Goal: Task Accomplishment & Management: Complete application form

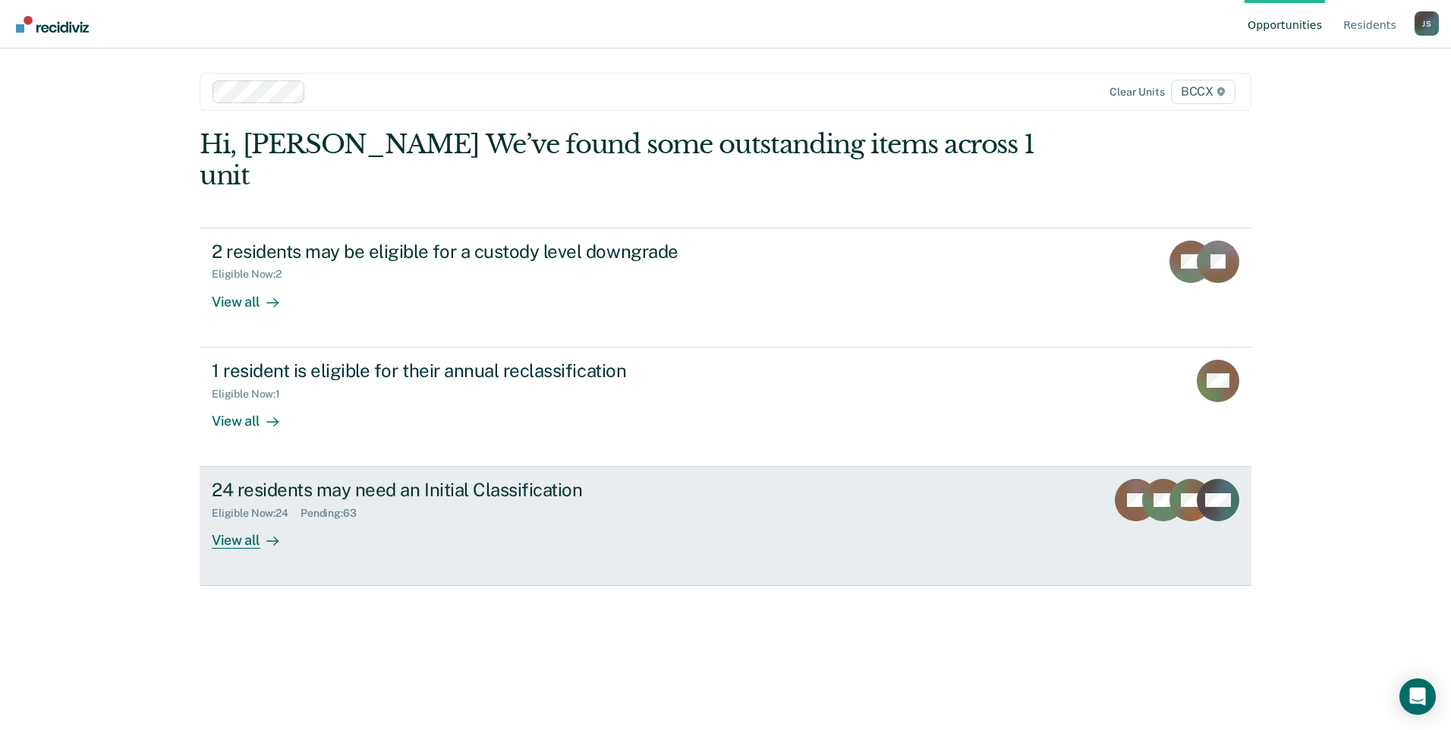
click at [350, 515] on div "24 residents may need an Initial Classification Eligible Now : 24 Pending : 63 …" at bounding box center [496, 514] width 569 height 70
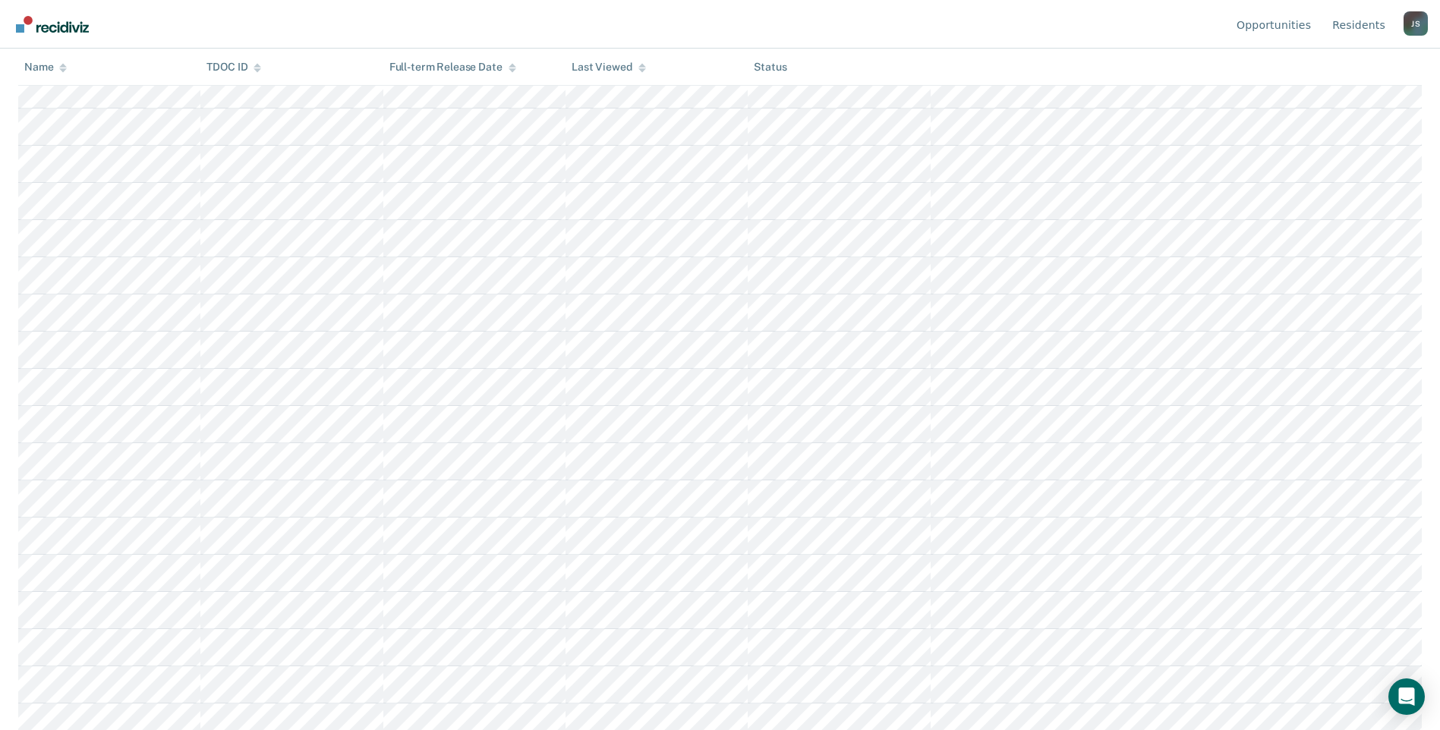
scroll to position [464, 0]
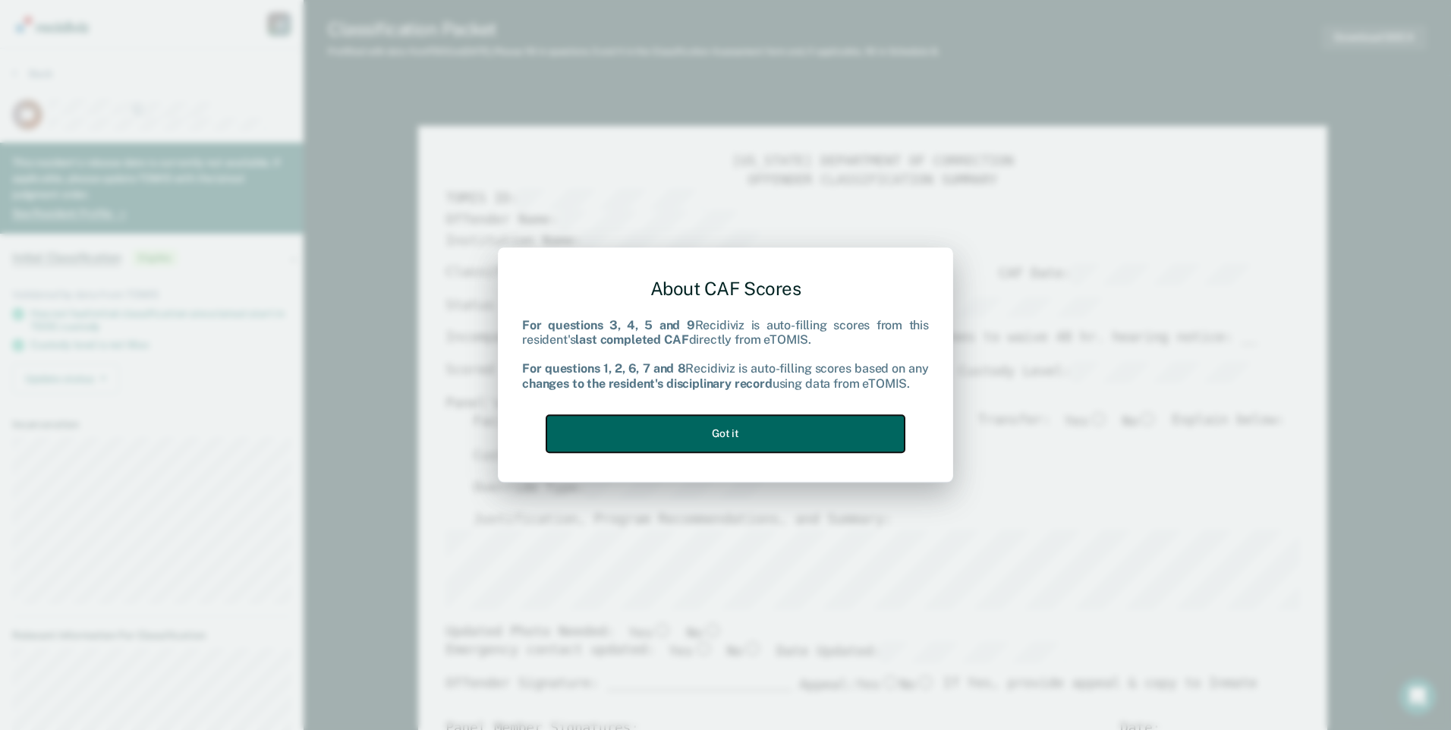
click at [825, 435] on button "Got it" at bounding box center [725, 433] width 358 height 37
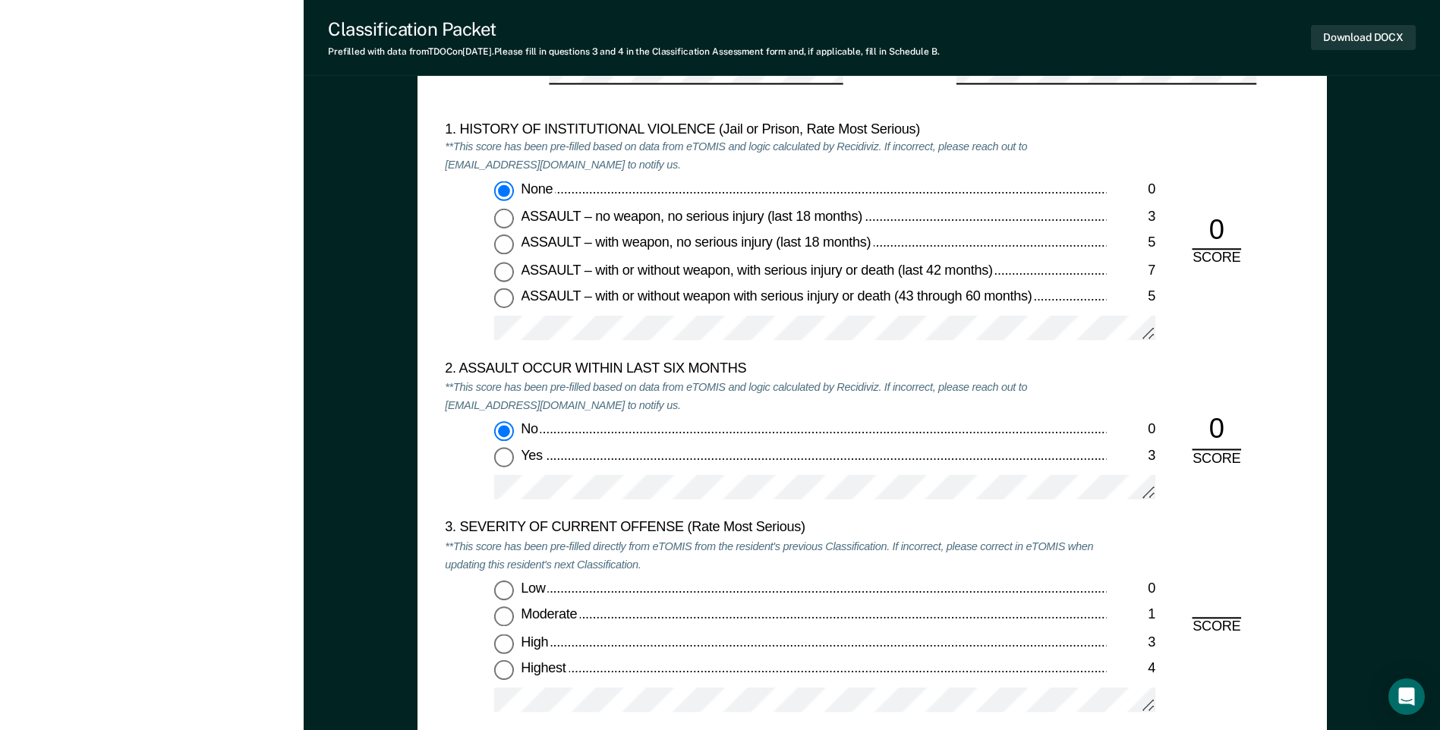
scroll to position [1670, 0]
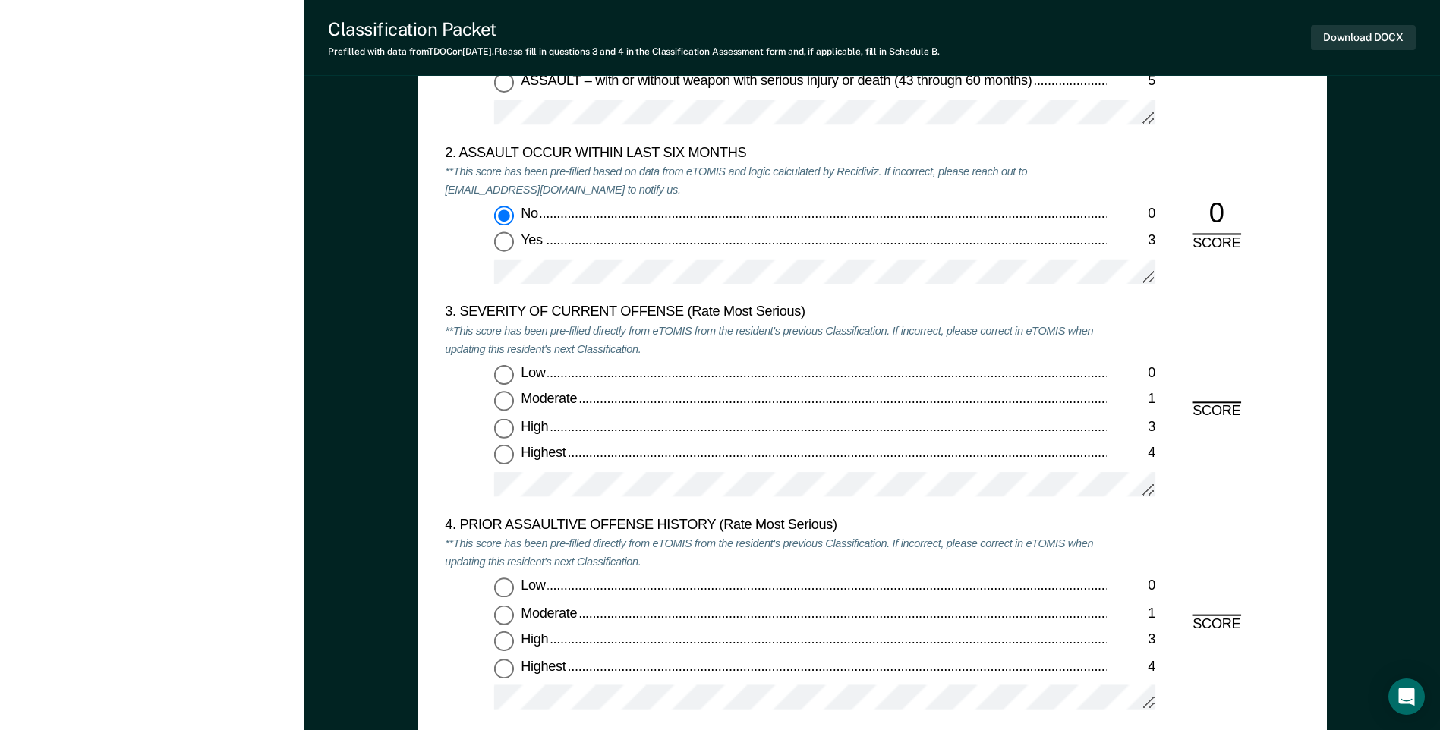
click at [502, 425] on input "High 3" at bounding box center [504, 429] width 20 height 20
type textarea "x"
radio input "true"
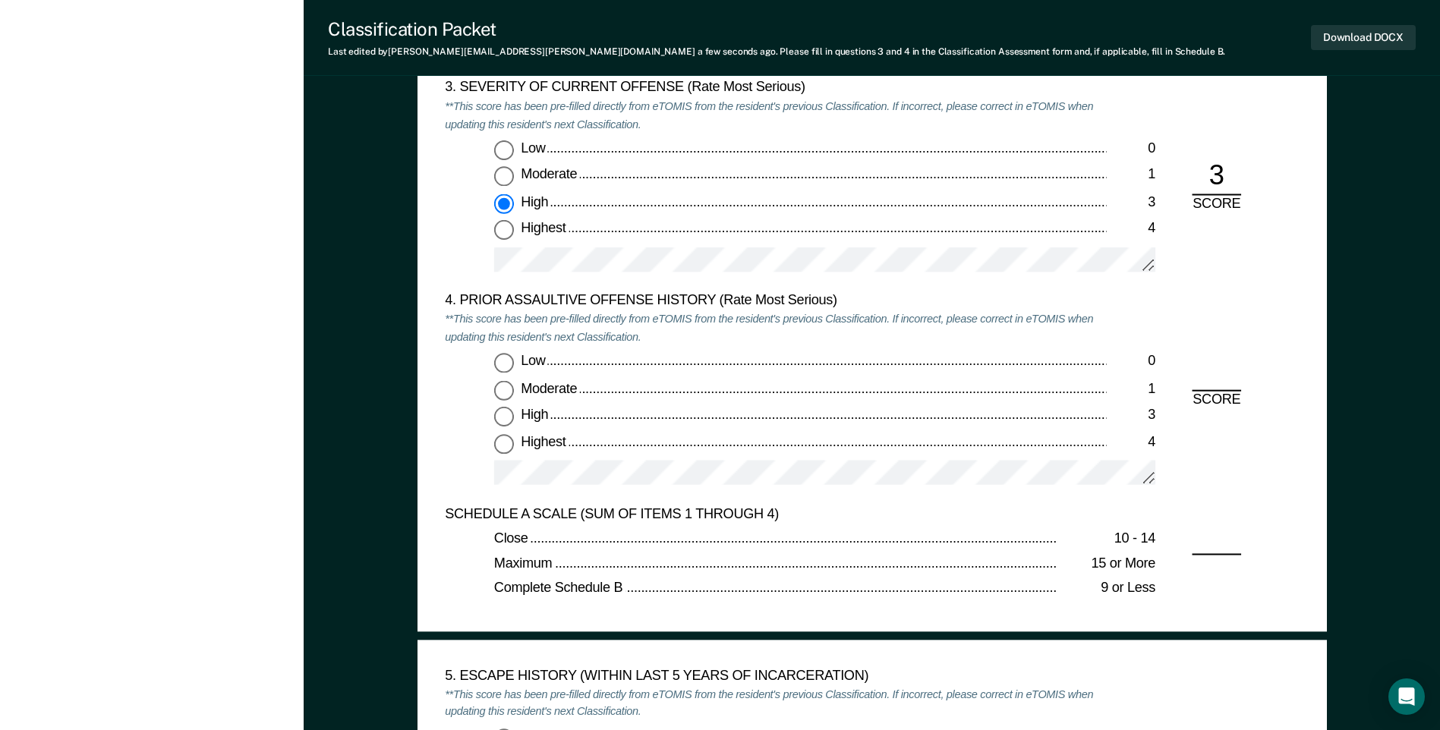
scroll to position [1897, 0]
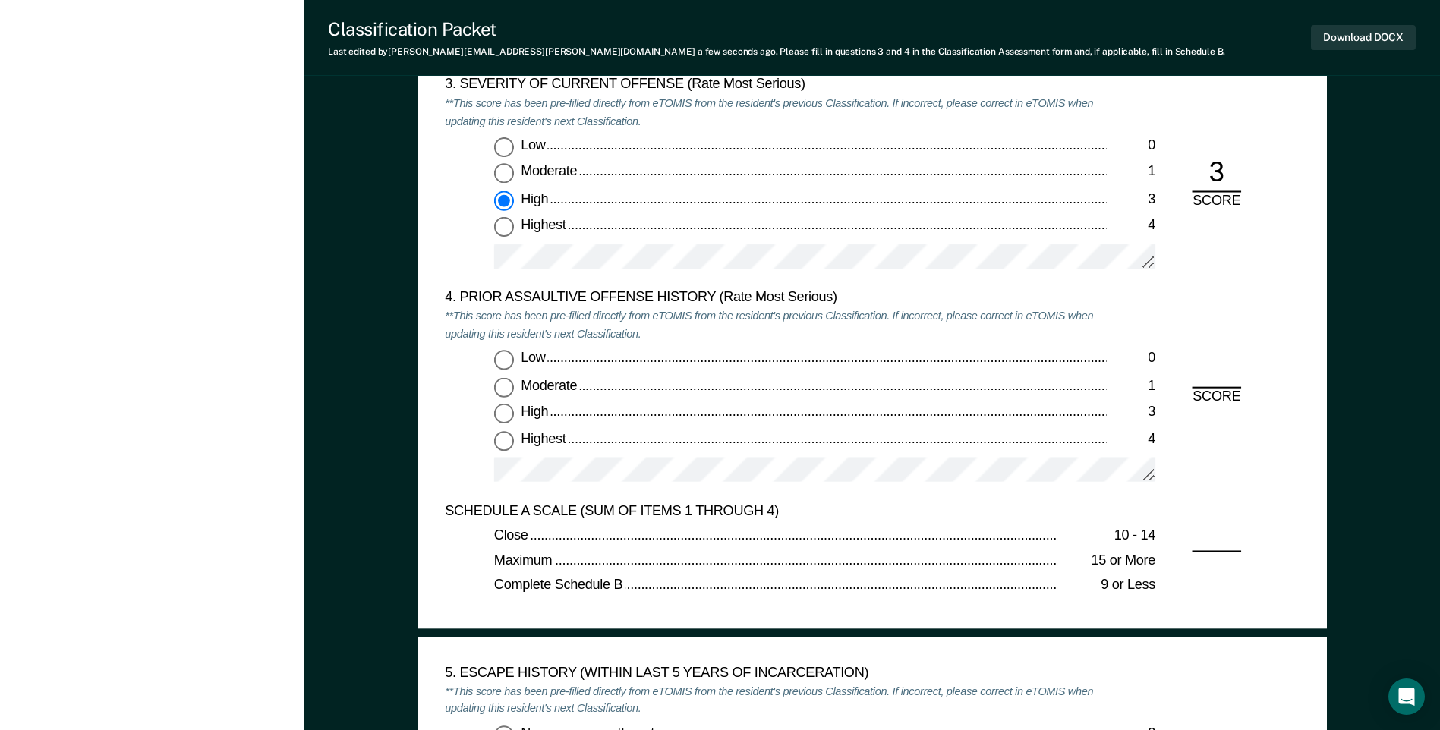
click at [507, 361] on input "Low 0" at bounding box center [504, 361] width 20 height 20
type textarea "x"
radio input "true"
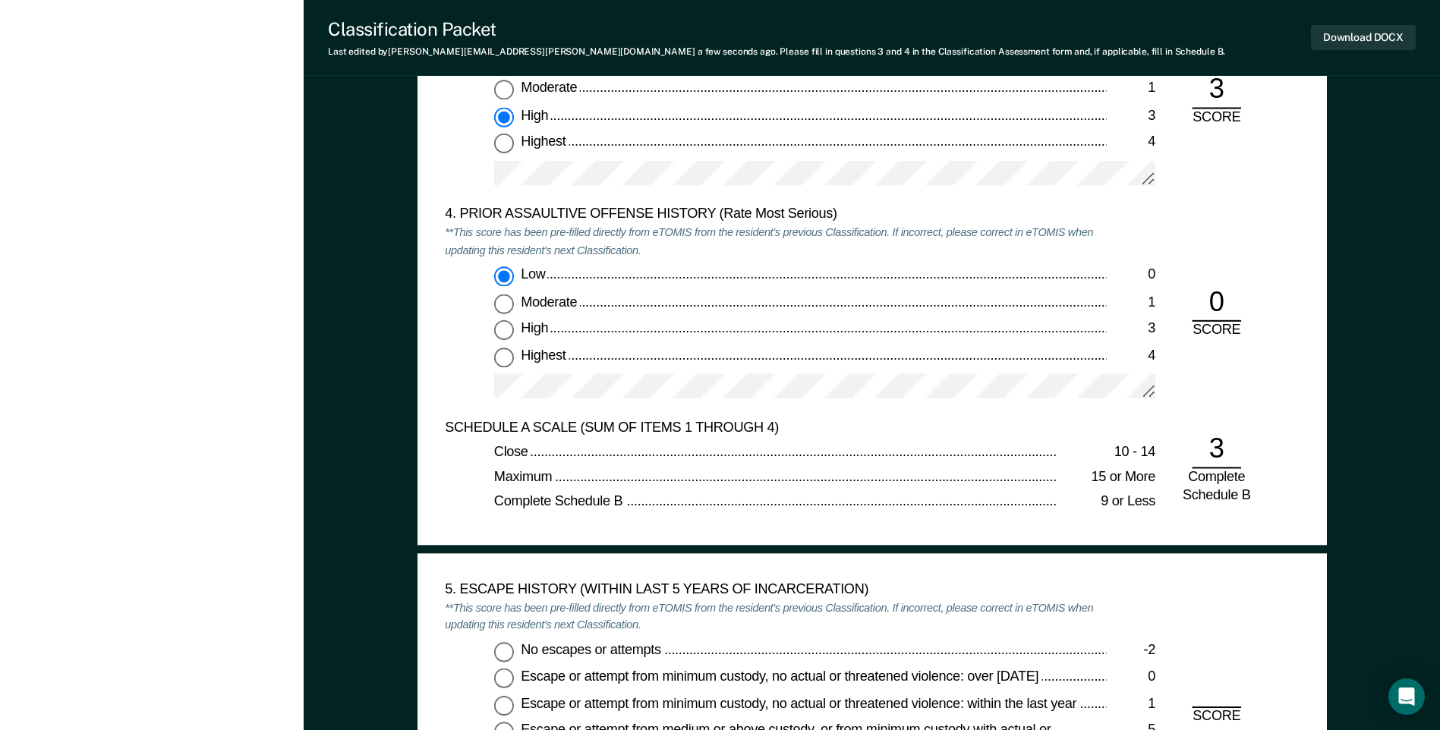
scroll to position [2125, 0]
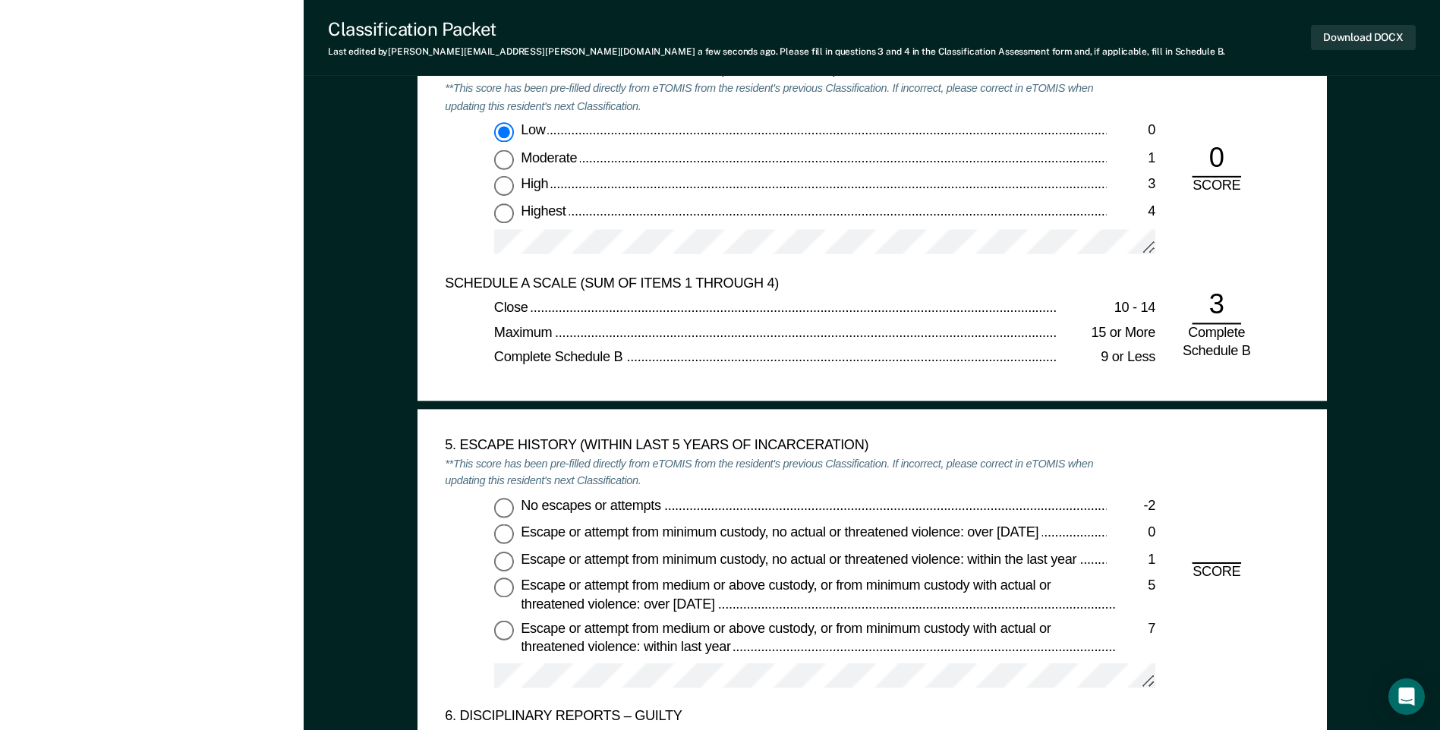
click at [501, 515] on input "No escapes or attempts -2" at bounding box center [504, 508] width 20 height 20
type textarea "x"
radio input "true"
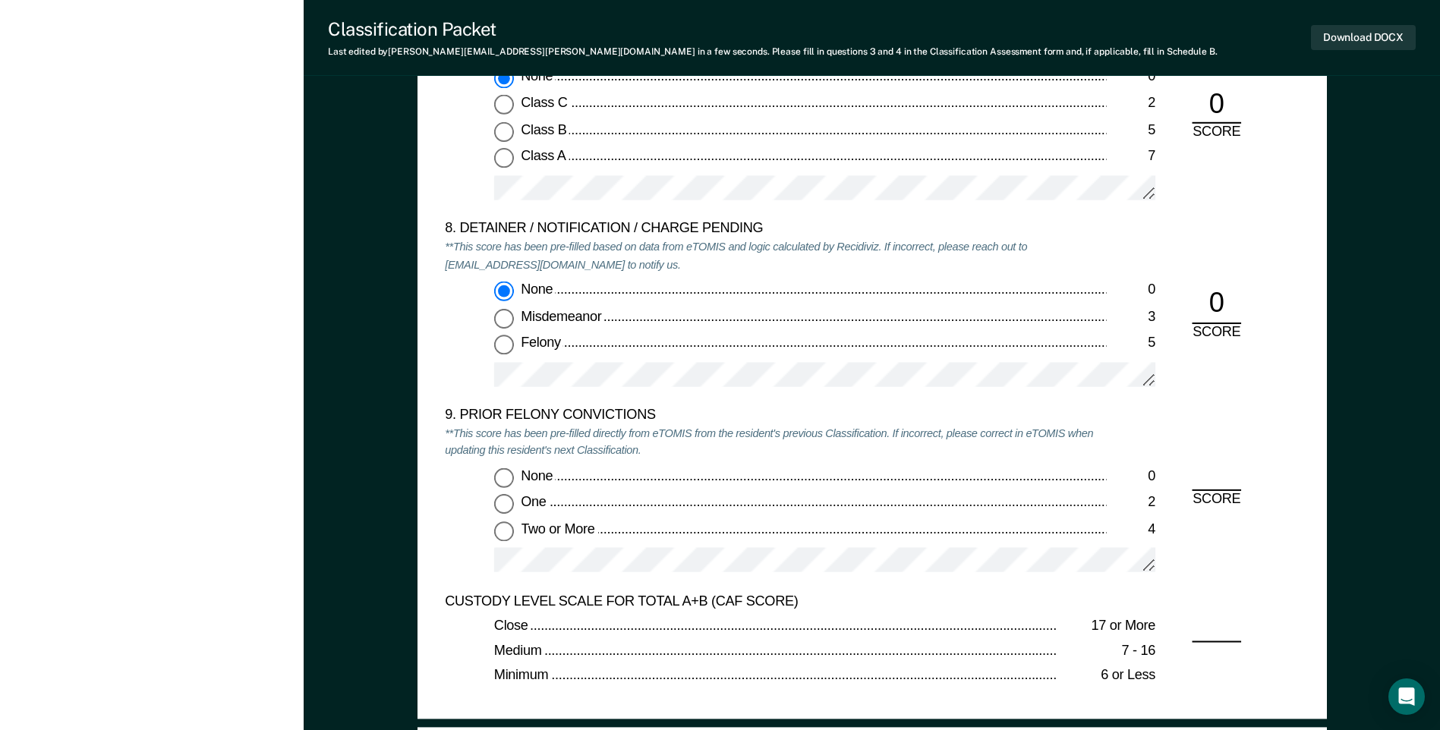
scroll to position [3263, 0]
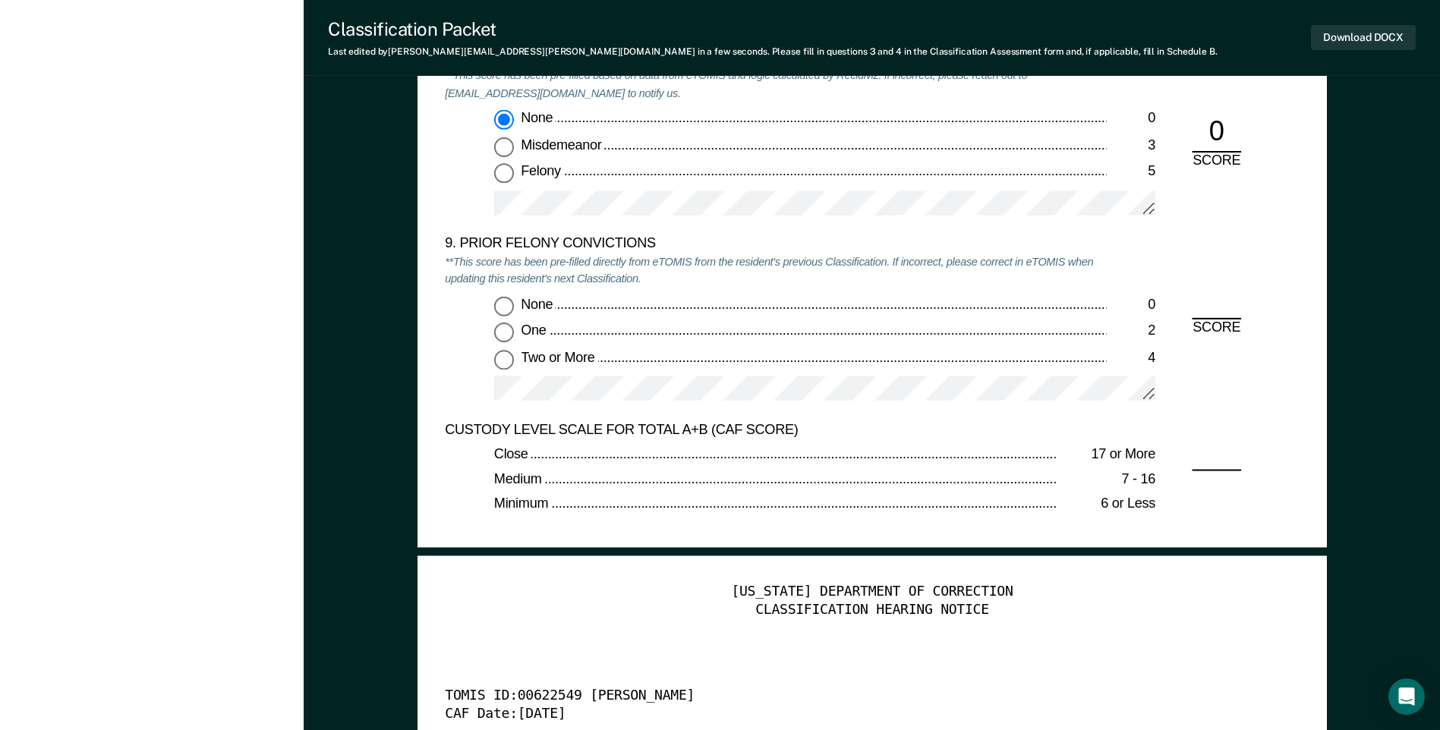
click at [505, 310] on input "None 0" at bounding box center [504, 306] width 20 height 20
type textarea "x"
radio input "true"
click at [1344, 40] on button "Download DOCX" at bounding box center [1363, 37] width 105 height 25
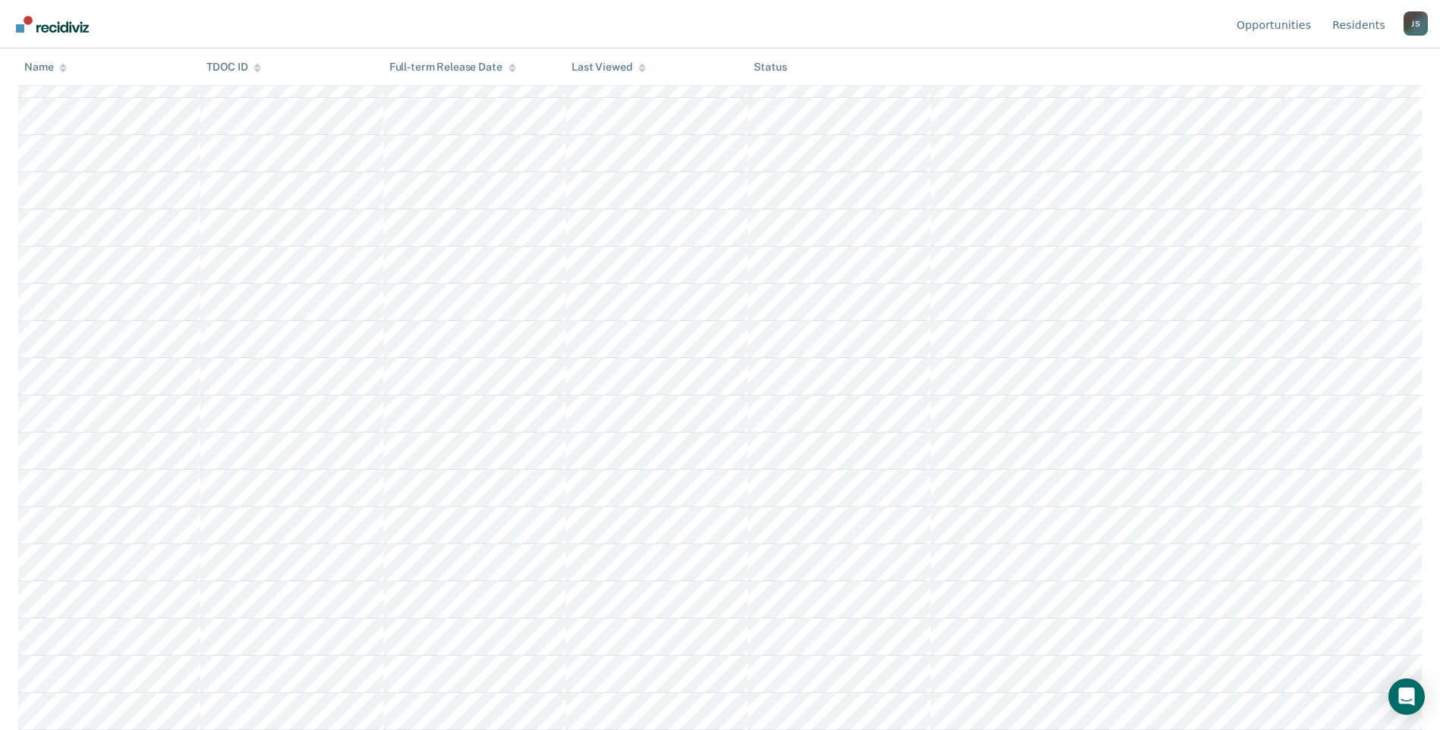
scroll to position [426, 0]
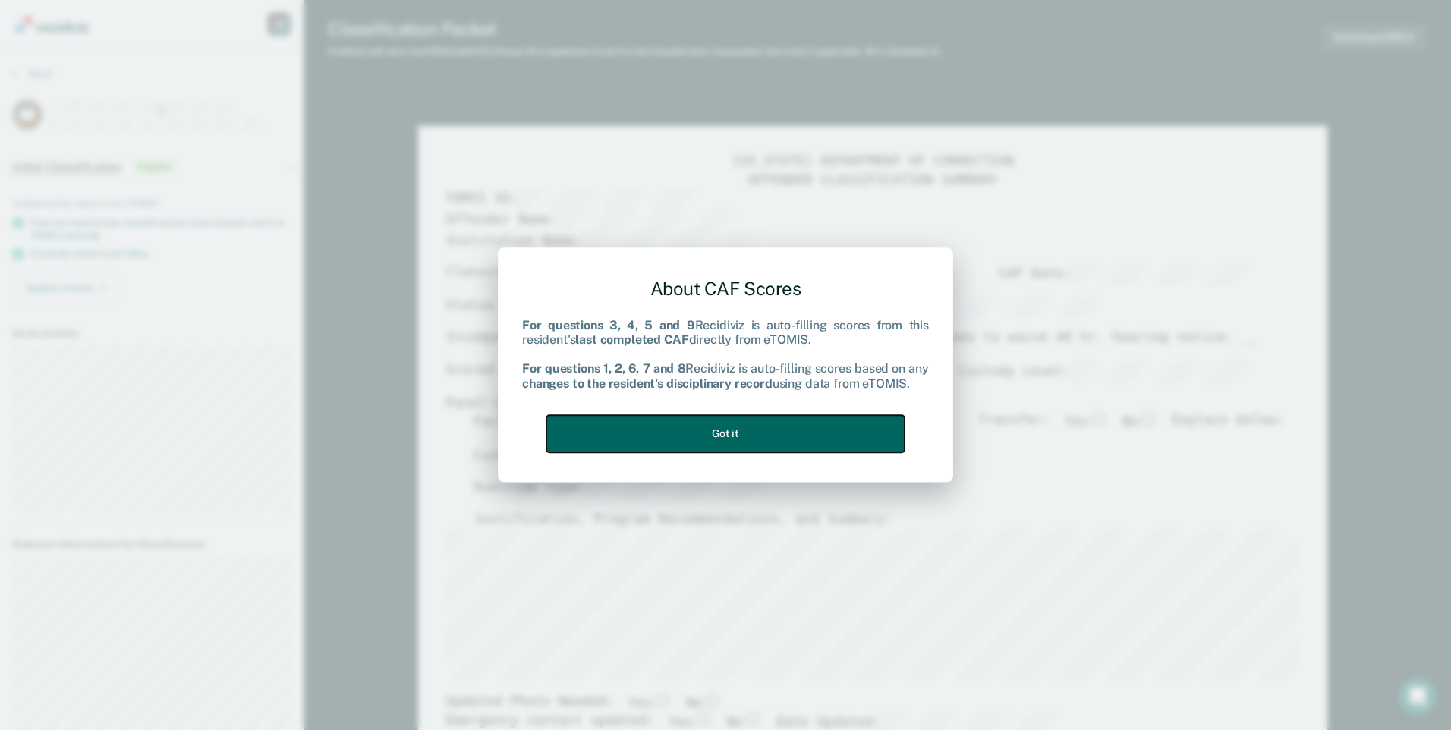
click at [802, 428] on button "Got it" at bounding box center [725, 433] width 358 height 37
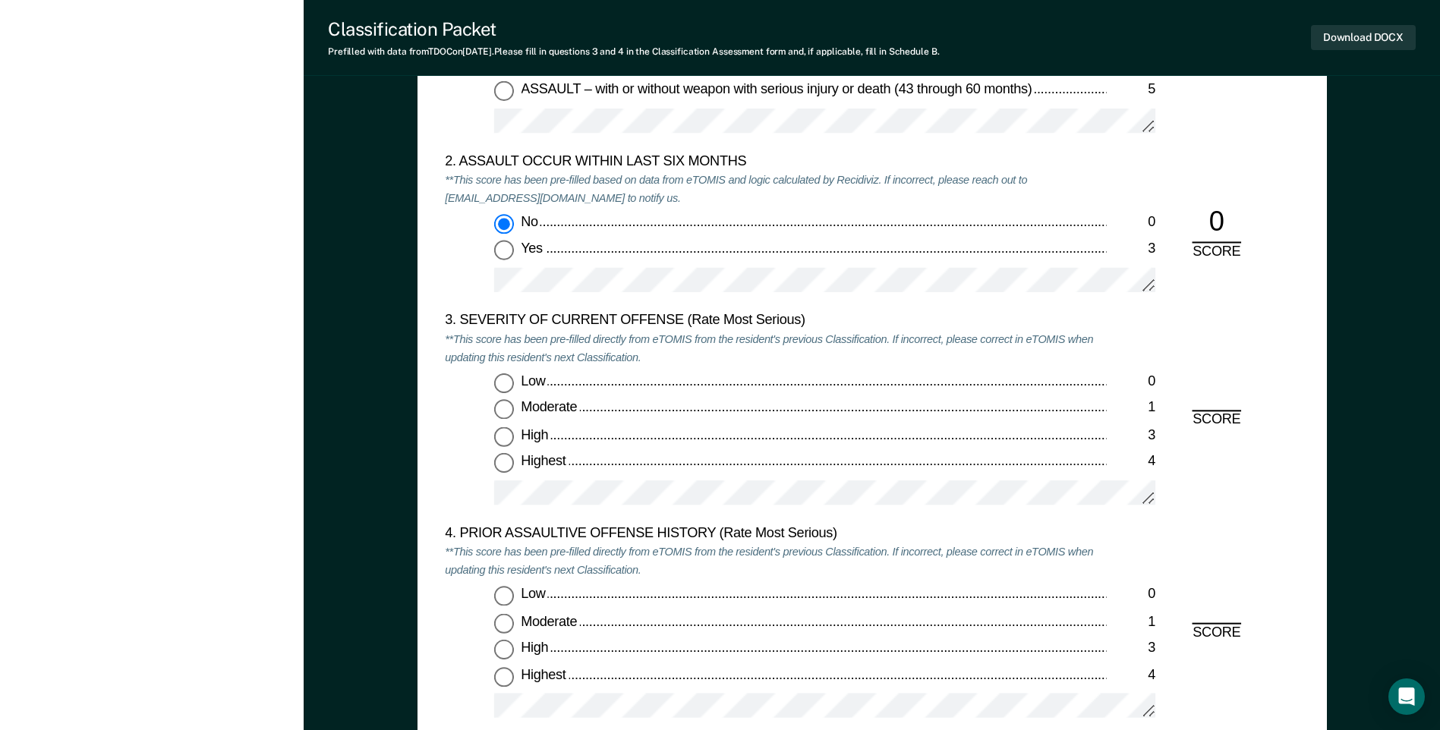
scroll to position [1670, 0]
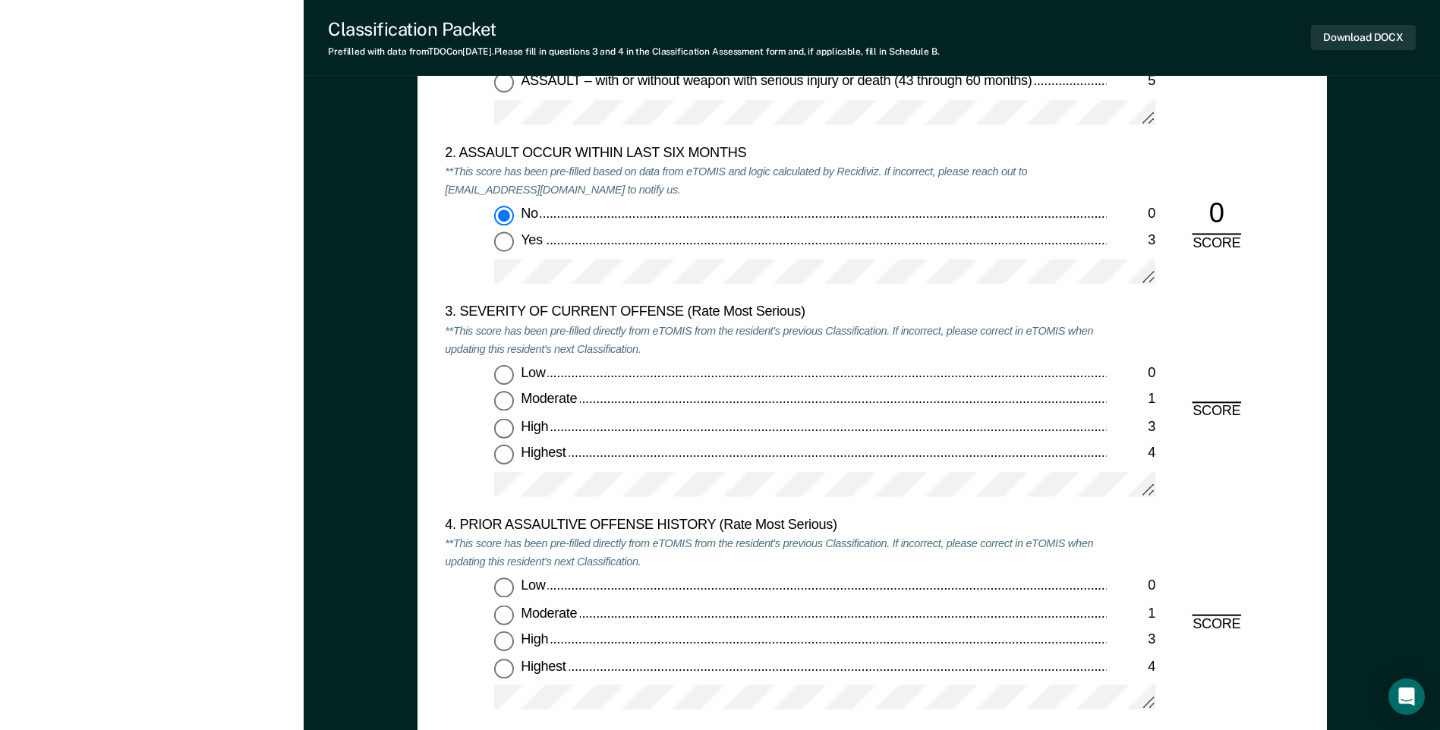
click at [511, 404] on input "Moderate 1" at bounding box center [504, 402] width 20 height 20
type textarea "x"
radio input "true"
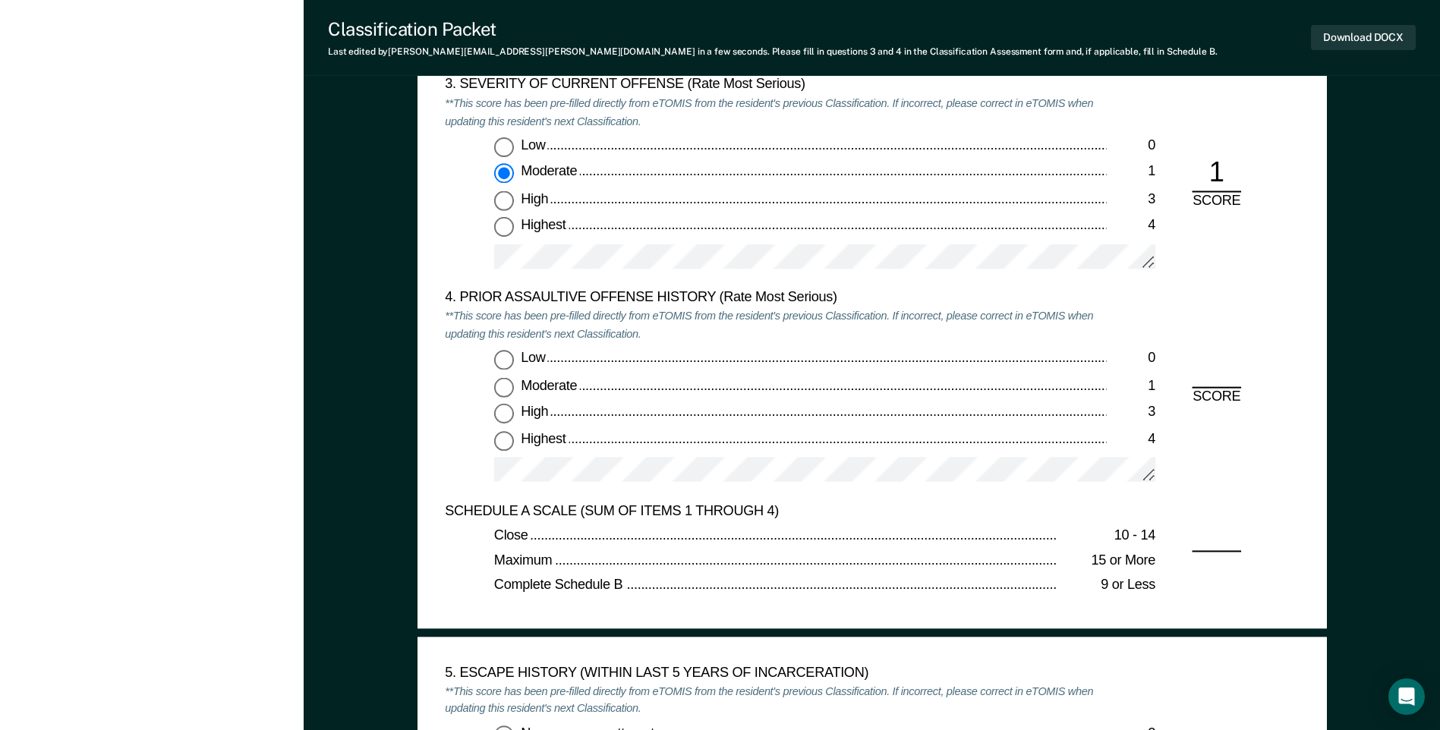
click at [507, 405] on input "High 3" at bounding box center [504, 414] width 20 height 20
type textarea "x"
radio input "true"
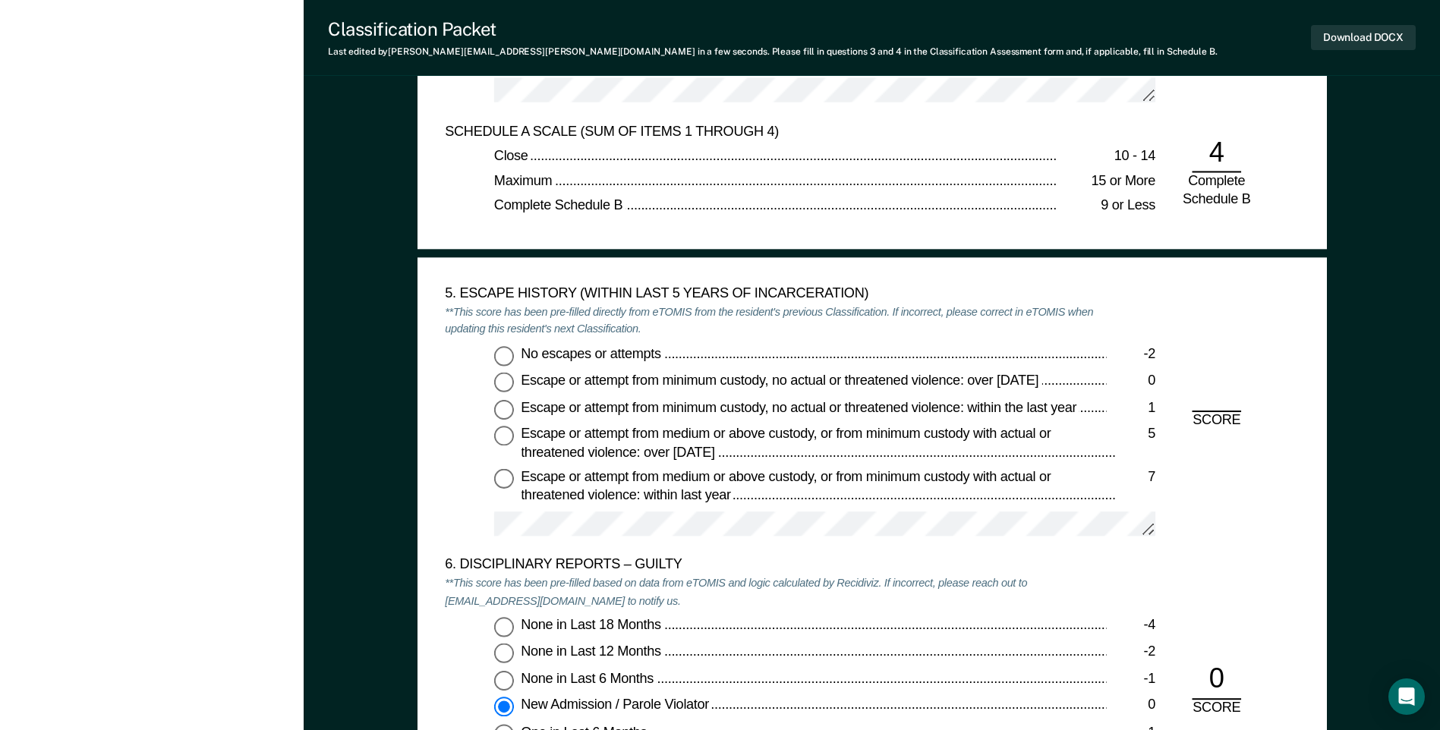
click at [496, 357] on input "No escapes or attempts -2" at bounding box center [504, 356] width 20 height 20
type textarea "x"
radio input "true"
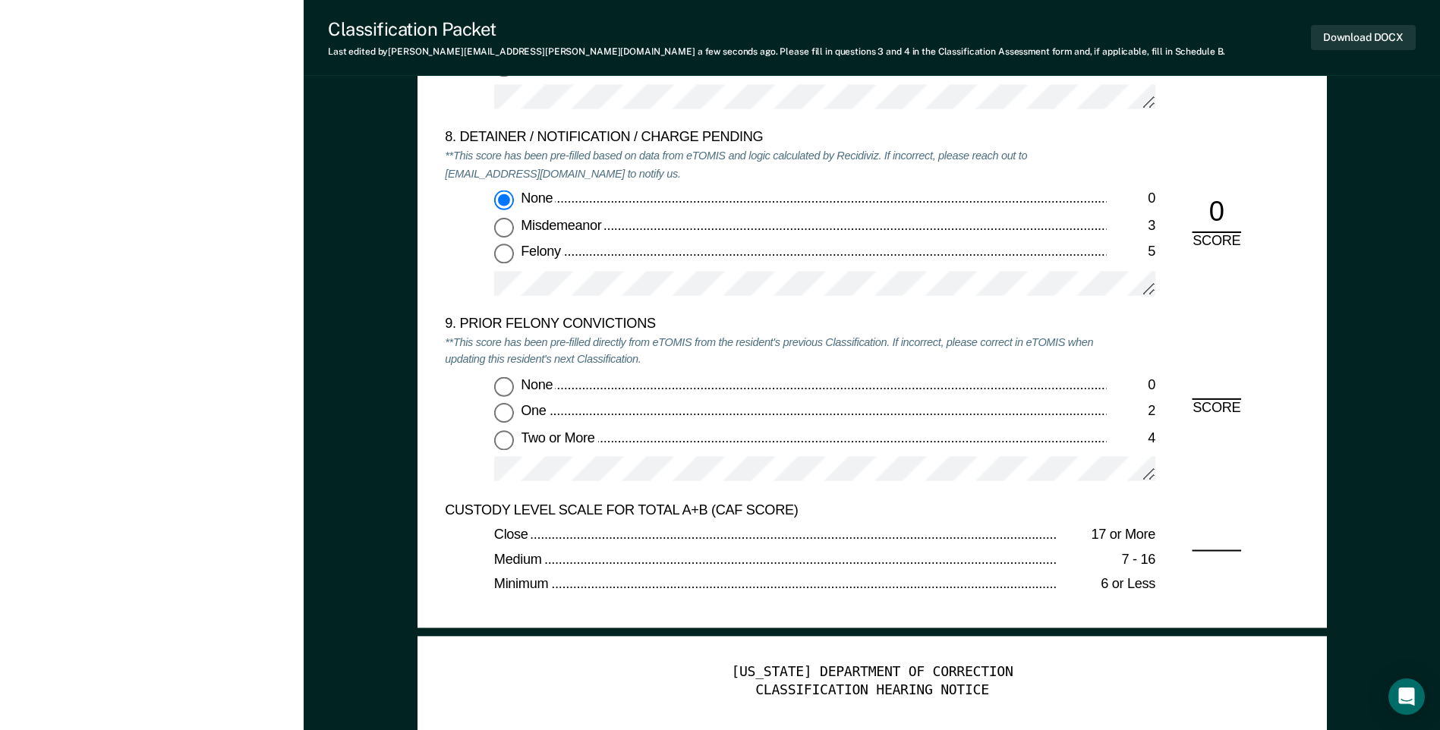
scroll to position [3187, 0]
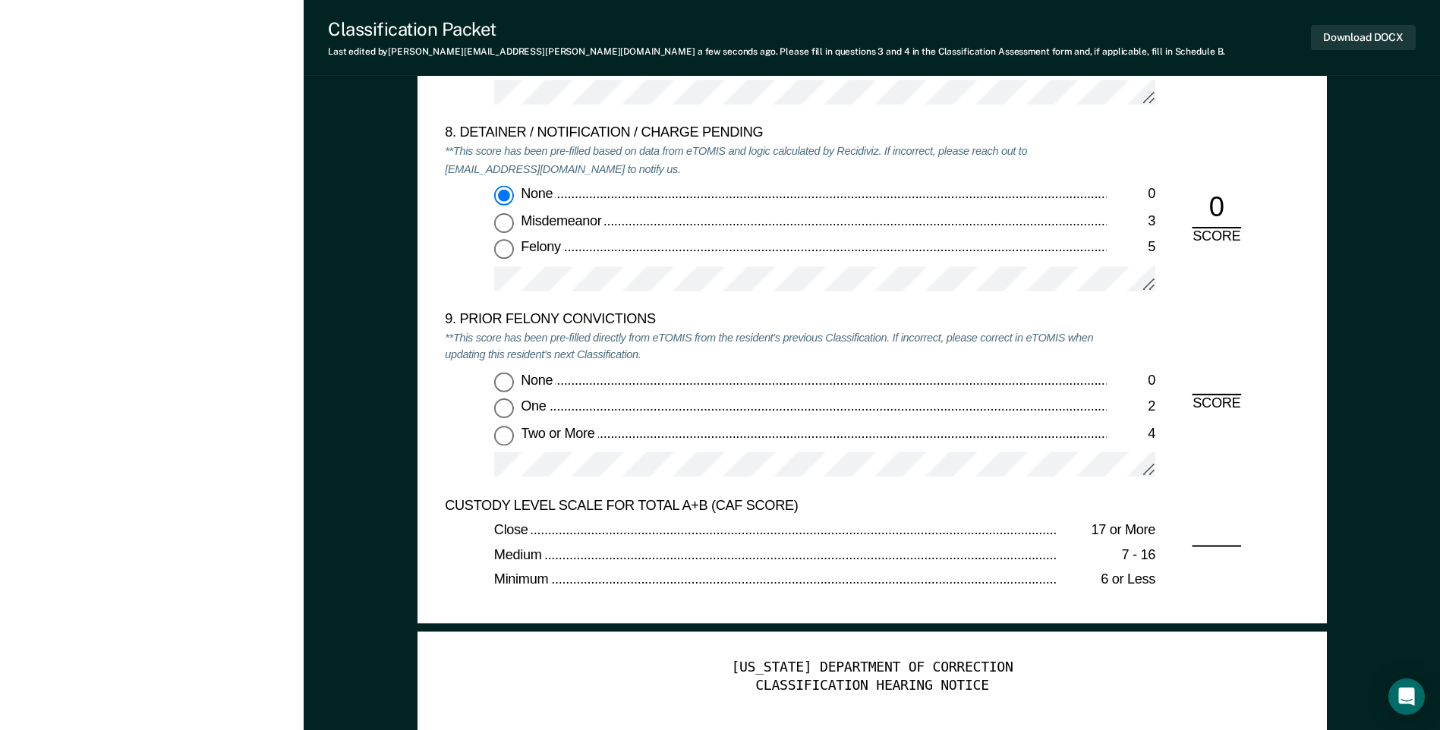
click at [504, 436] on input "Two or More 4" at bounding box center [504, 436] width 20 height 20
type textarea "x"
radio input "true"
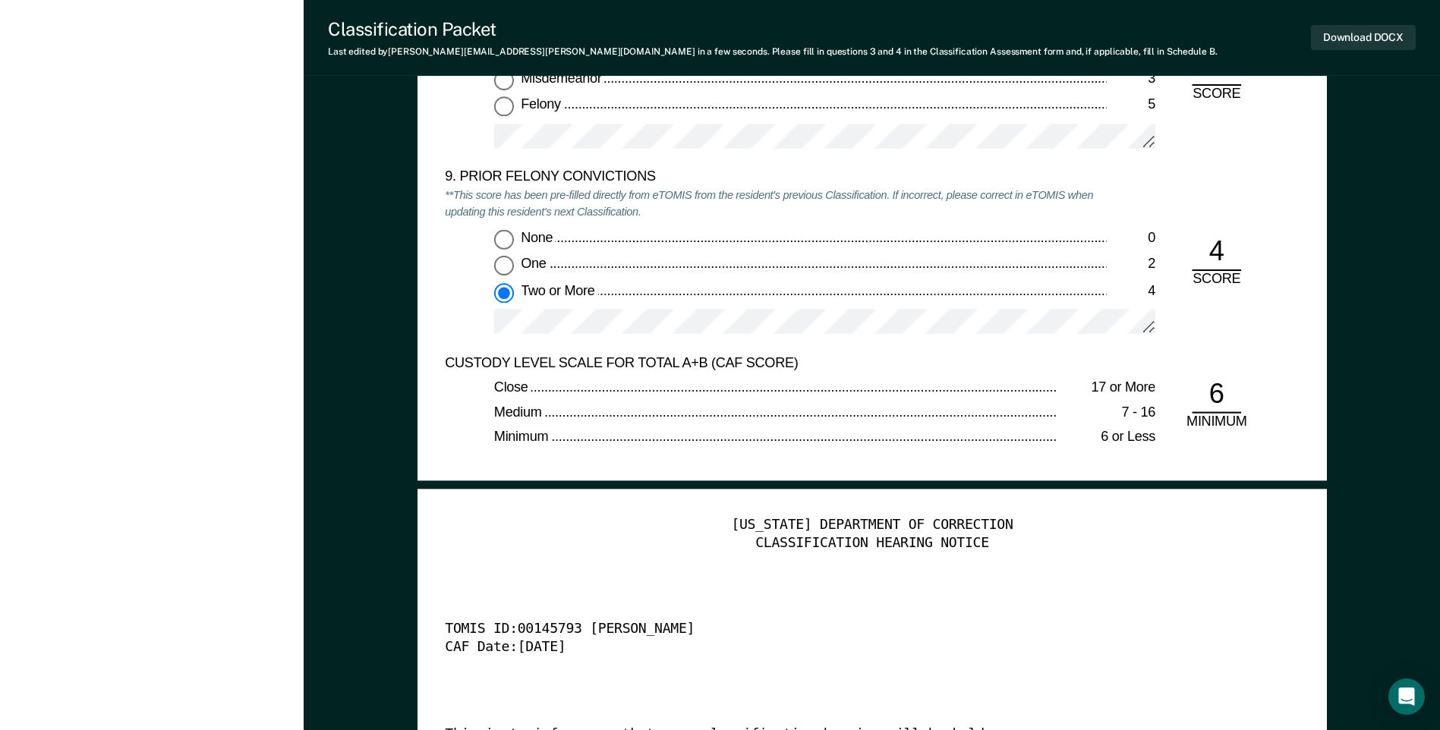
scroll to position [3339, 0]
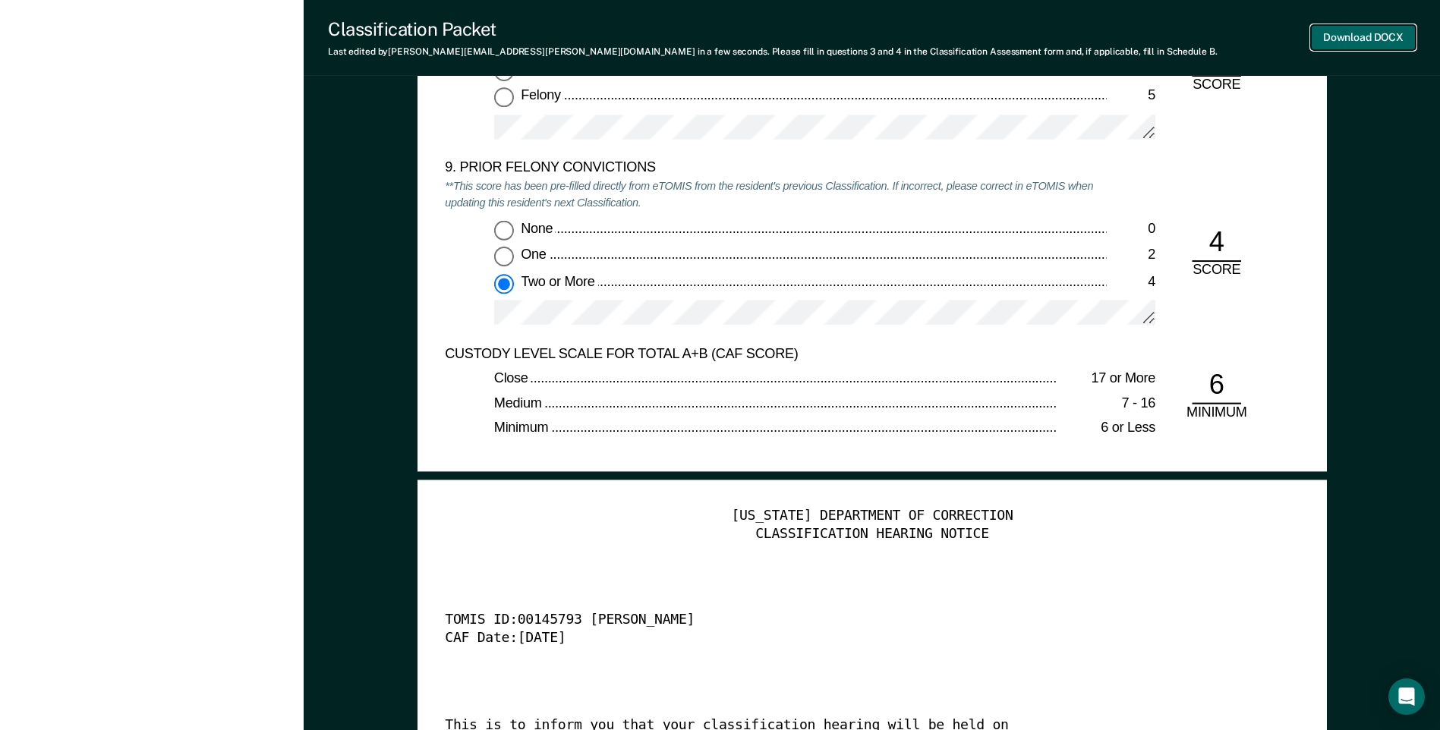
click at [1393, 37] on button "Download DOCX" at bounding box center [1363, 37] width 105 height 25
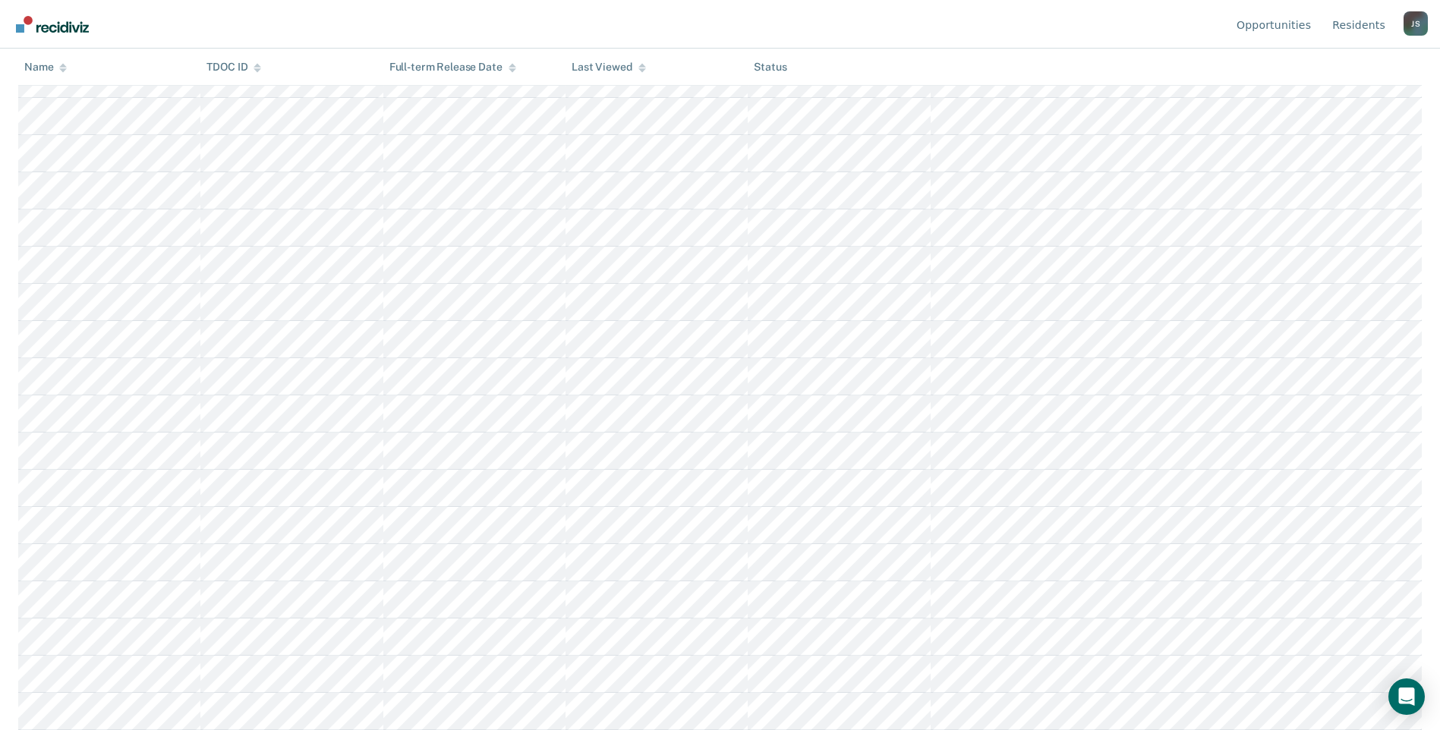
scroll to position [389, 0]
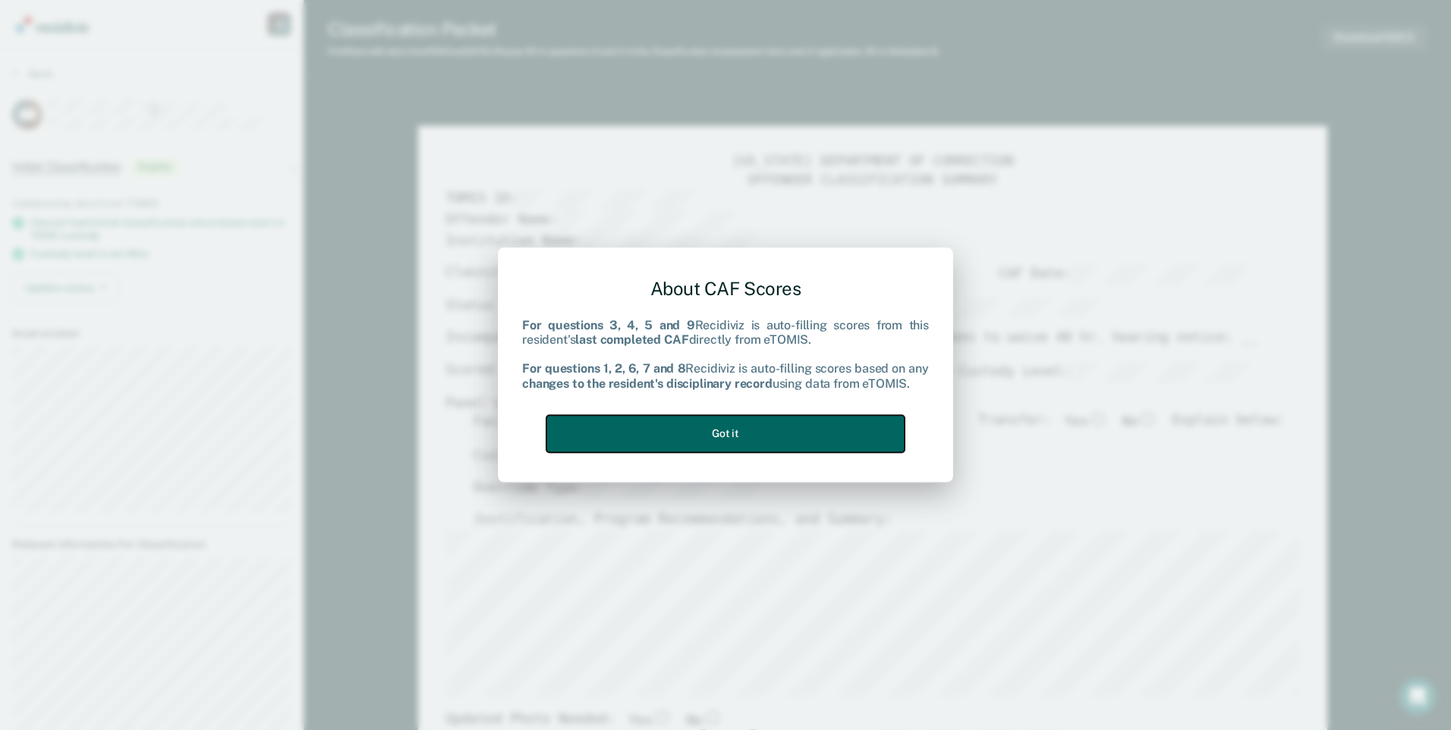
click at [826, 442] on button "Got it" at bounding box center [725, 433] width 358 height 37
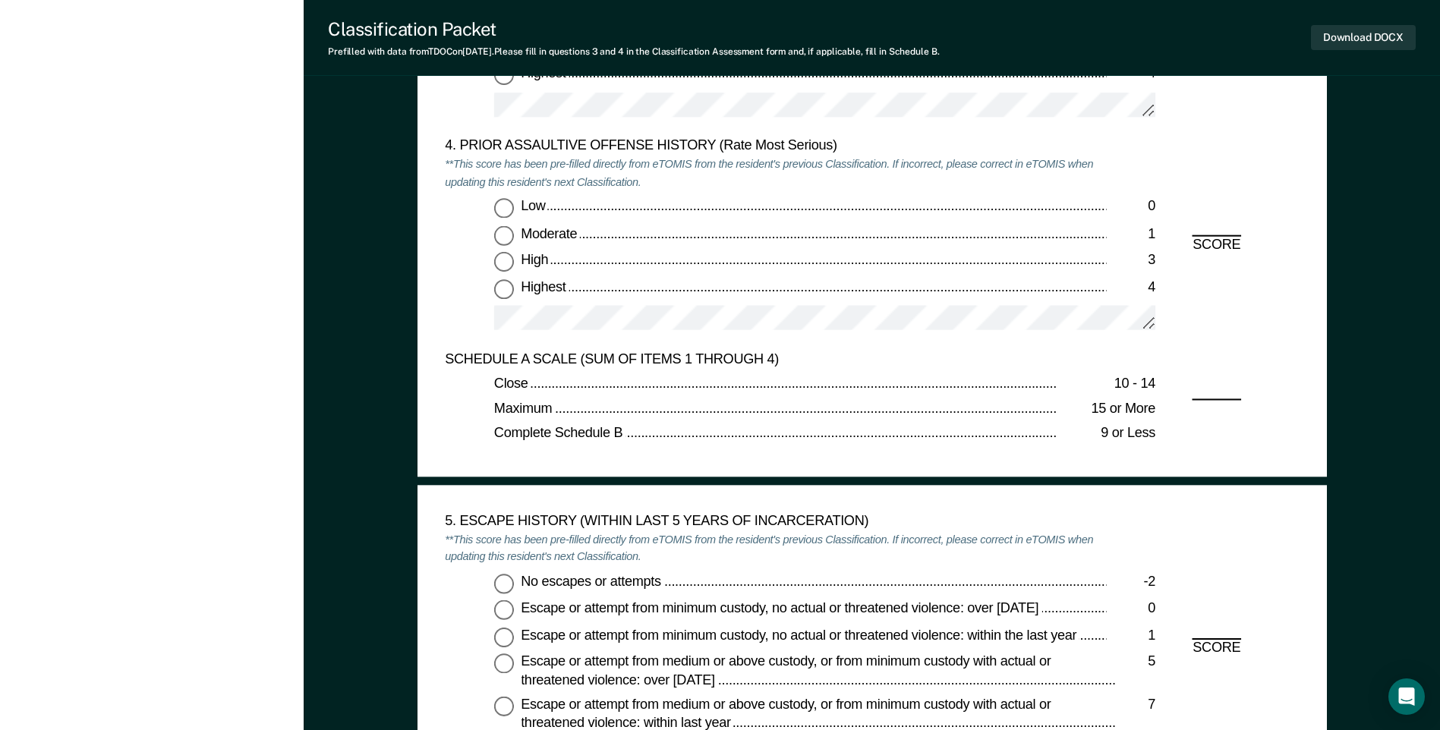
scroll to position [1821, 0]
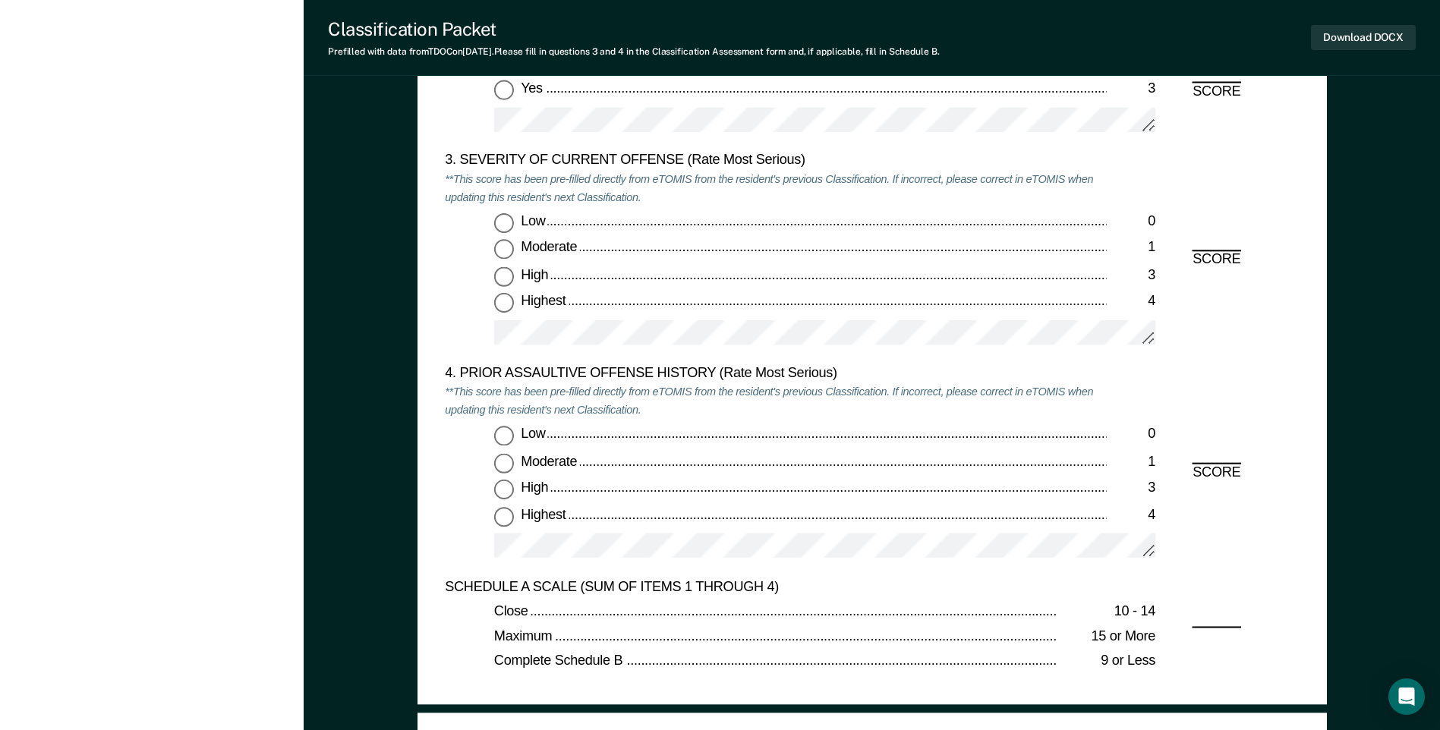
click at [505, 307] on input "Highest 4" at bounding box center [504, 304] width 20 height 20
type textarea "x"
radio input "true"
click at [503, 431] on input "Low 0" at bounding box center [504, 436] width 20 height 20
type textarea "x"
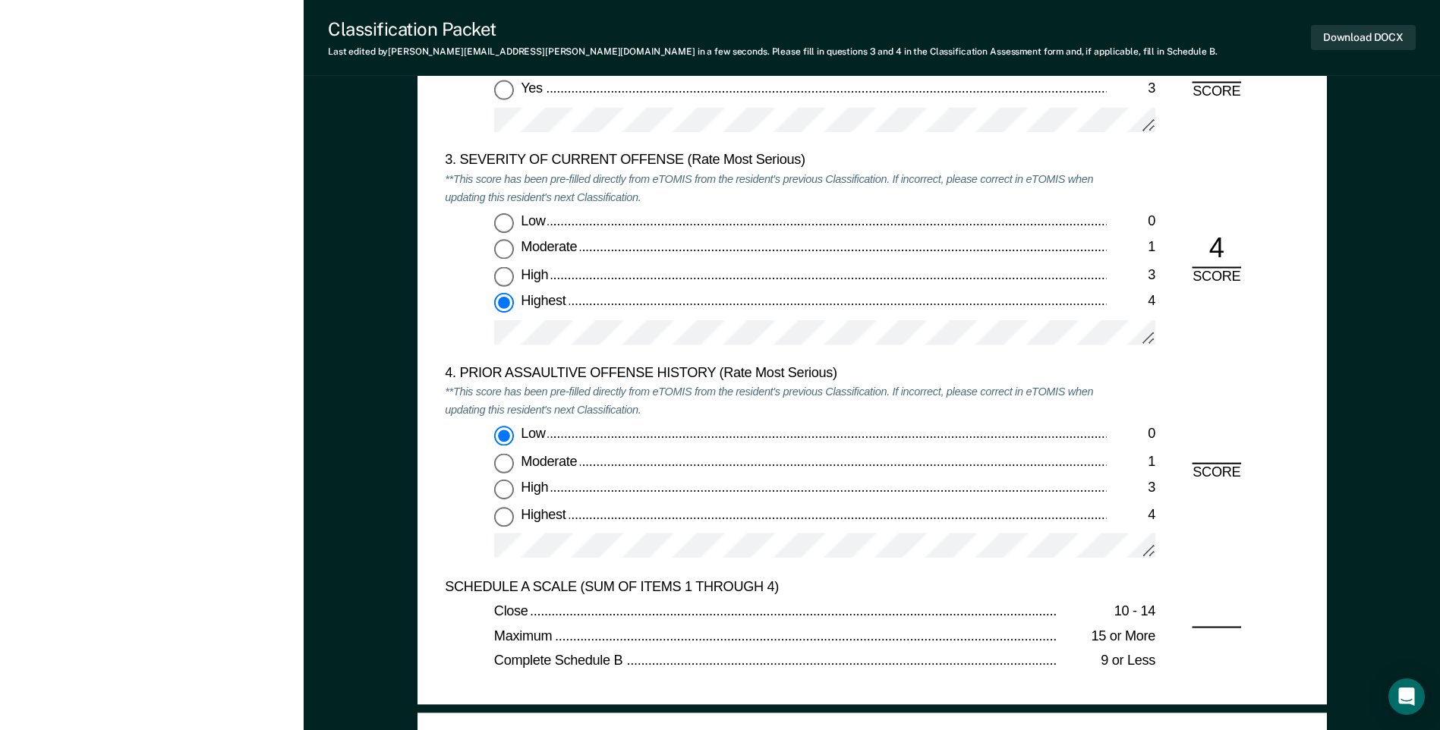
radio input "true"
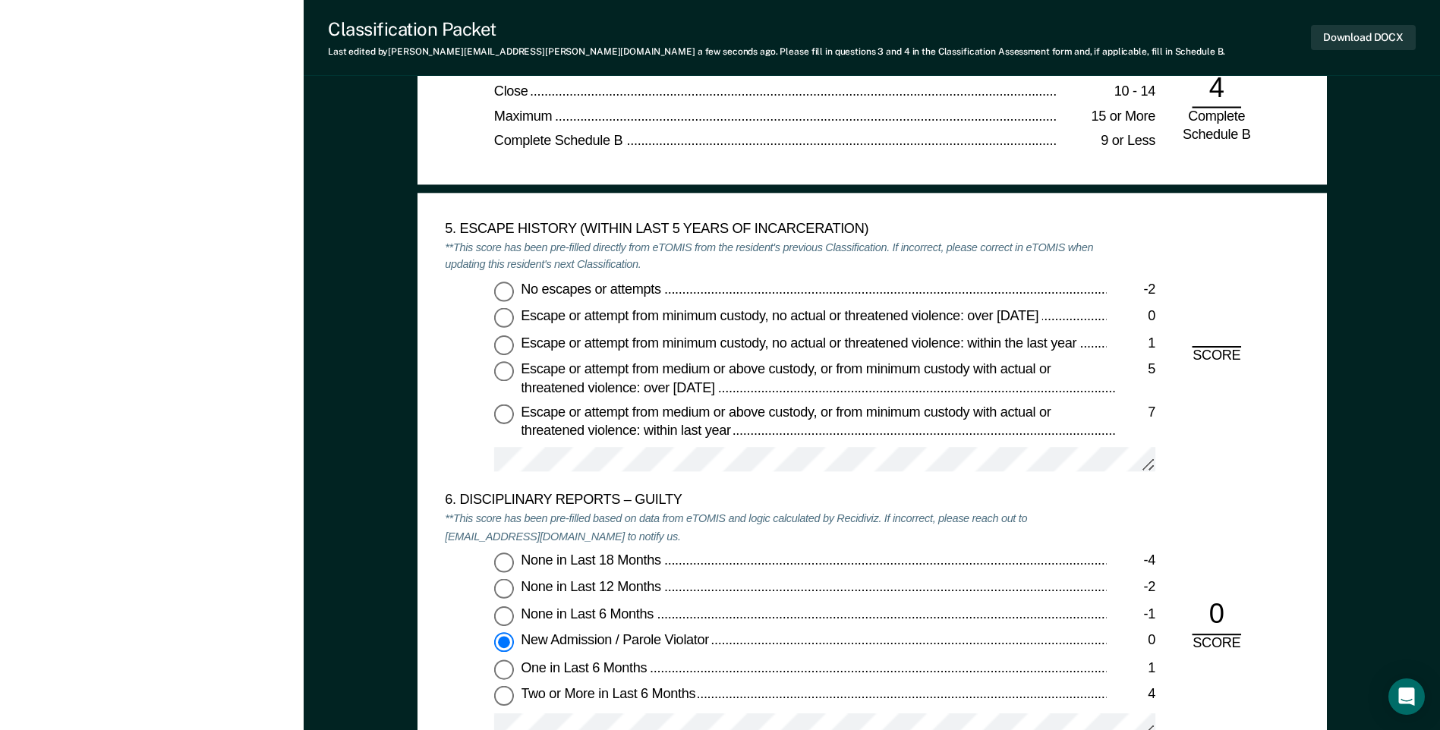
scroll to position [2353, 0]
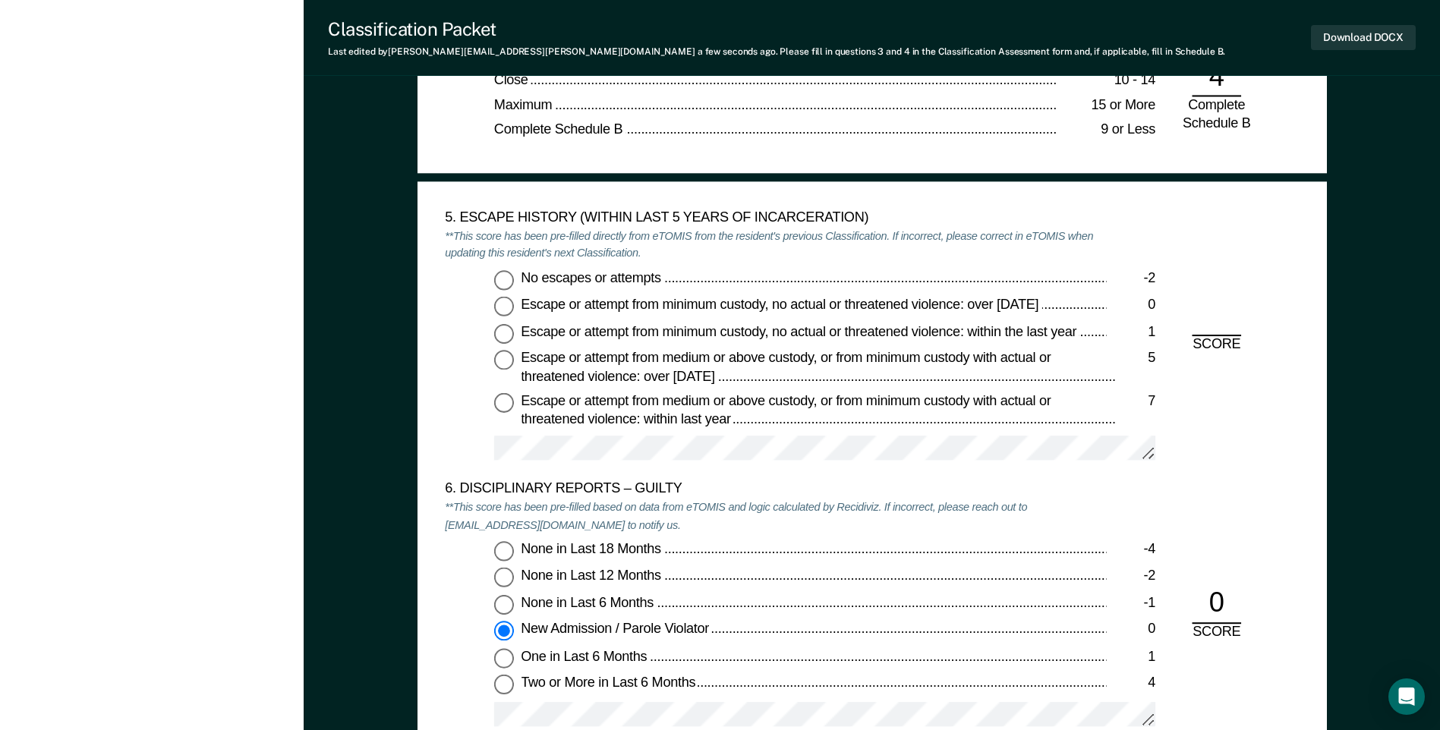
click at [505, 274] on input "No escapes or attempts -2" at bounding box center [504, 280] width 20 height 20
type textarea "x"
radio input "true"
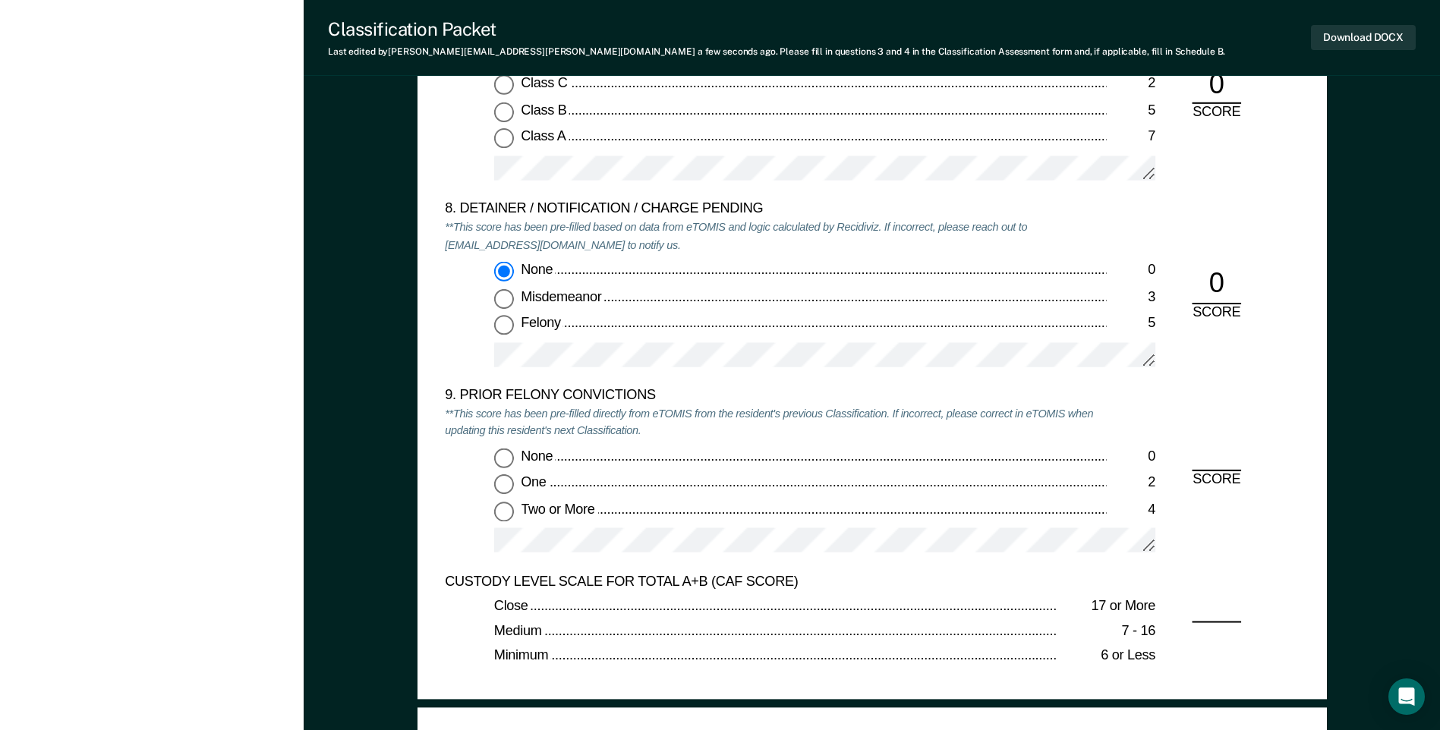
scroll to position [3339, 0]
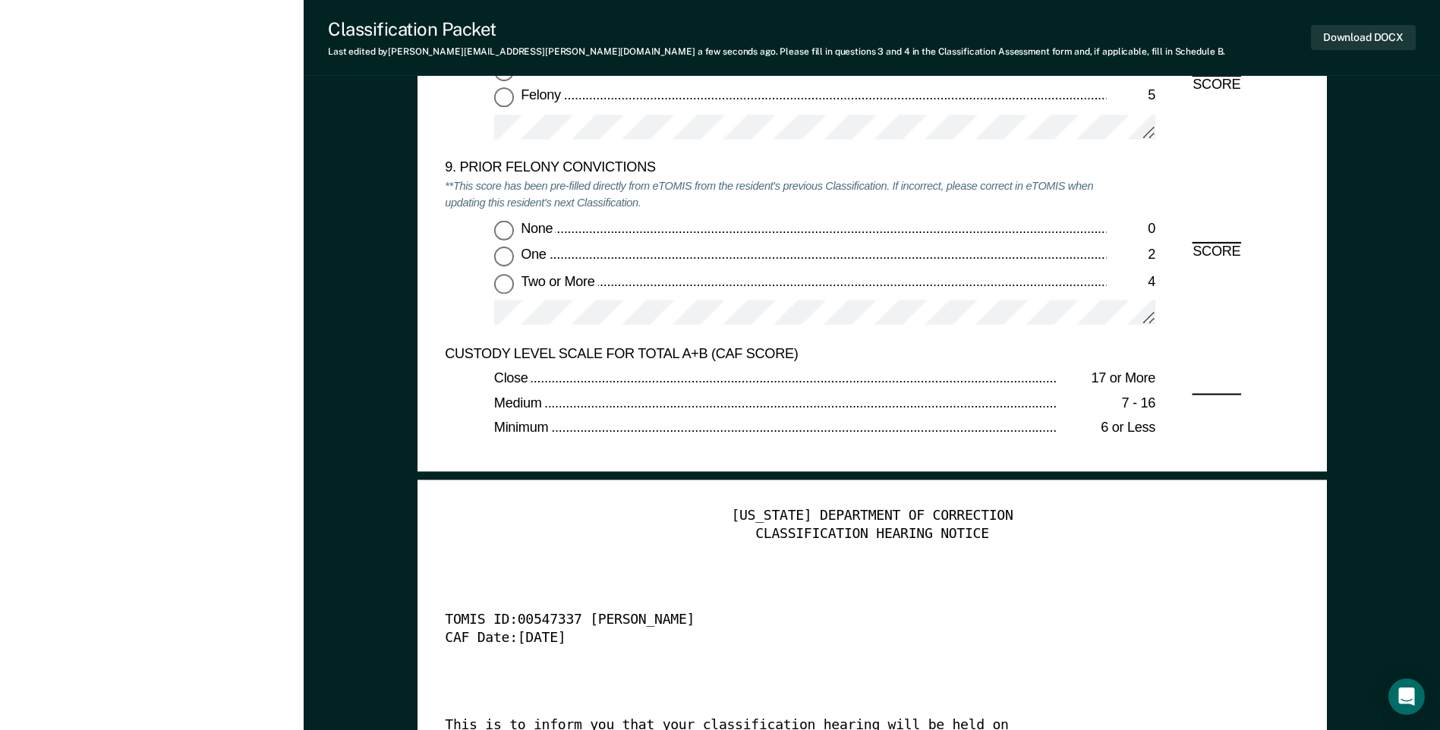
click at [499, 285] on input "Two or More 4" at bounding box center [504, 284] width 20 height 20
type textarea "x"
radio input "true"
click at [1342, 39] on button "Download DOCX" at bounding box center [1363, 37] width 105 height 25
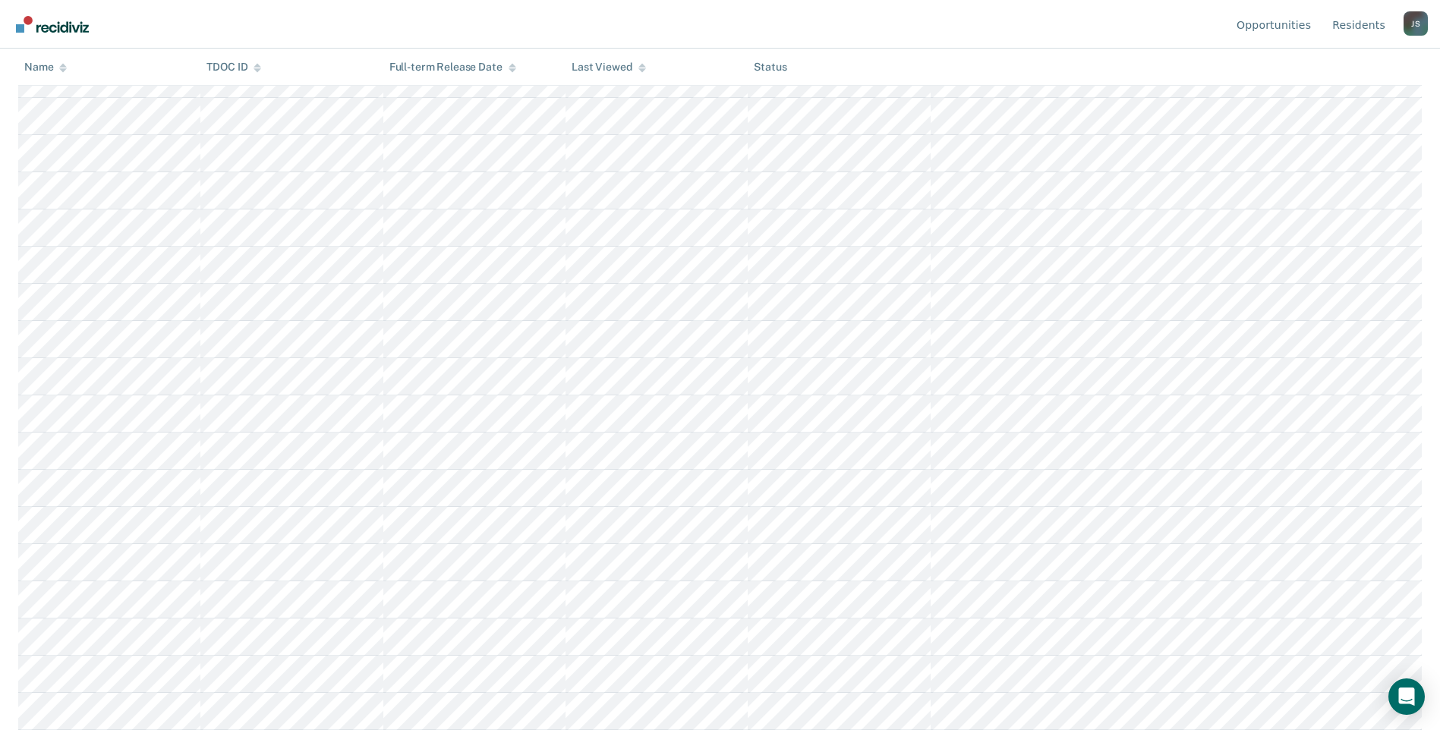
scroll to position [352, 0]
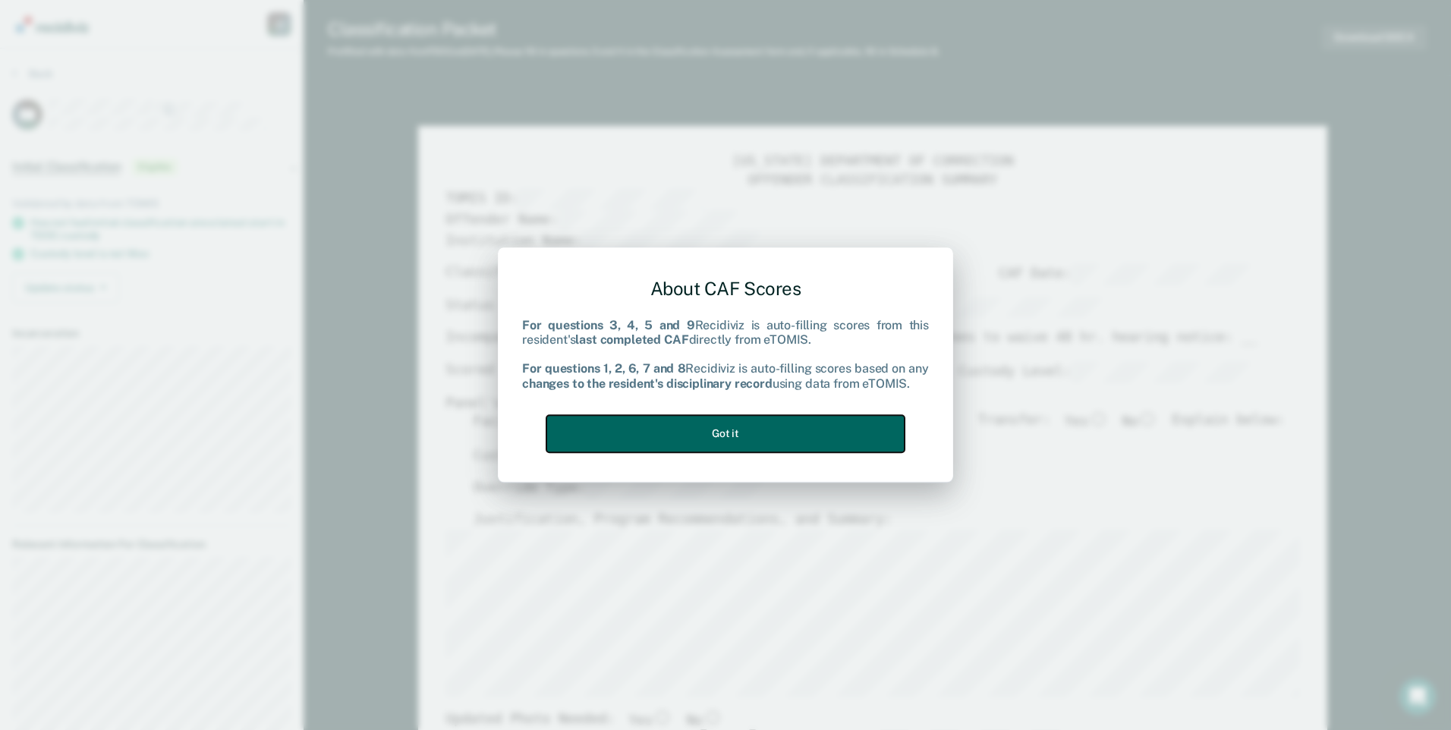
click at [848, 427] on button "Got it" at bounding box center [725, 433] width 358 height 37
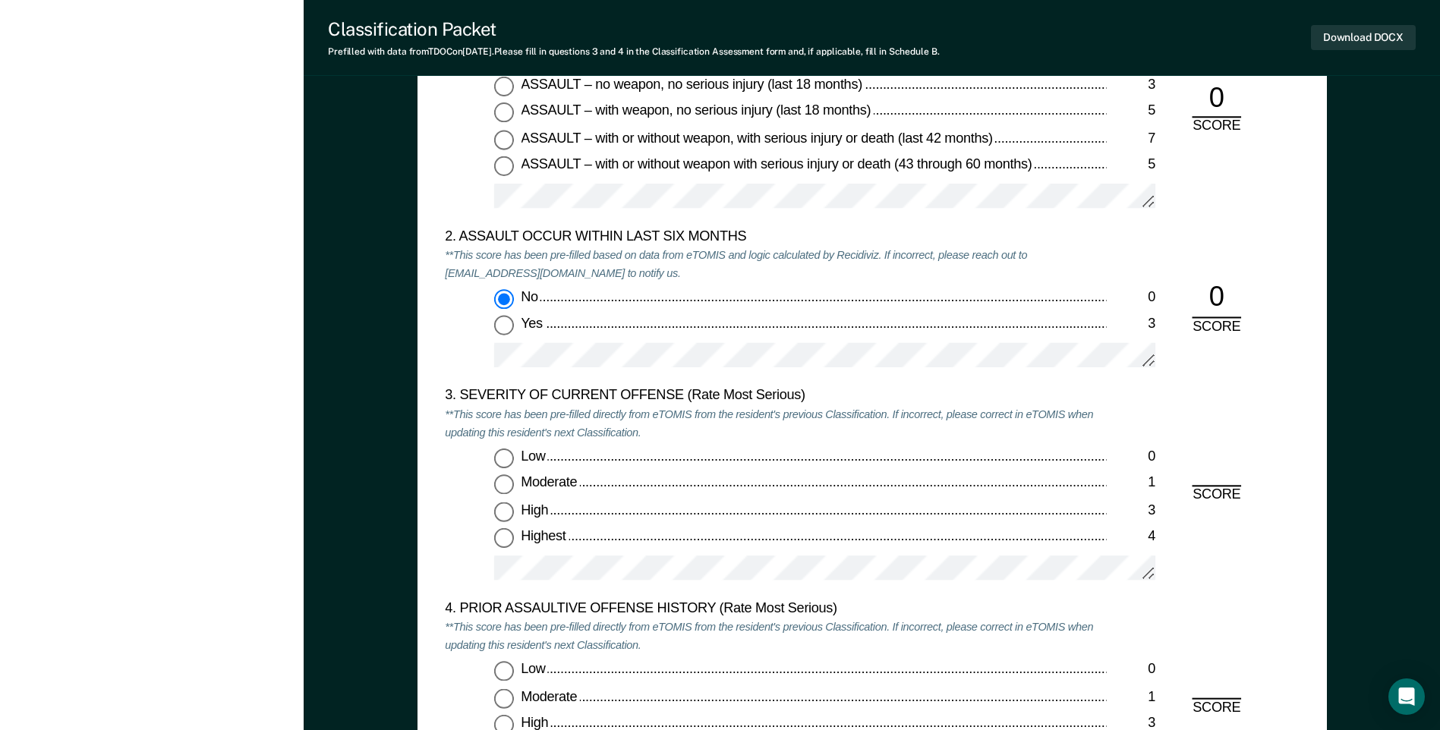
scroll to position [1594, 0]
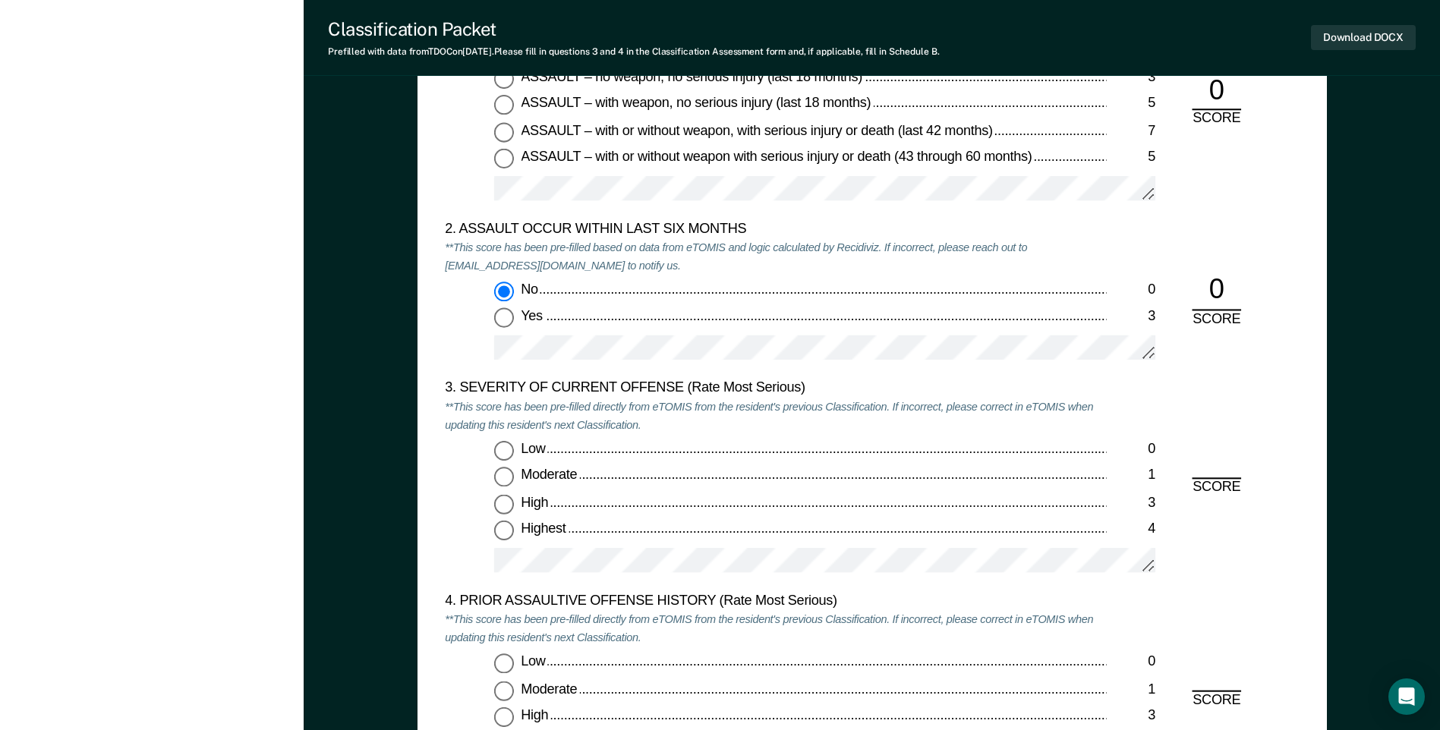
click at [501, 534] on input "Highest 4" at bounding box center [504, 531] width 20 height 20
type textarea "x"
radio input "true"
click at [498, 666] on input "Low 0" at bounding box center [504, 664] width 20 height 20
type textarea "x"
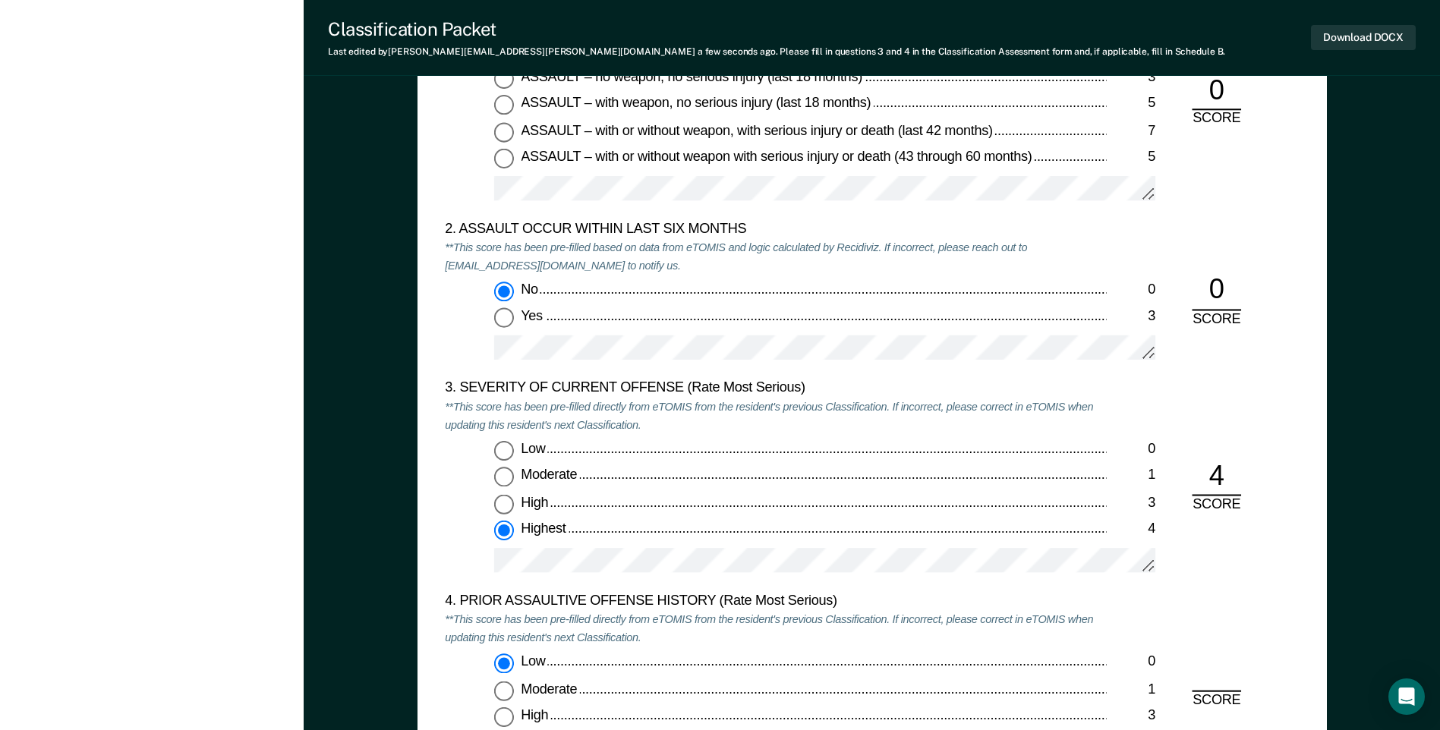
radio input "true"
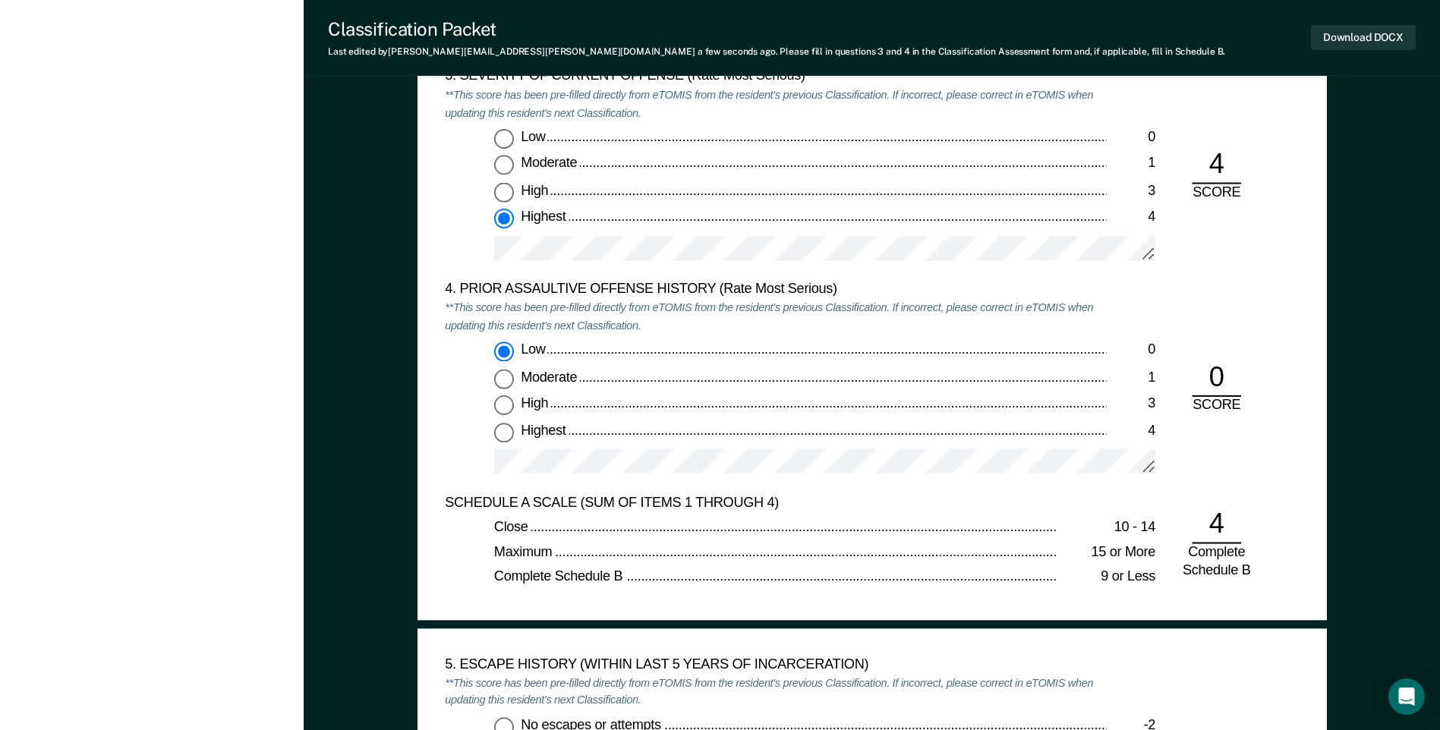
scroll to position [2049, 0]
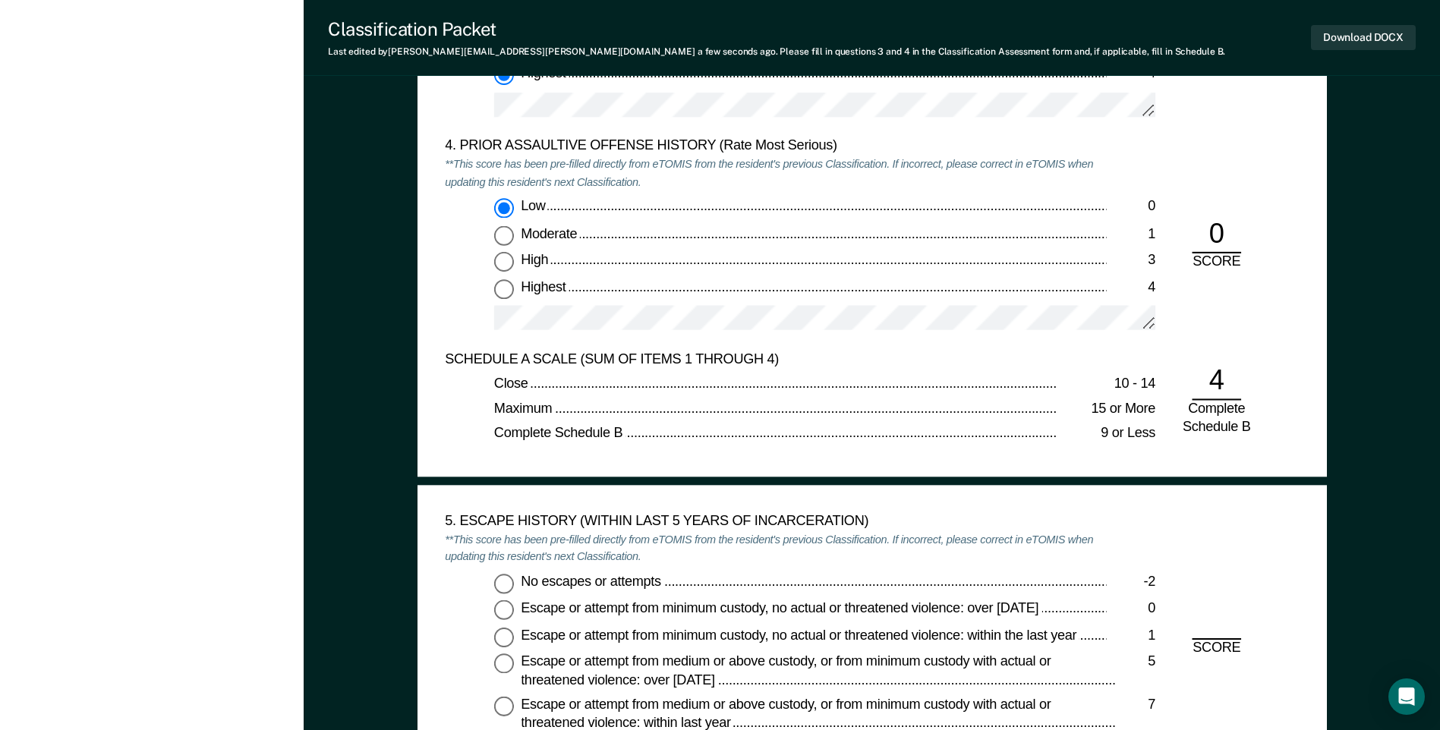
click at [506, 585] on input "No escapes or attempts -2" at bounding box center [504, 584] width 20 height 20
type textarea "x"
radio input "true"
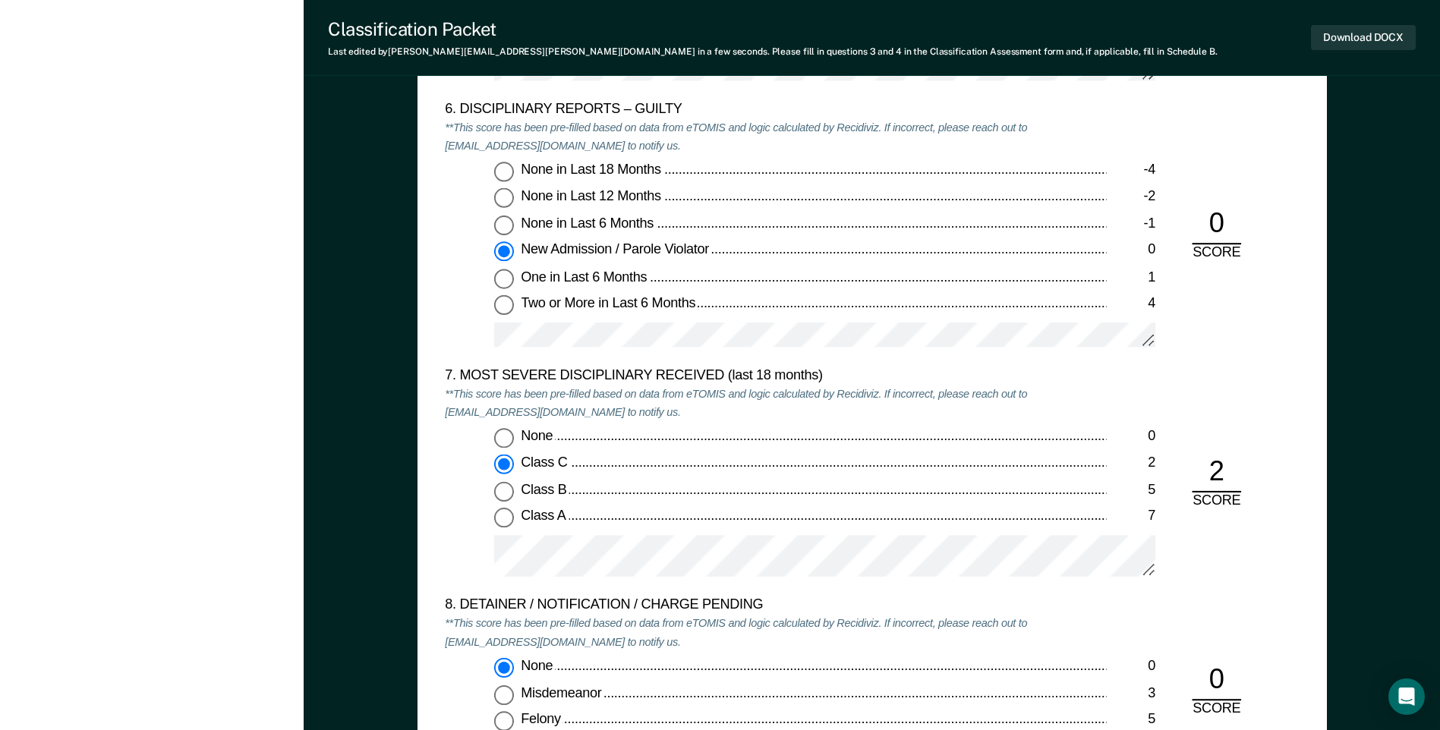
scroll to position [3036, 0]
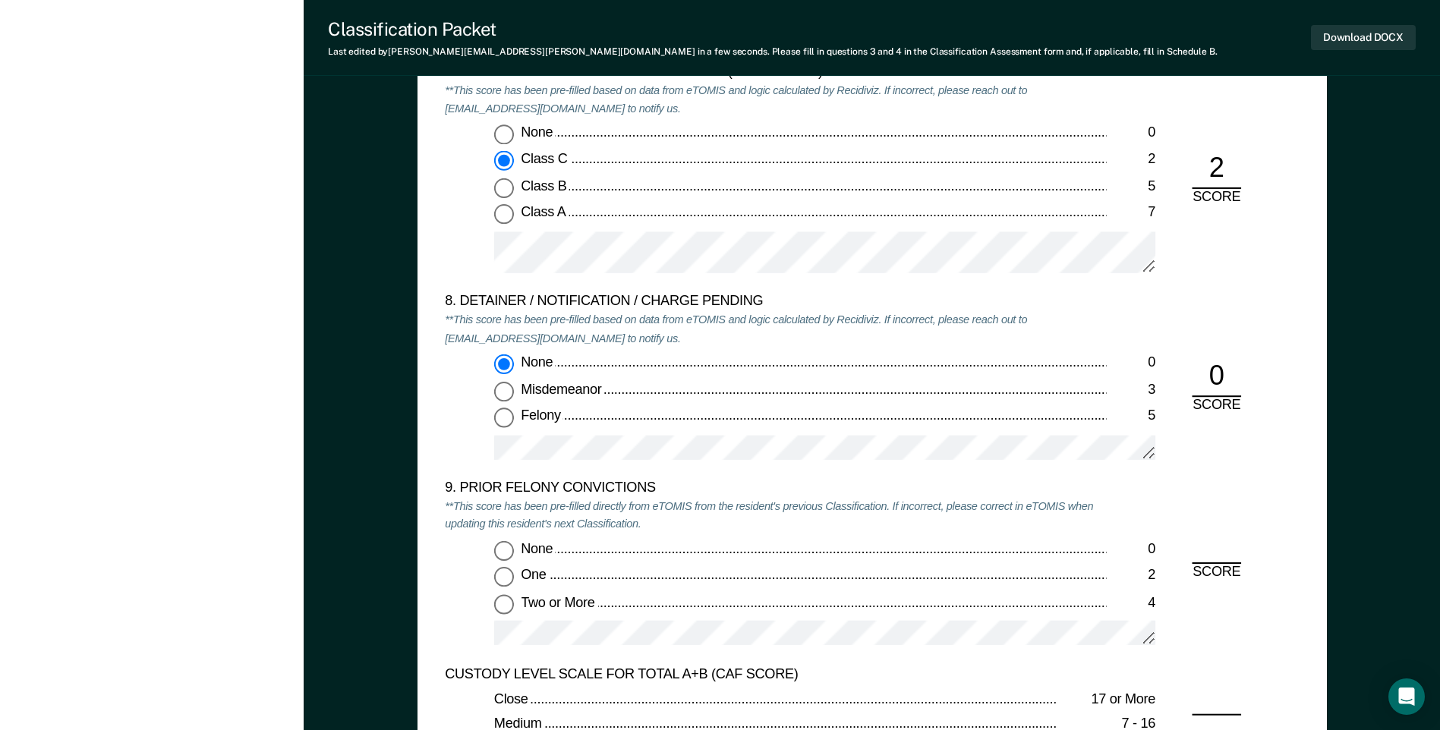
click at [502, 606] on input "Two or More 4" at bounding box center [504, 604] width 20 height 20
type textarea "x"
radio input "true"
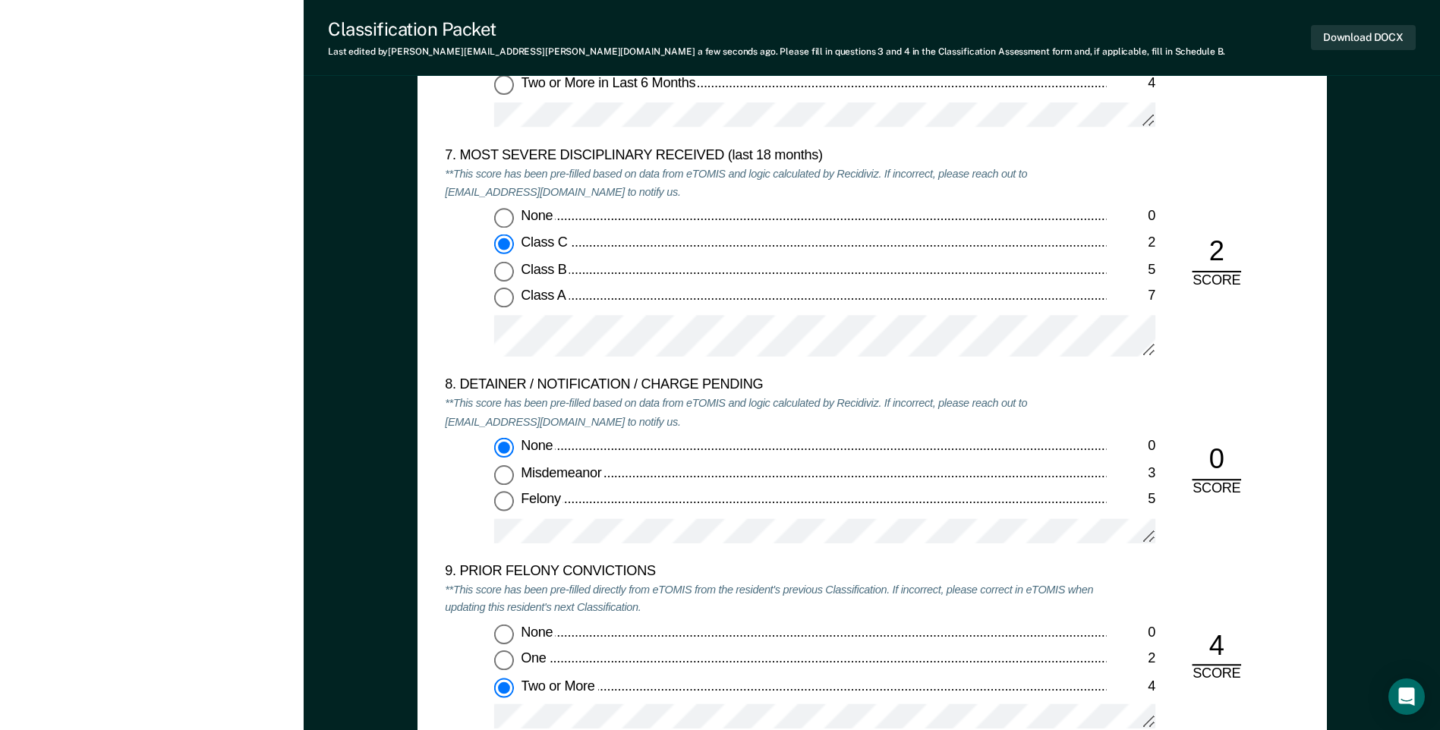
scroll to position [2808, 0]
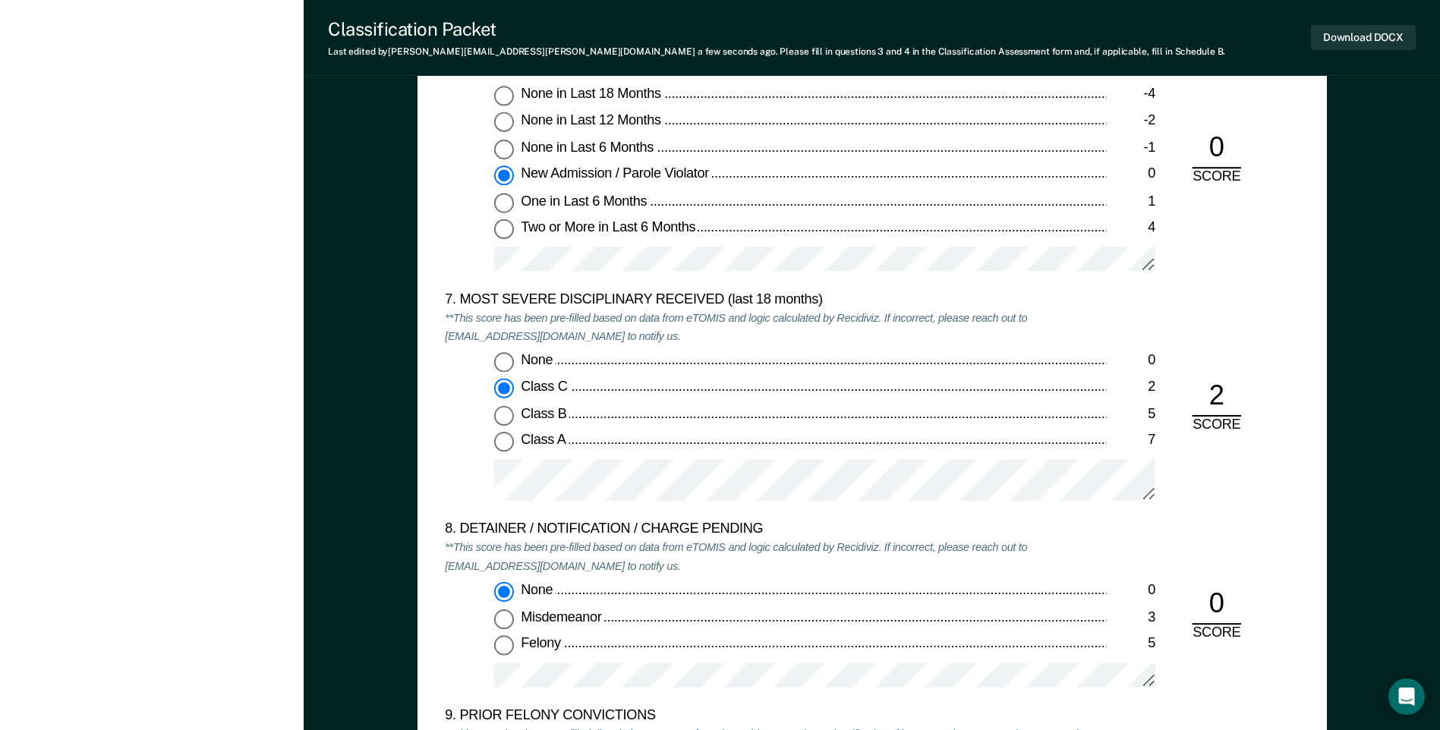
click at [499, 361] on input "None 0" at bounding box center [504, 363] width 20 height 20
type textarea "x"
radio input "true"
radio input "false"
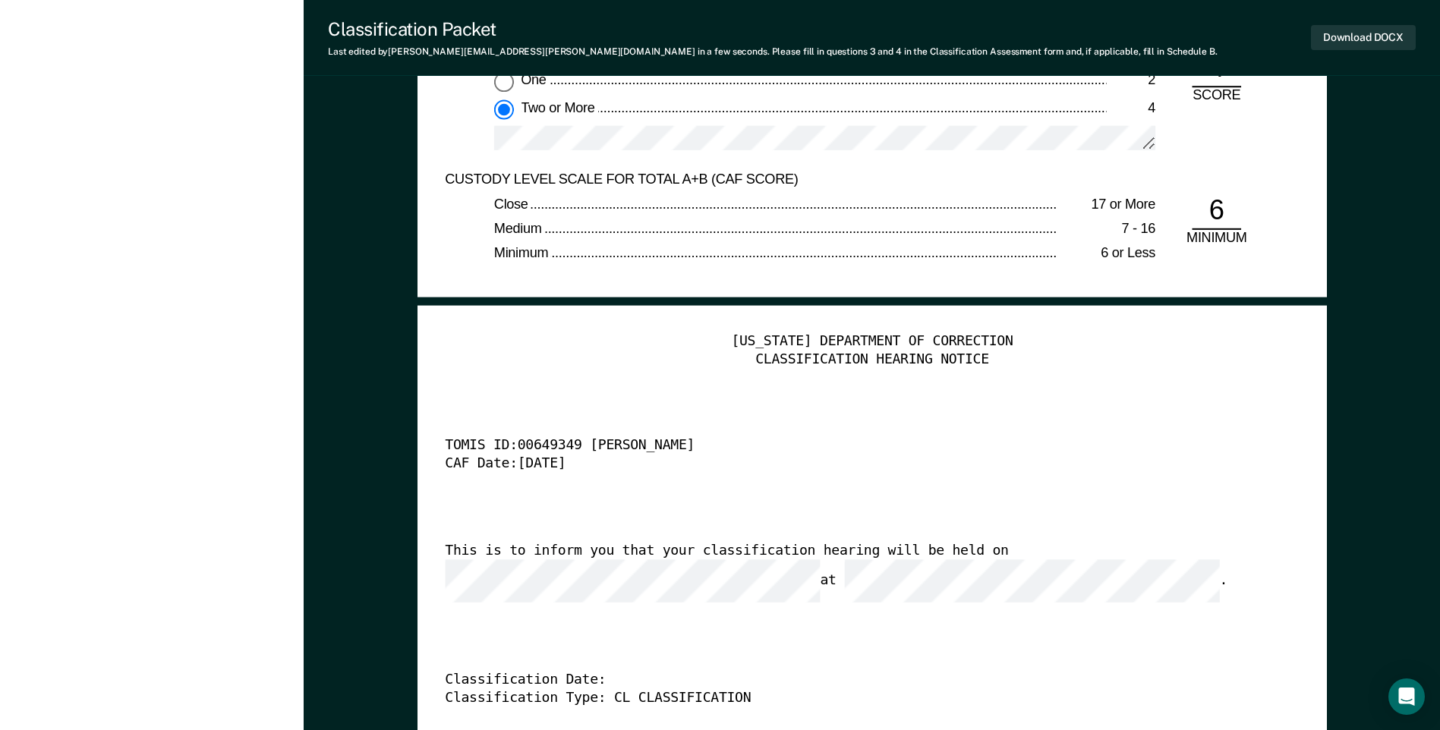
scroll to position [3567, 0]
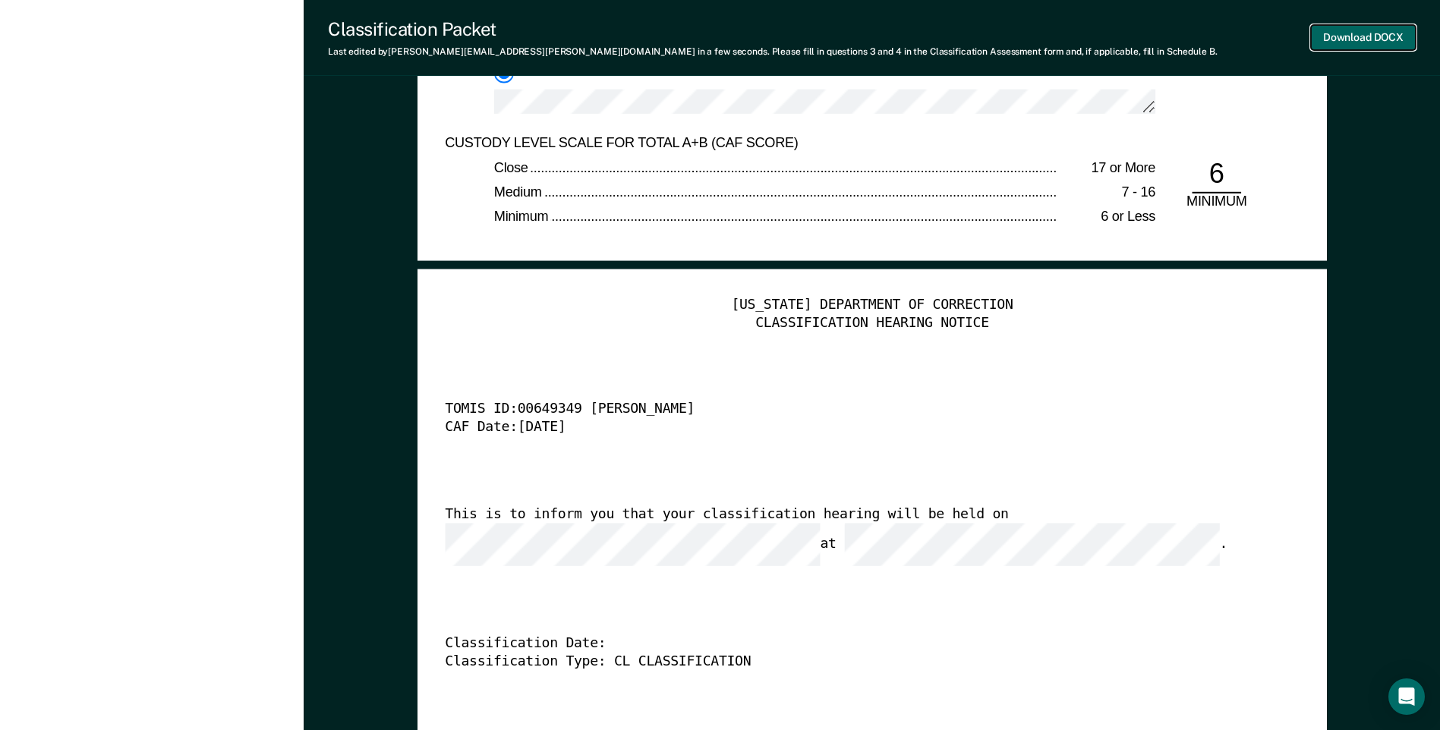
click at [1342, 41] on button "Download DOCX" at bounding box center [1363, 37] width 105 height 25
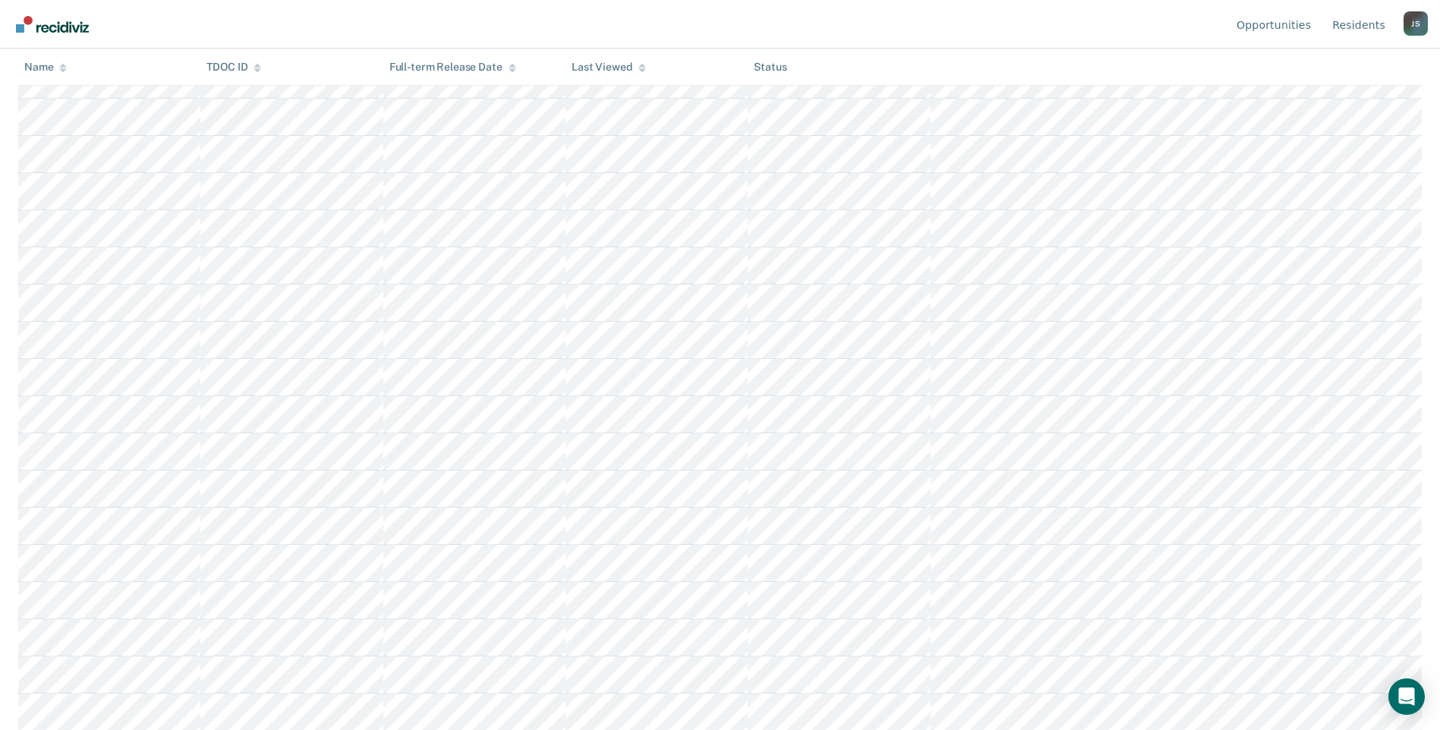
scroll to position [315, 0]
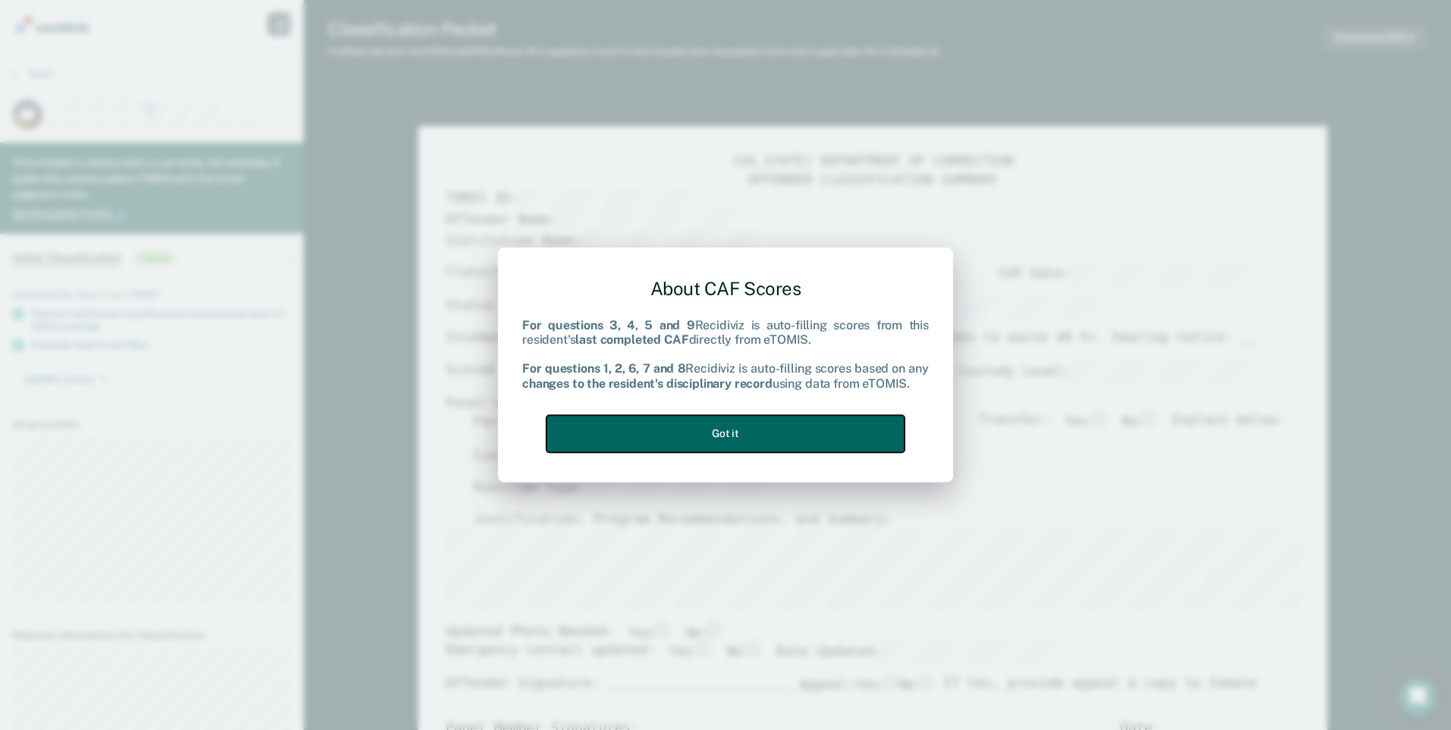
click at [855, 430] on button "Got it" at bounding box center [725, 433] width 358 height 37
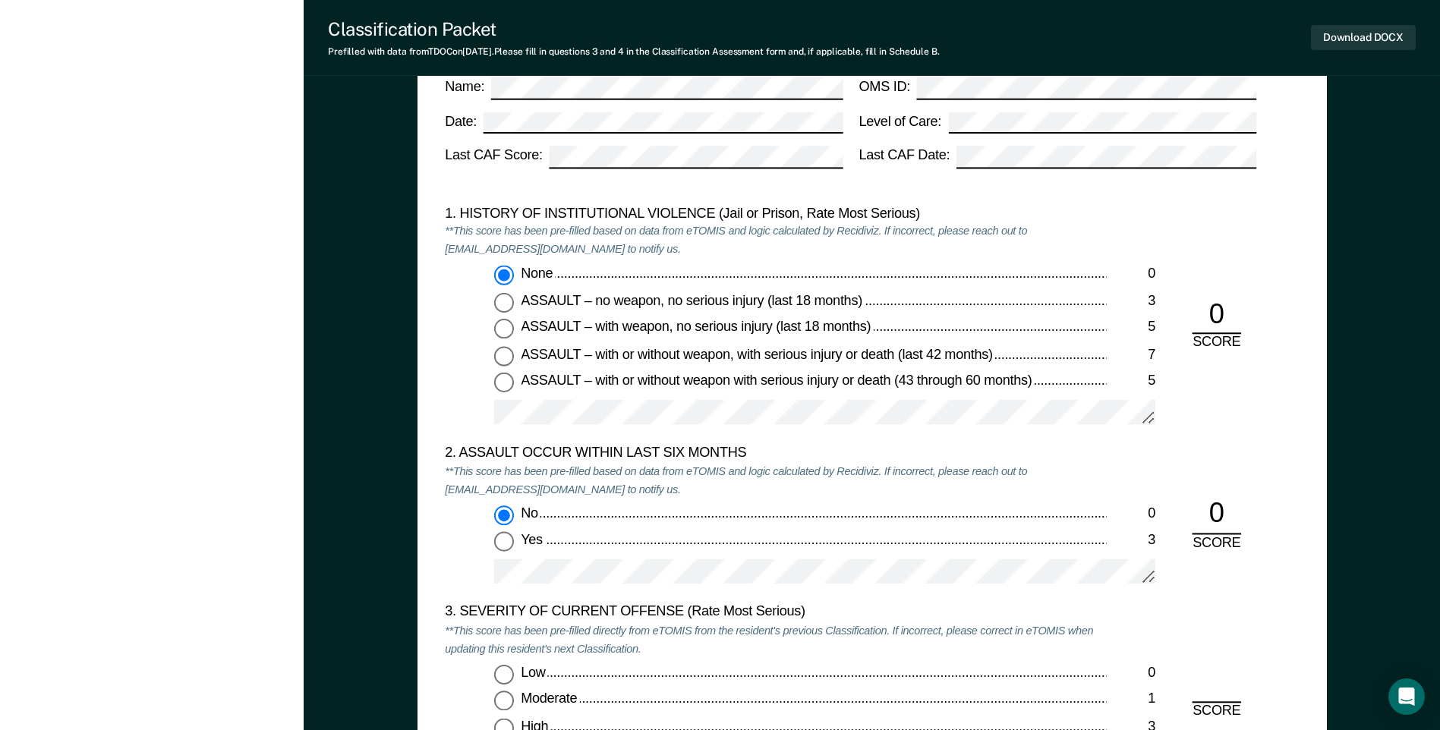
scroll to position [1518, 0]
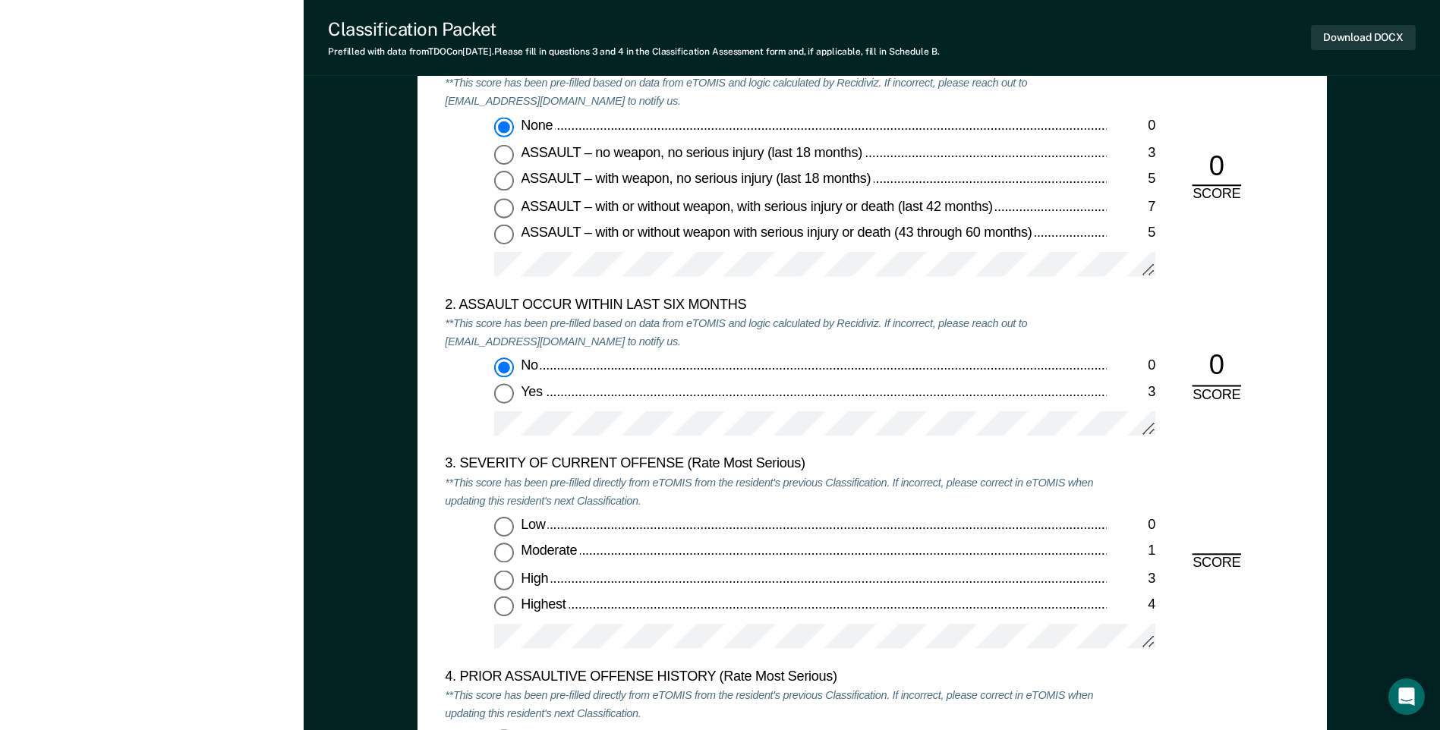
click at [506, 556] on input "Moderate 1" at bounding box center [504, 553] width 20 height 20
type textarea "x"
radio input "true"
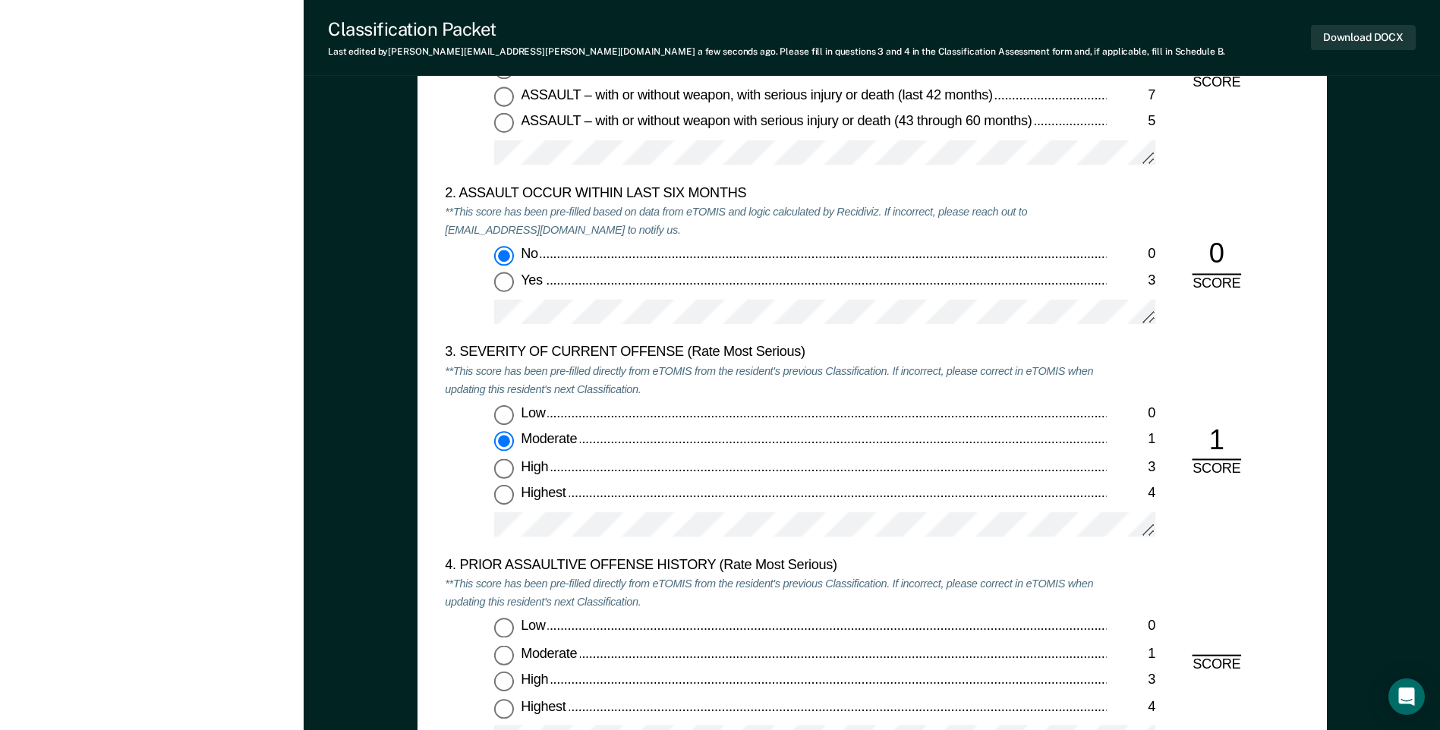
scroll to position [1821, 0]
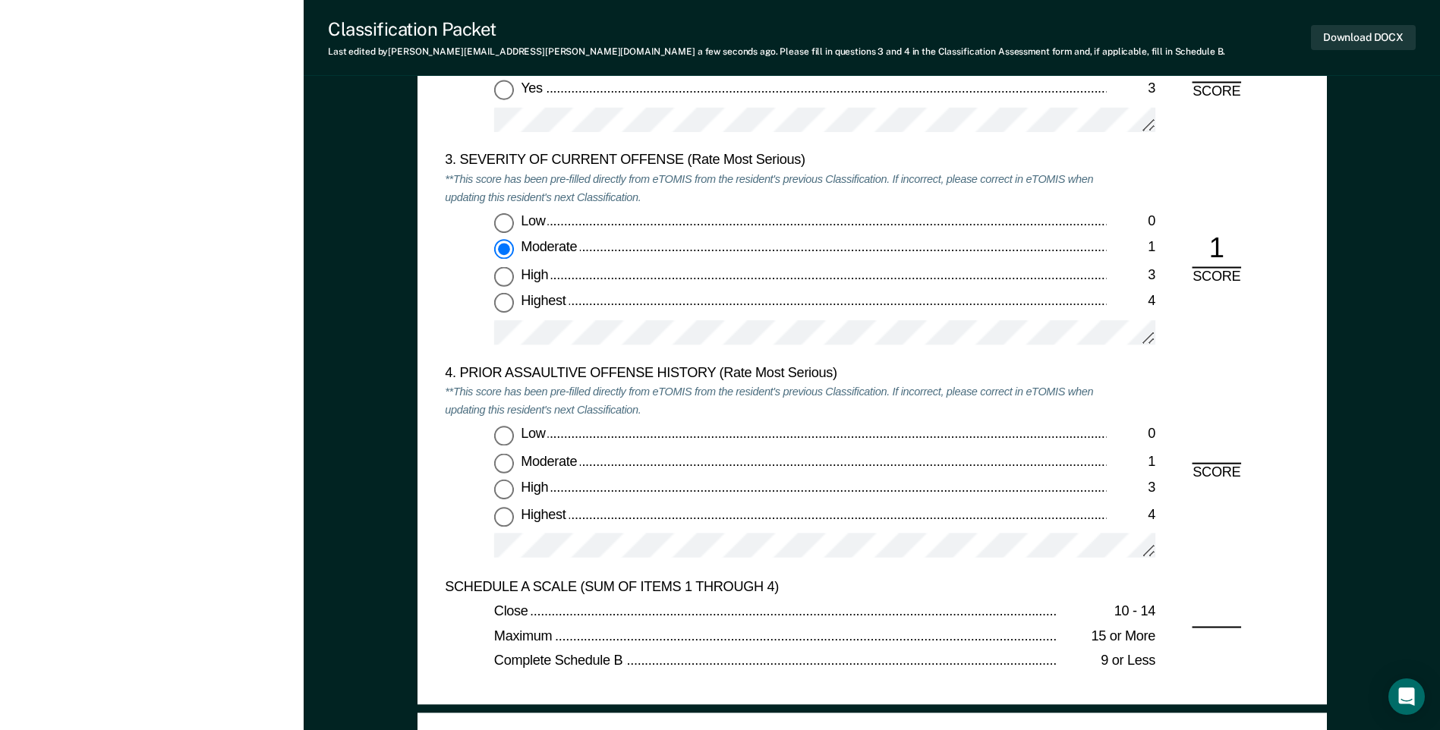
click at [502, 430] on input "Low 0" at bounding box center [504, 436] width 20 height 20
type textarea "x"
radio input "true"
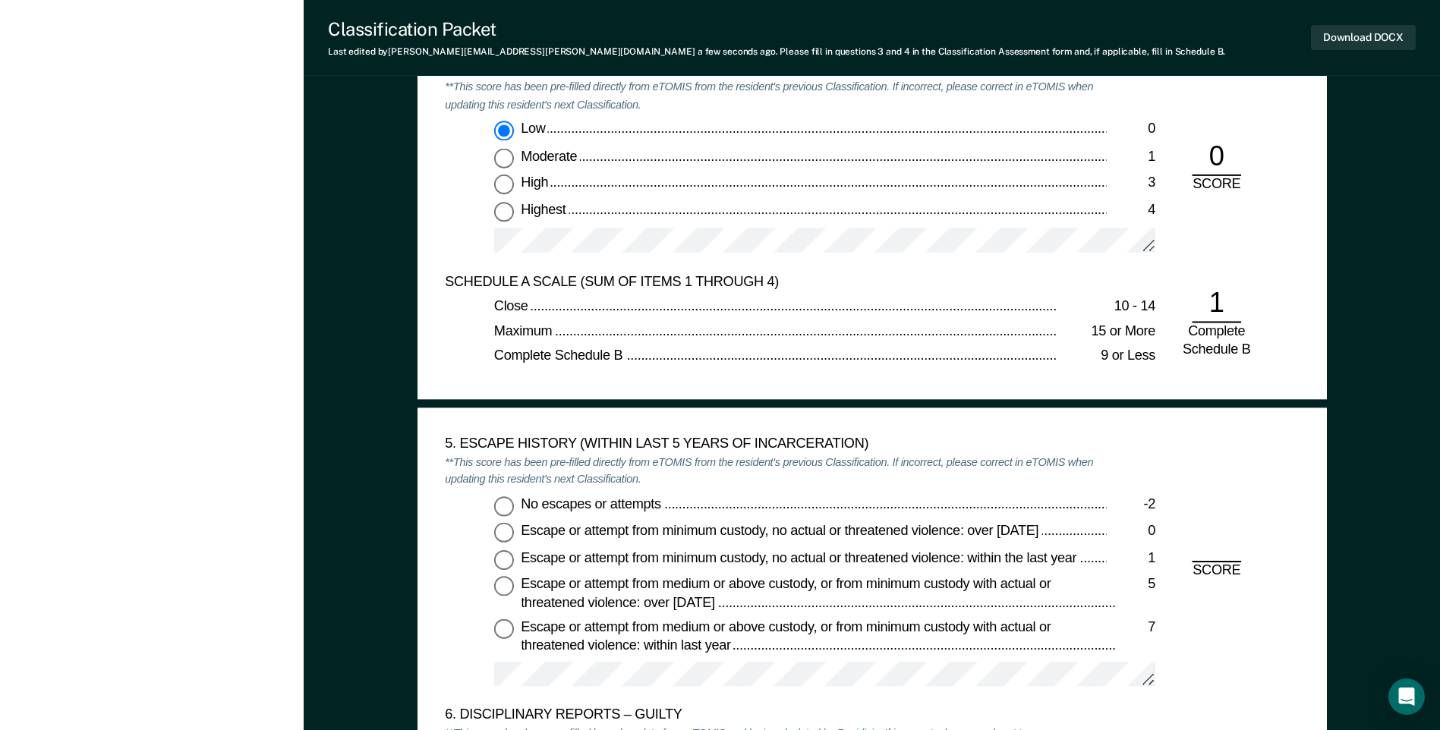
scroll to position [2201, 0]
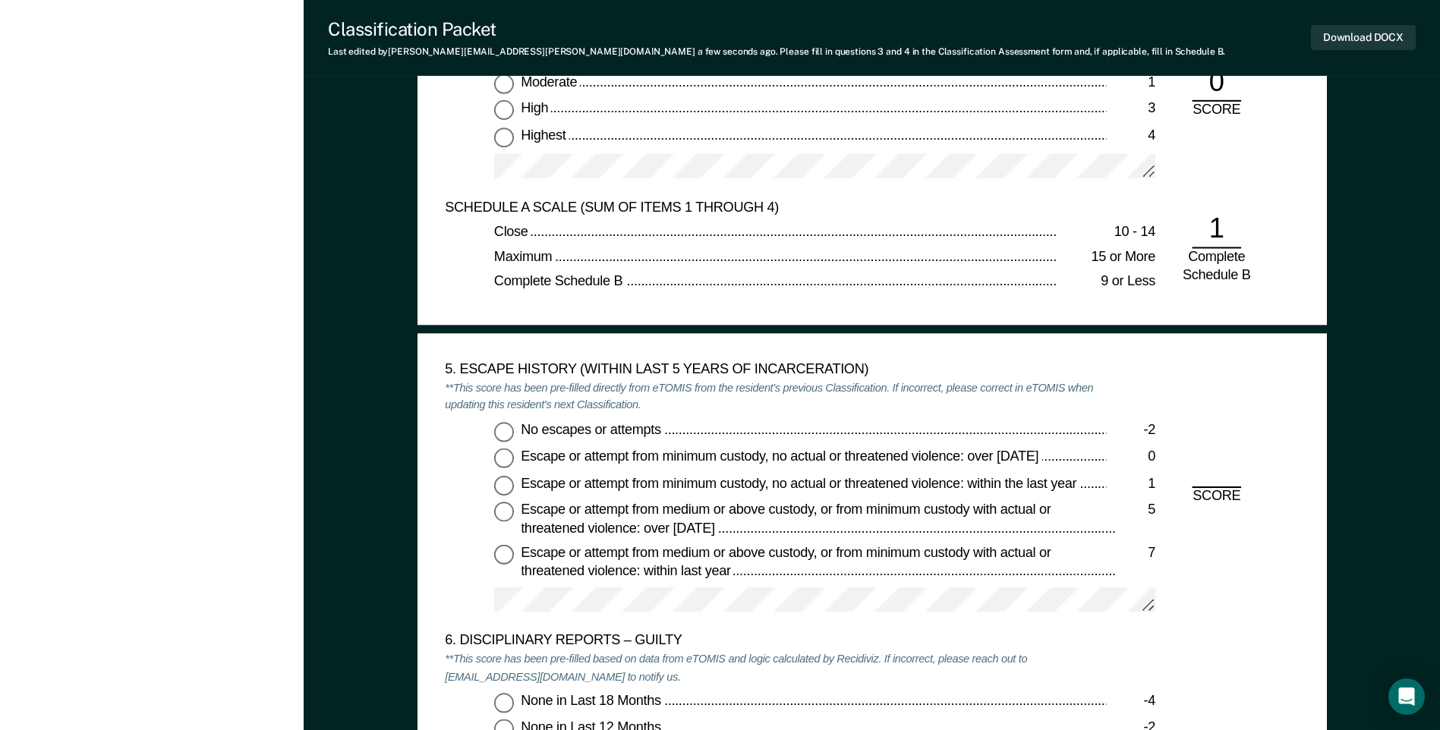
click at [504, 428] on input "No escapes or attempts -2" at bounding box center [504, 432] width 20 height 20
type textarea "x"
radio input "true"
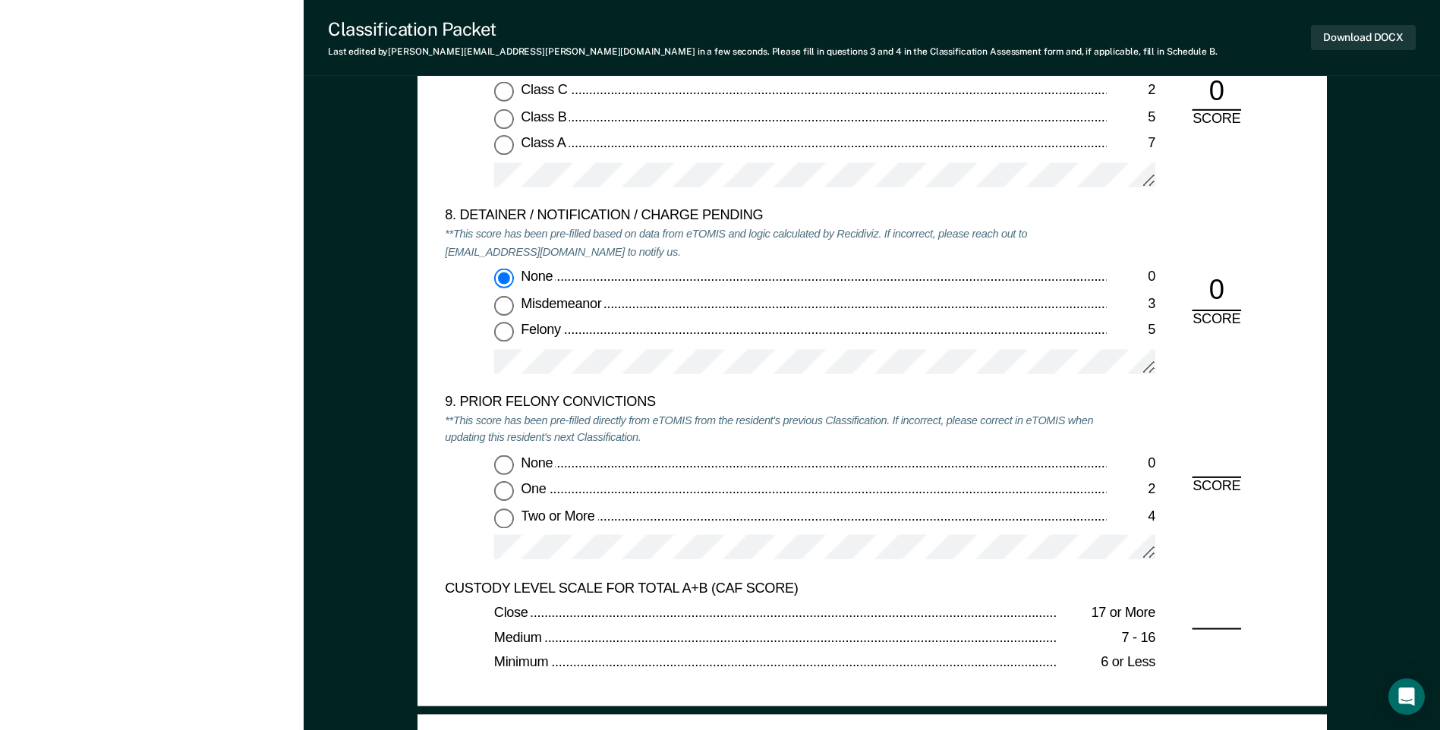
scroll to position [3111, 0]
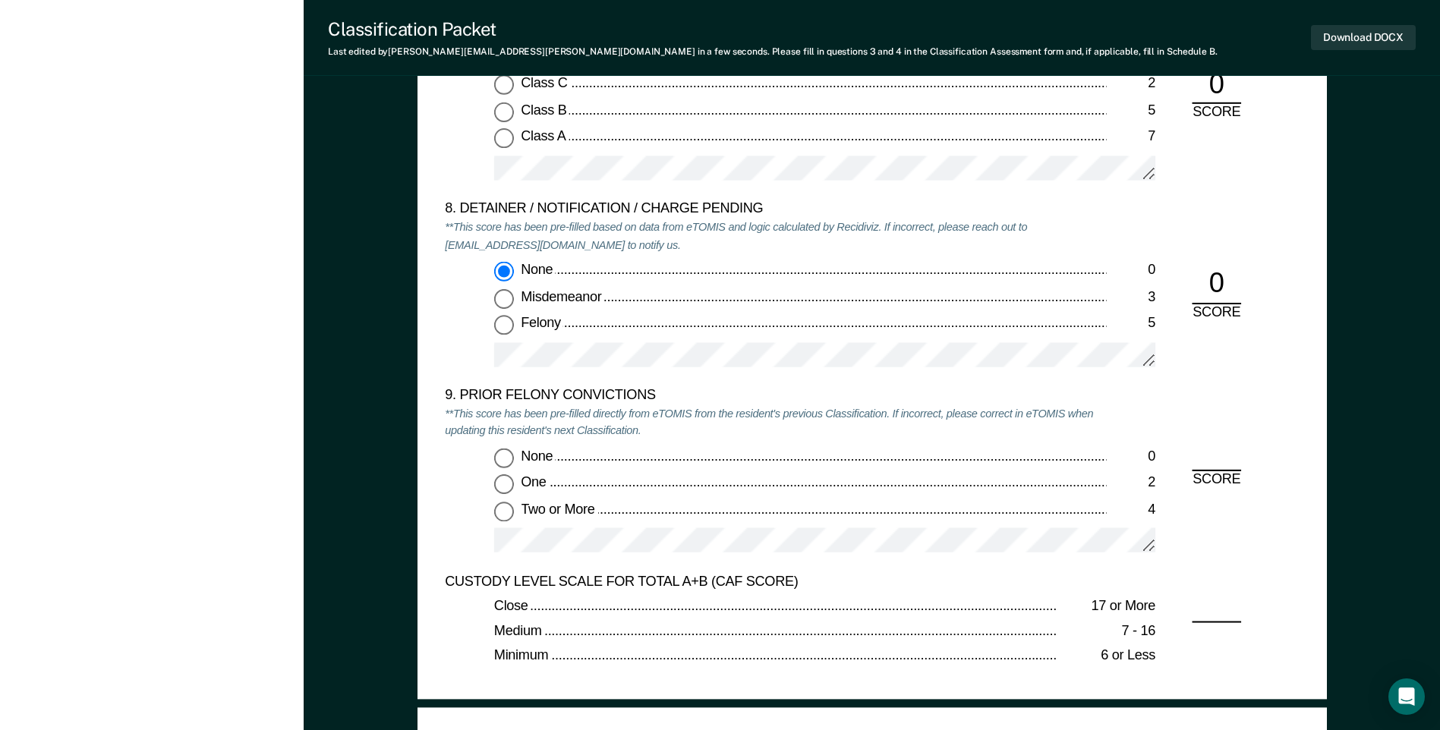
click at [496, 457] on input "None 0" at bounding box center [504, 458] width 20 height 20
type textarea "x"
radio input "true"
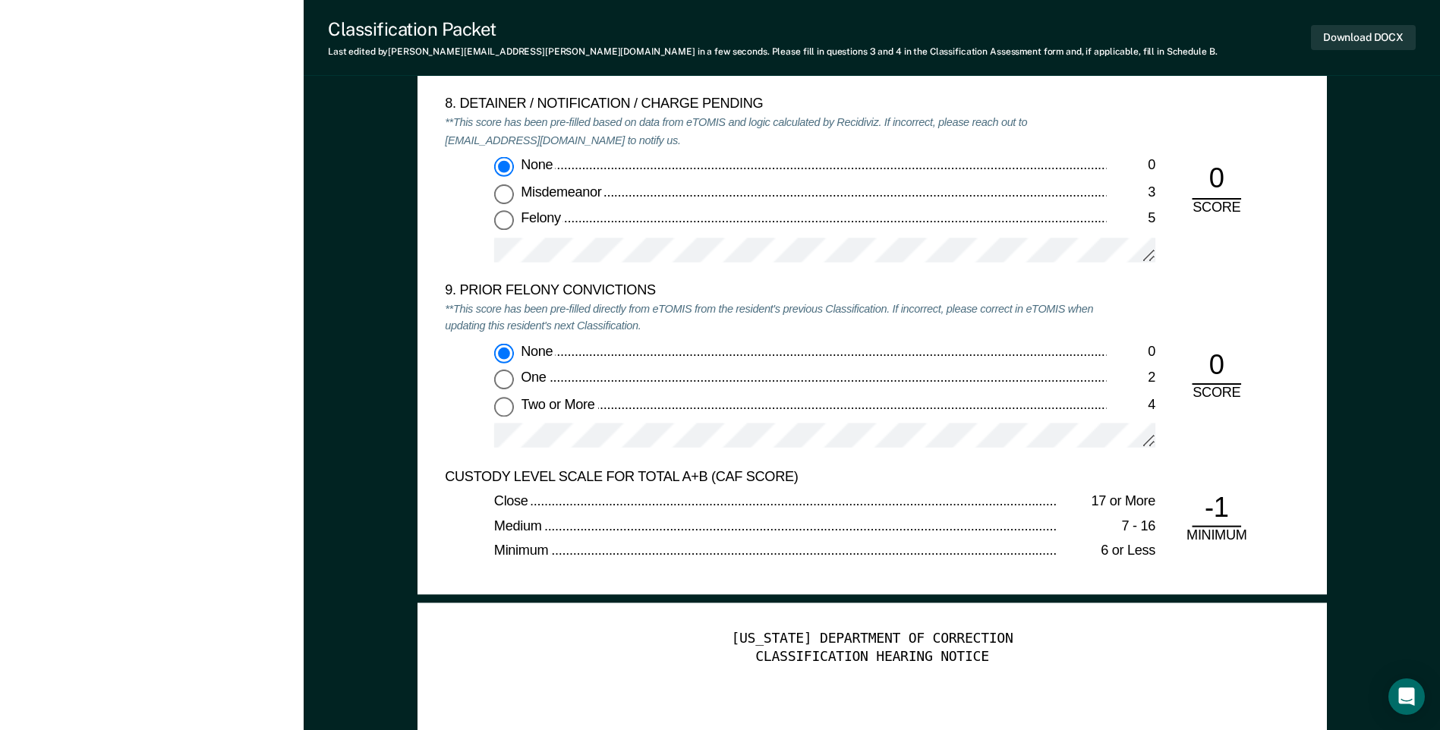
scroll to position [3339, 0]
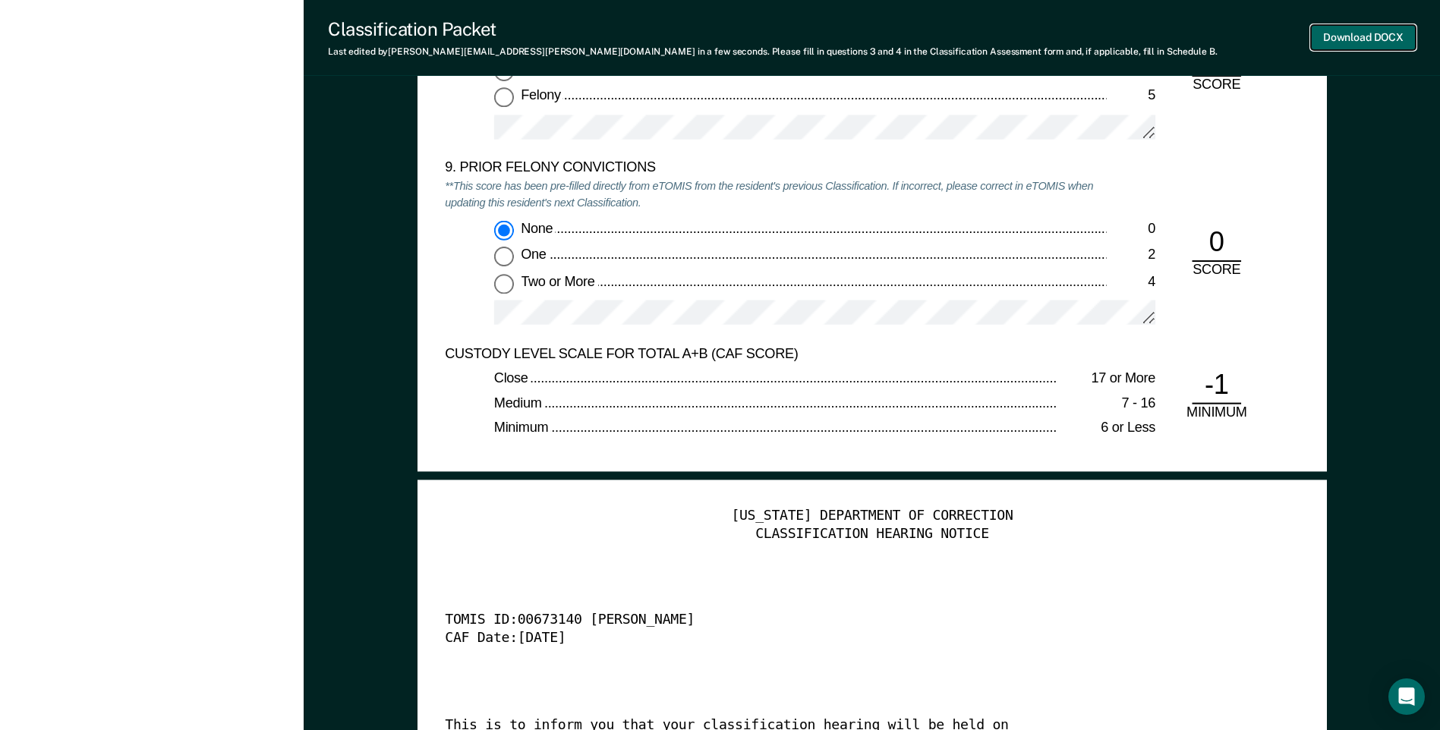
click at [1361, 45] on button "Download DOCX" at bounding box center [1363, 37] width 105 height 25
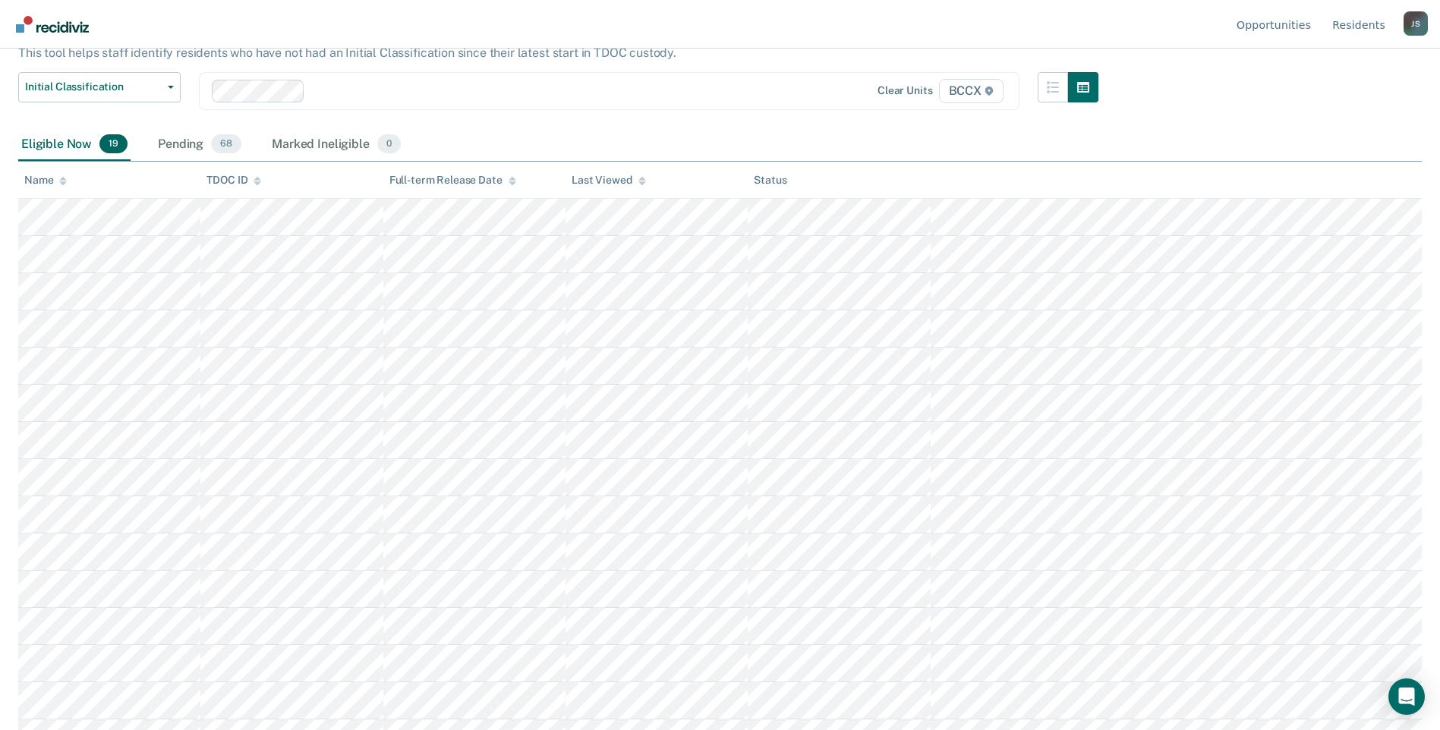
scroll to position [126, 0]
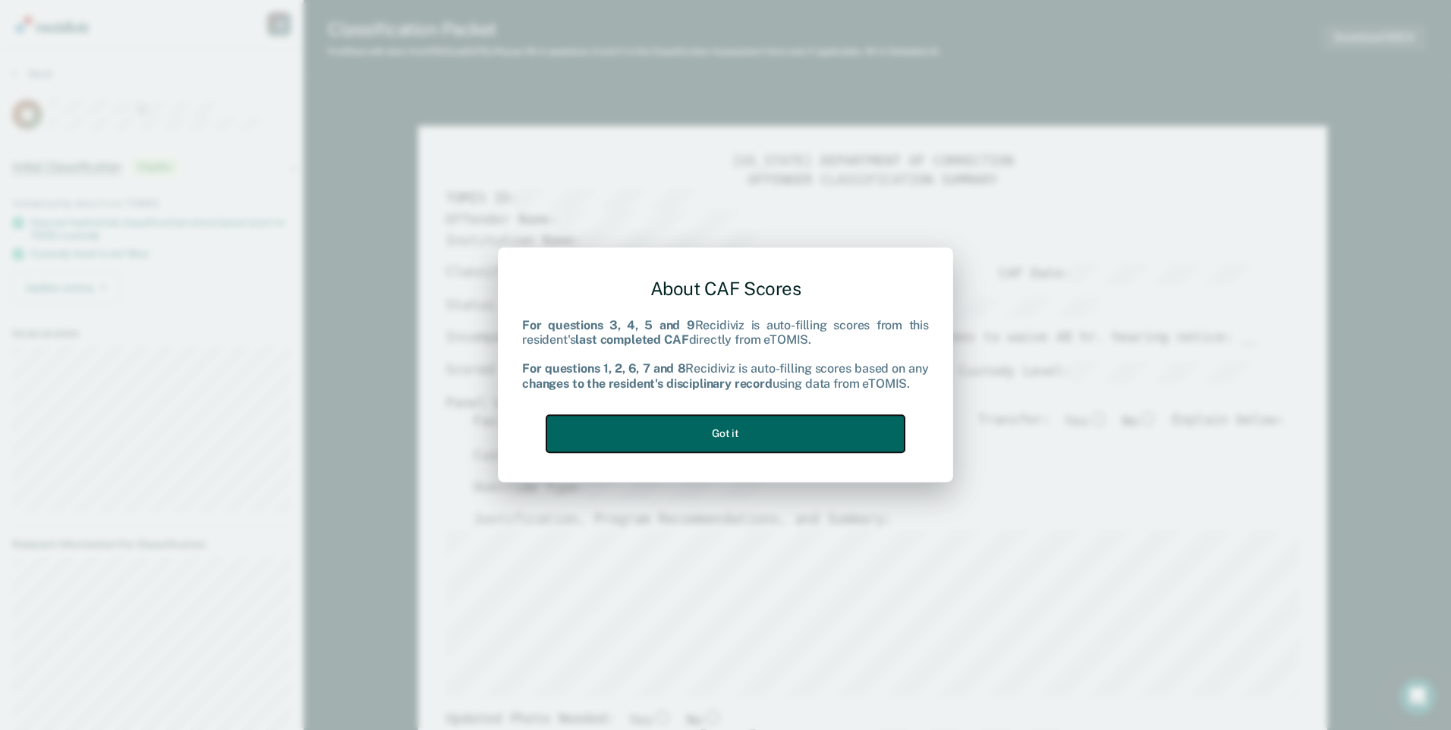
click at [770, 426] on button "Got it" at bounding box center [725, 433] width 358 height 37
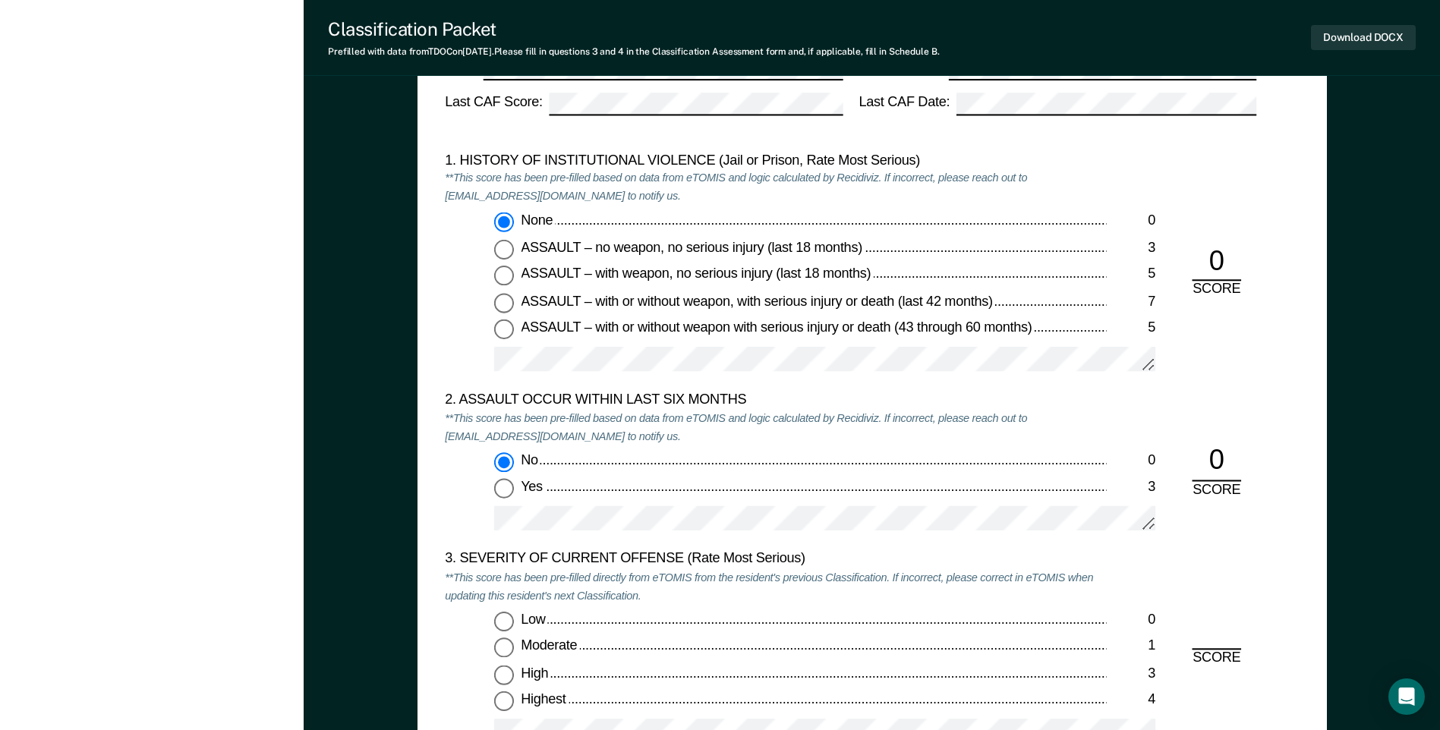
scroll to position [1594, 0]
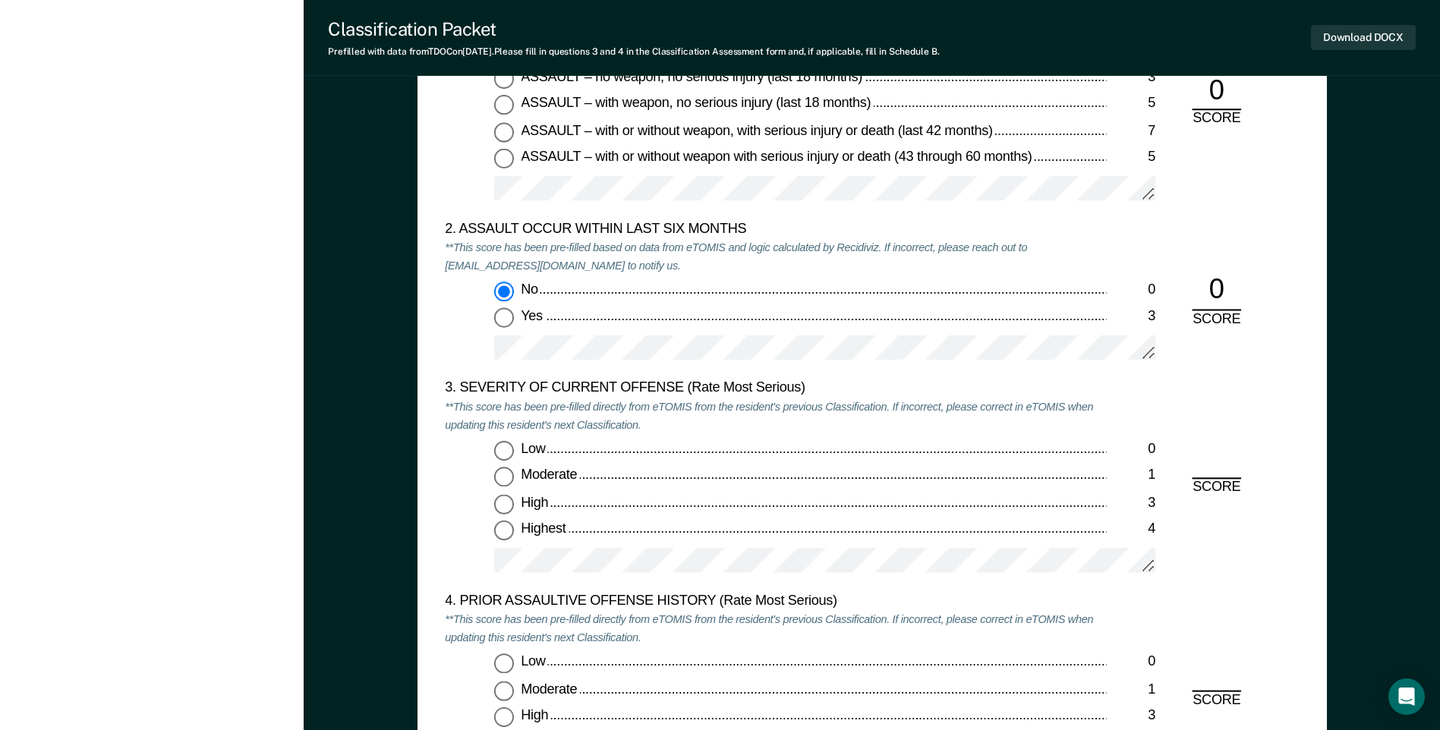
click at [498, 482] on input "Moderate 1" at bounding box center [504, 477] width 20 height 20
type textarea "x"
radio input "true"
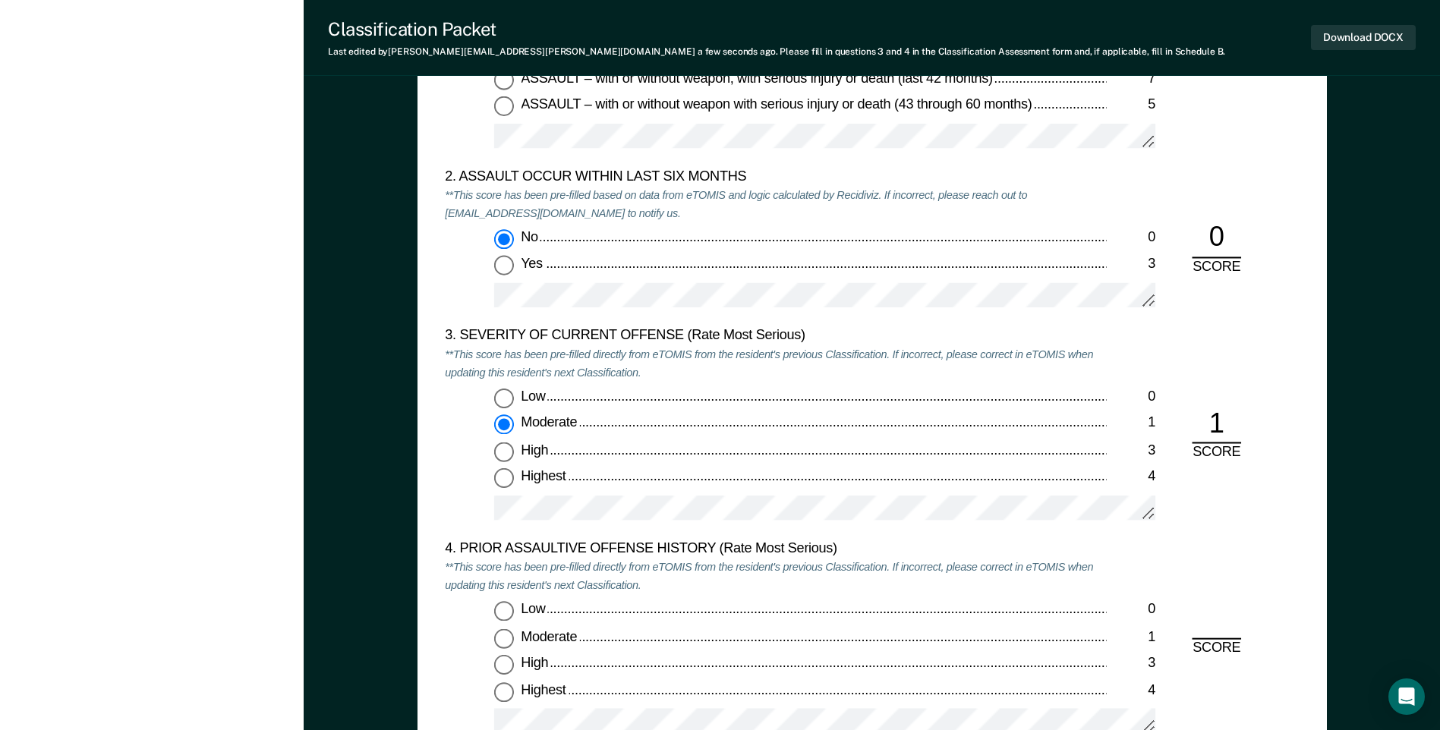
scroll to position [1745, 0]
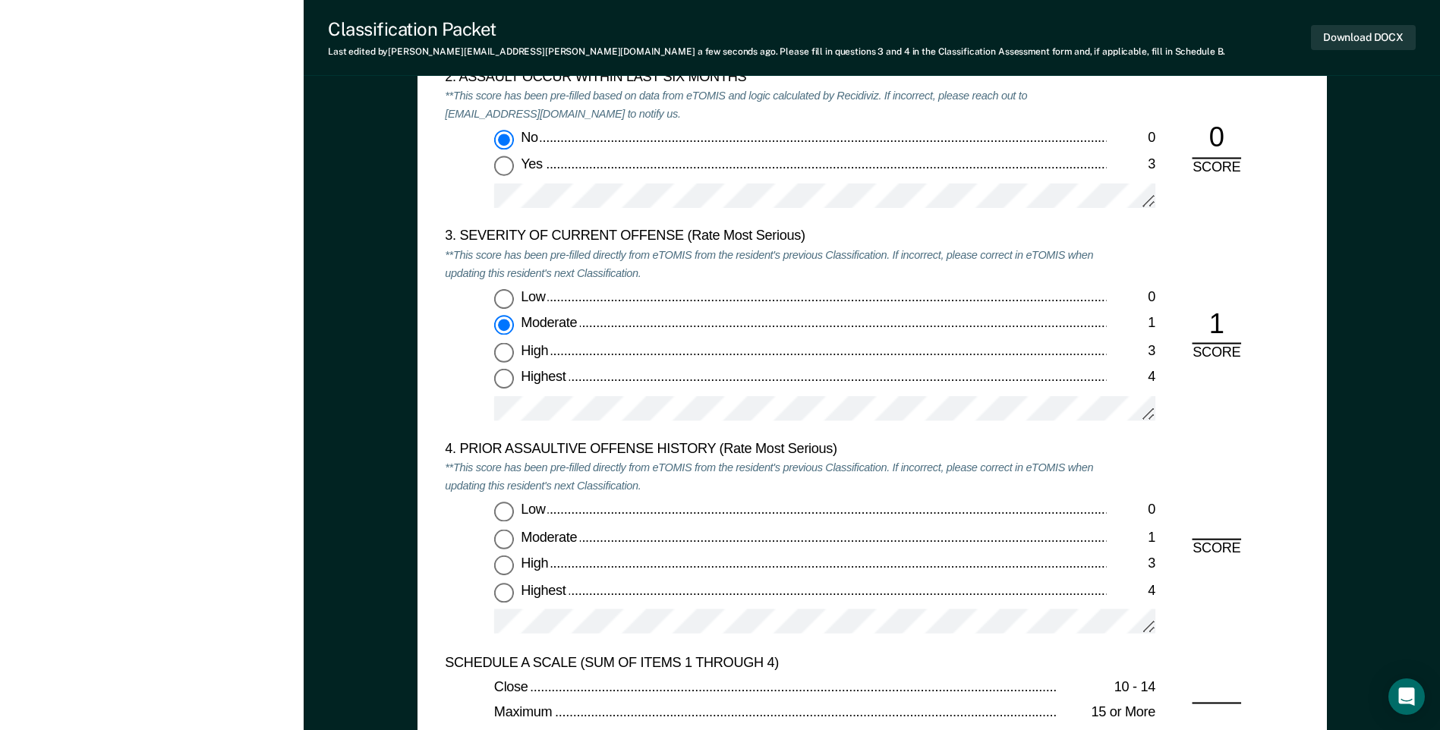
click at [506, 592] on input "Highest 4" at bounding box center [504, 592] width 20 height 20
type textarea "x"
radio input "true"
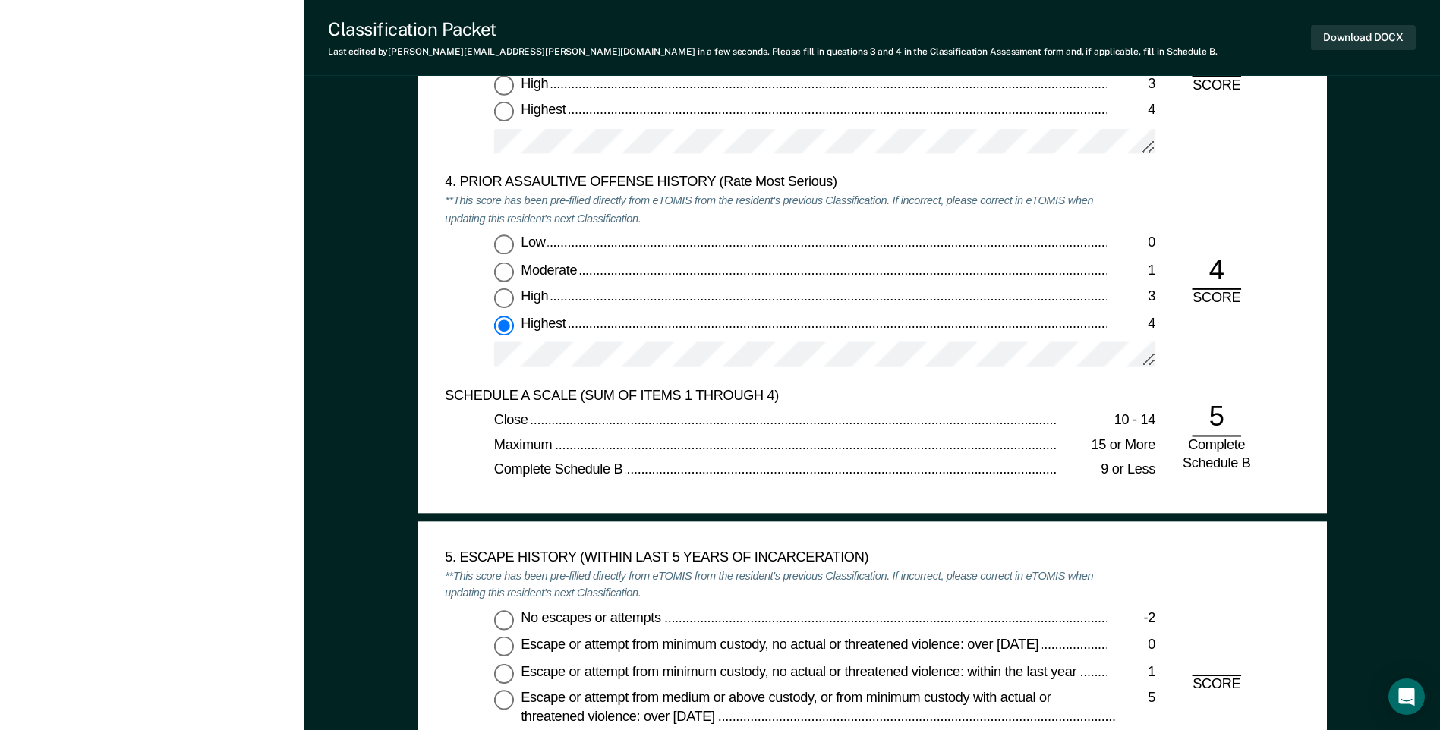
scroll to position [2049, 0]
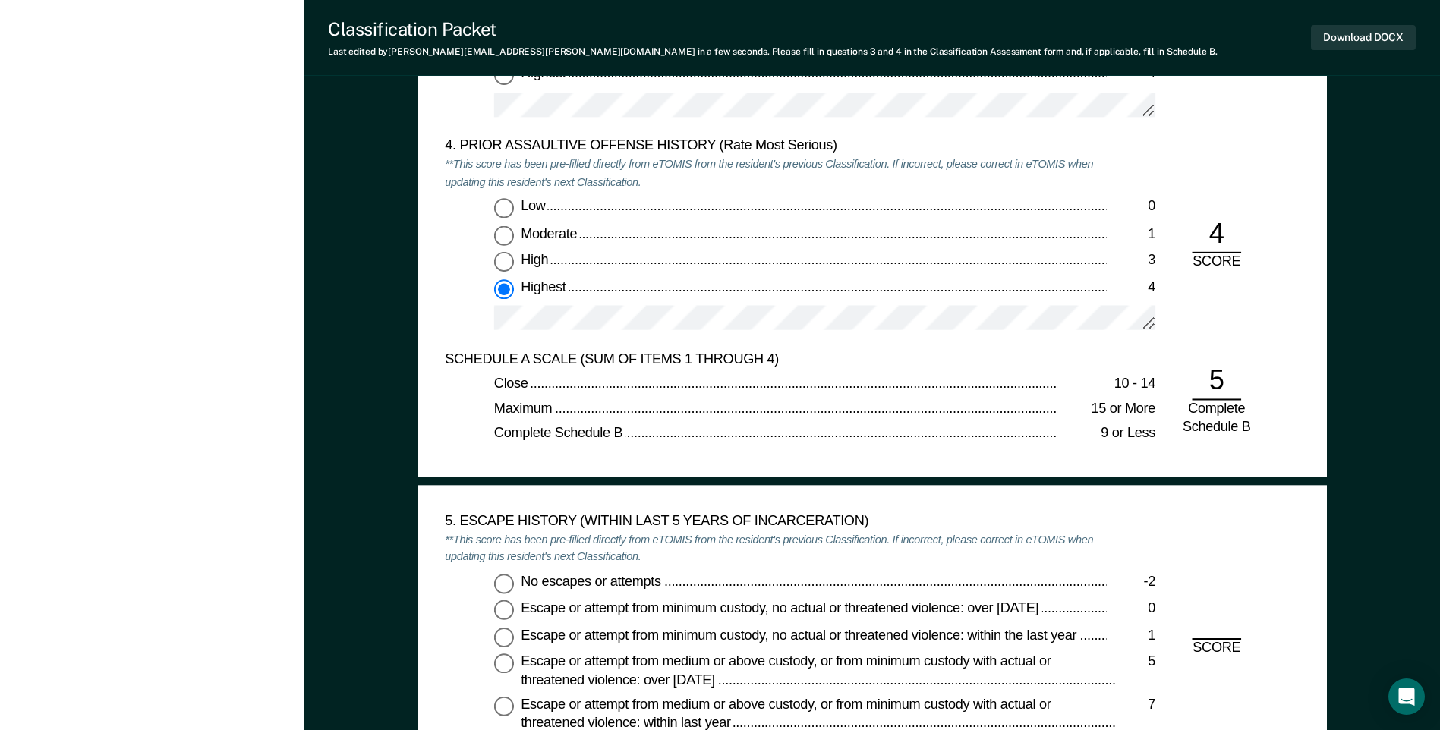
click at [508, 583] on input "No escapes or attempts -2" at bounding box center [504, 584] width 20 height 20
type textarea "x"
radio input "true"
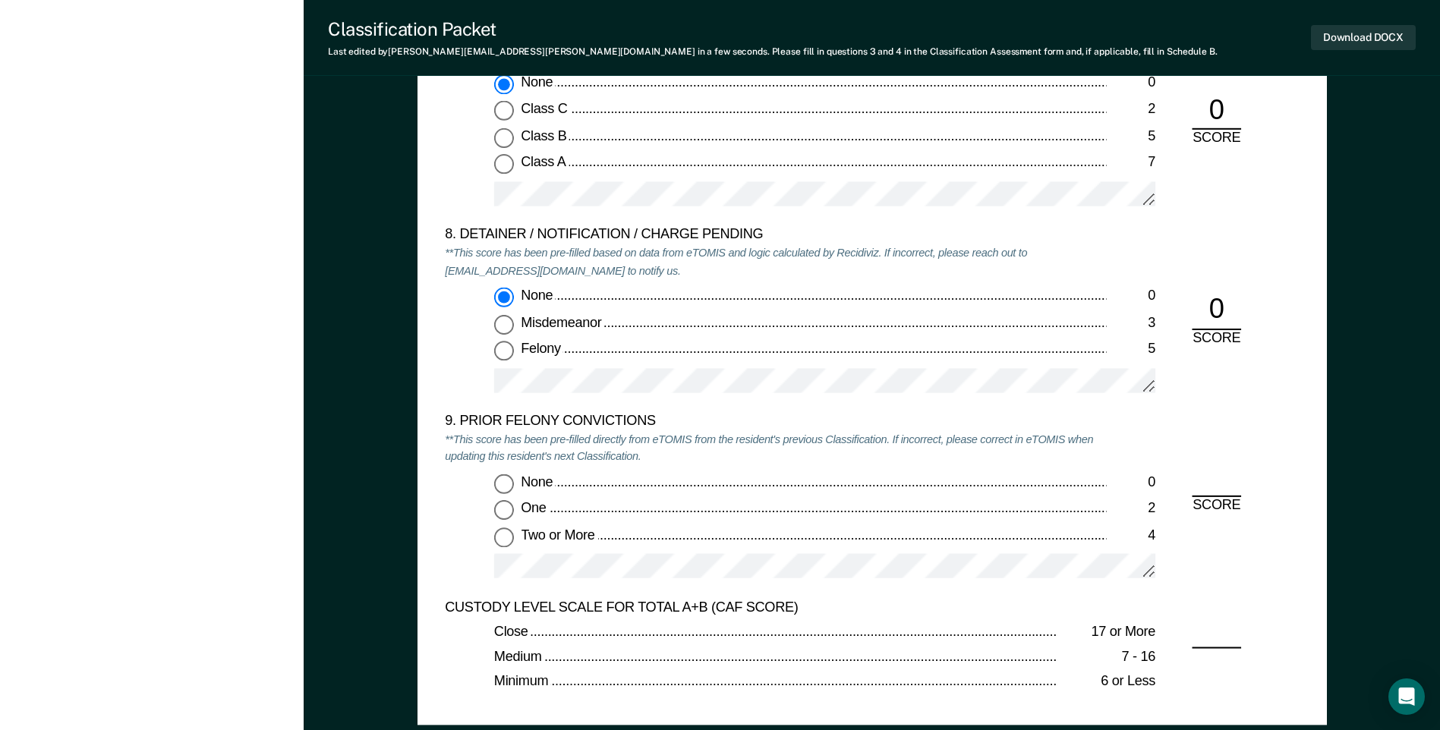
scroll to position [3111, 0]
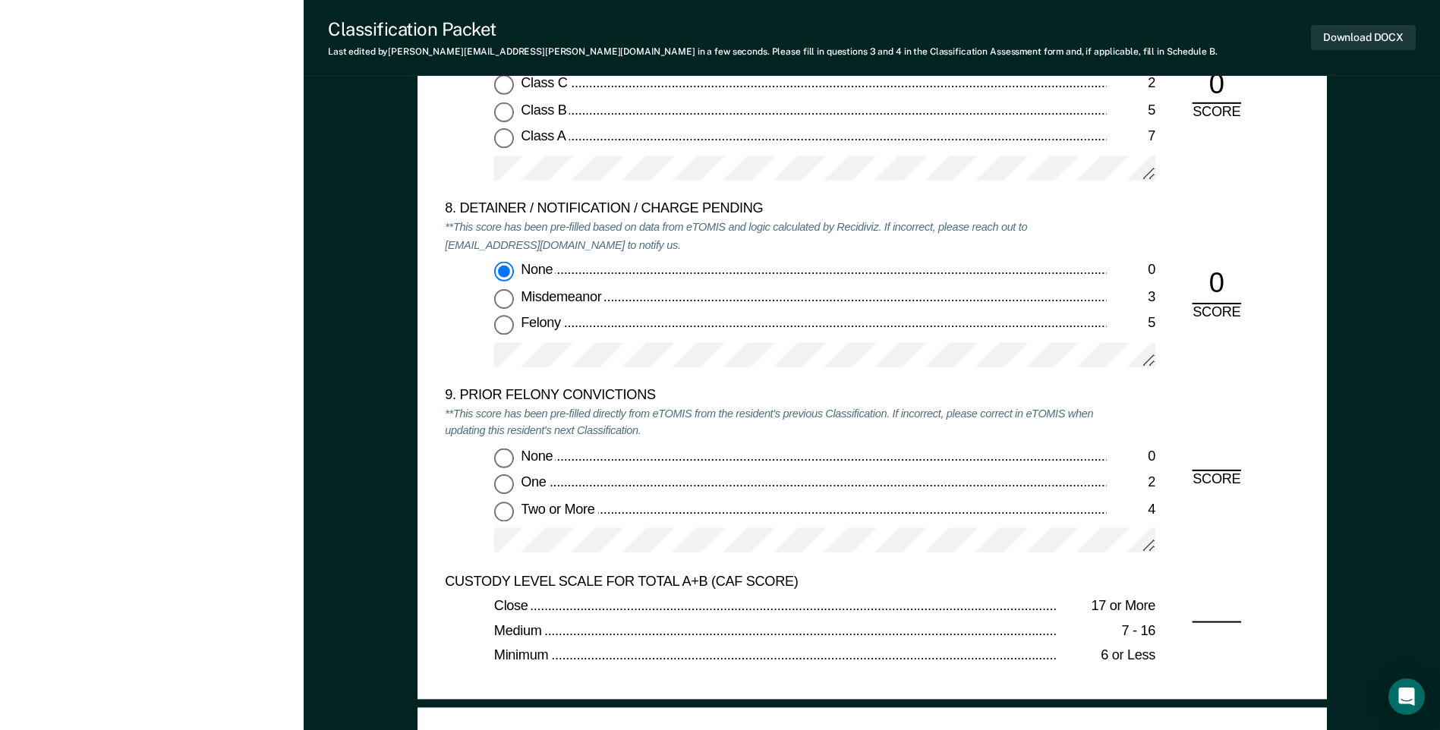
click at [502, 516] on input "Two or More 4" at bounding box center [504, 512] width 20 height 20
type textarea "x"
radio input "true"
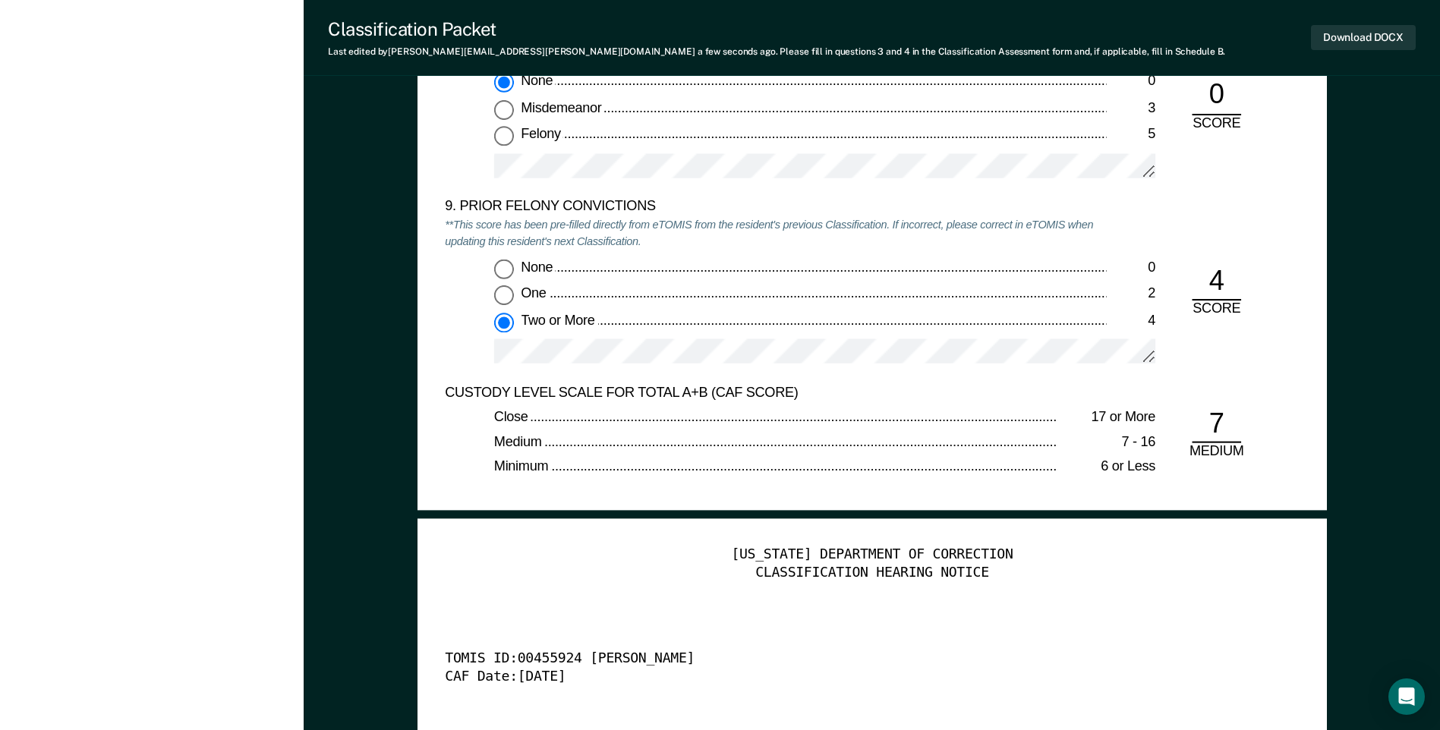
scroll to position [3339, 0]
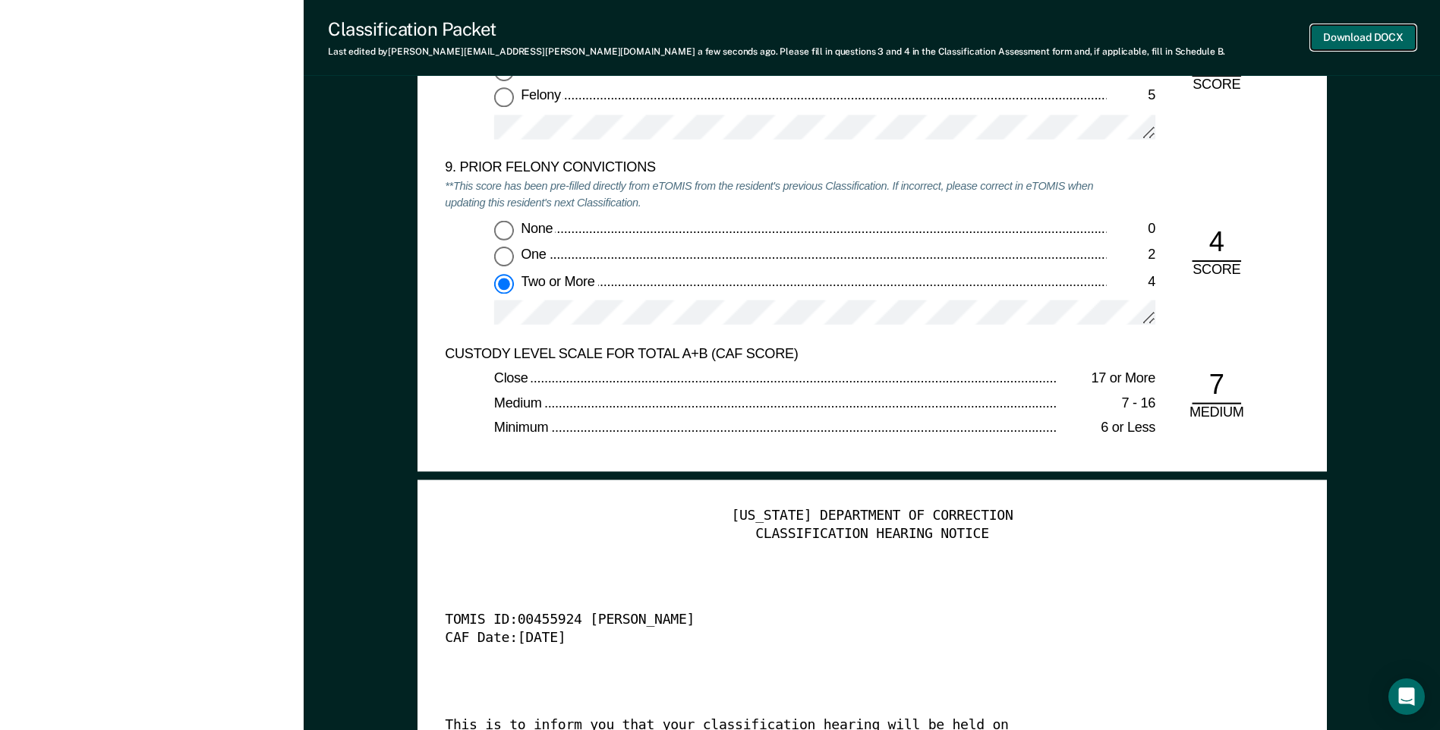
click at [1363, 39] on button "Download DOCX" at bounding box center [1363, 37] width 105 height 25
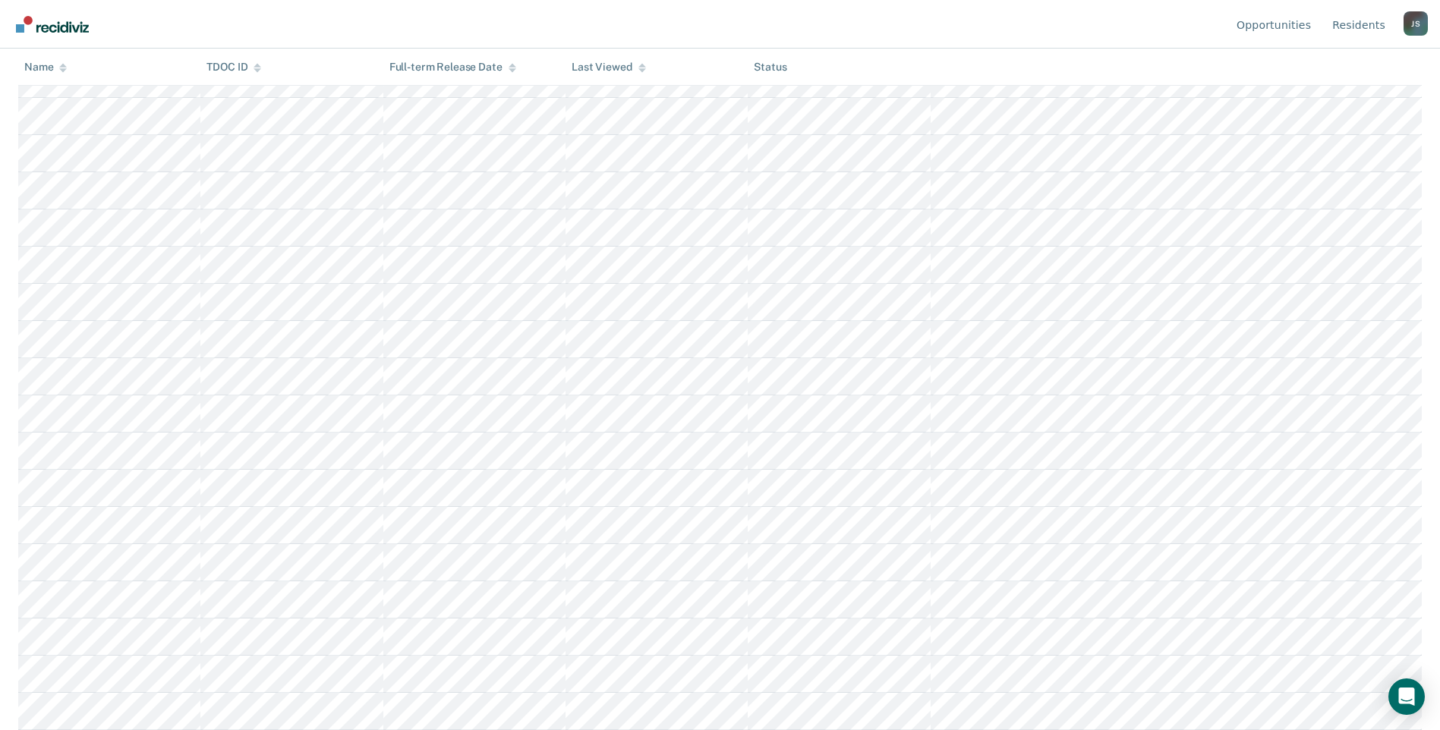
scroll to position [126, 0]
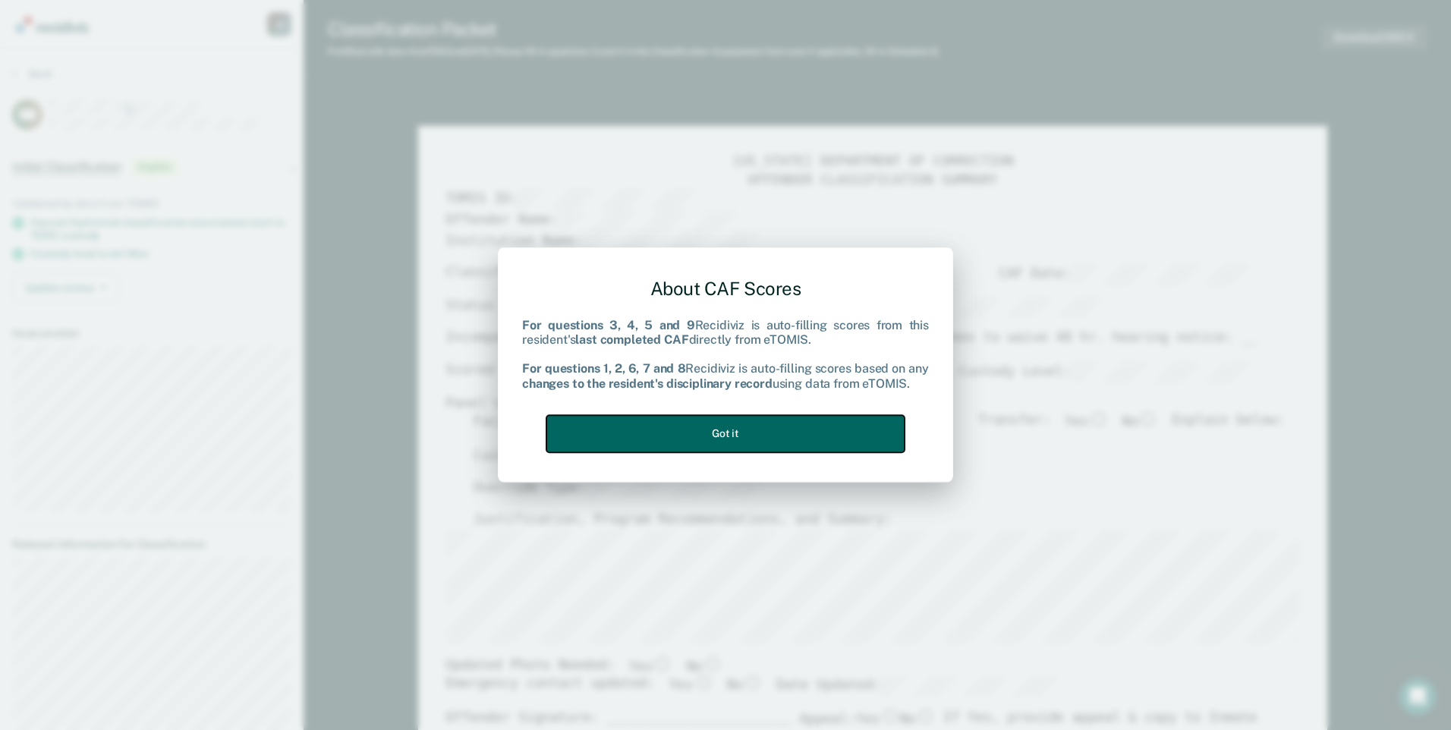
click at [860, 417] on button "Got it" at bounding box center [725, 433] width 358 height 37
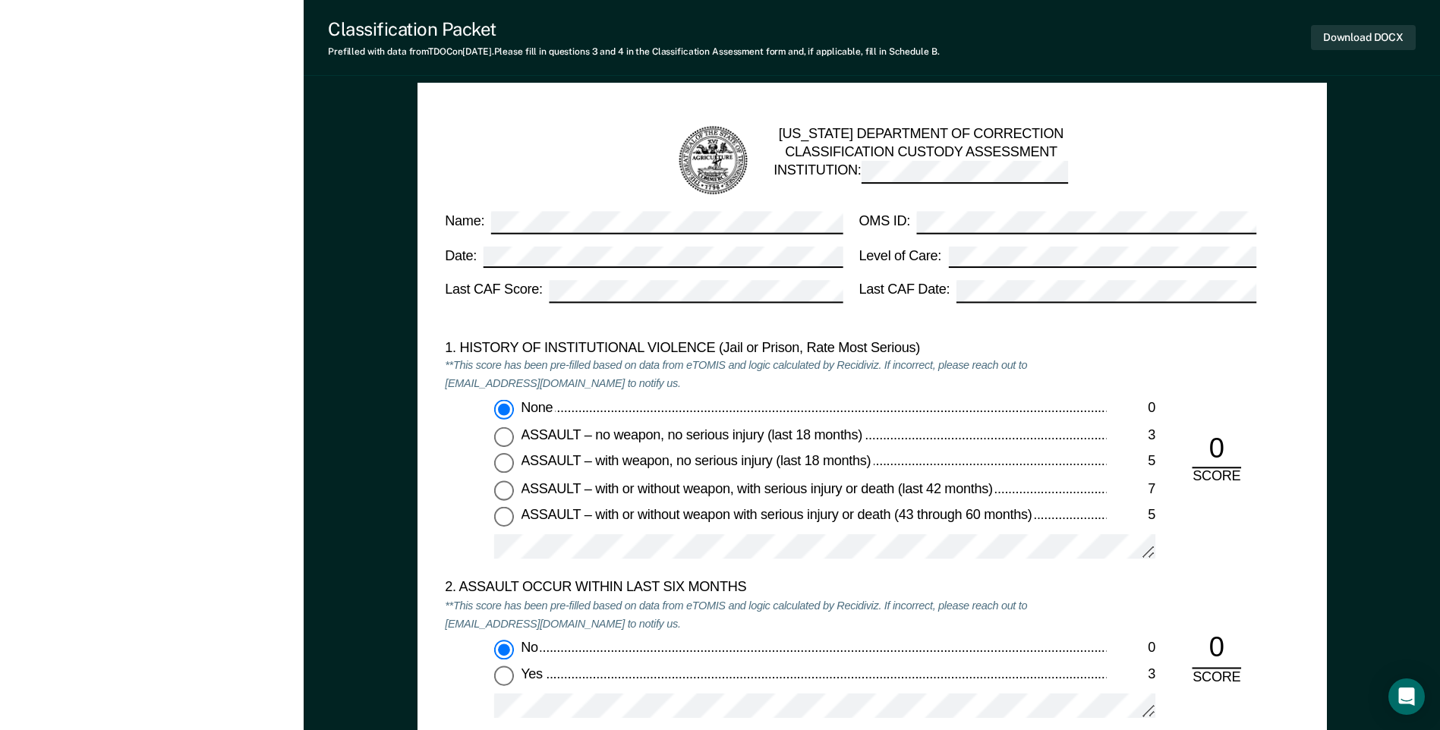
scroll to position [1442, 0]
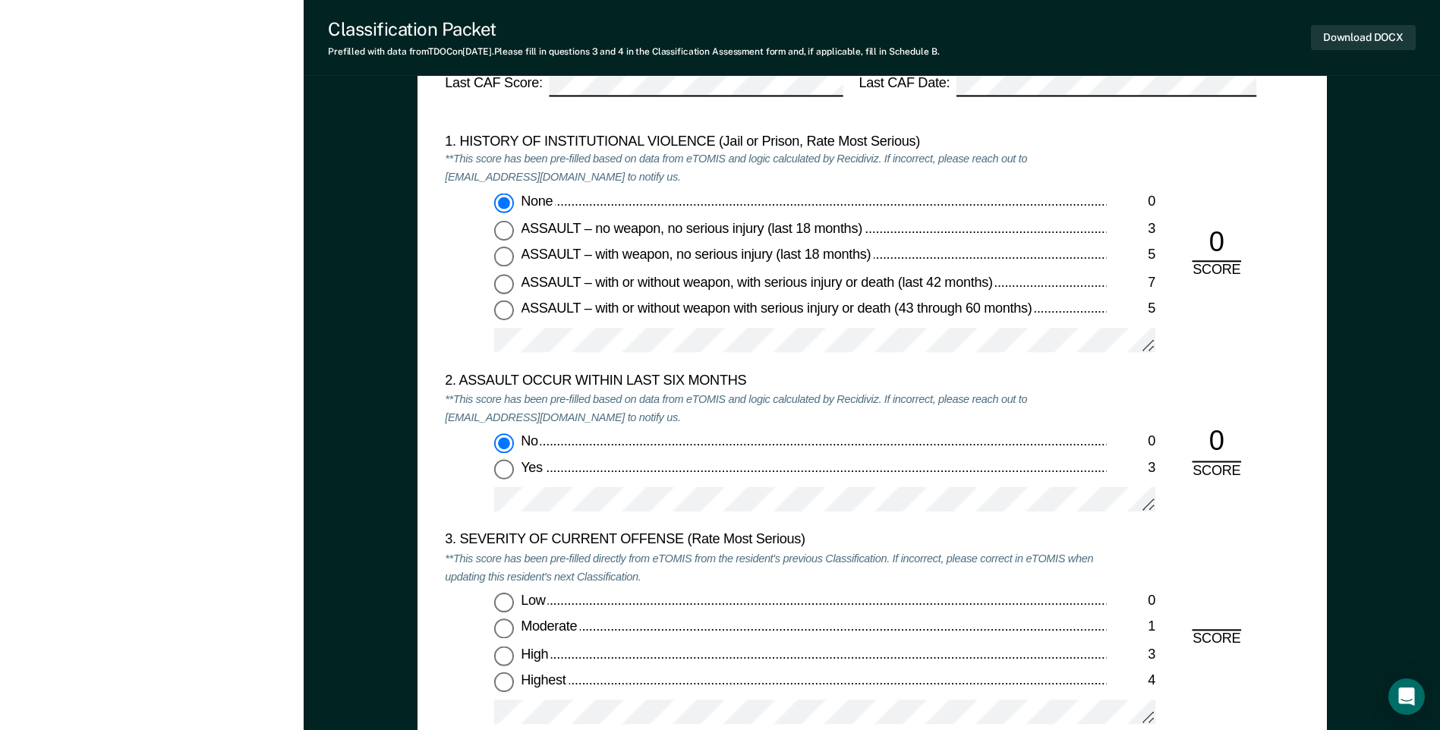
click at [506, 625] on input "Moderate 1" at bounding box center [504, 629] width 20 height 20
type textarea "x"
radio input "true"
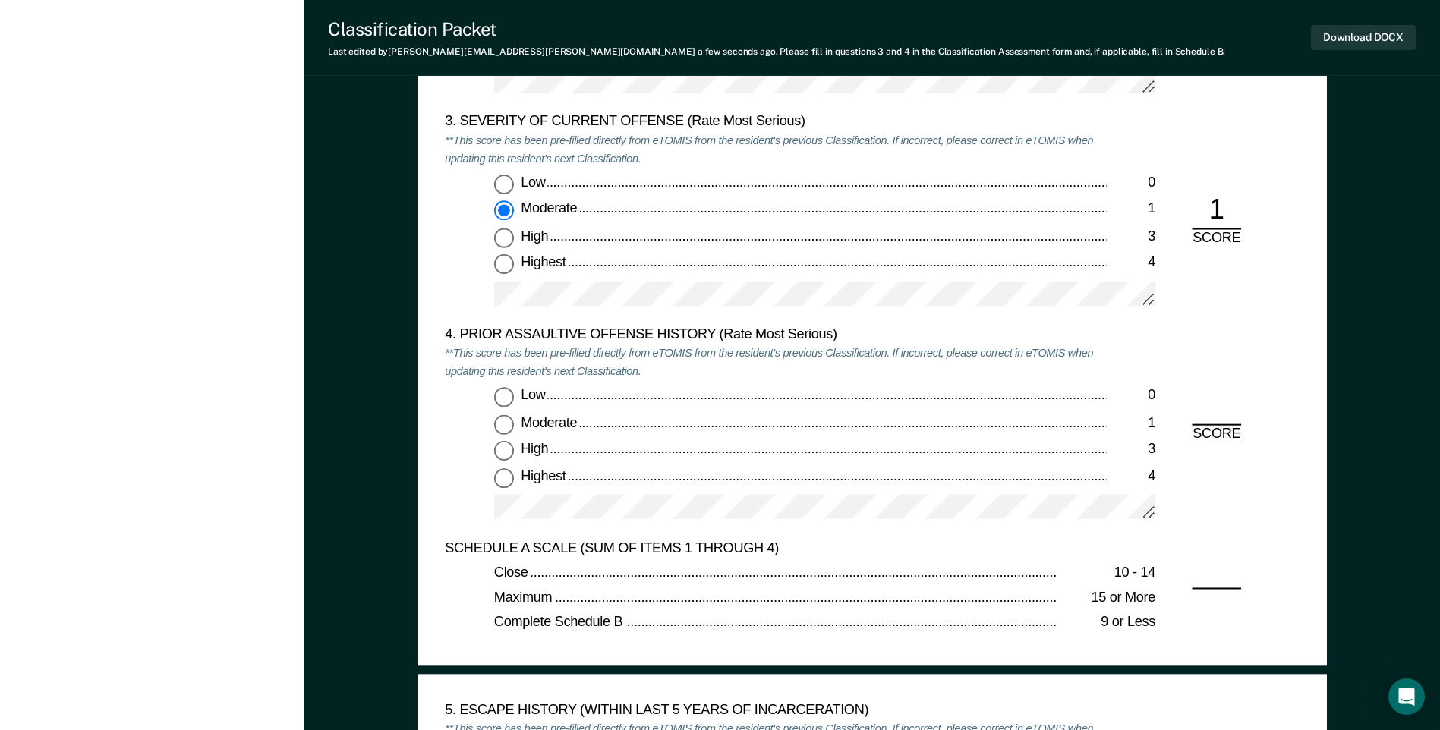
scroll to position [1973, 0]
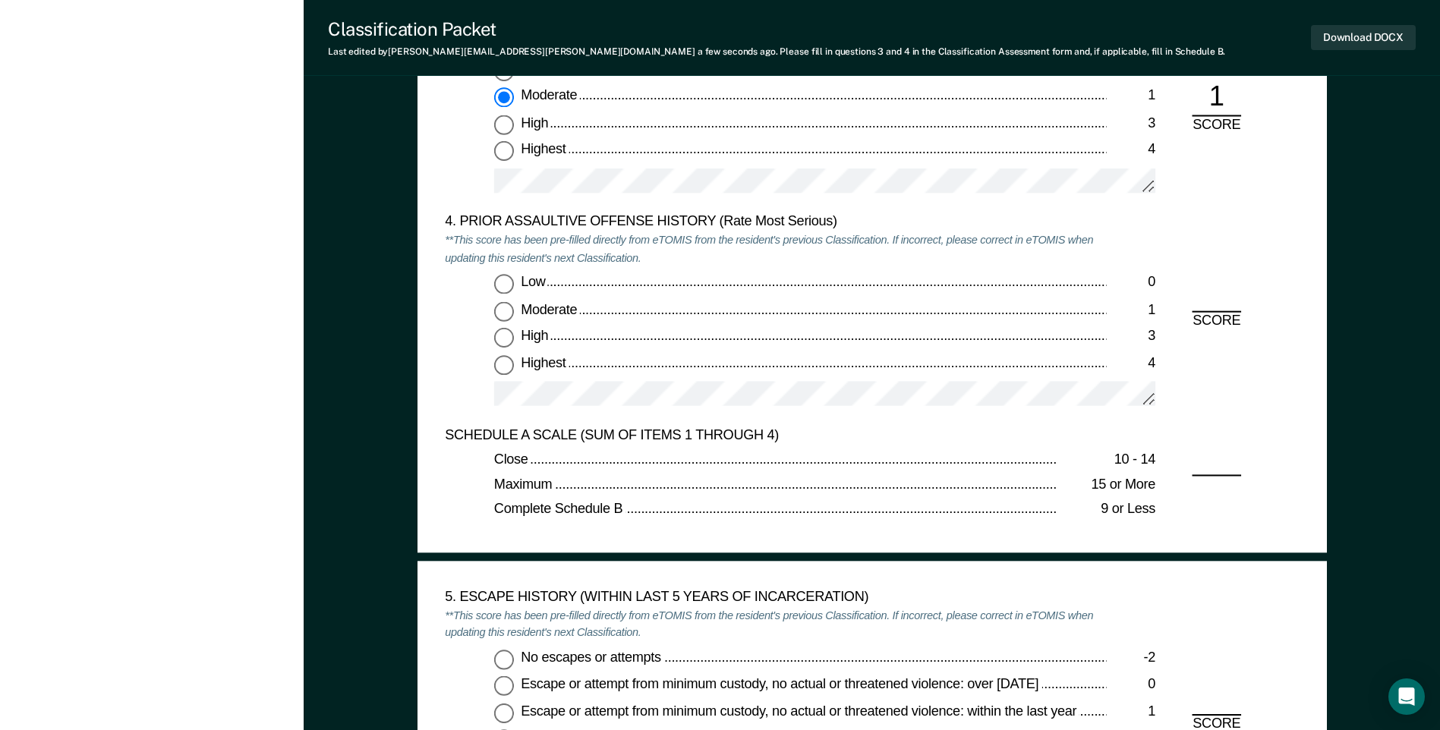
click at [503, 281] on input "Low 0" at bounding box center [504, 285] width 20 height 20
type textarea "x"
radio input "true"
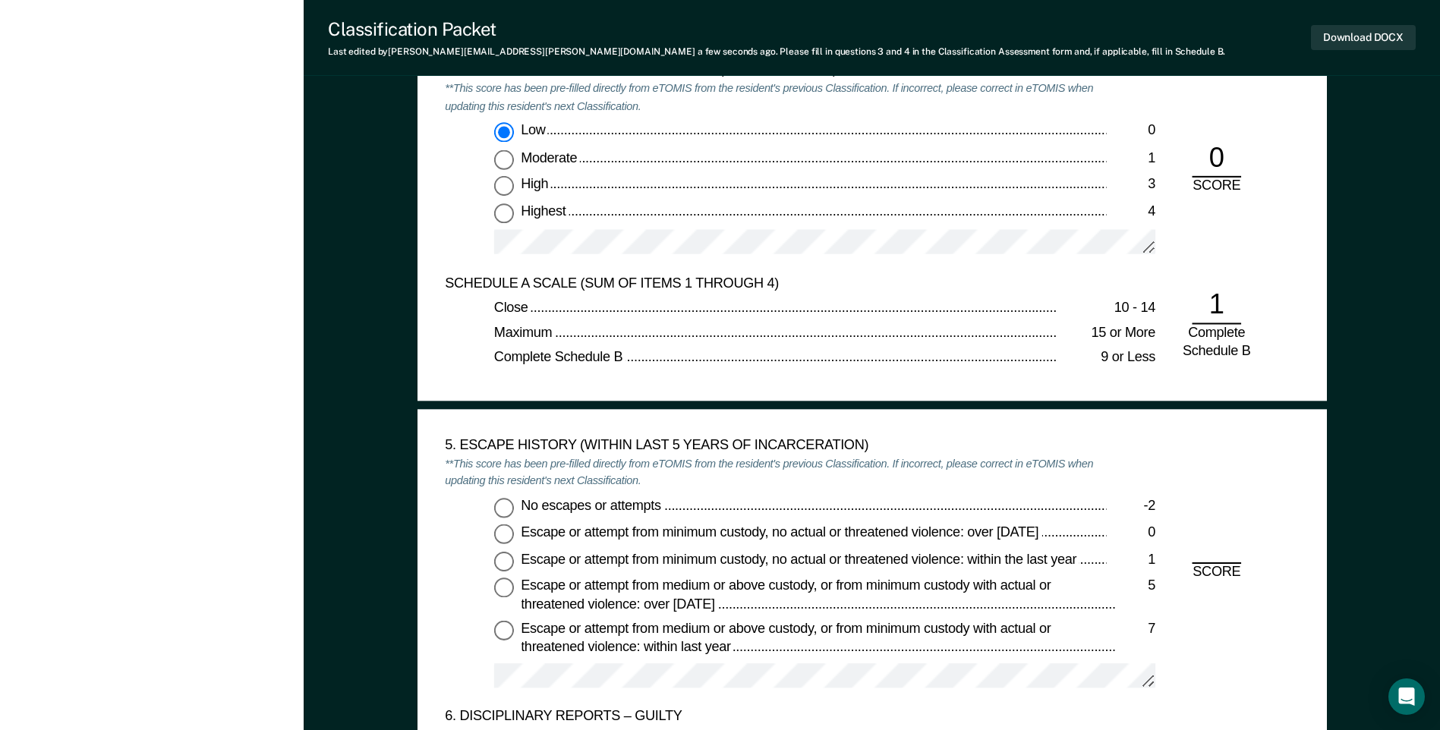
click at [501, 504] on input "No escapes or attempts -2" at bounding box center [504, 508] width 20 height 20
type textarea "x"
radio input "true"
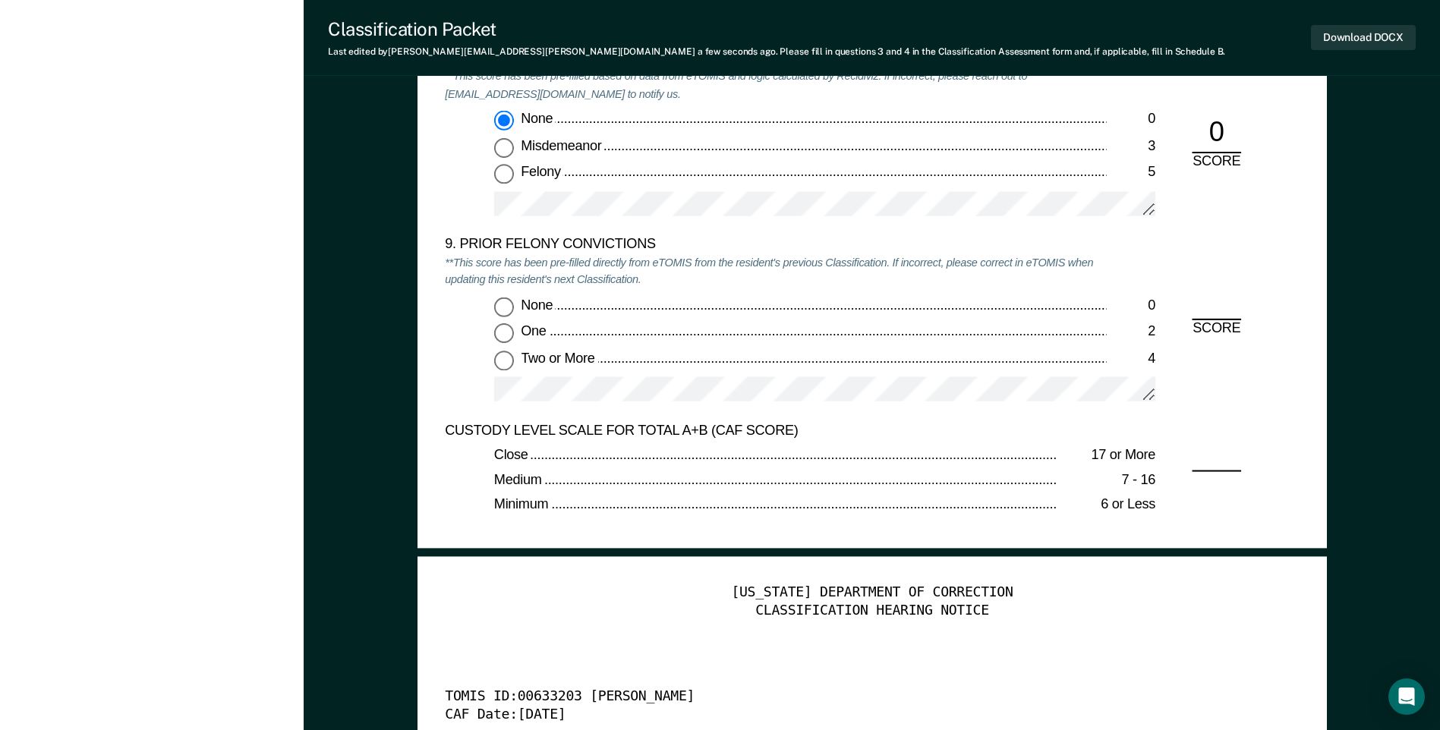
scroll to position [3263, 0]
click at [502, 304] on input "None 0" at bounding box center [504, 306] width 20 height 20
type textarea "x"
radio input "true"
click at [499, 332] on input "One 2" at bounding box center [504, 333] width 20 height 20
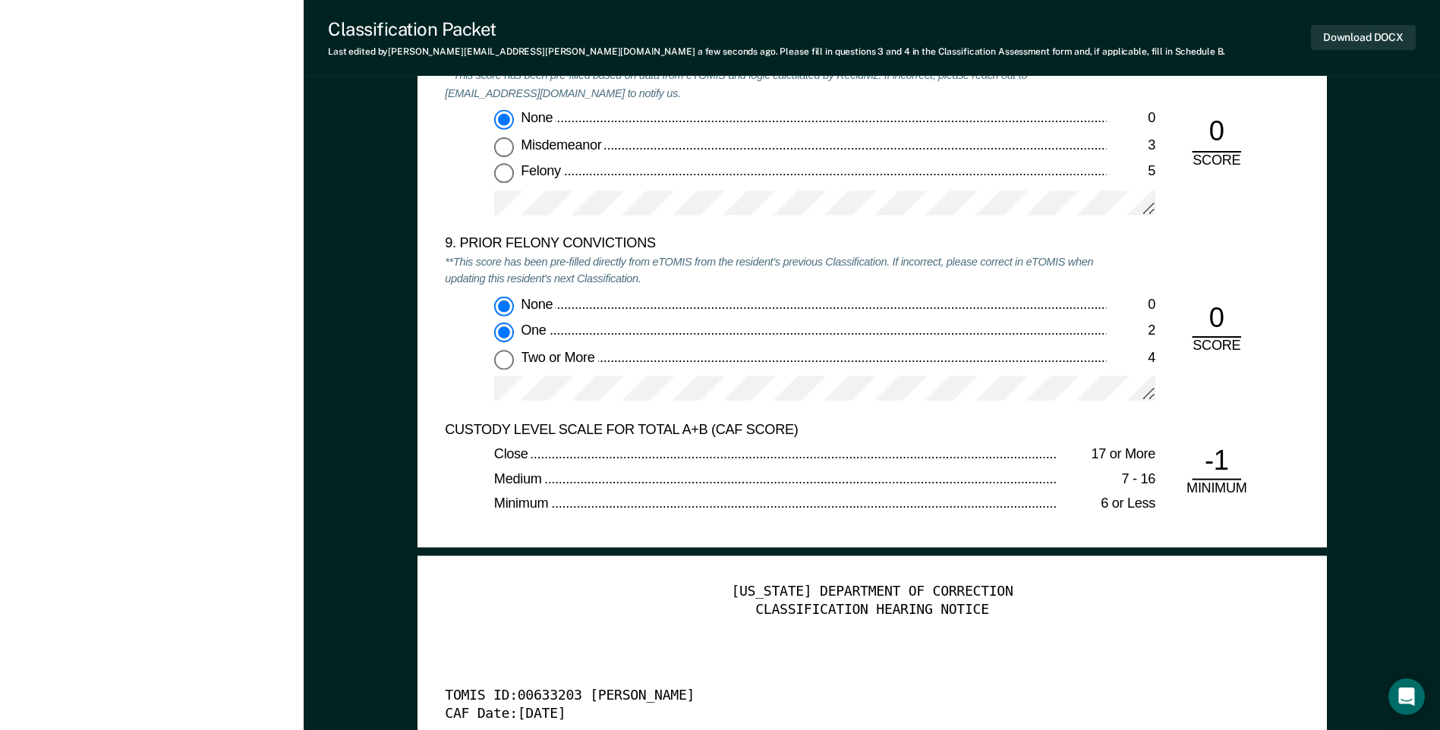
type textarea "x"
radio input "false"
radio input "true"
click at [1331, 36] on button "Download DOCX" at bounding box center [1363, 37] width 105 height 25
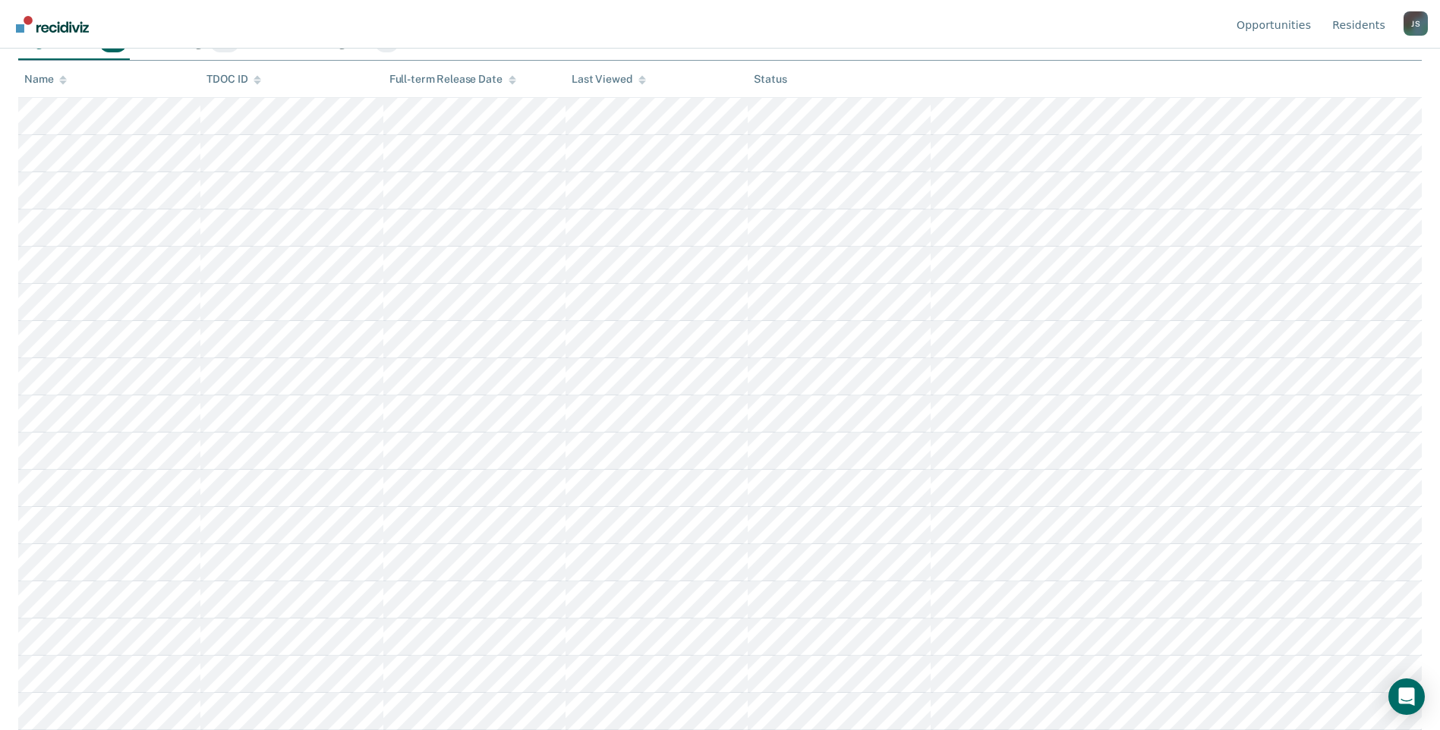
scroll to position [126, 0]
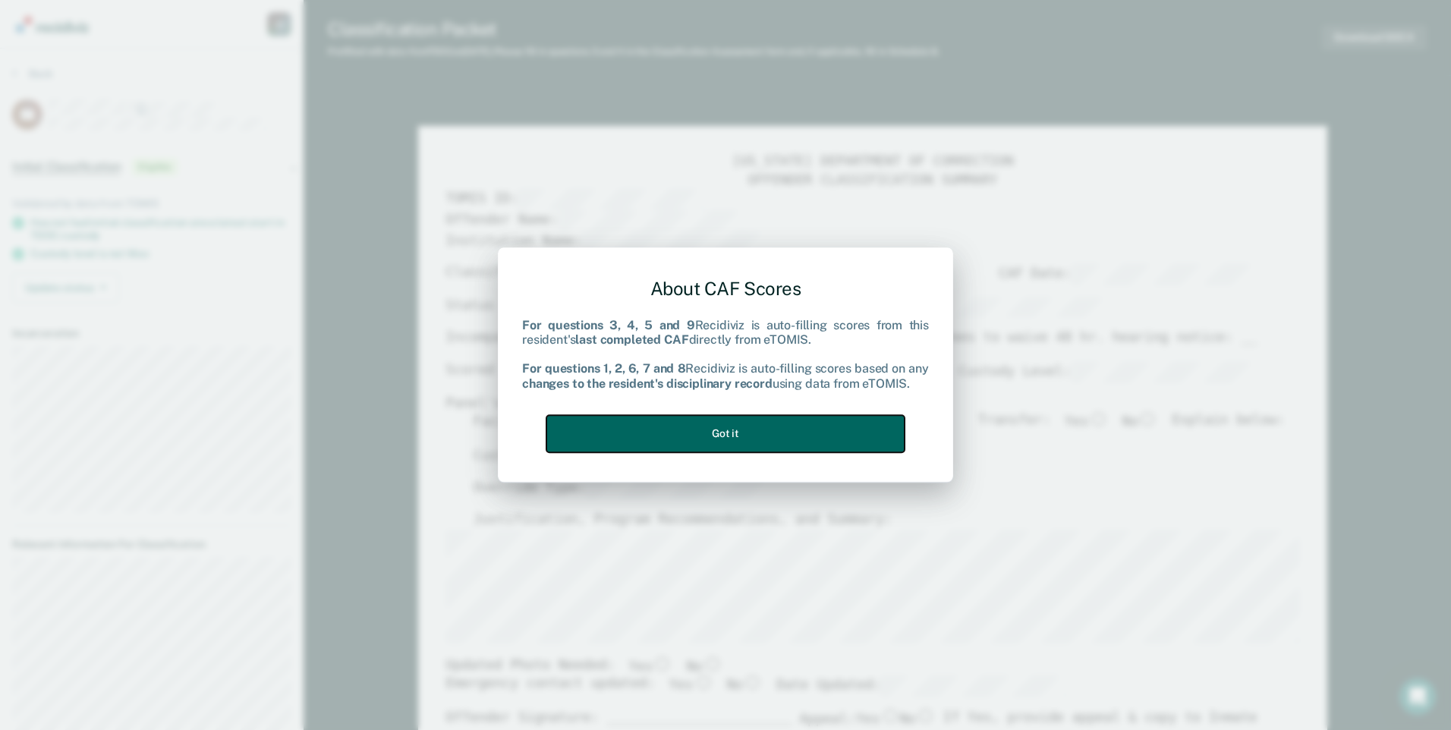
click at [828, 427] on button "Got it" at bounding box center [725, 433] width 358 height 37
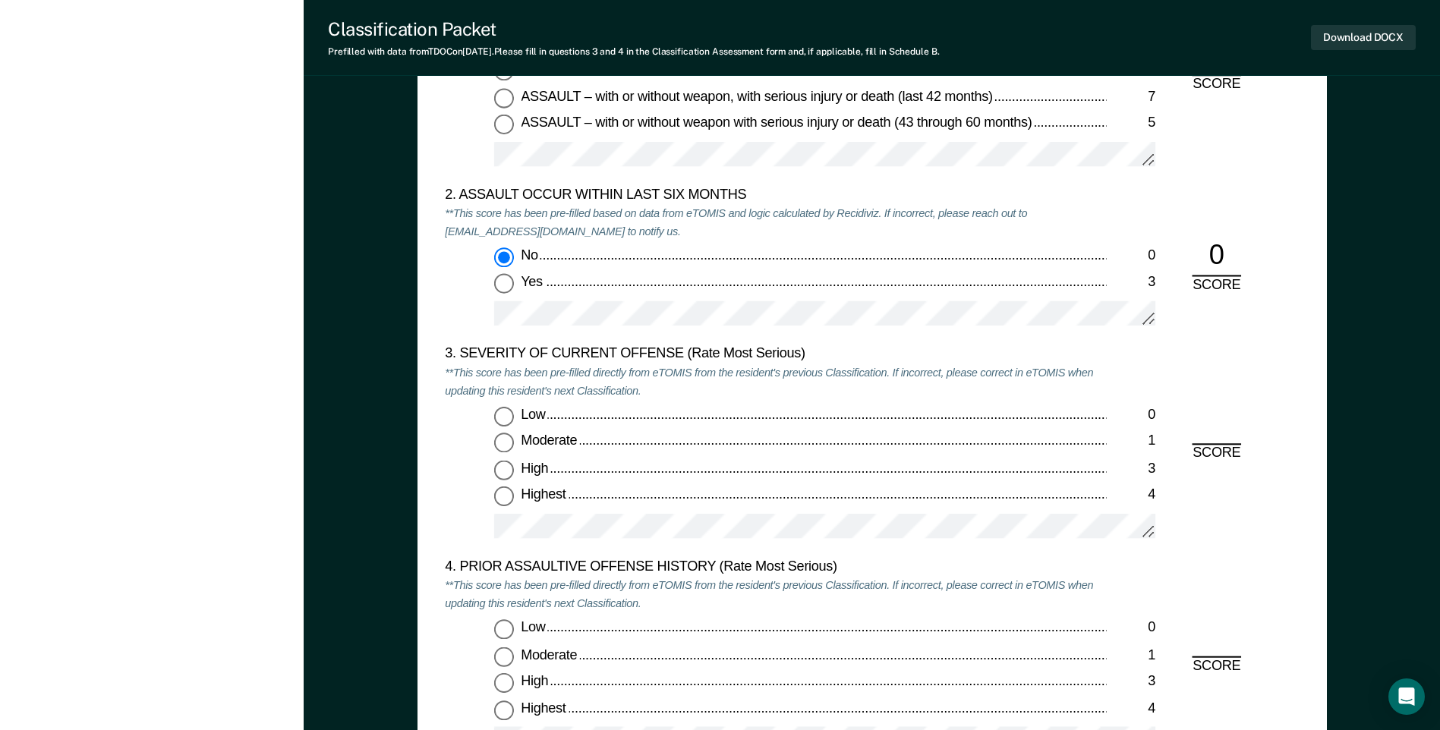
scroll to position [1745, 0]
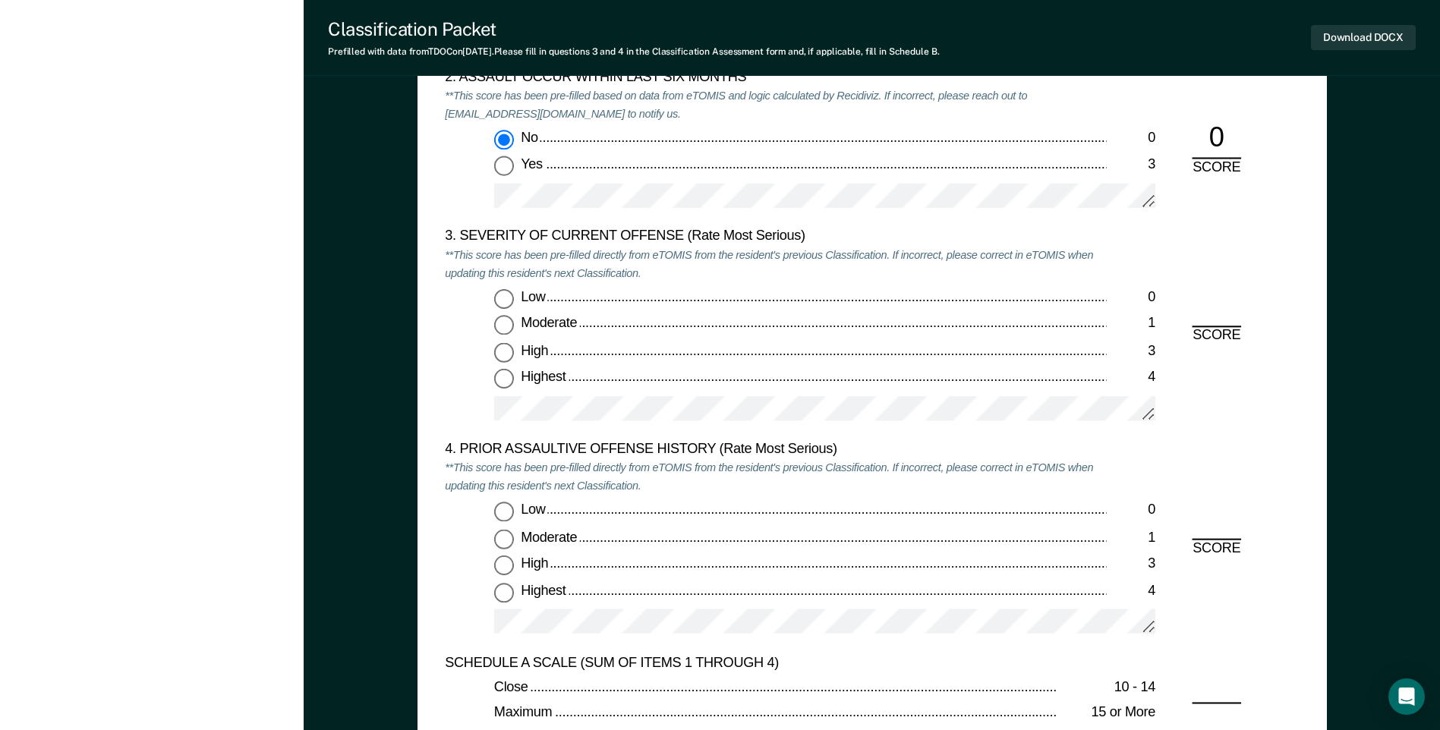
click at [504, 379] on input "Highest 4" at bounding box center [504, 380] width 20 height 20
type textarea "x"
radio input "true"
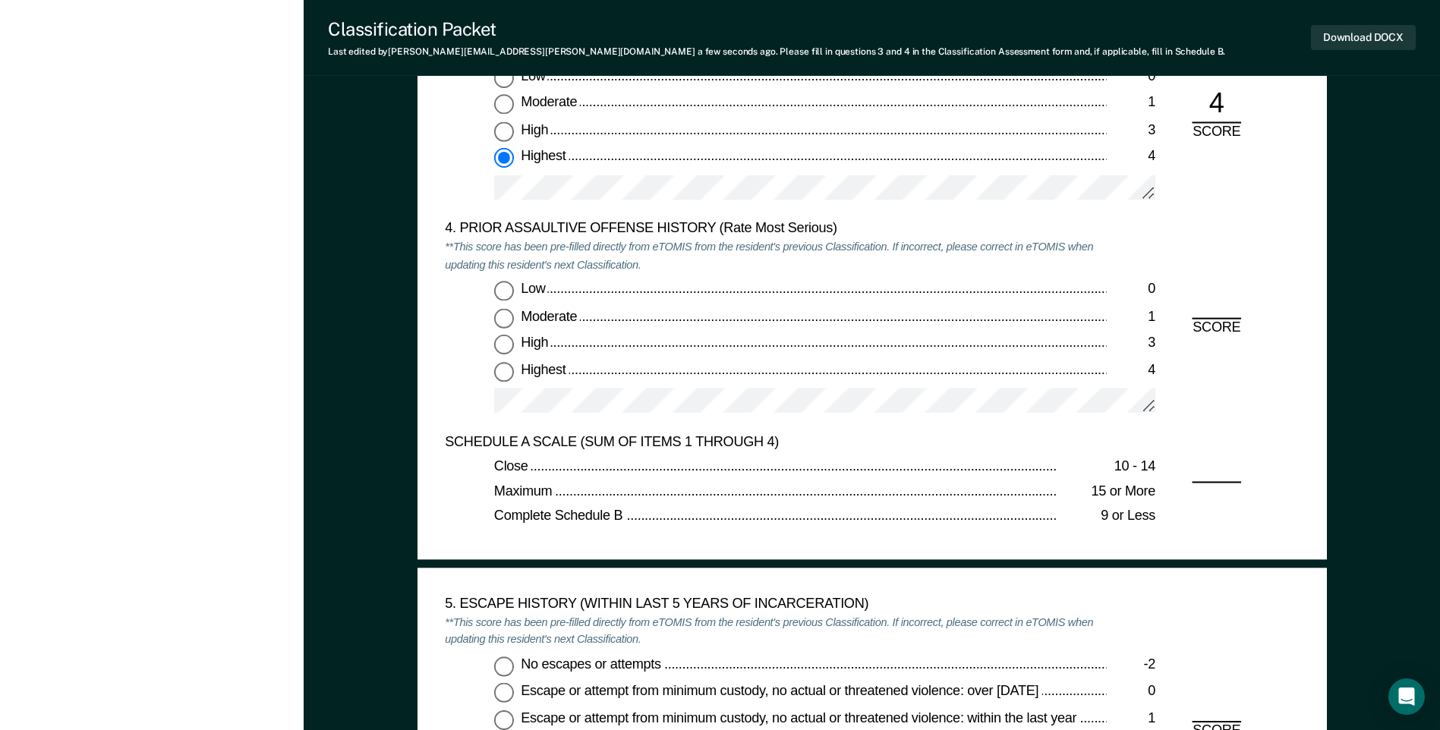
scroll to position [1973, 0]
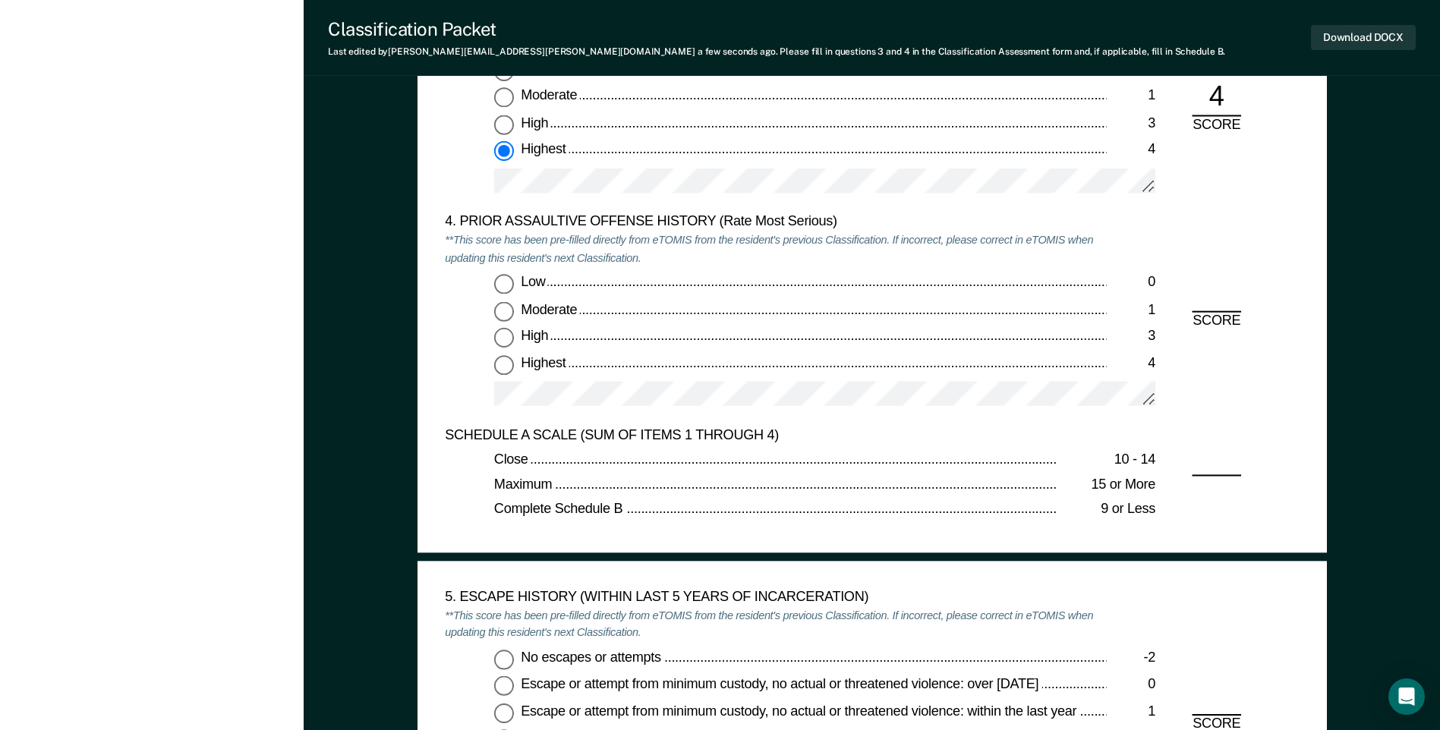
click at [502, 335] on input "High 3" at bounding box center [504, 338] width 20 height 20
type textarea "x"
radio input "true"
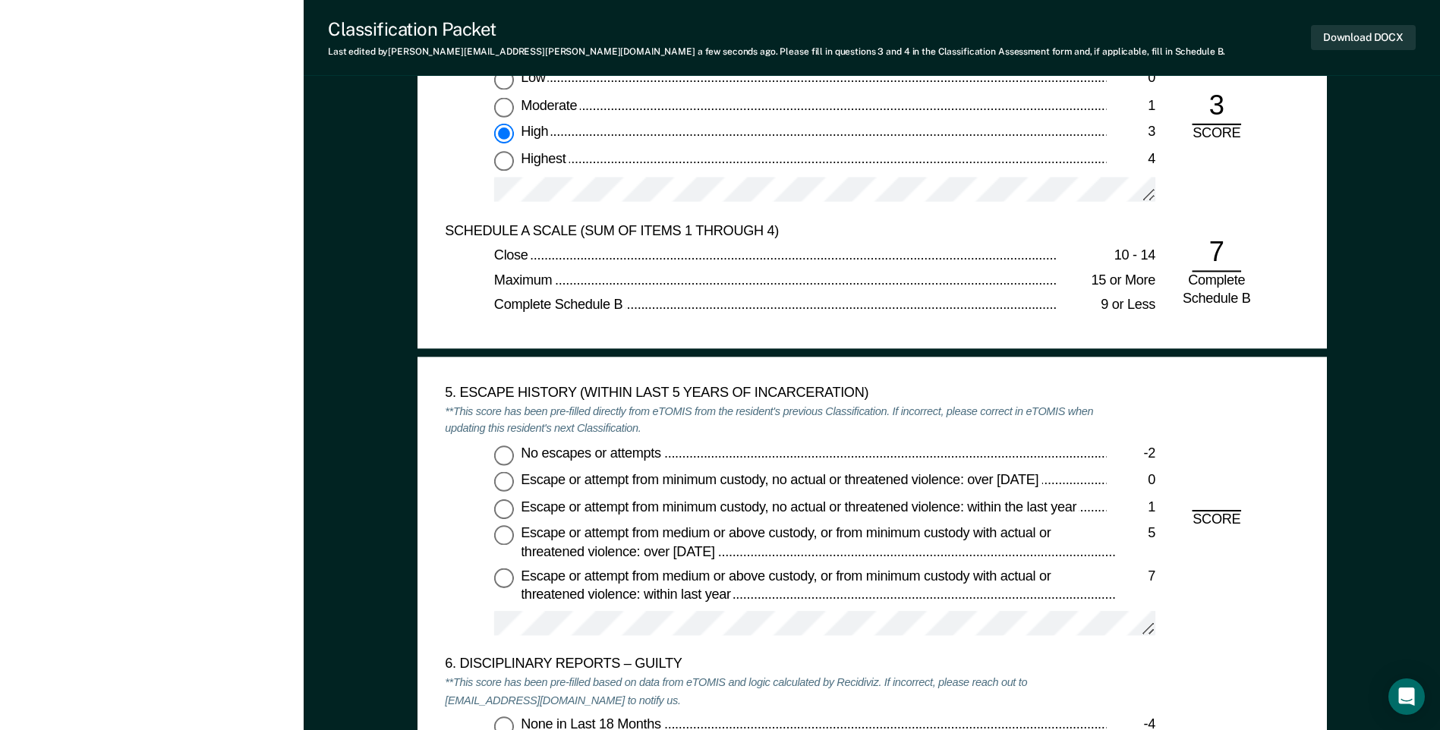
scroll to position [2277, 0]
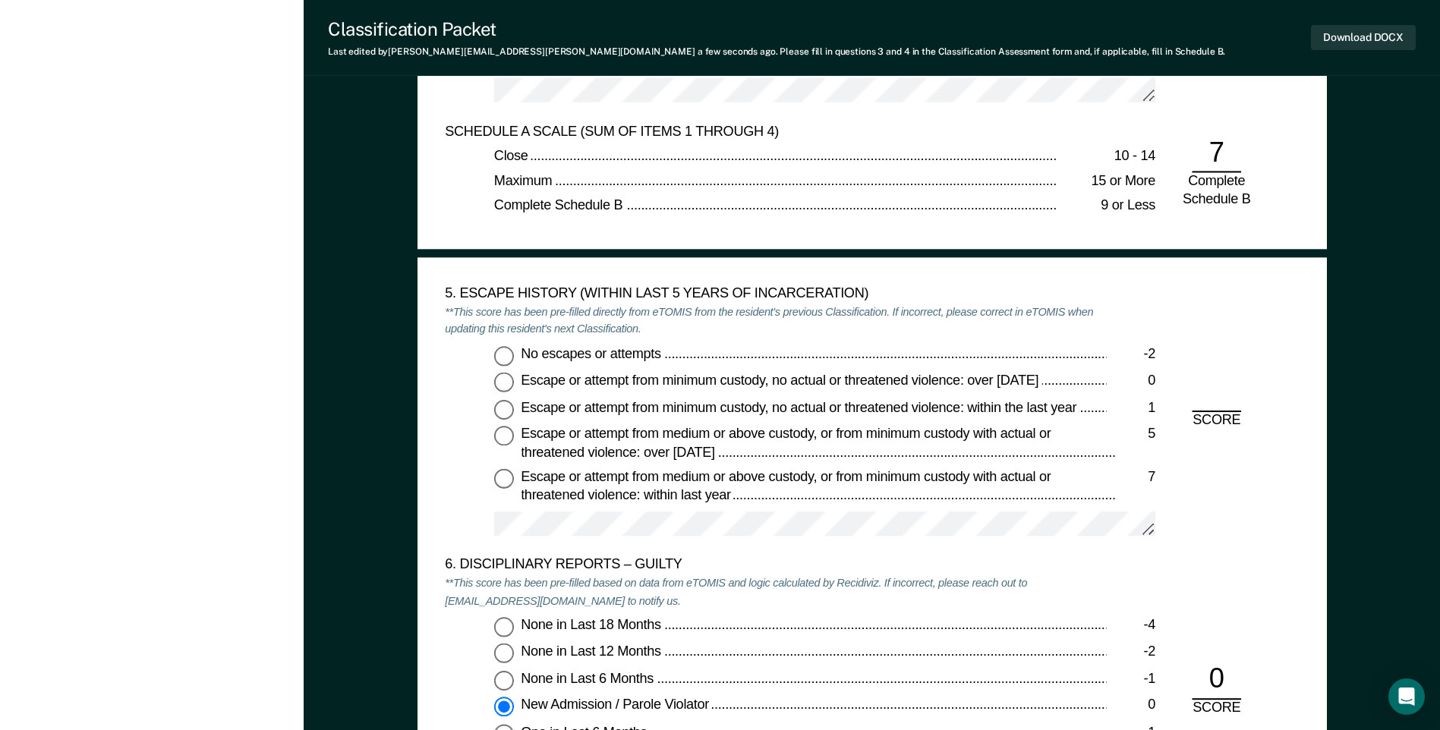
click at [505, 353] on input "No escapes or attempts -2" at bounding box center [504, 356] width 20 height 20
type textarea "x"
radio input "true"
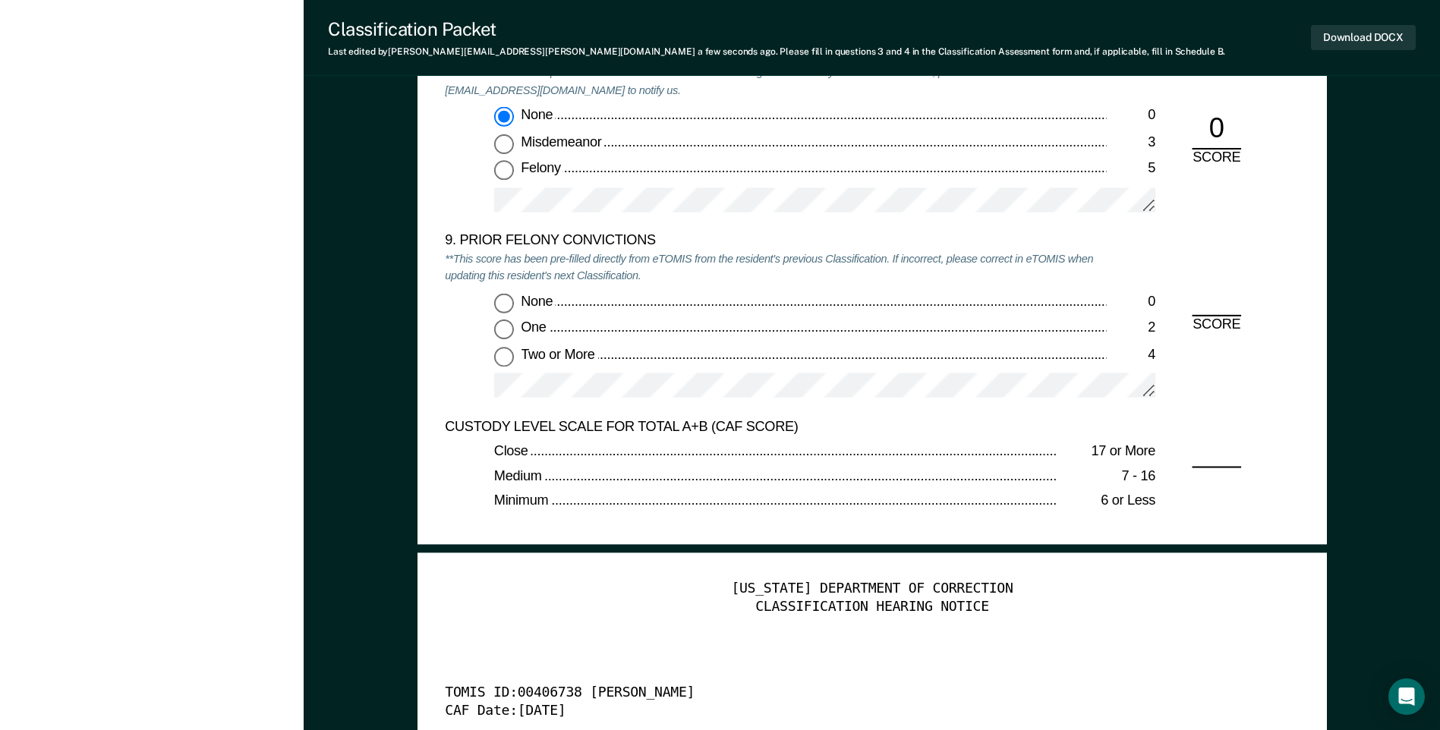
scroll to position [3339, 0]
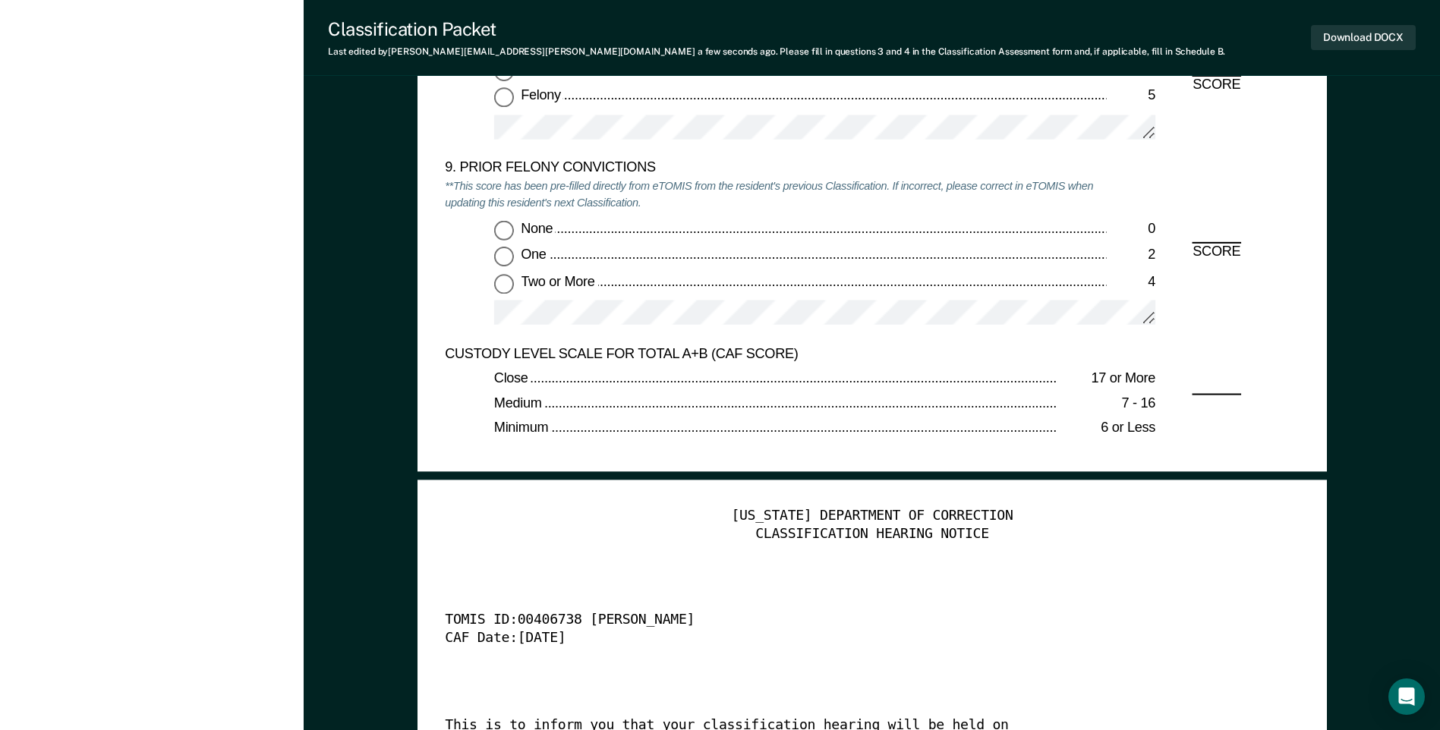
click at [505, 284] on input "Two or More 4" at bounding box center [504, 284] width 20 height 20
type textarea "x"
radio input "true"
click at [1371, 43] on button "Download DOCX" at bounding box center [1363, 37] width 105 height 25
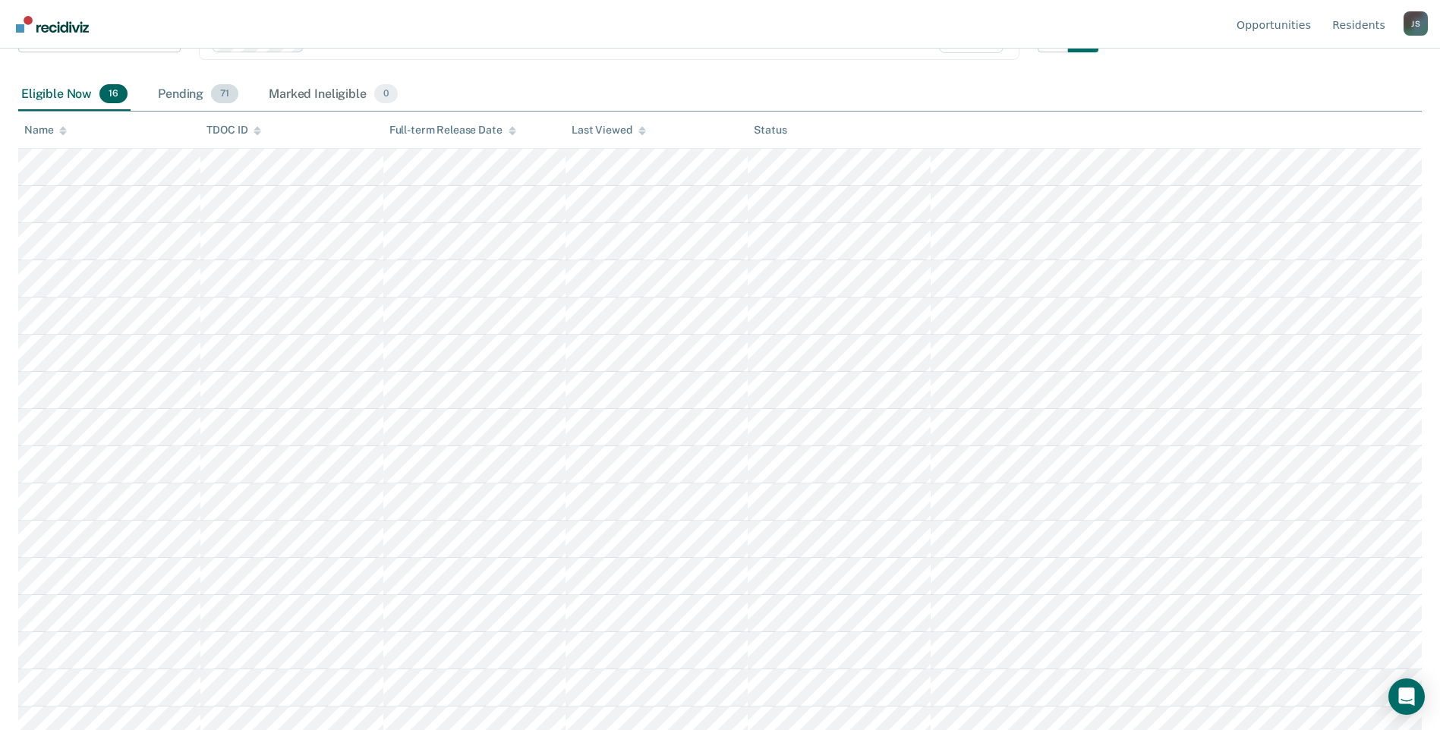
scroll to position [166, 0]
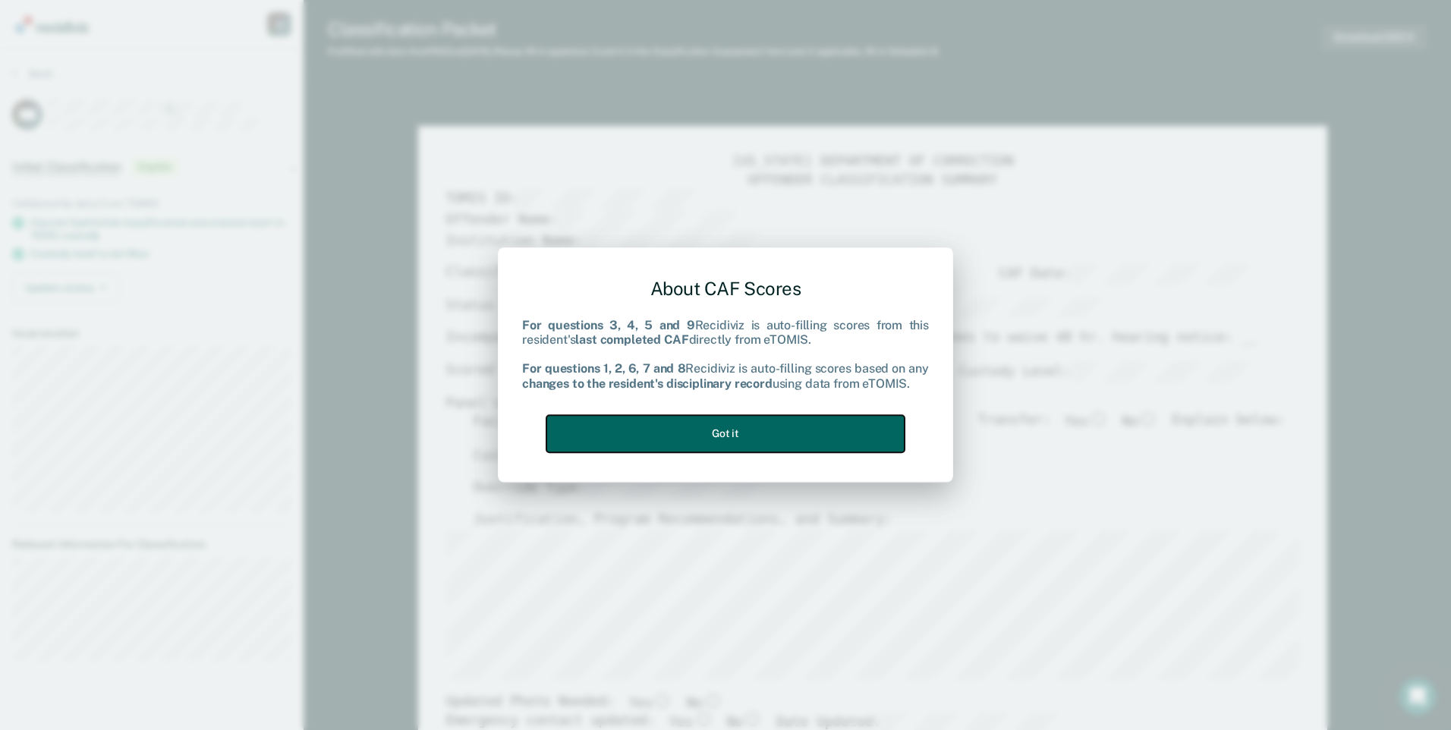
click at [721, 436] on button "Got it" at bounding box center [725, 433] width 358 height 37
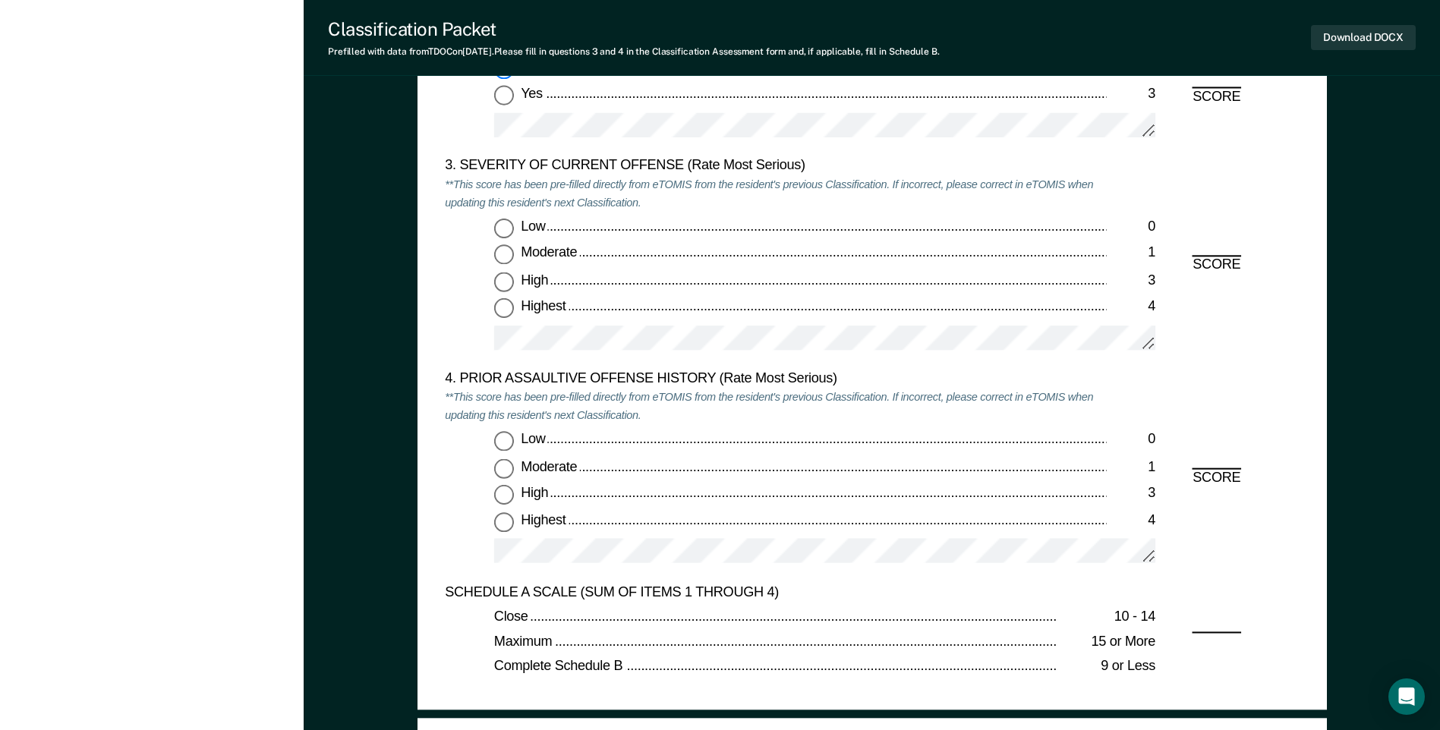
scroll to position [1821, 0]
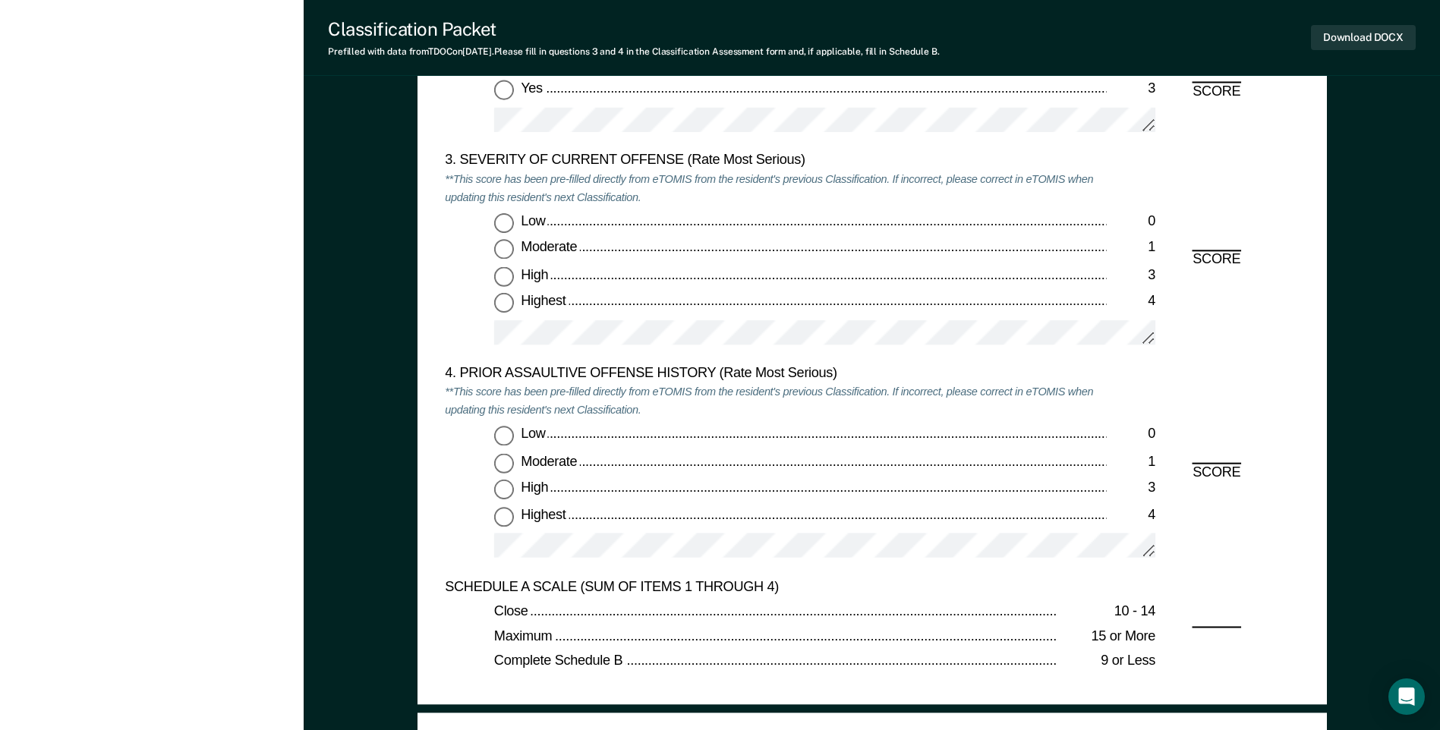
click at [502, 279] on input "High 3" at bounding box center [504, 277] width 20 height 20
type textarea "x"
radio input "true"
click at [504, 518] on input "Highest 4" at bounding box center [504, 516] width 20 height 20
type textarea "x"
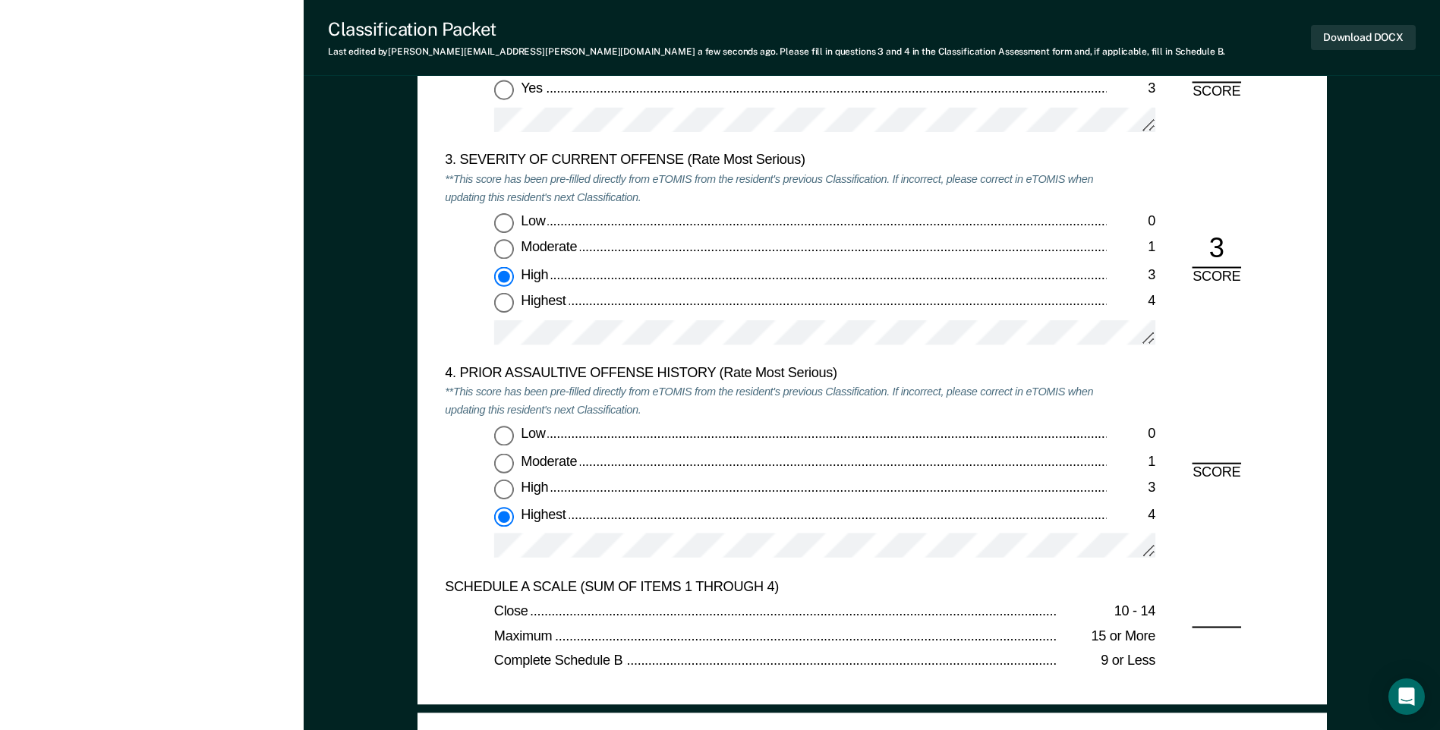
radio input "true"
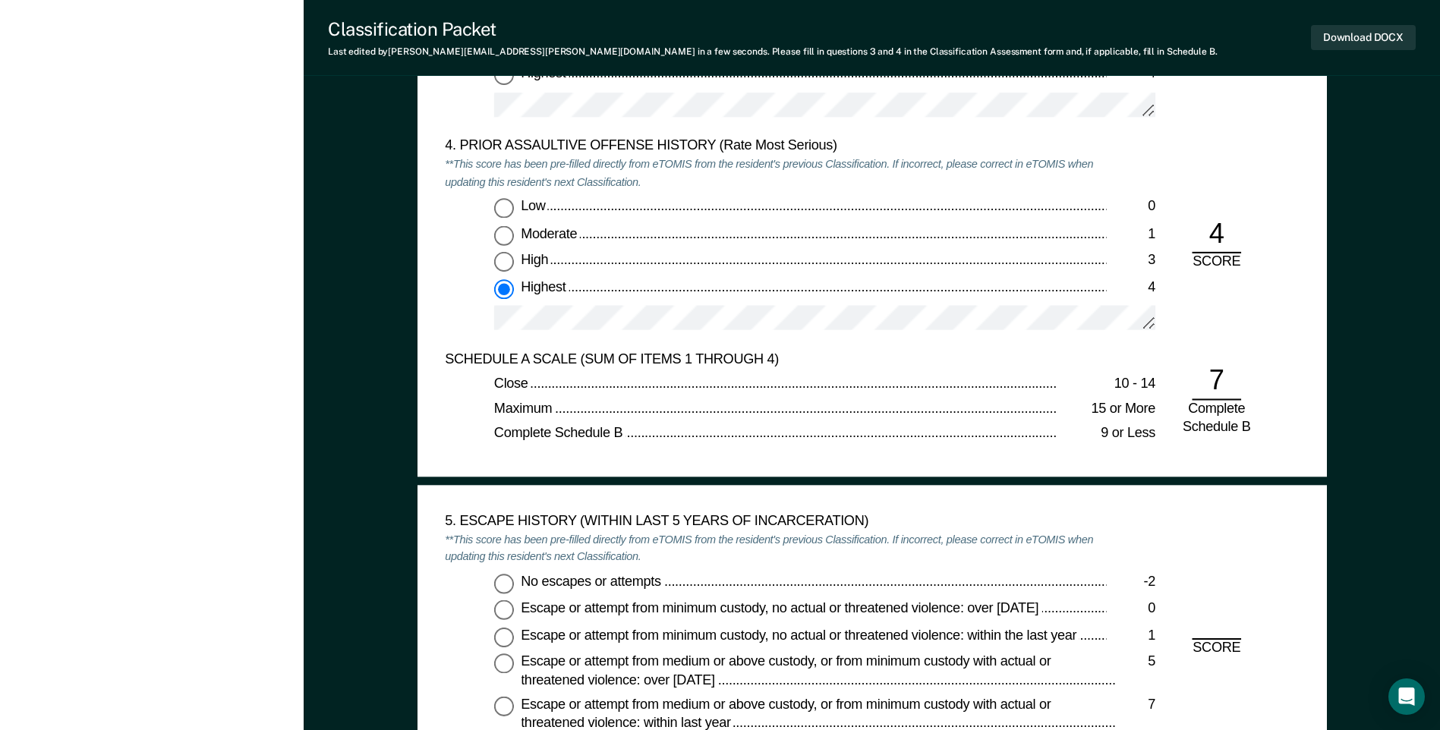
scroll to position [2277, 0]
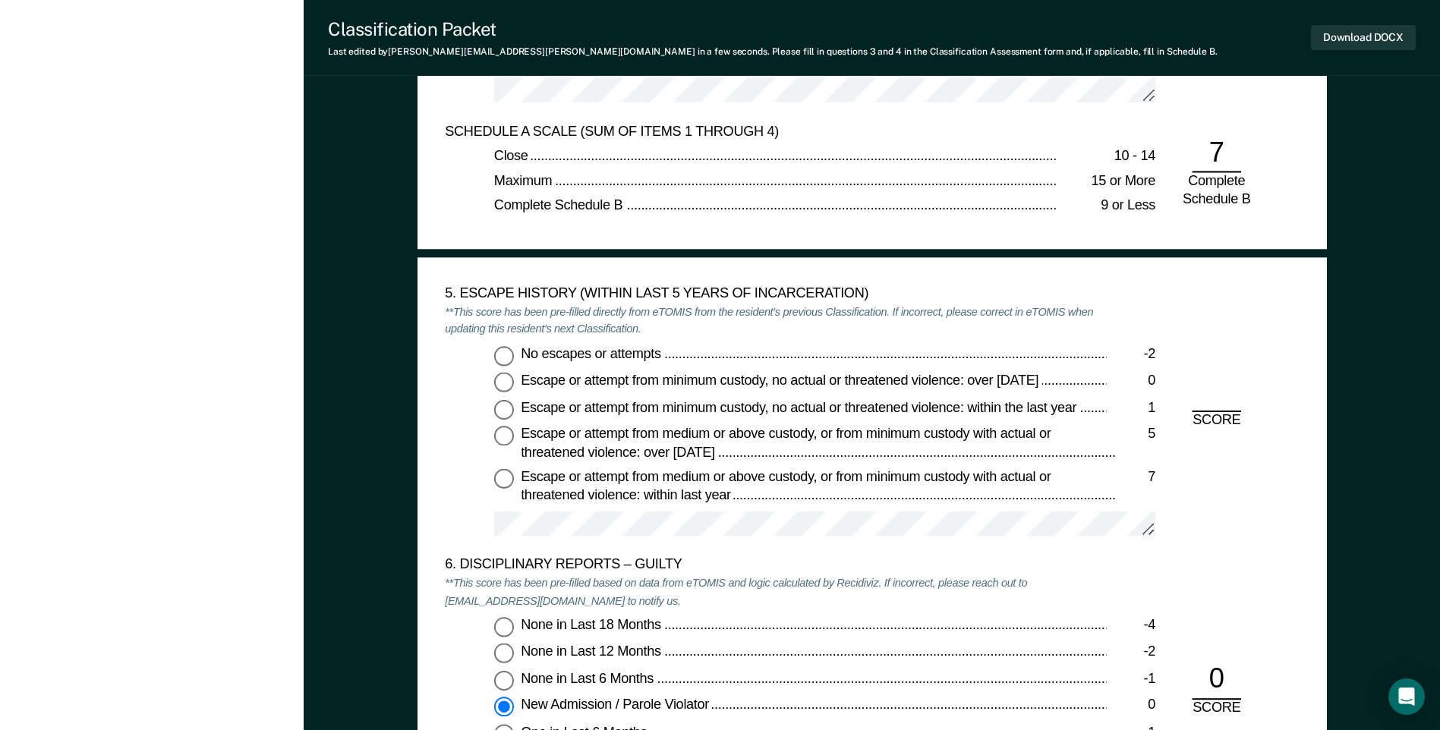
click at [502, 357] on input "No escapes or attempts -2" at bounding box center [504, 356] width 20 height 20
type textarea "x"
radio input "true"
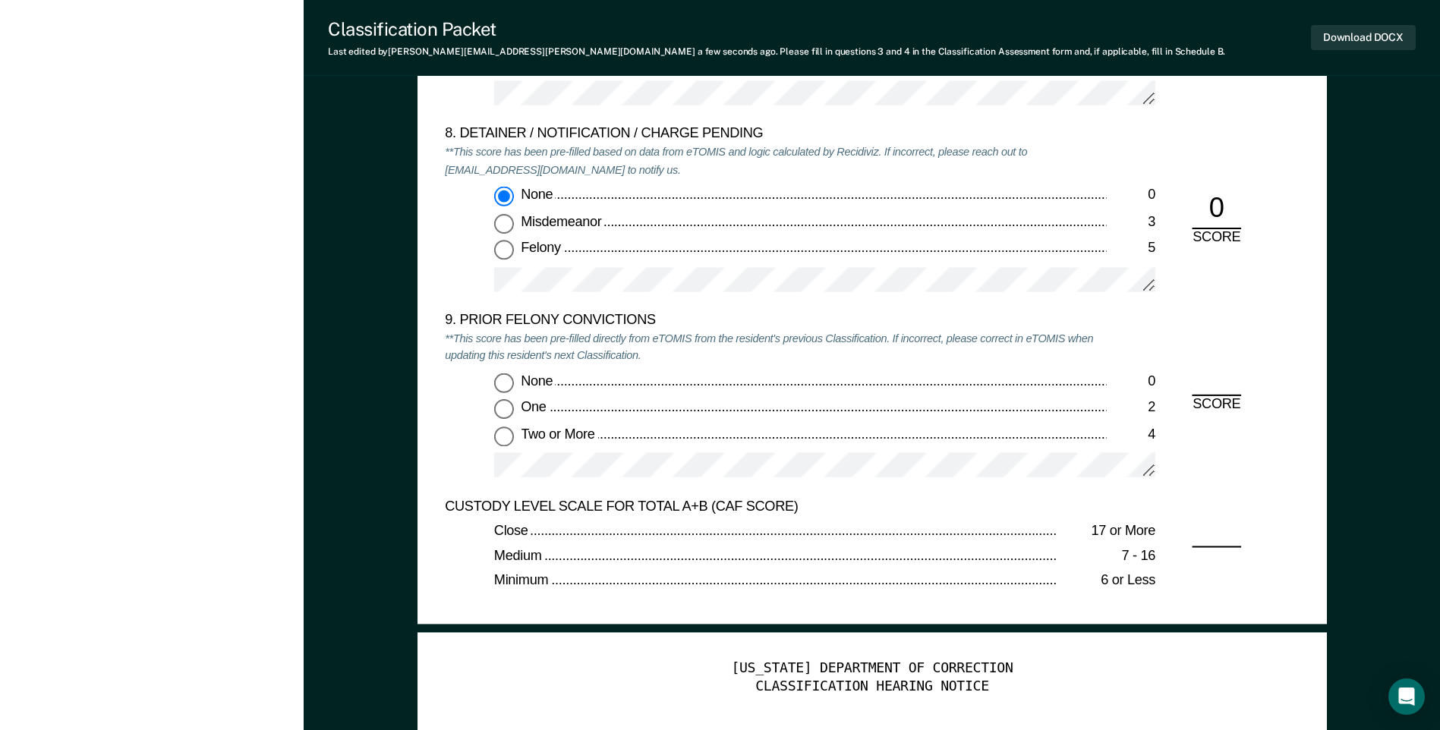
scroll to position [3187, 0]
click at [509, 439] on input "Two or More 4" at bounding box center [504, 436] width 20 height 20
type textarea "x"
radio input "true"
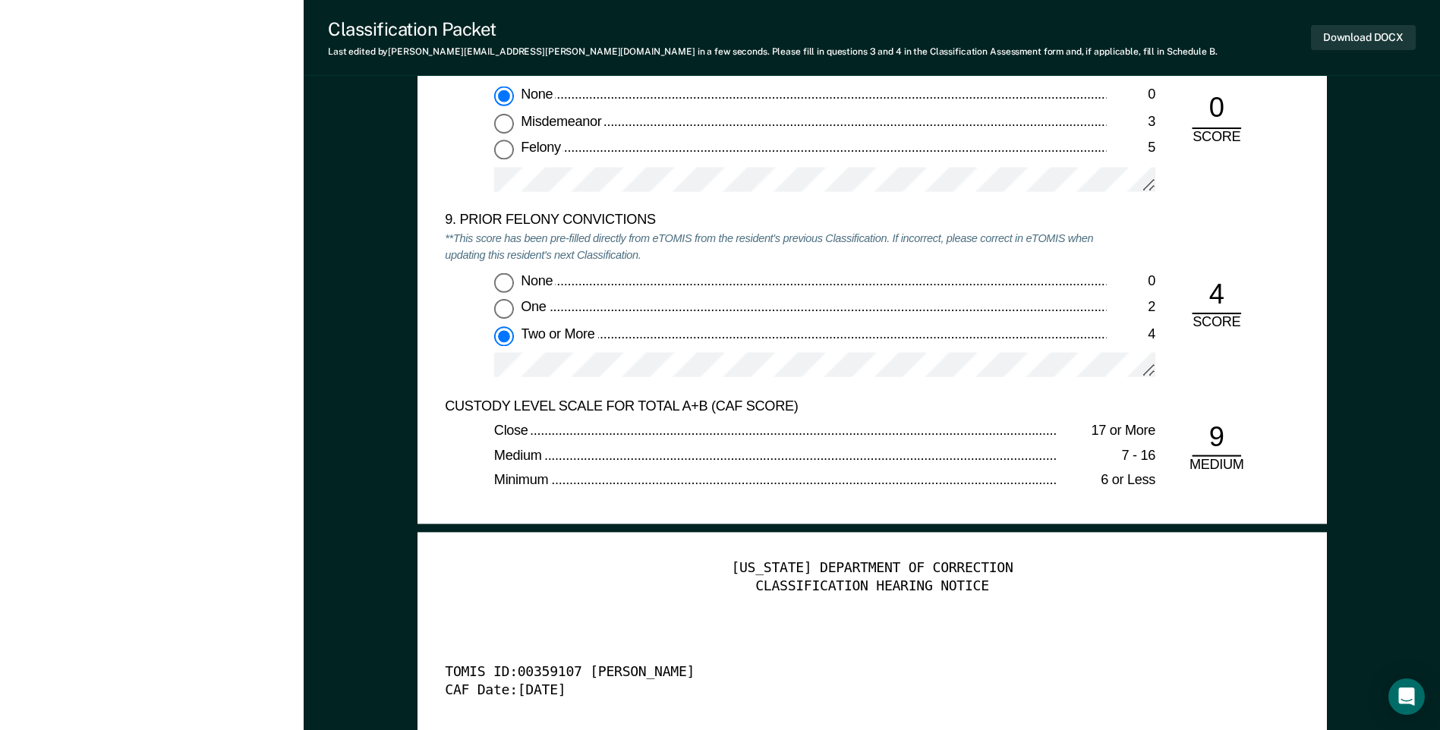
scroll to position [3415, 0]
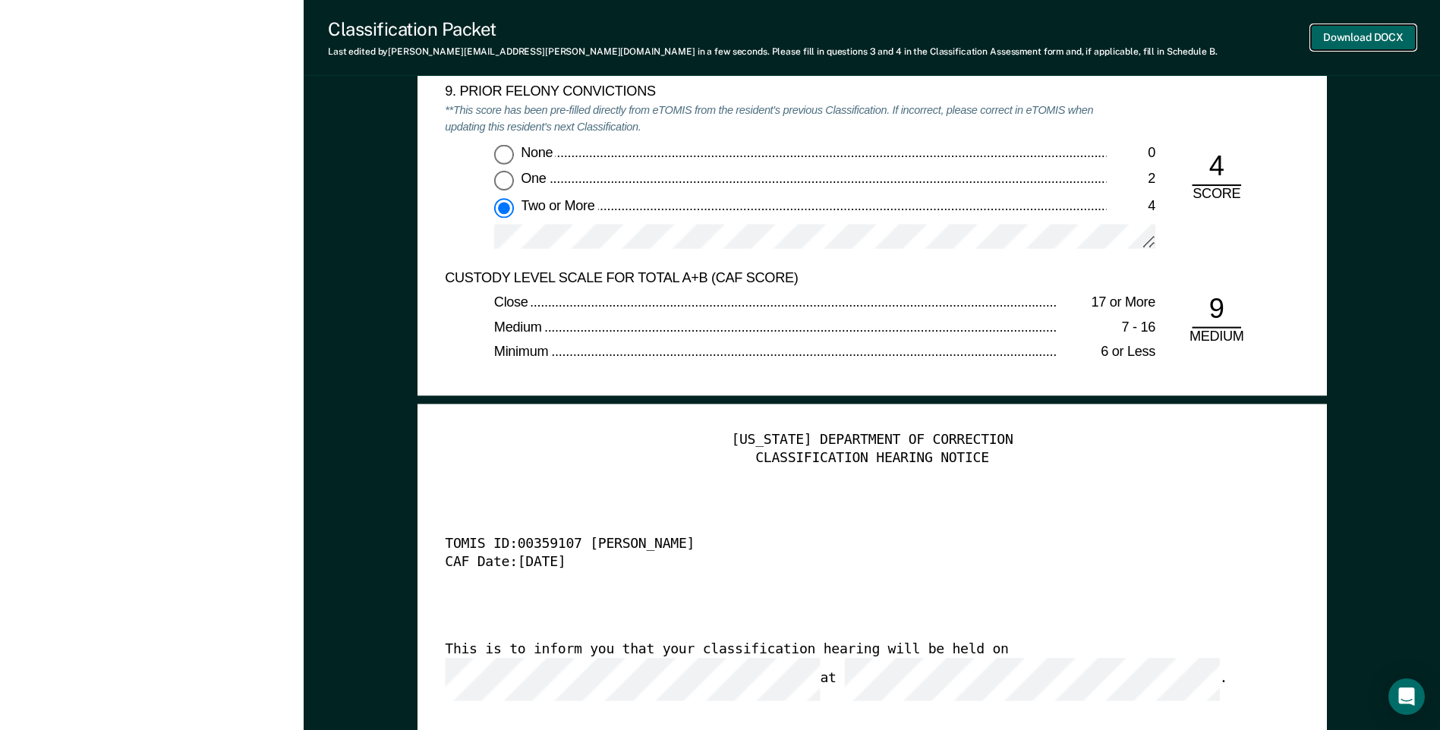
click at [1344, 35] on button "Download DOCX" at bounding box center [1363, 37] width 105 height 25
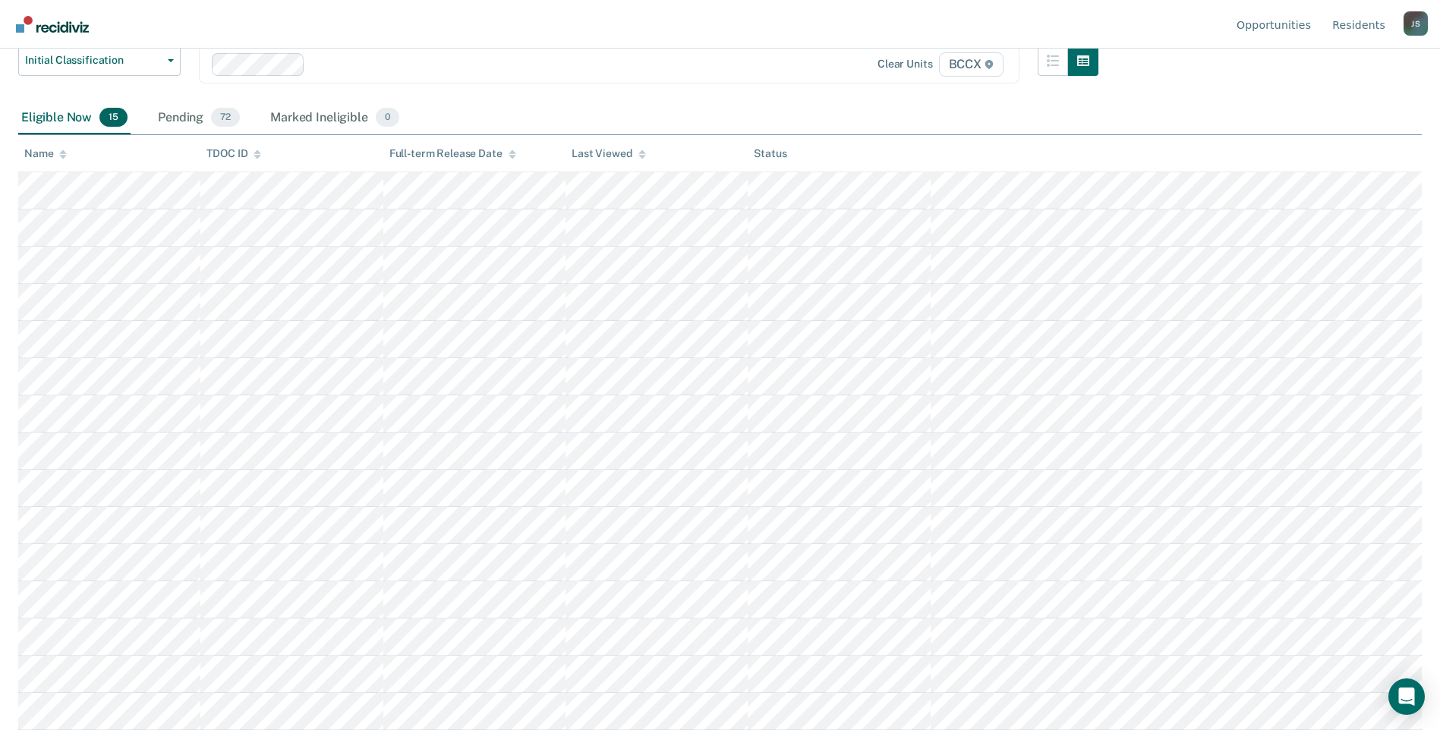
scroll to position [129, 0]
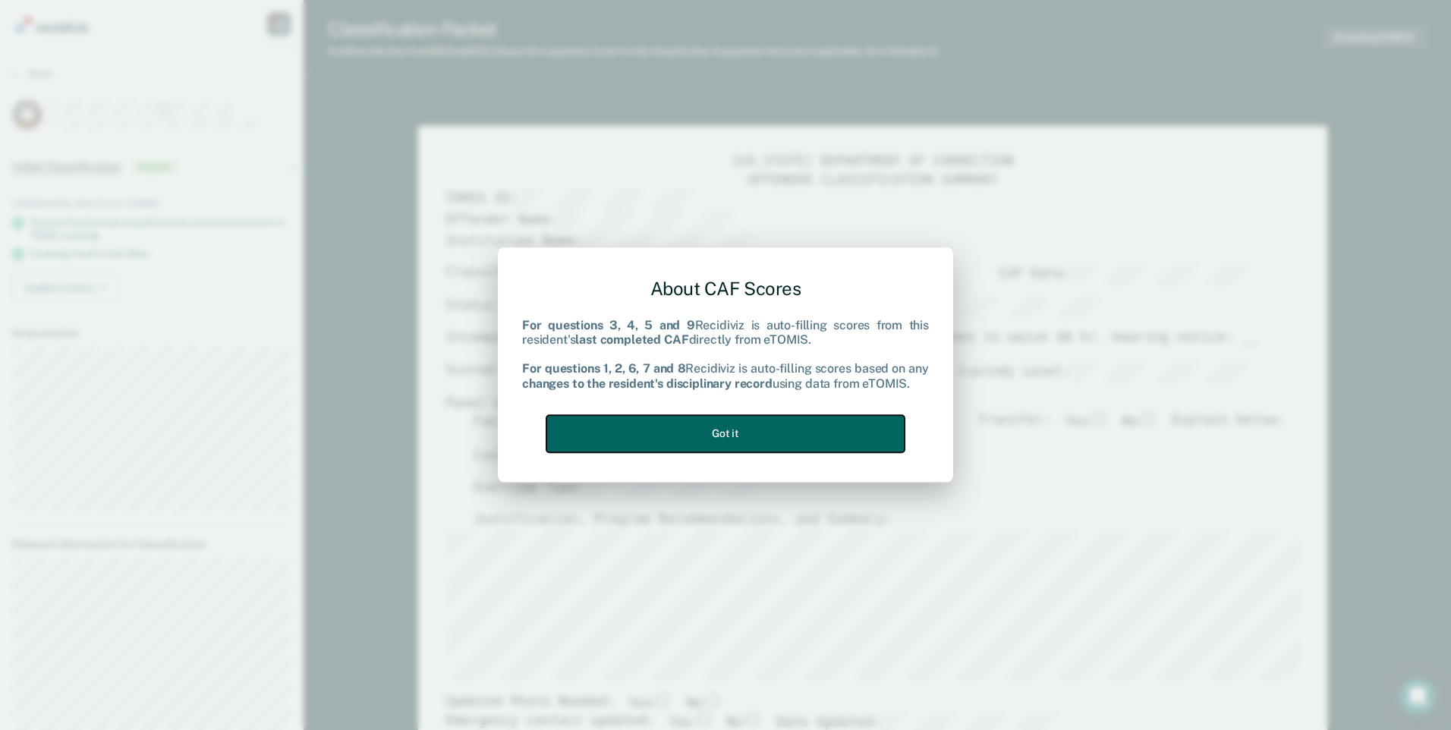
click at [769, 415] on button "Got it" at bounding box center [725, 433] width 358 height 37
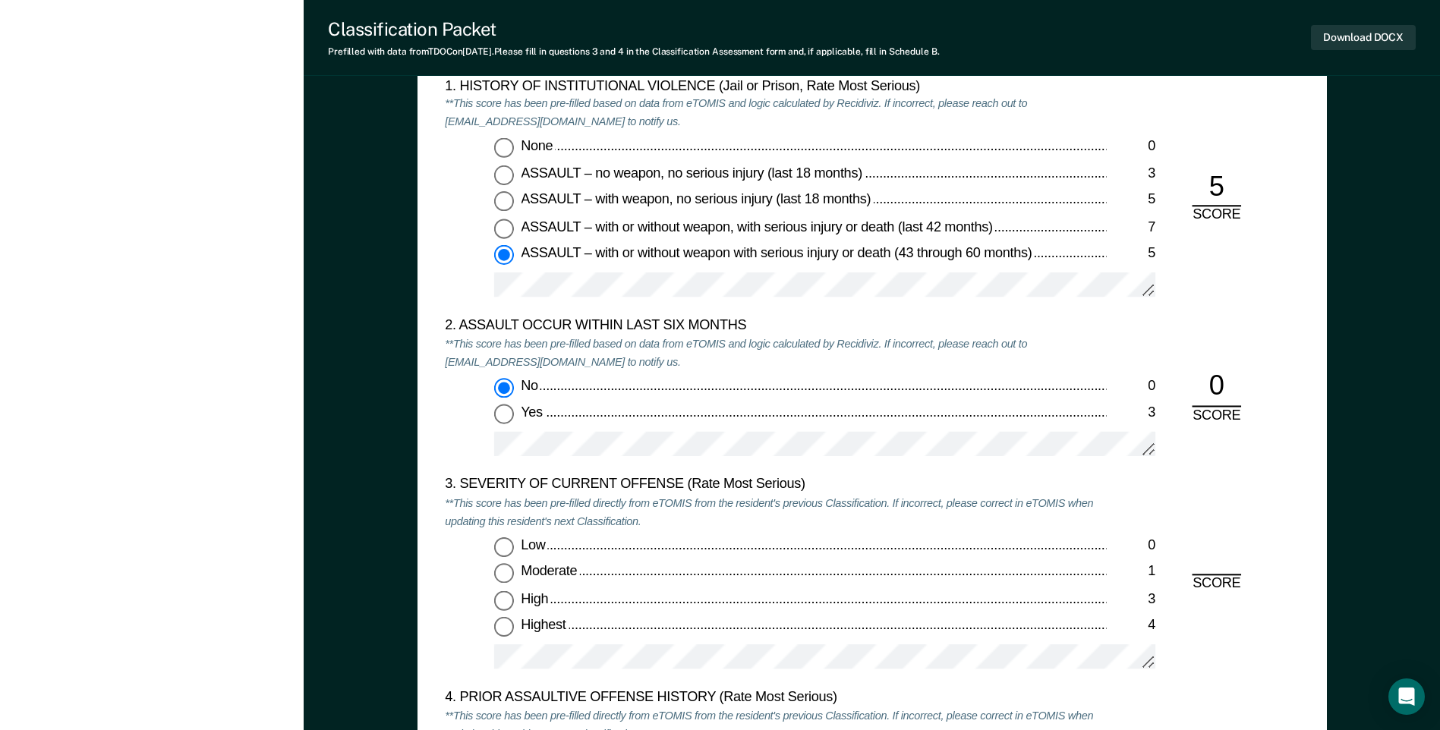
scroll to position [1366, 0]
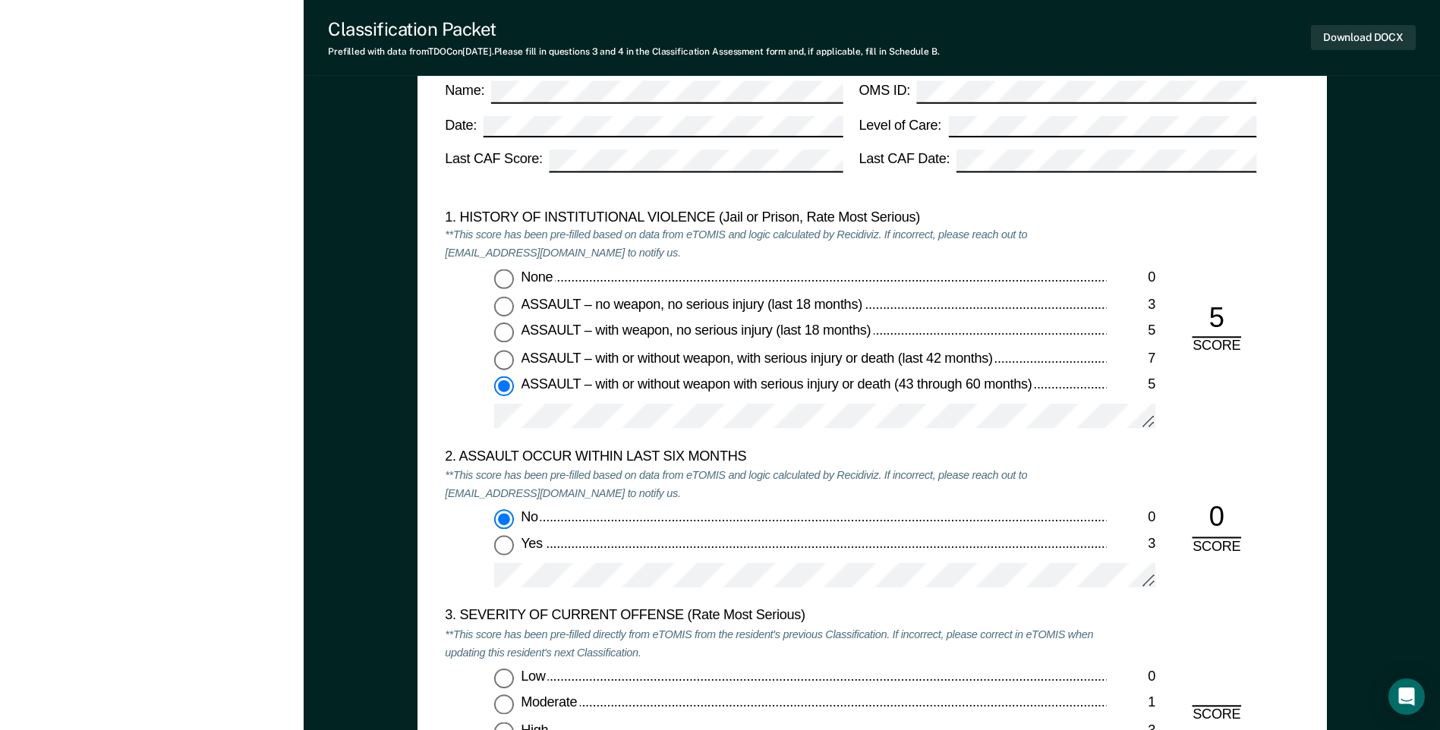
click at [502, 279] on input "None 0" at bounding box center [504, 279] width 20 height 20
type textarea "x"
radio input "true"
radio input "false"
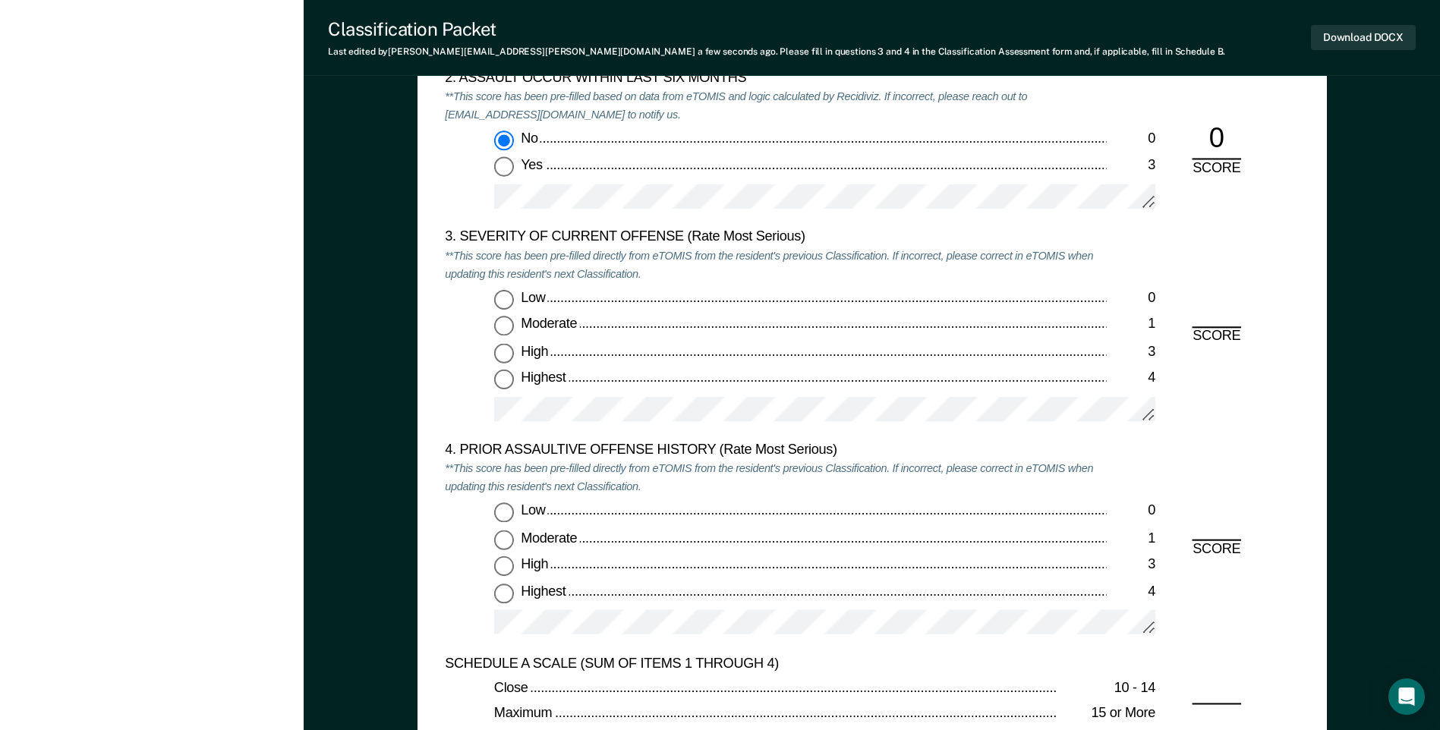
scroll to position [1745, 0]
click at [500, 381] on input "Highest 4" at bounding box center [504, 380] width 20 height 20
type textarea "x"
radio input "true"
click at [508, 593] on input "Highest 4" at bounding box center [504, 592] width 20 height 20
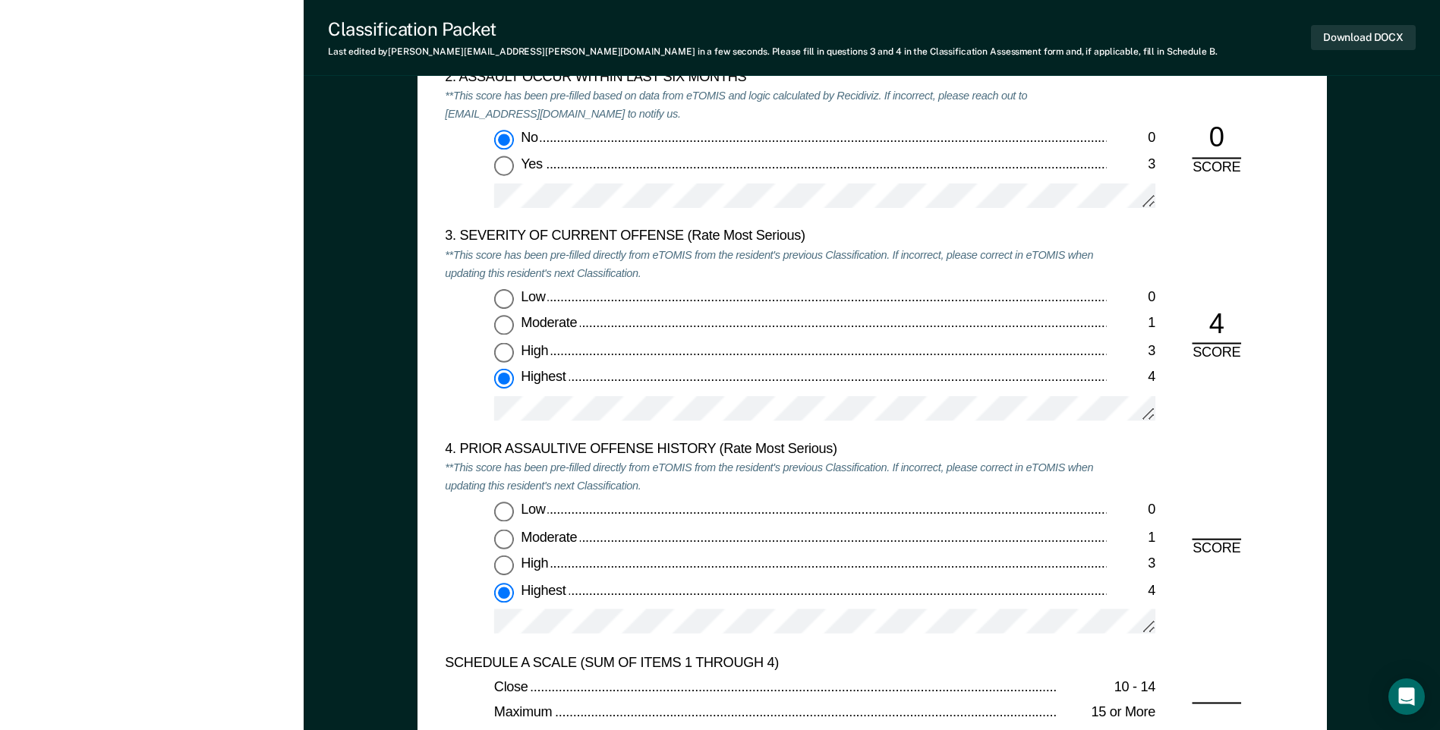
type textarea "x"
radio input "true"
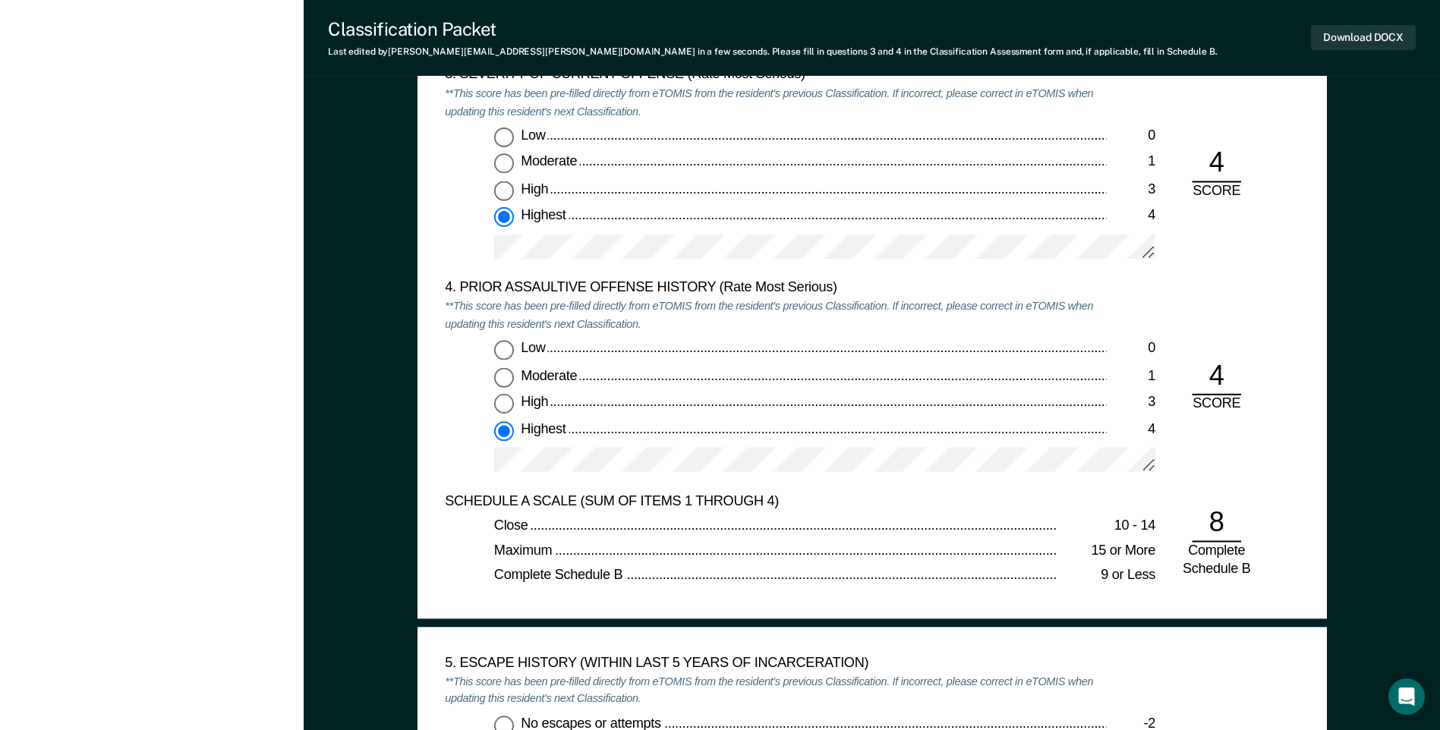
scroll to position [2125, 0]
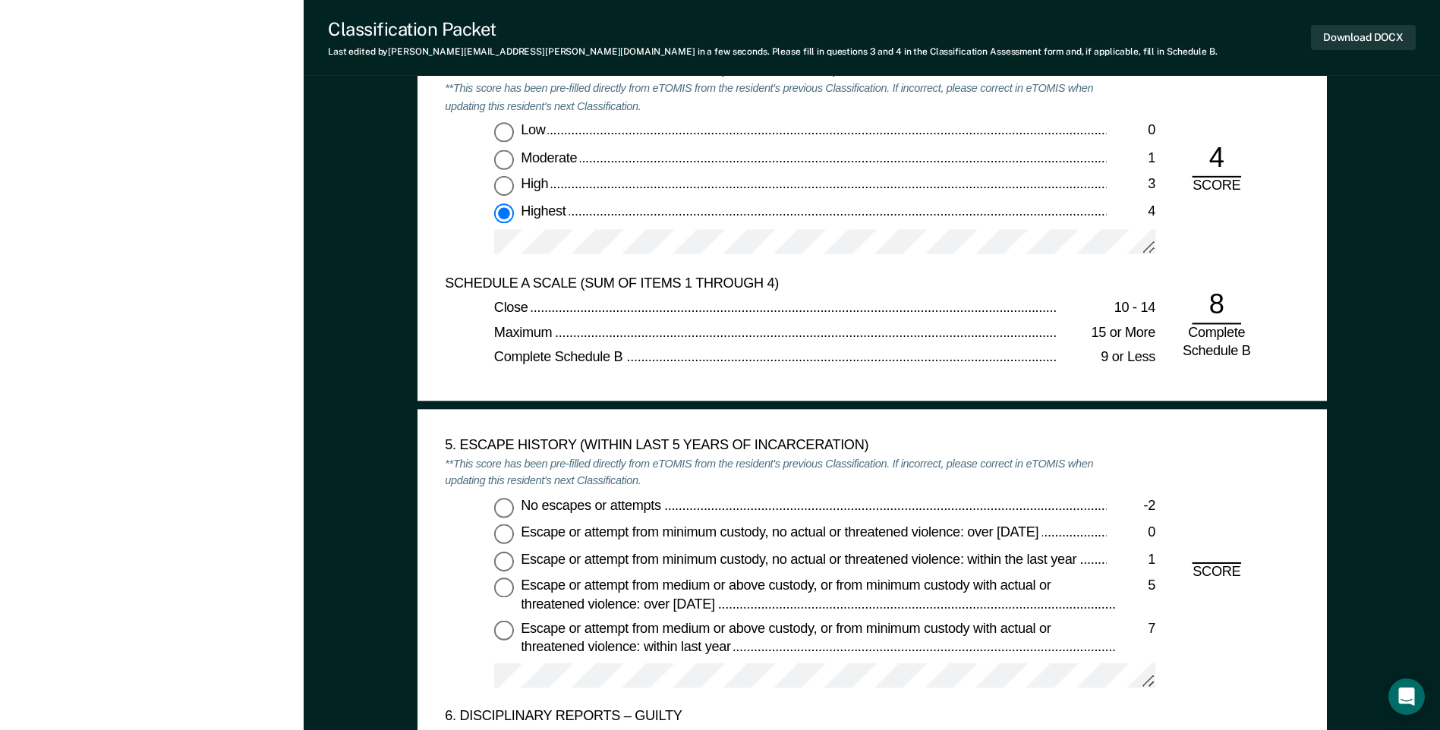
click at [499, 505] on input "No escapes or attempts -2" at bounding box center [504, 508] width 20 height 20
type textarea "x"
radio input "true"
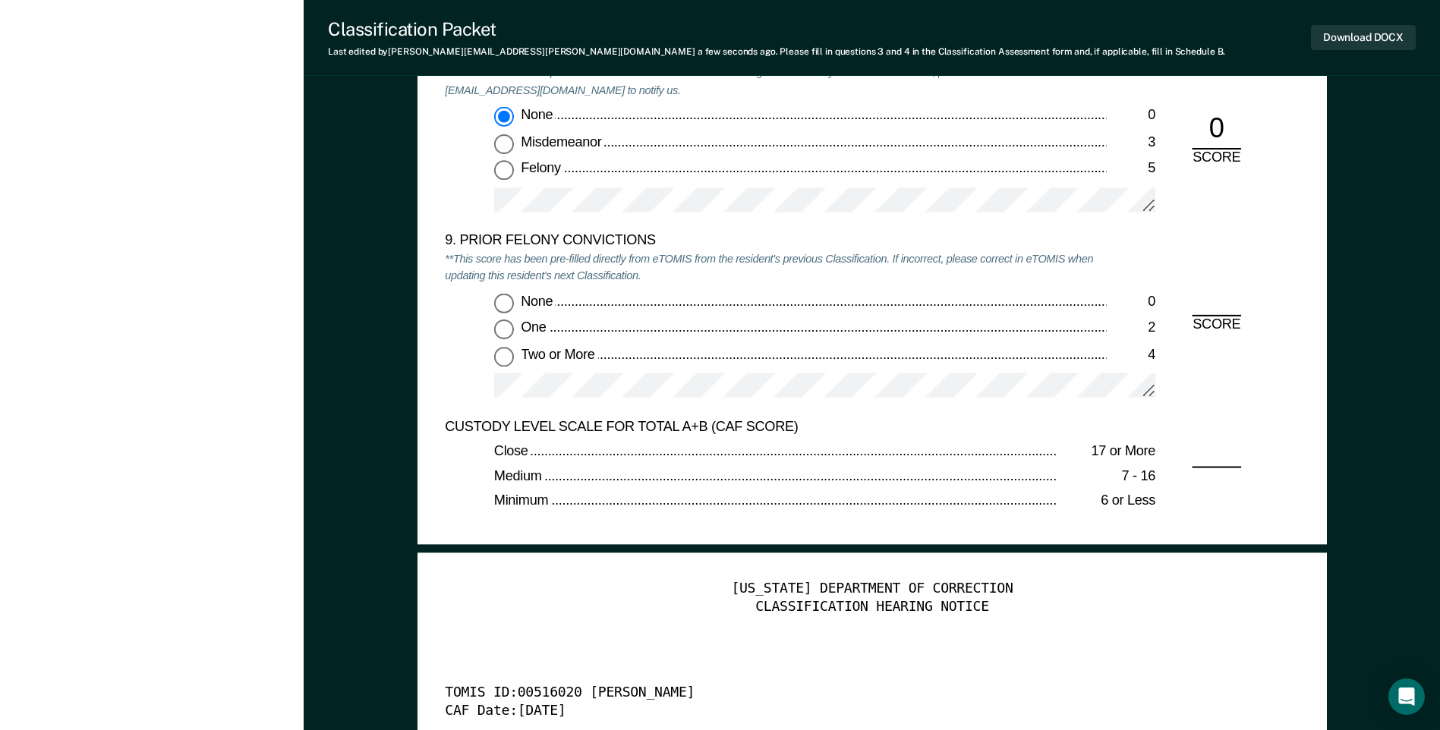
scroll to position [3339, 0]
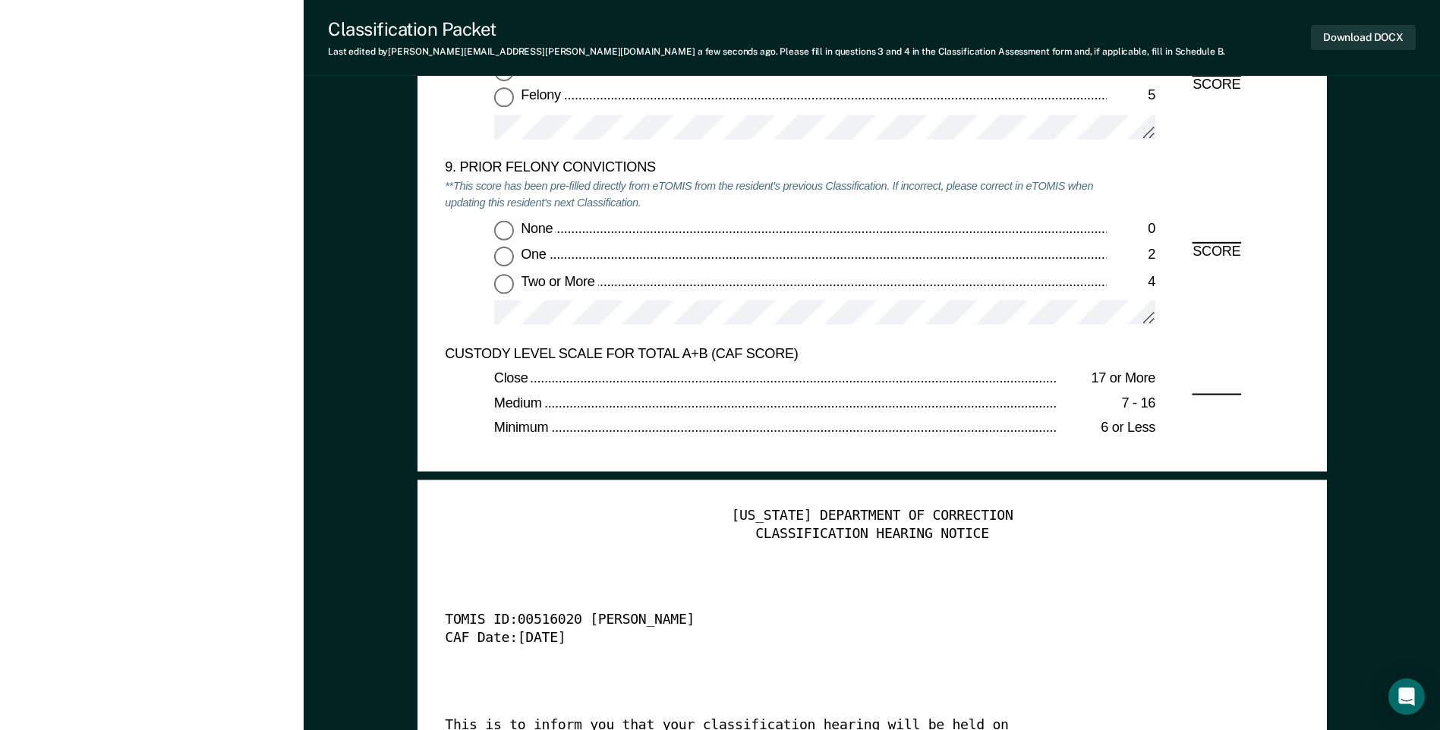
click at [505, 286] on input "Two or More 4" at bounding box center [504, 284] width 20 height 20
type textarea "x"
radio input "true"
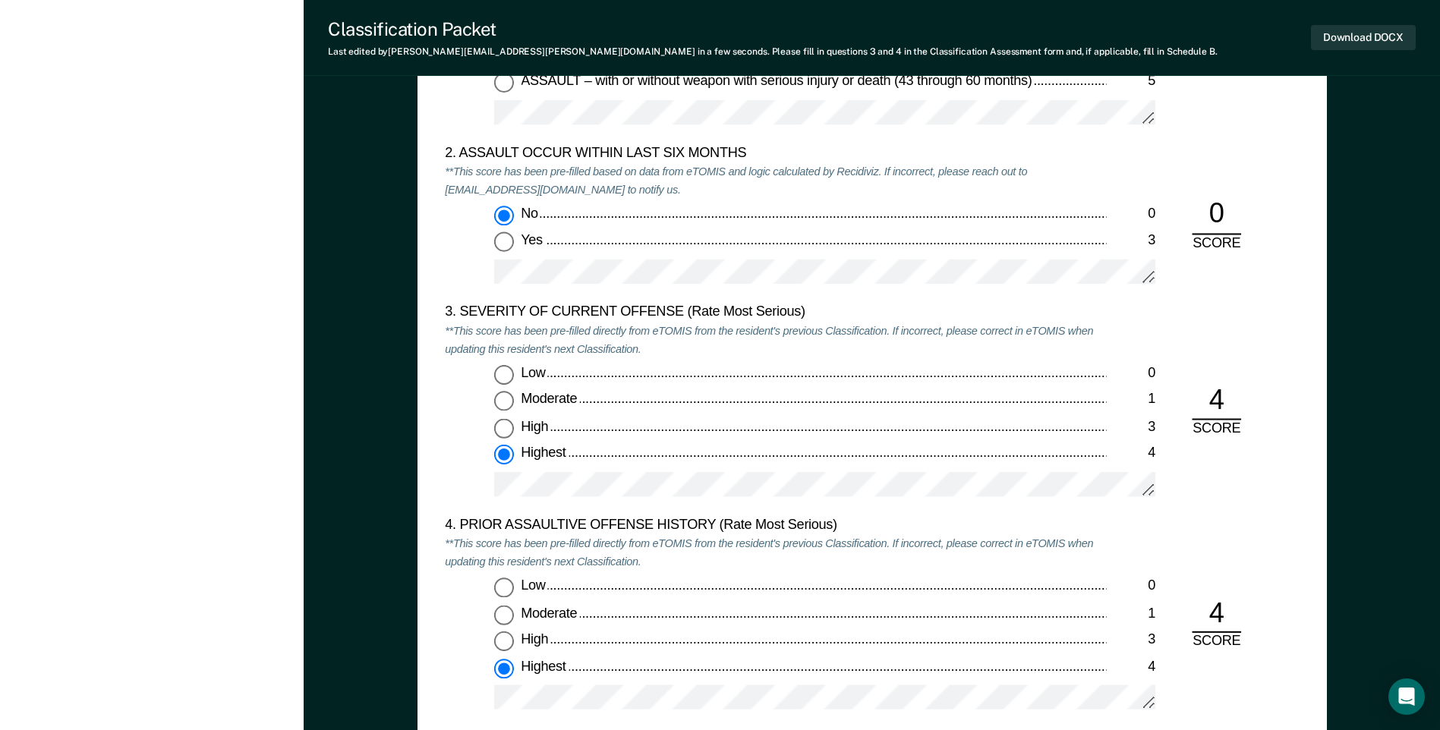
scroll to position [1366, 0]
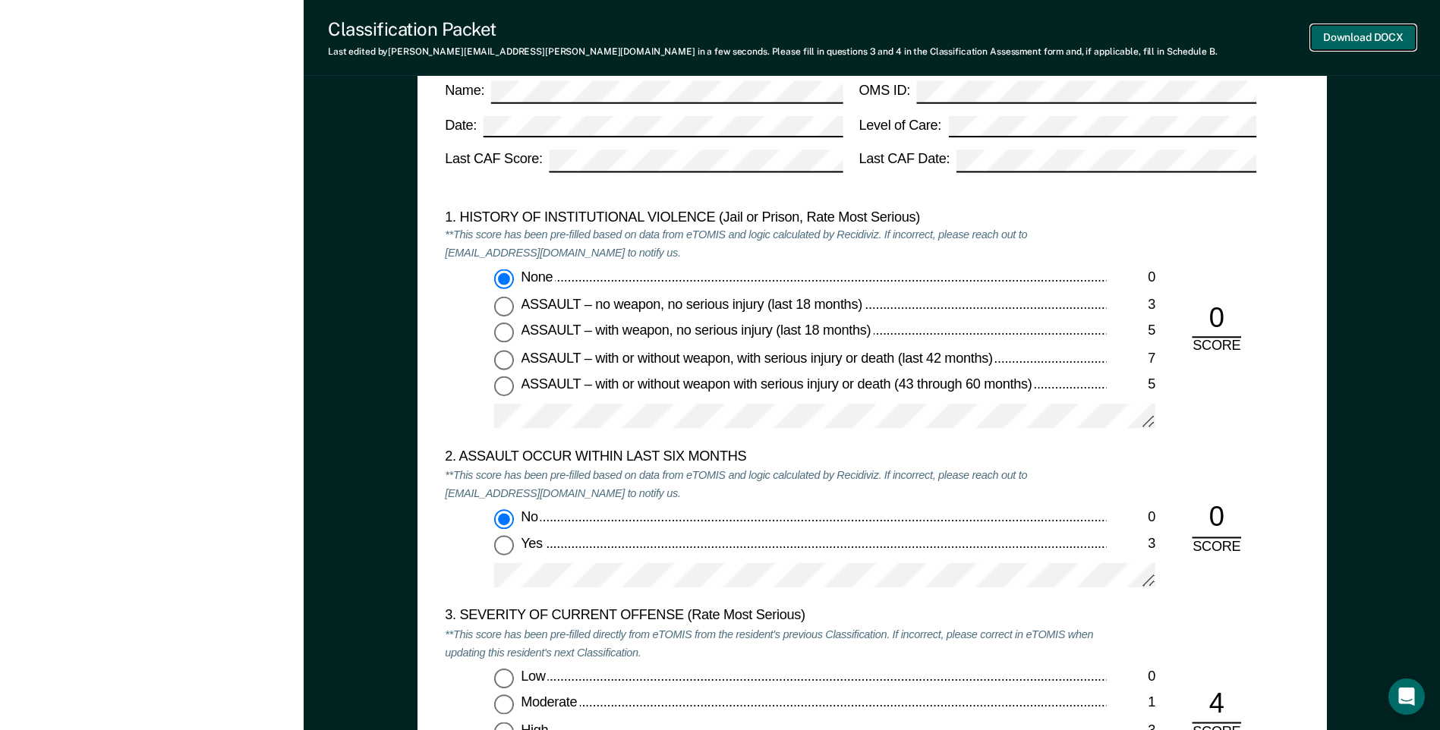
click at [1371, 42] on button "Download DOCX" at bounding box center [1363, 37] width 105 height 25
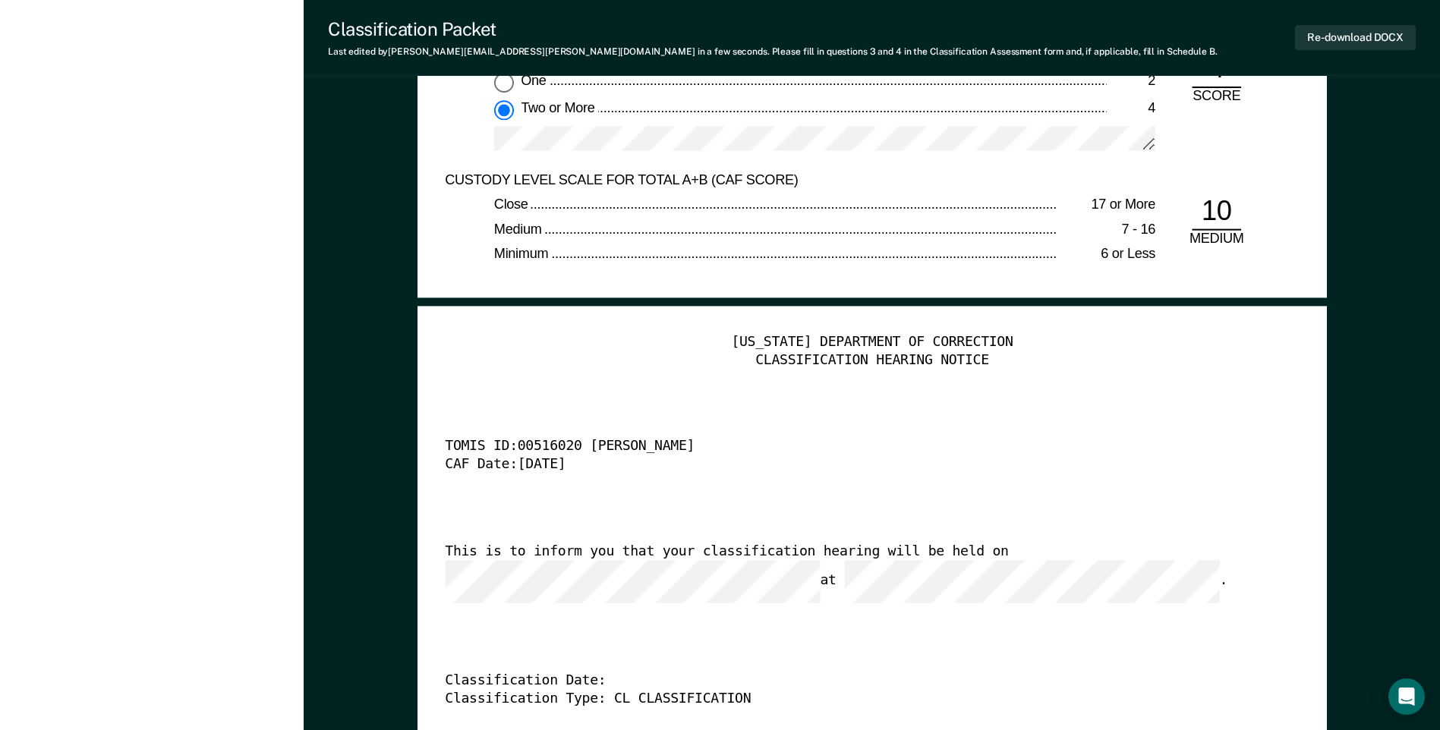
scroll to position [3643, 0]
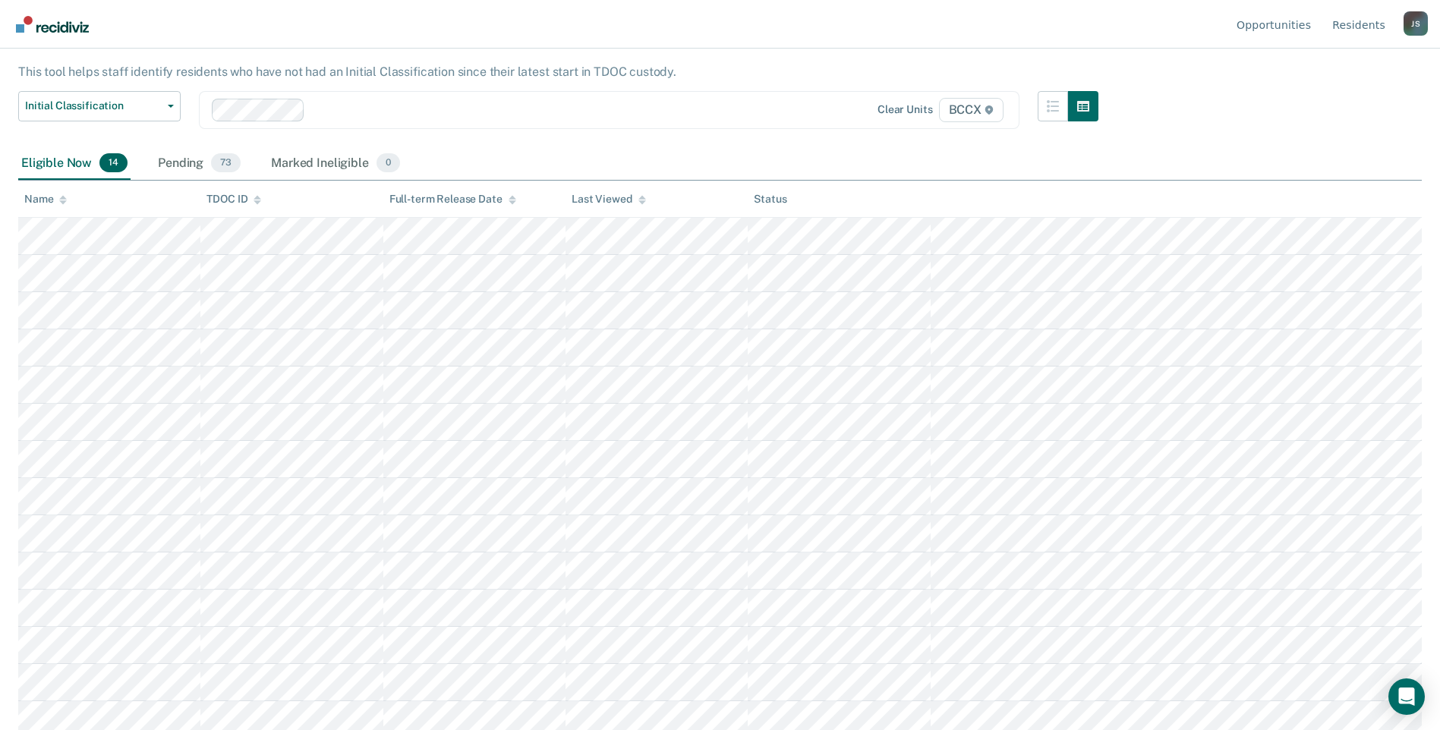
scroll to position [92, 0]
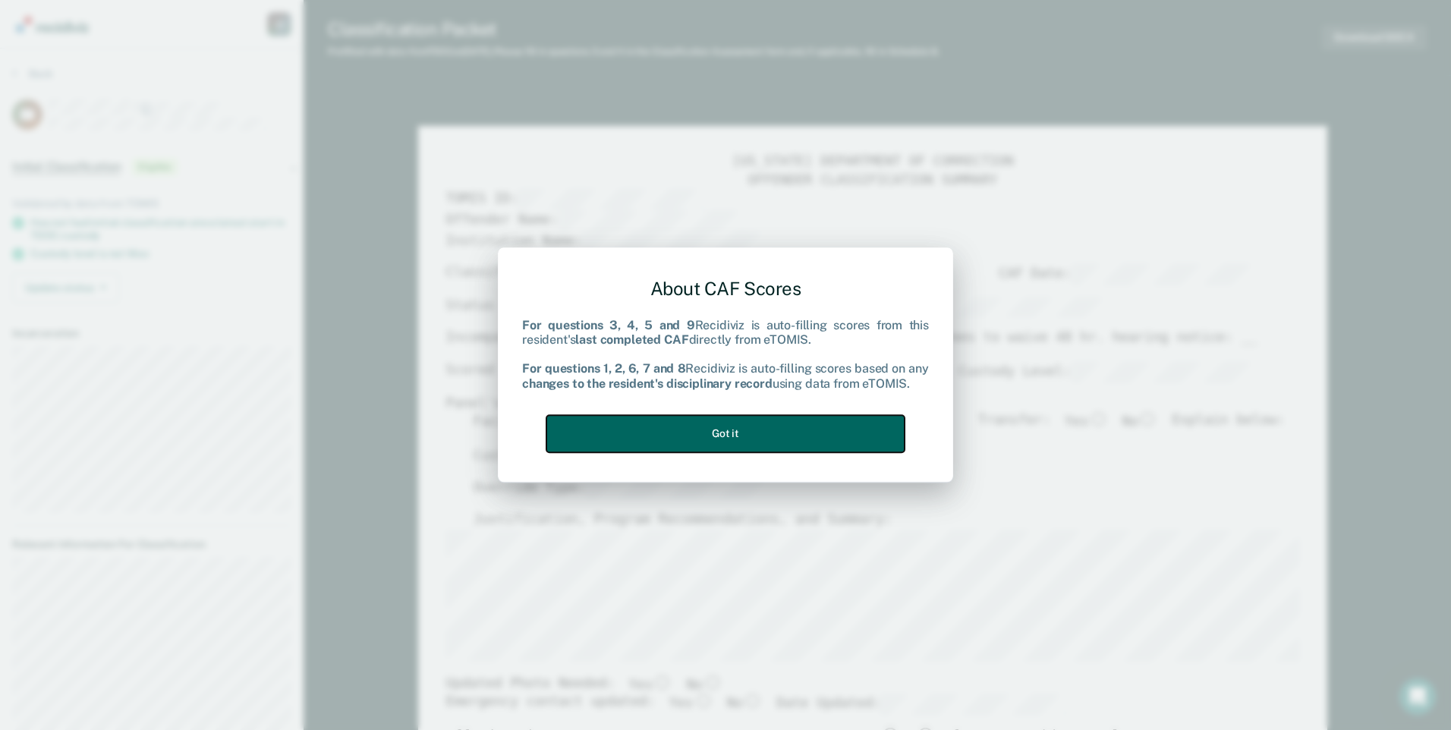
click at [775, 440] on button "Got it" at bounding box center [725, 433] width 358 height 37
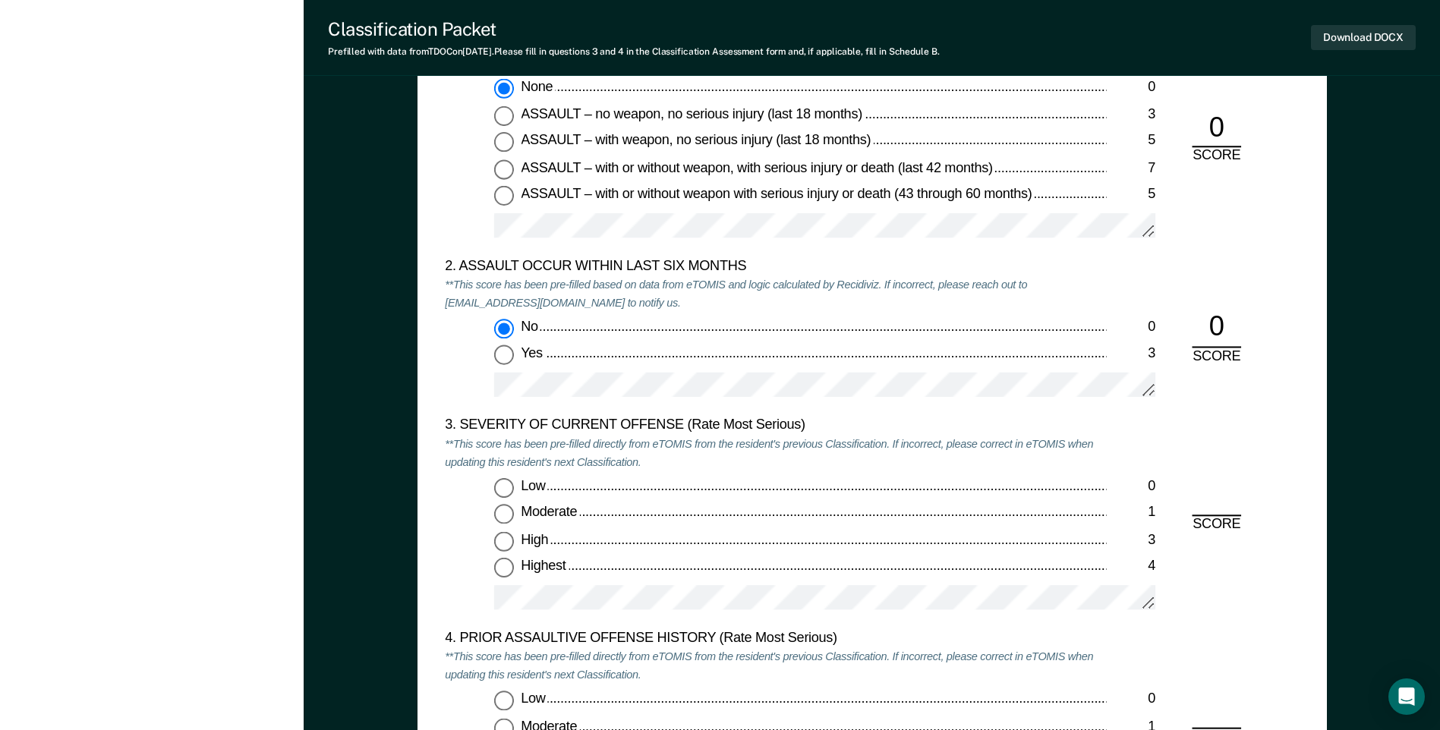
scroll to position [1670, 0]
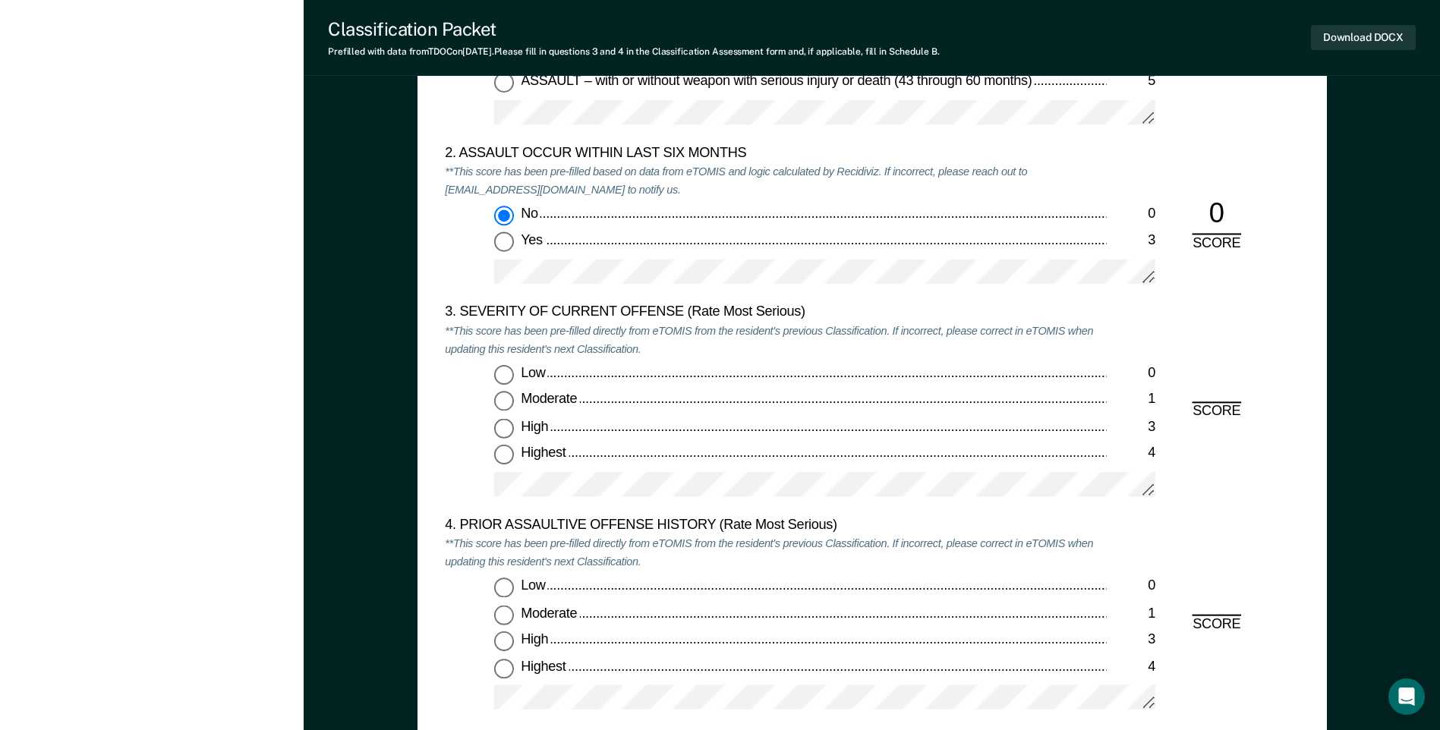
click at [508, 398] on input "Moderate 1" at bounding box center [504, 402] width 20 height 20
type textarea "x"
radio input "true"
click at [506, 584] on input "Low 0" at bounding box center [504, 588] width 20 height 20
type textarea "x"
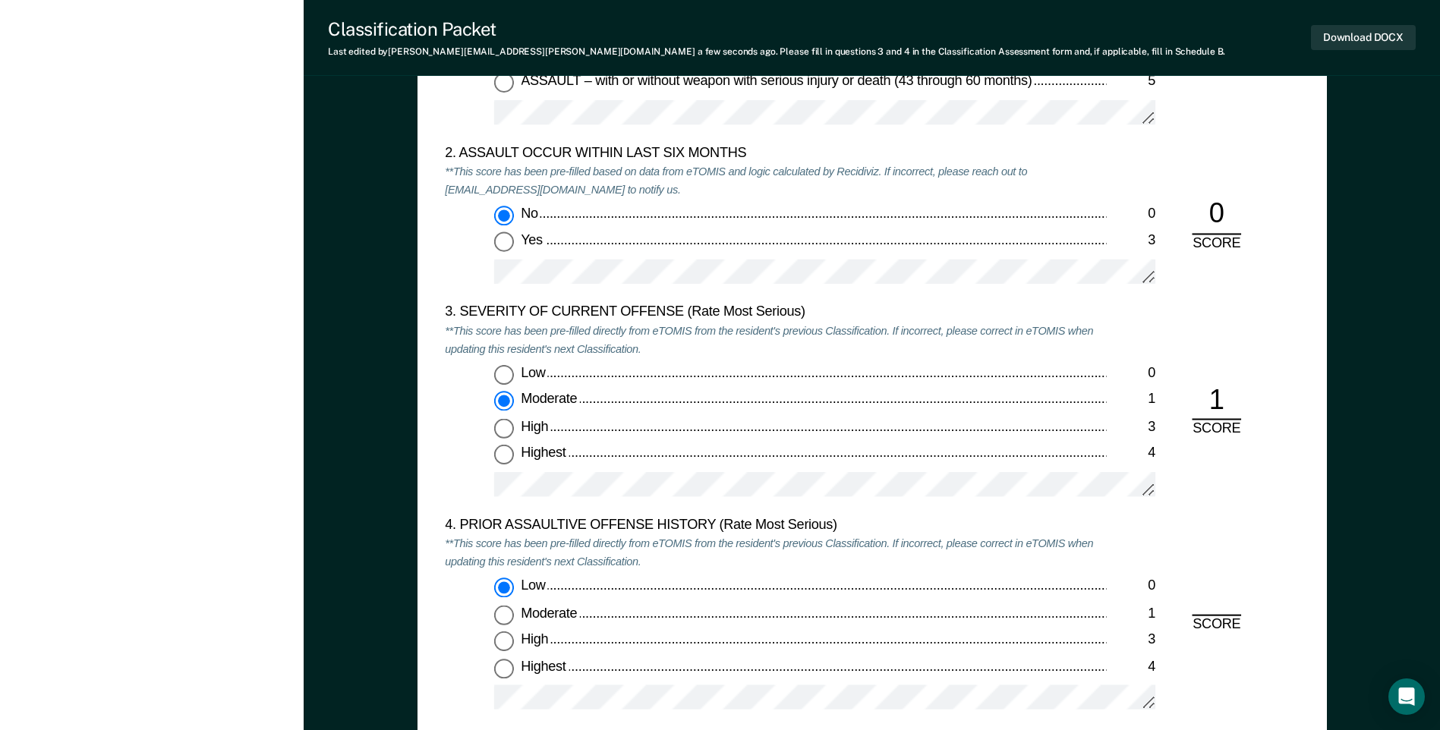
radio input "true"
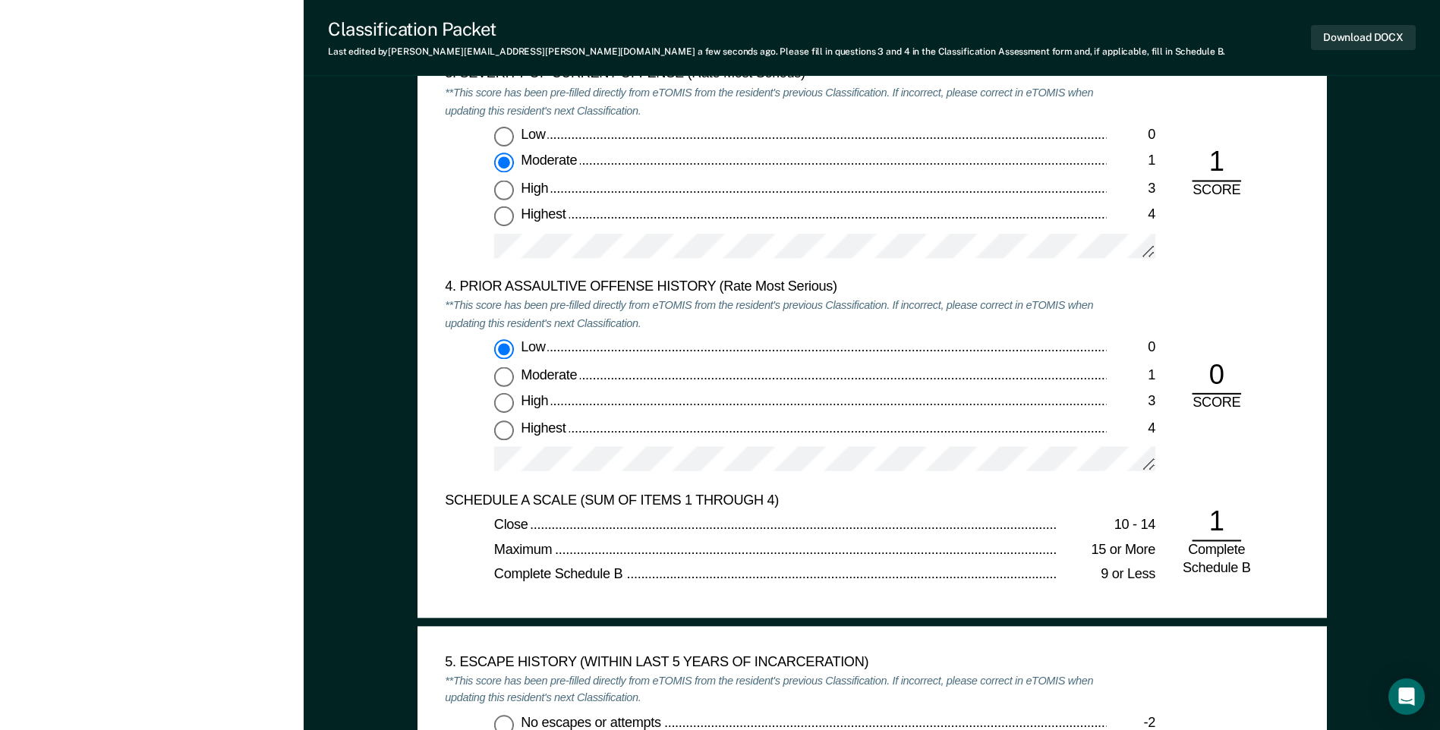
scroll to position [2049, 0]
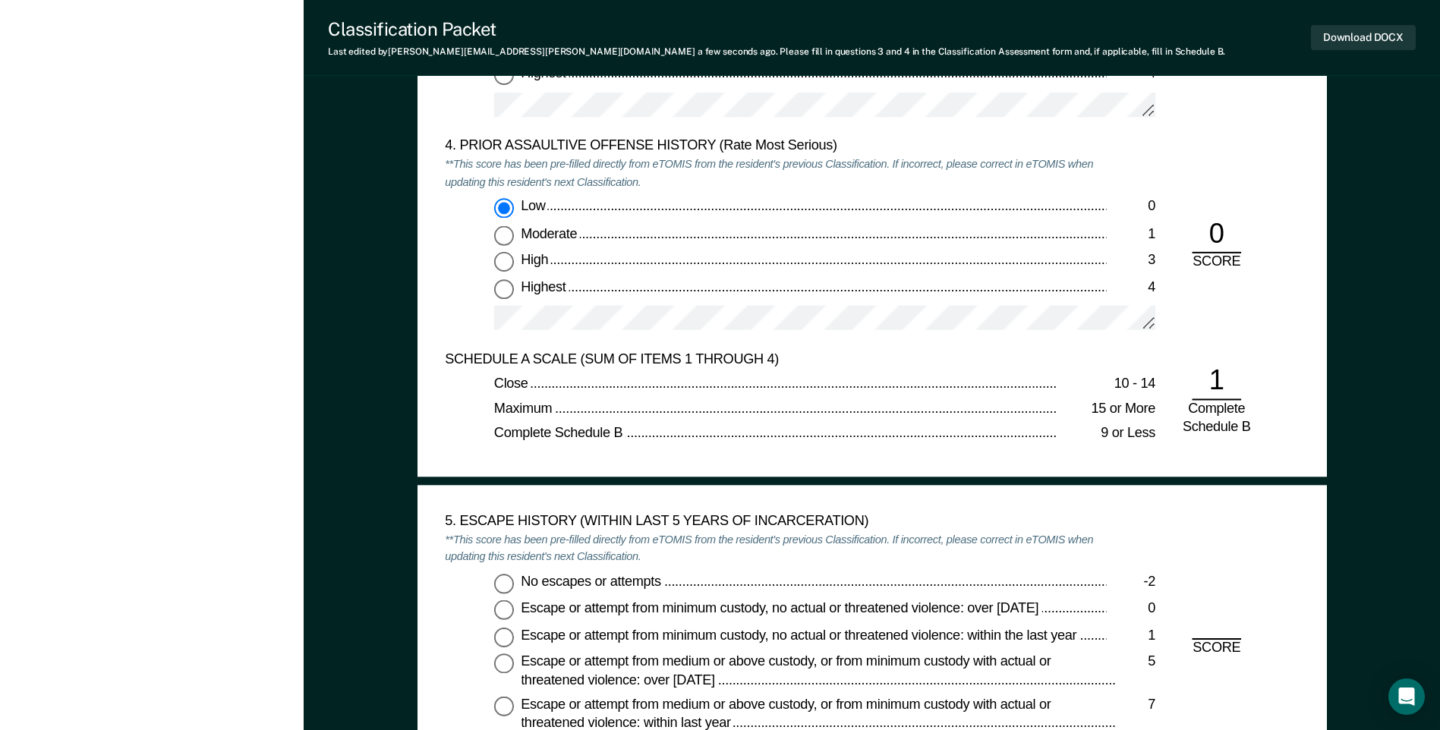
click at [510, 584] on input "No escapes or attempts -2" at bounding box center [504, 584] width 20 height 20
type textarea "x"
radio input "true"
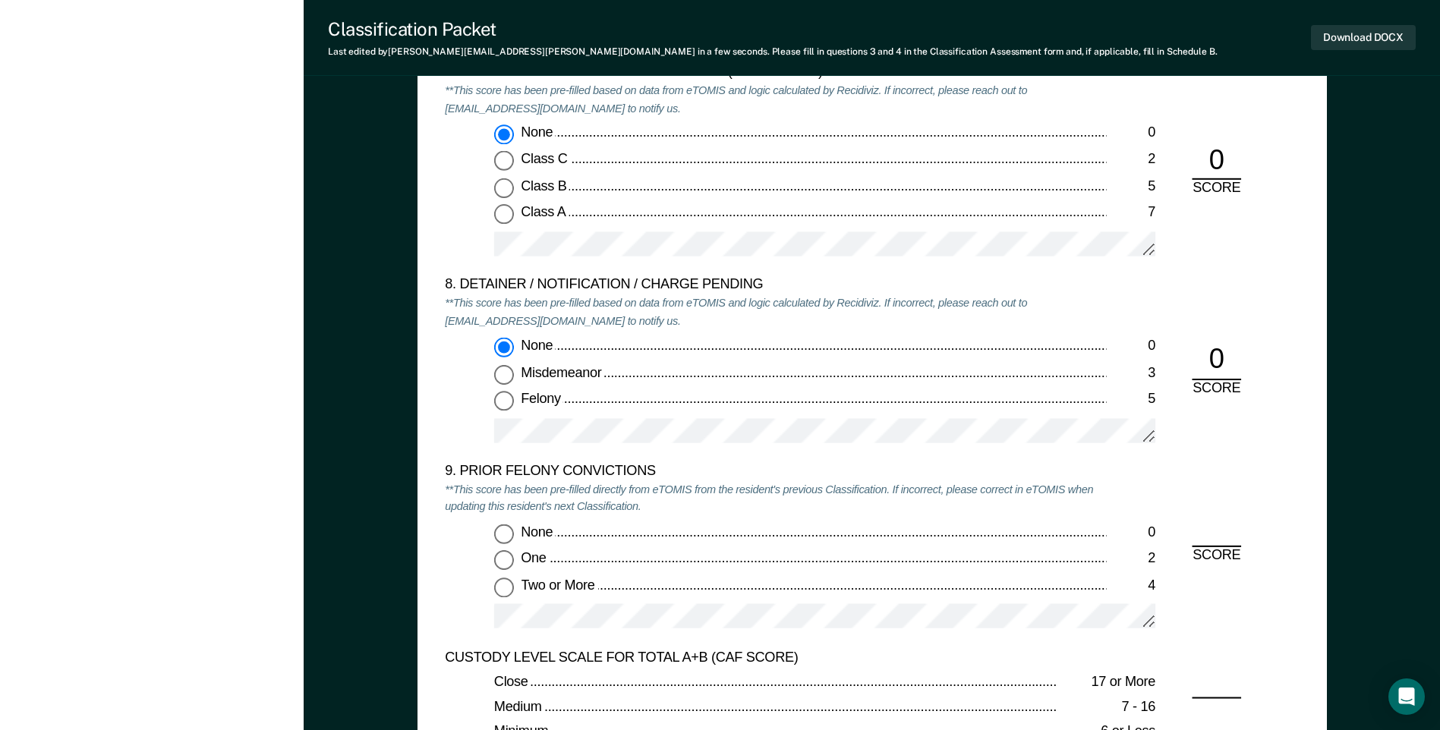
scroll to position [3339, 0]
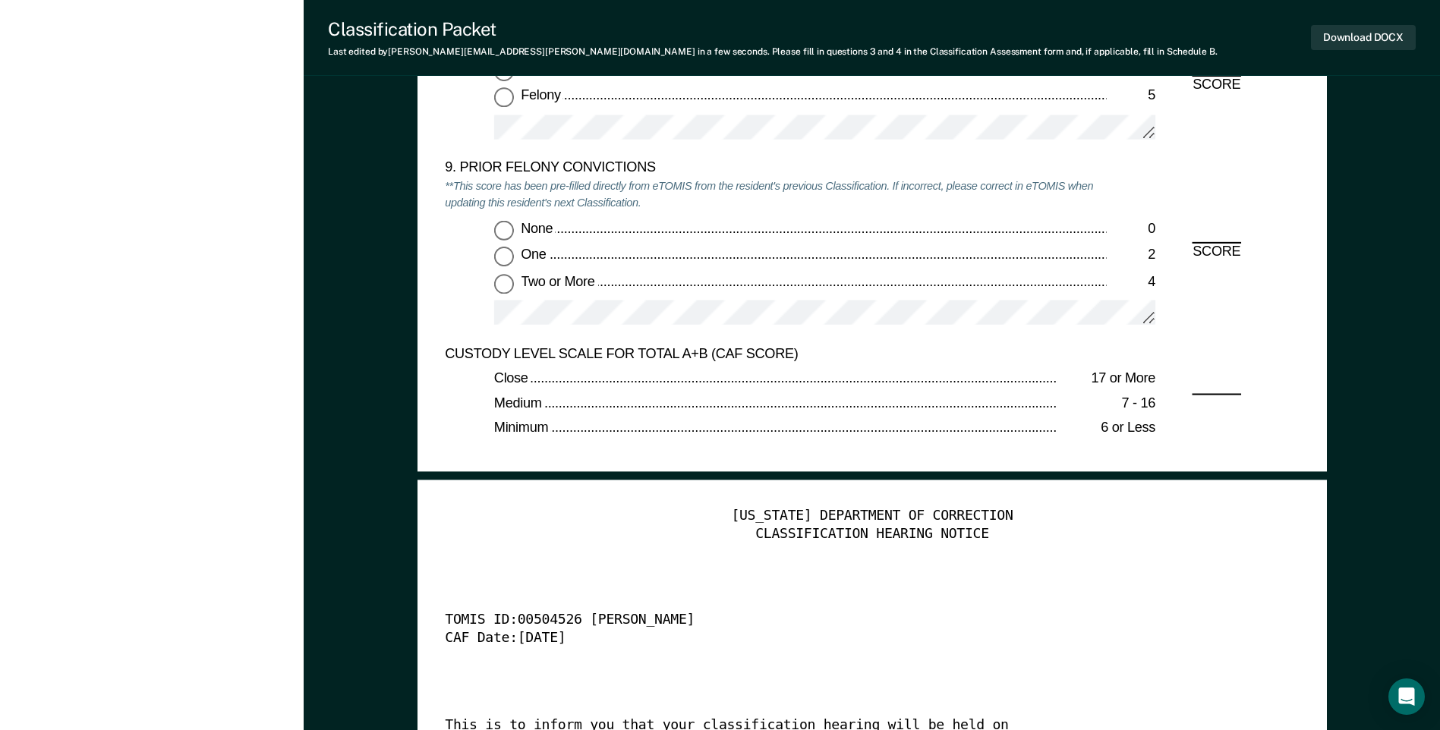
click at [502, 291] on input "Two or More 4" at bounding box center [504, 284] width 20 height 20
type textarea "x"
radio input "true"
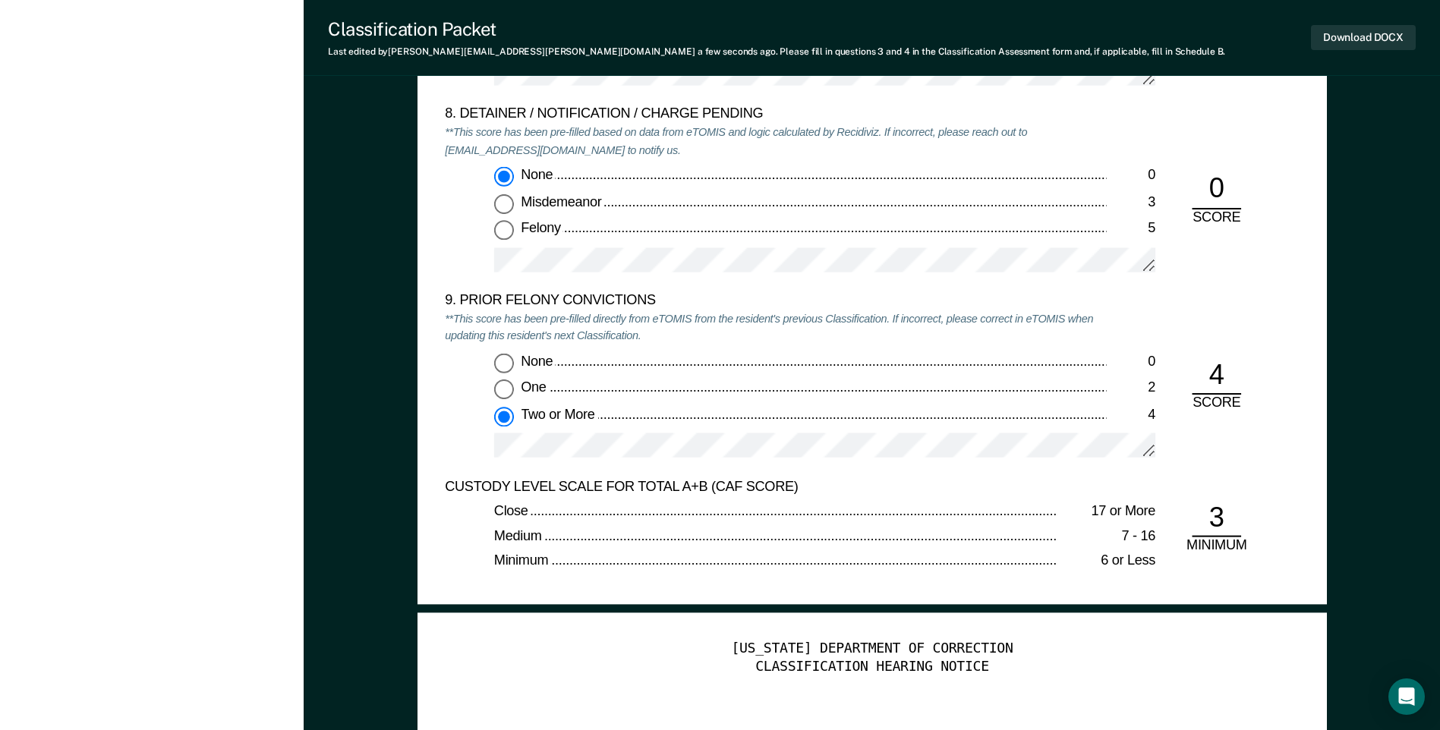
scroll to position [3036, 0]
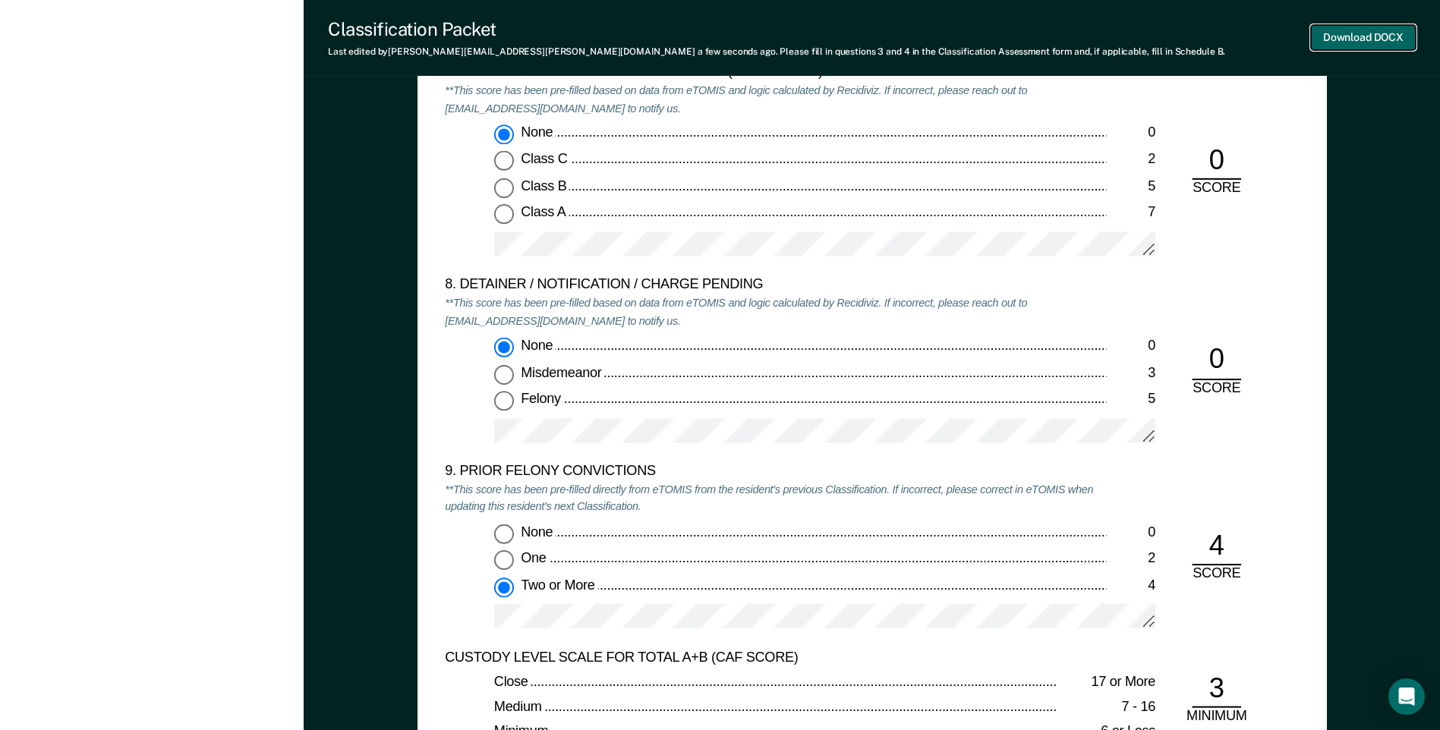
click at [1369, 39] on button "Download DOCX" at bounding box center [1363, 37] width 105 height 25
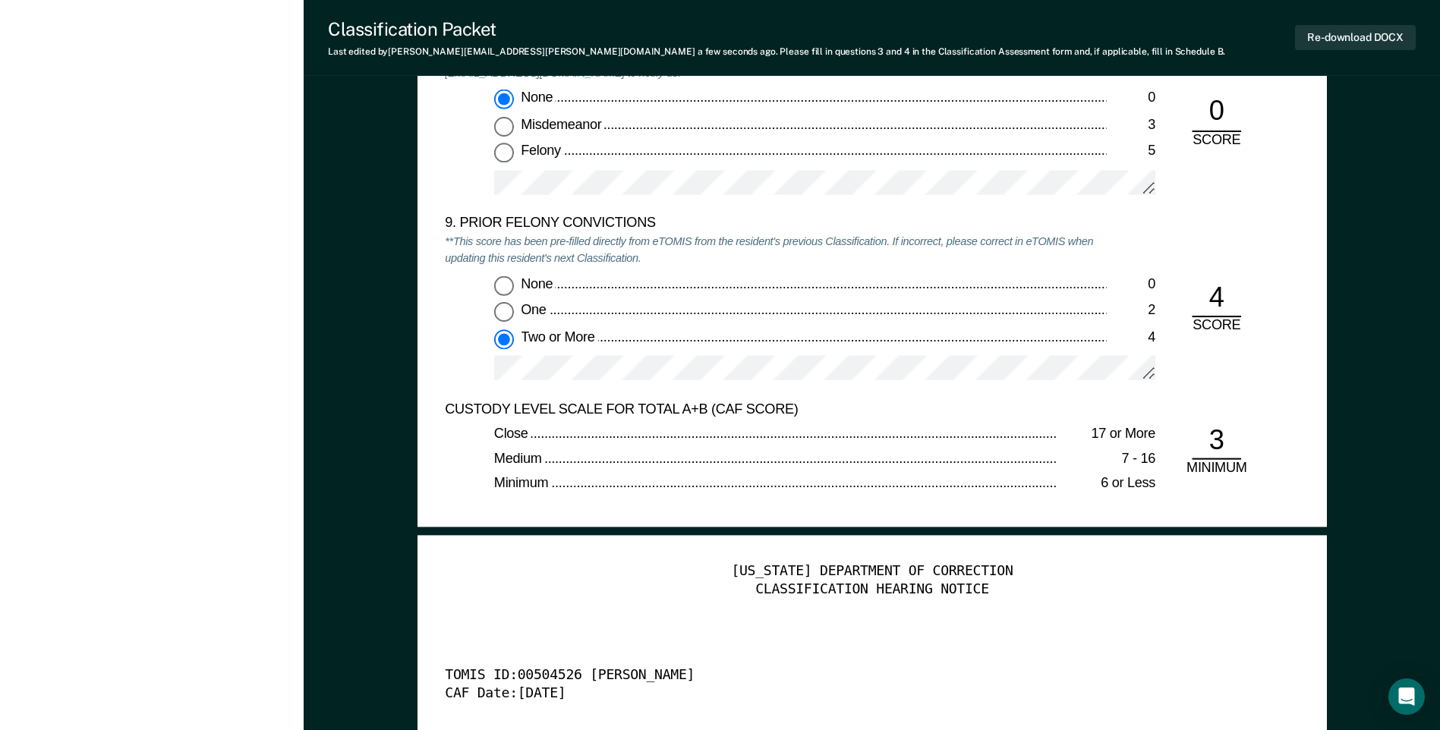
scroll to position [3187, 0]
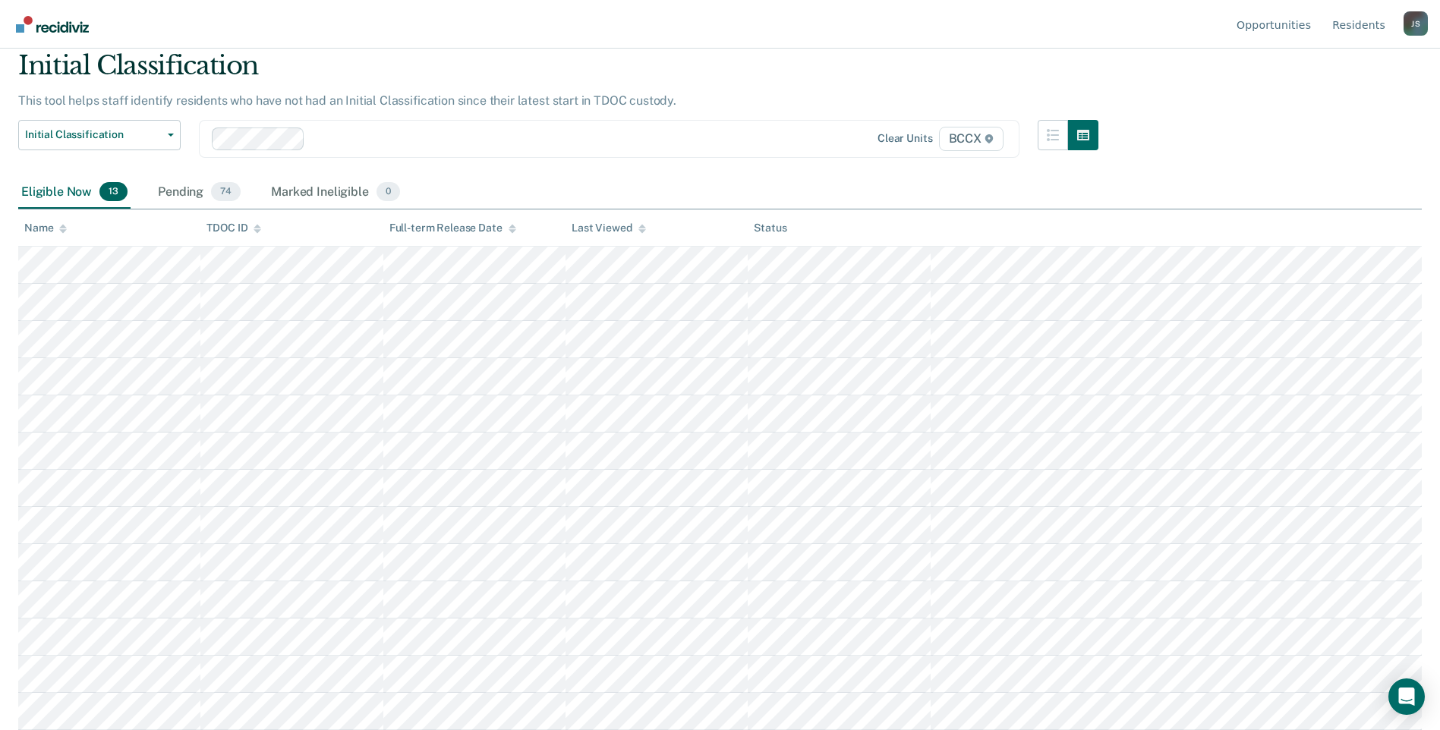
scroll to position [55, 0]
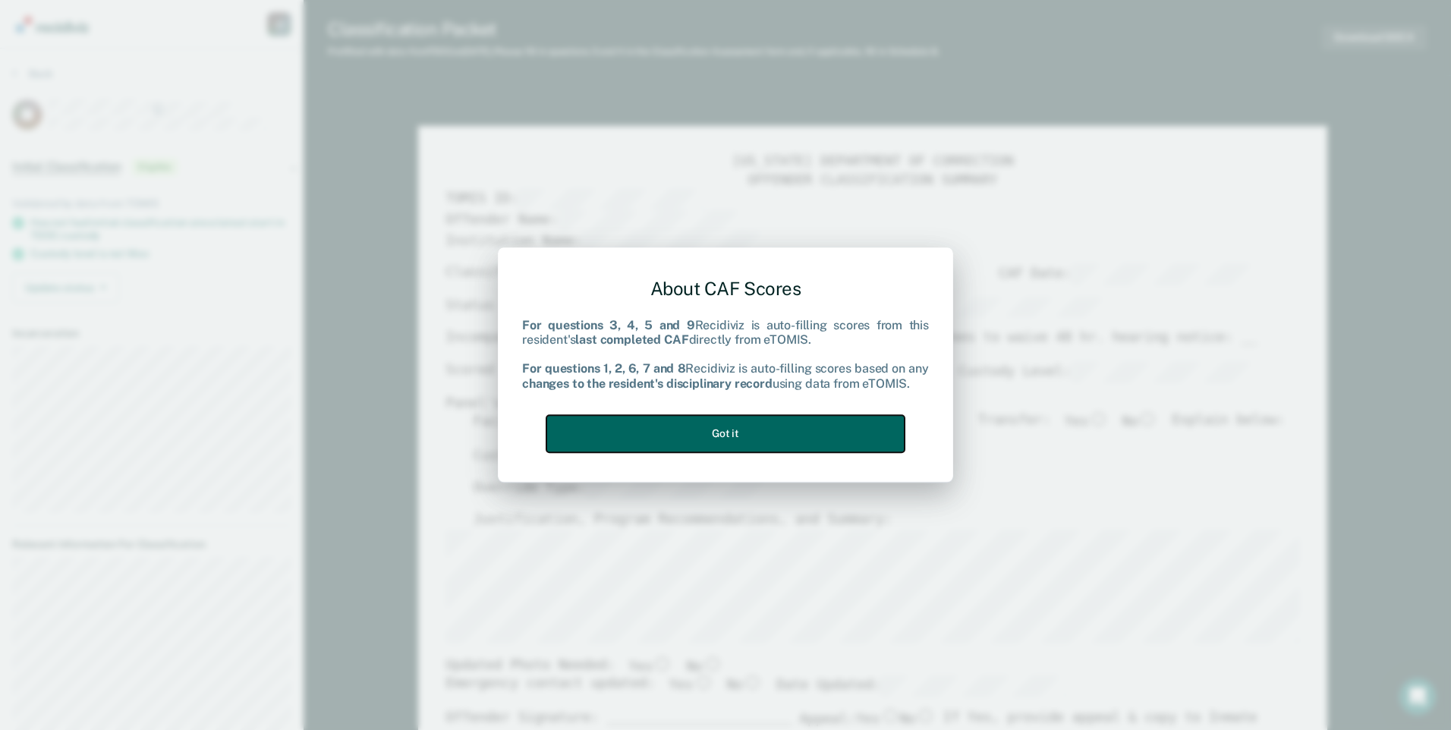
click at [729, 417] on button "Got it" at bounding box center [725, 433] width 358 height 37
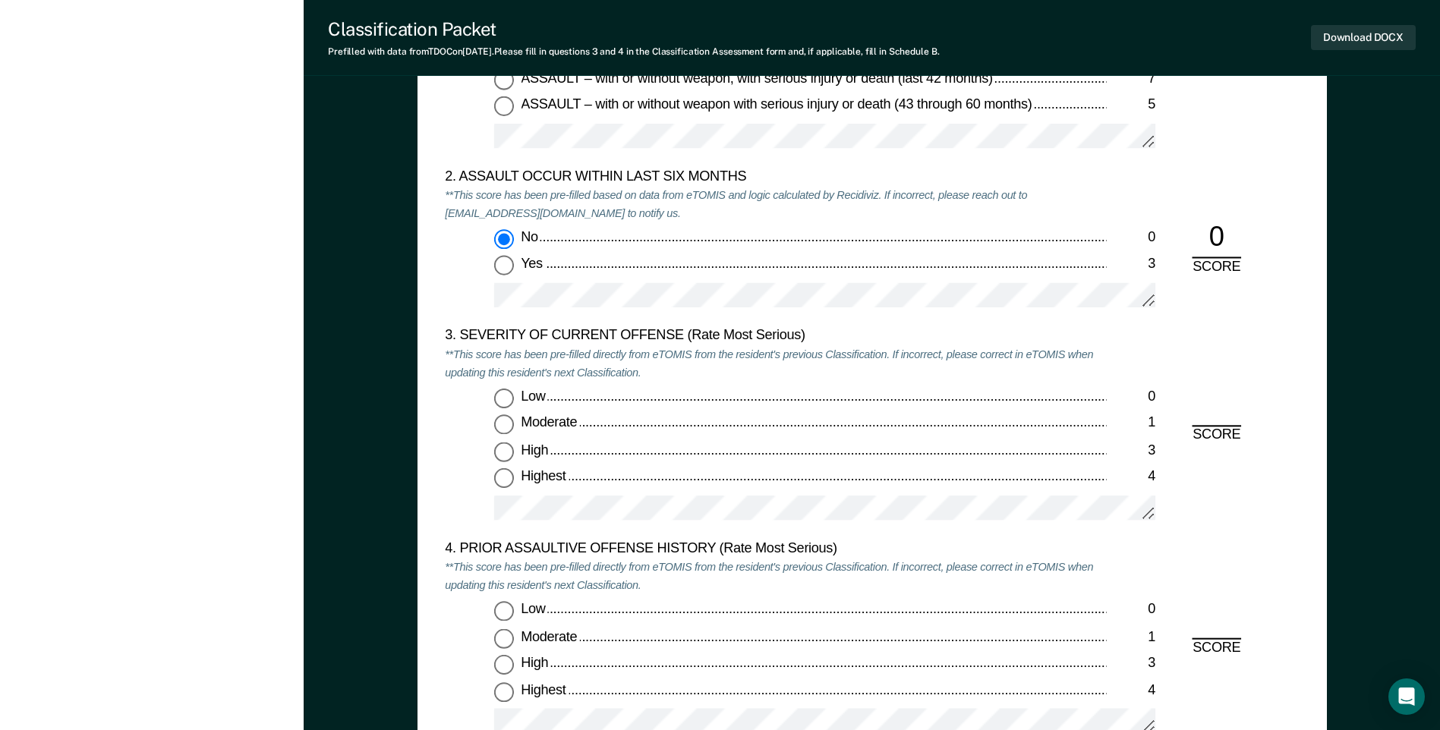
scroll to position [1670, 0]
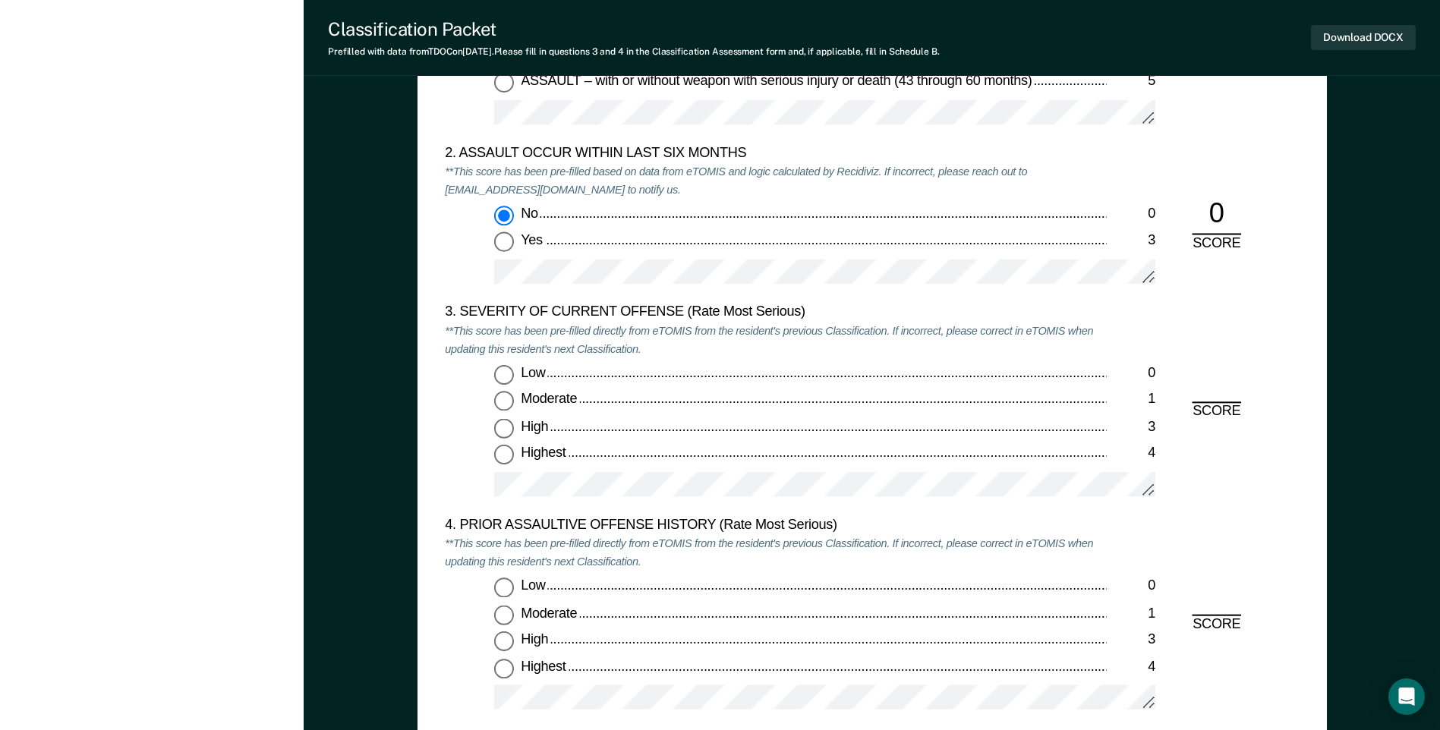
click at [505, 455] on input "Highest 4" at bounding box center [504, 455] width 20 height 20
type textarea "x"
radio input "true"
click at [506, 590] on input "Low 0" at bounding box center [504, 588] width 20 height 20
type textarea "x"
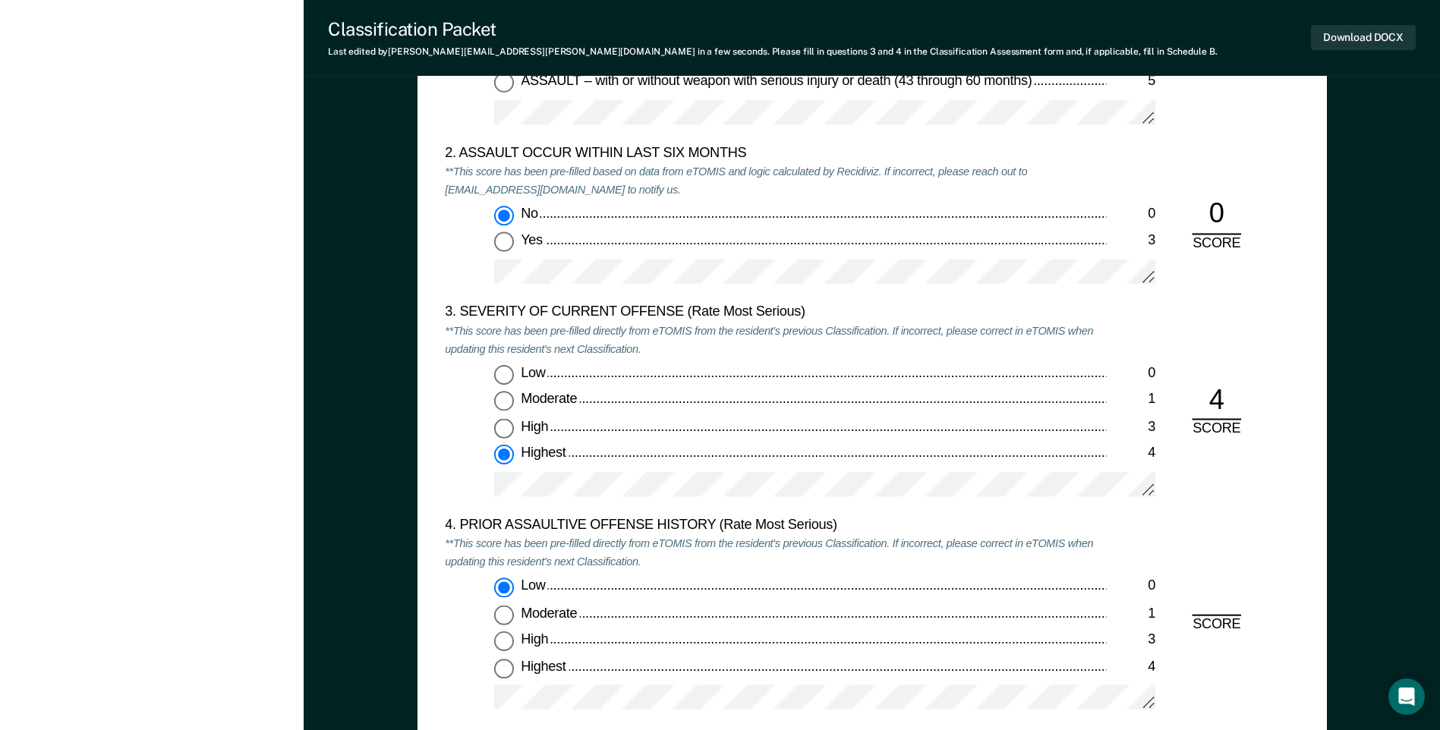
radio input "true"
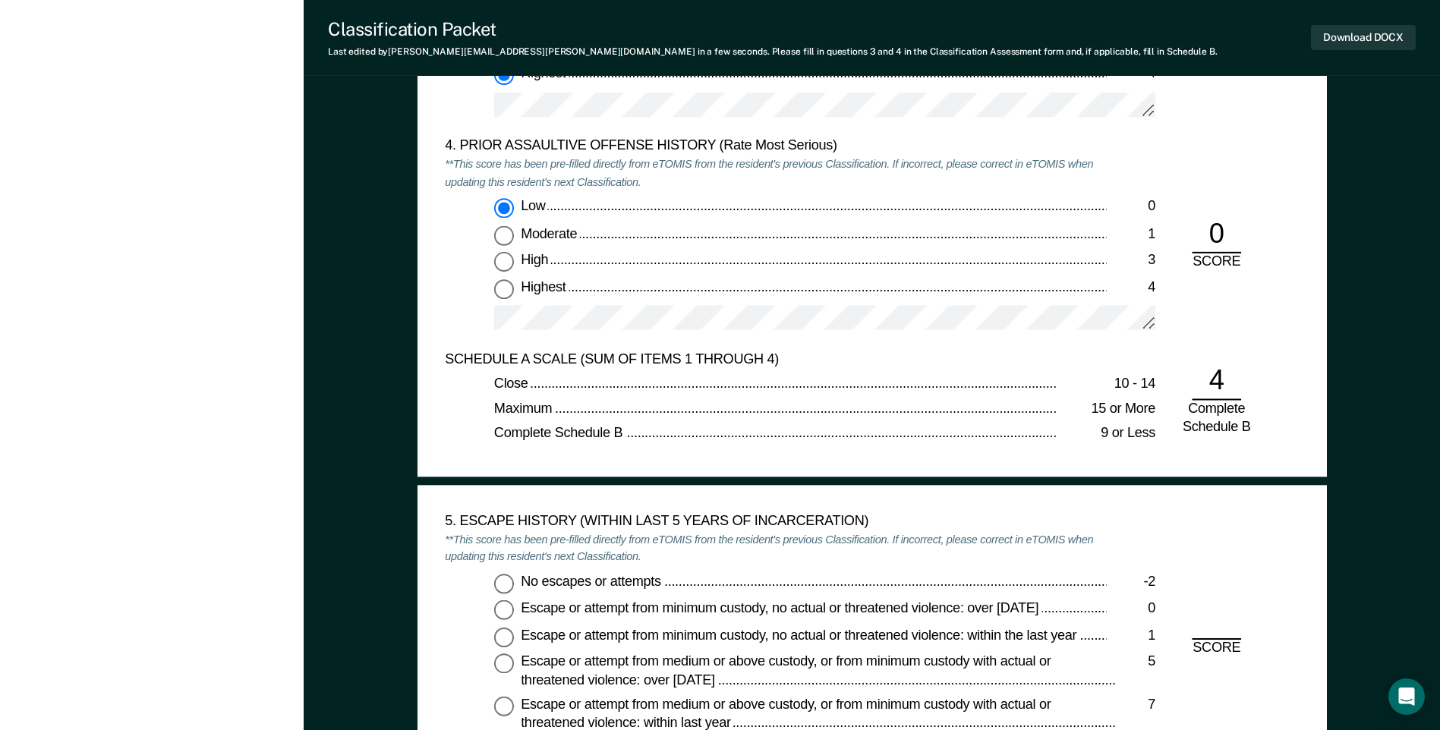
scroll to position [2277, 0]
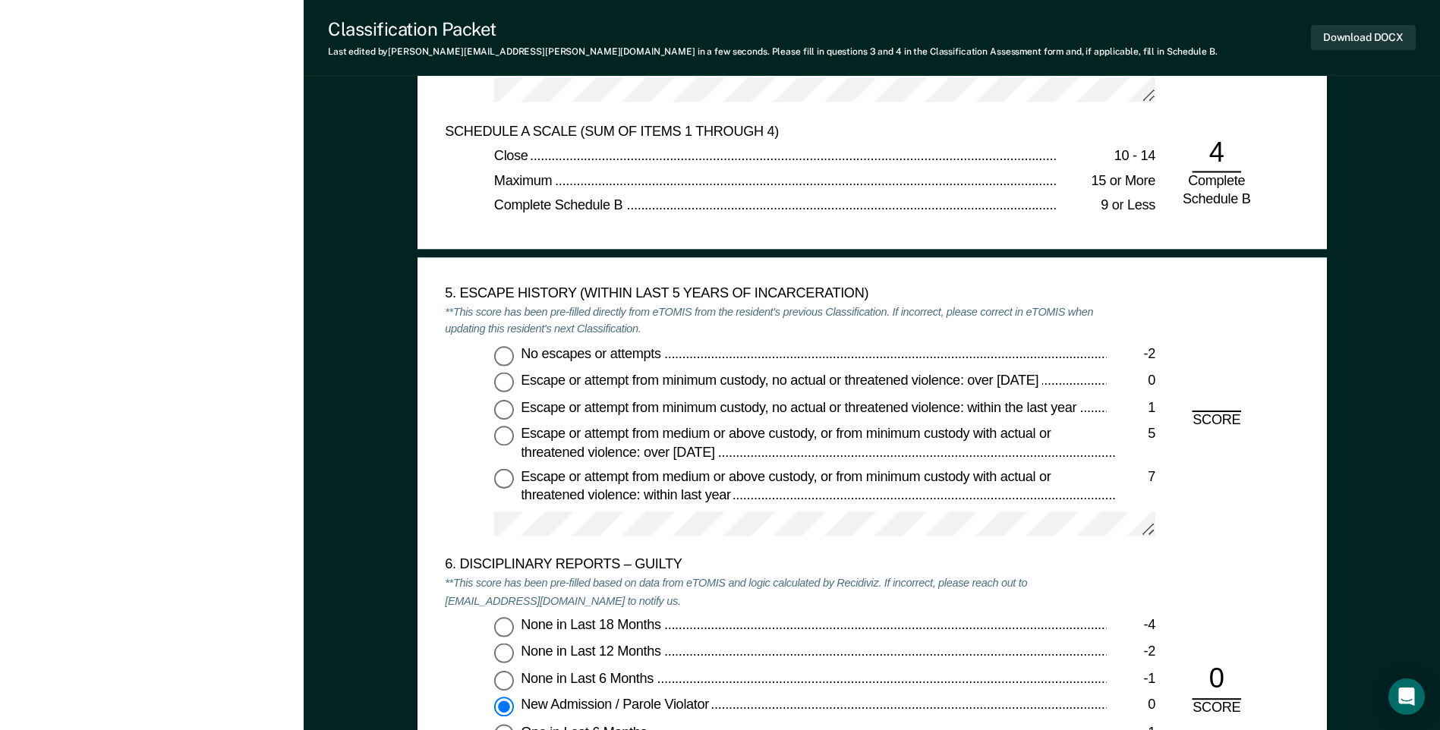
click at [502, 359] on input "No escapes or attempts -2" at bounding box center [504, 356] width 20 height 20
type textarea "x"
radio input "true"
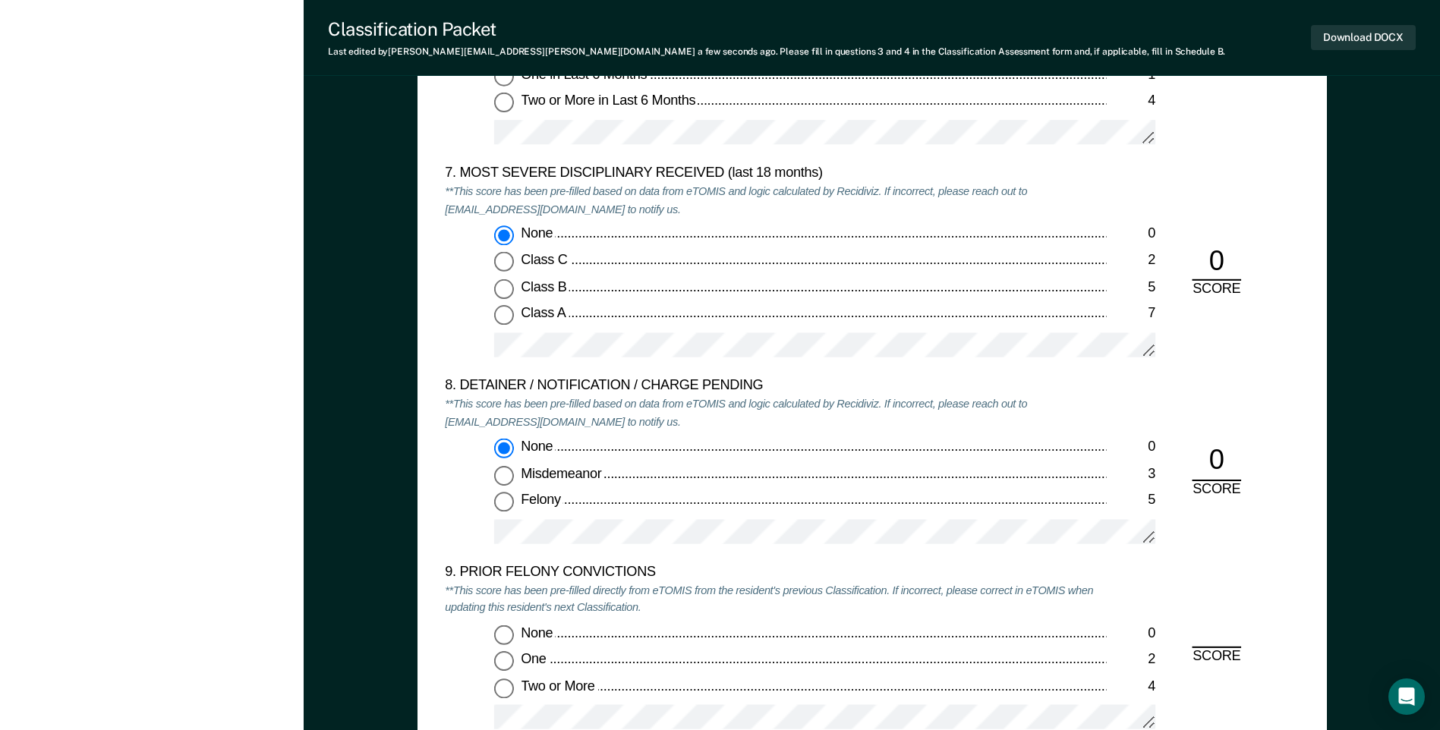
scroll to position [3111, 0]
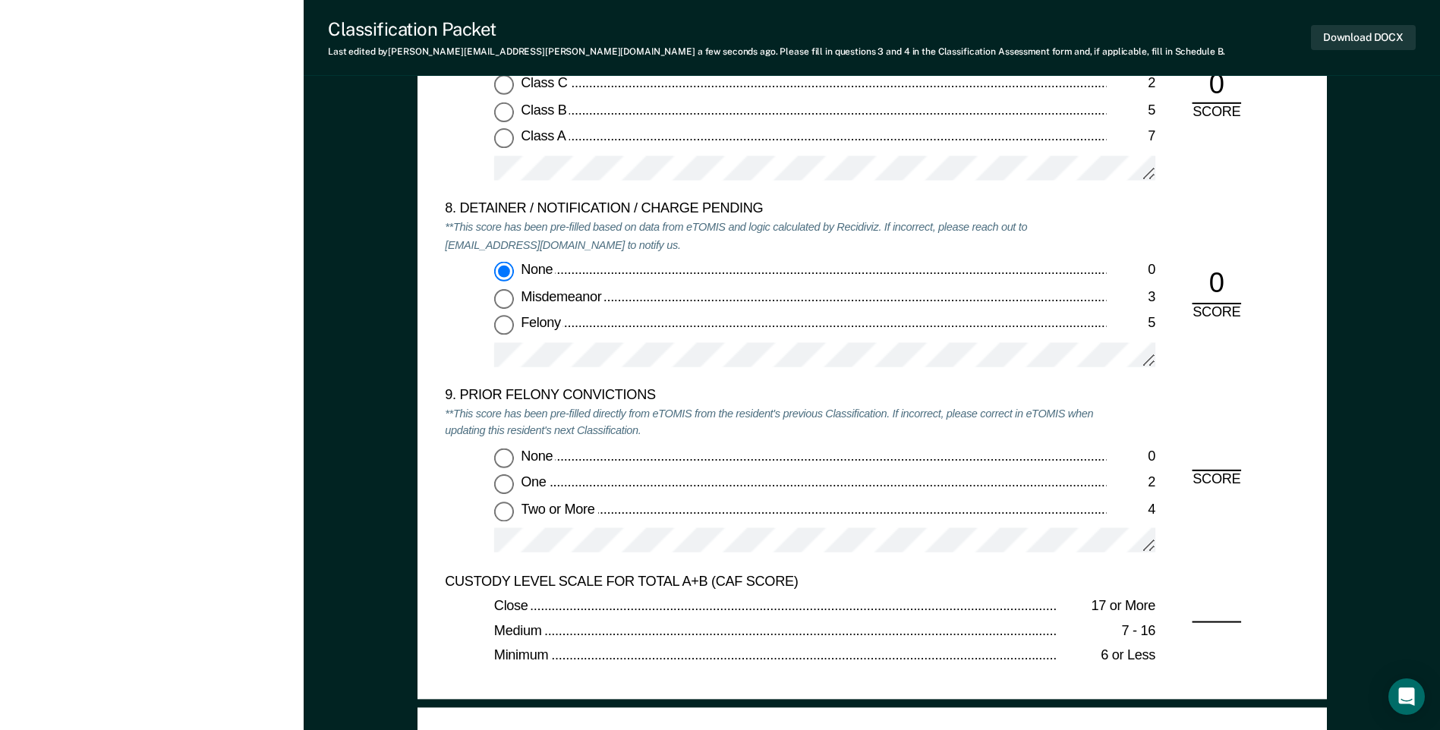
click at [499, 514] on input "Two or More 4" at bounding box center [504, 512] width 20 height 20
type textarea "x"
radio input "true"
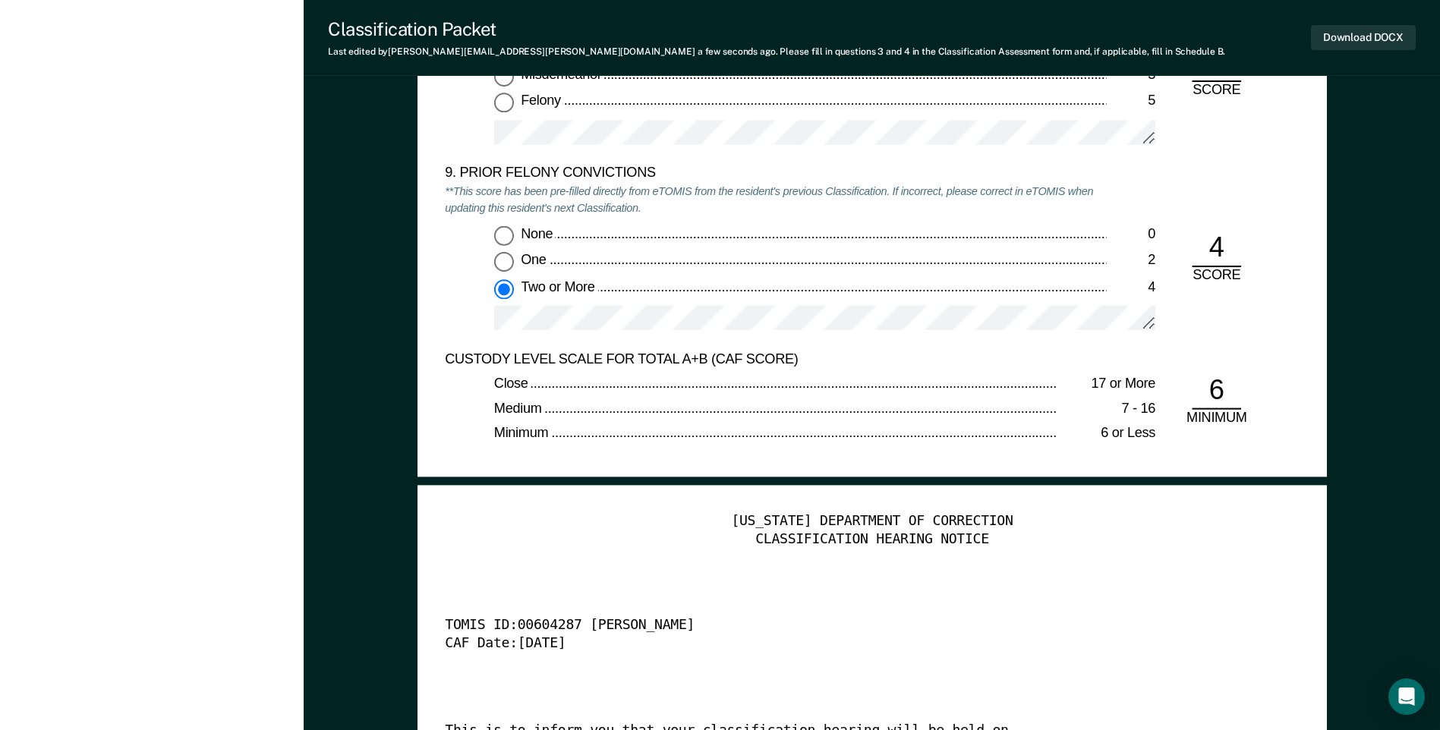
scroll to position [3491, 0]
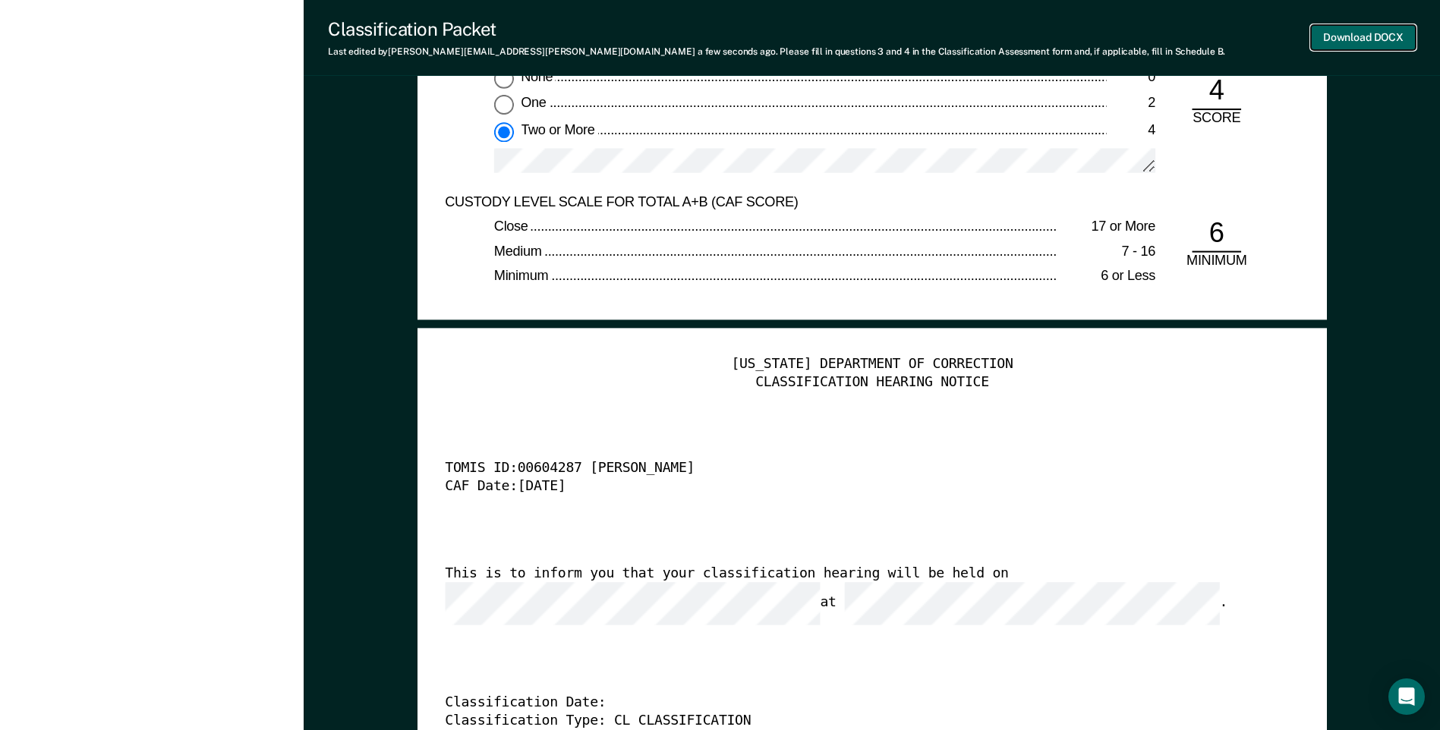
click at [1379, 38] on button "Download DOCX" at bounding box center [1363, 37] width 105 height 25
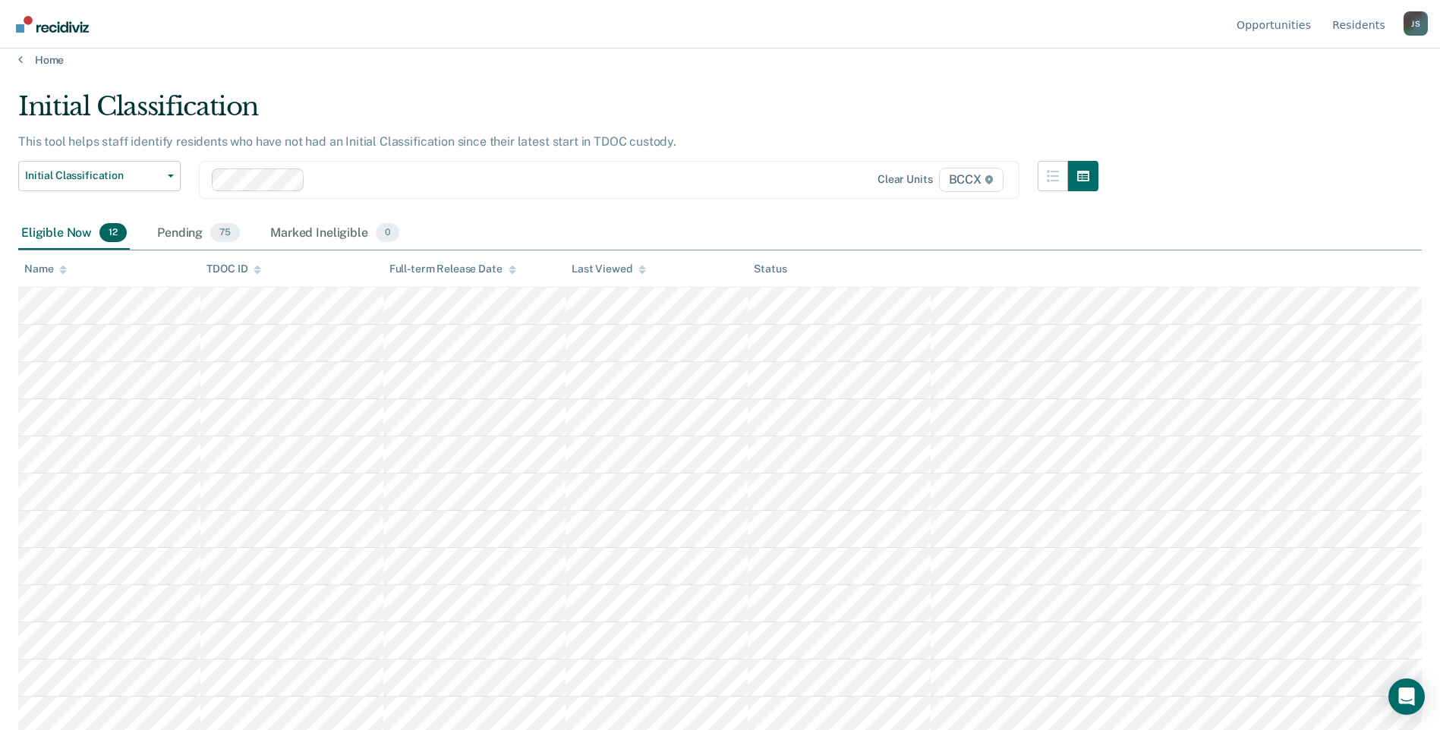
scroll to position [17, 0]
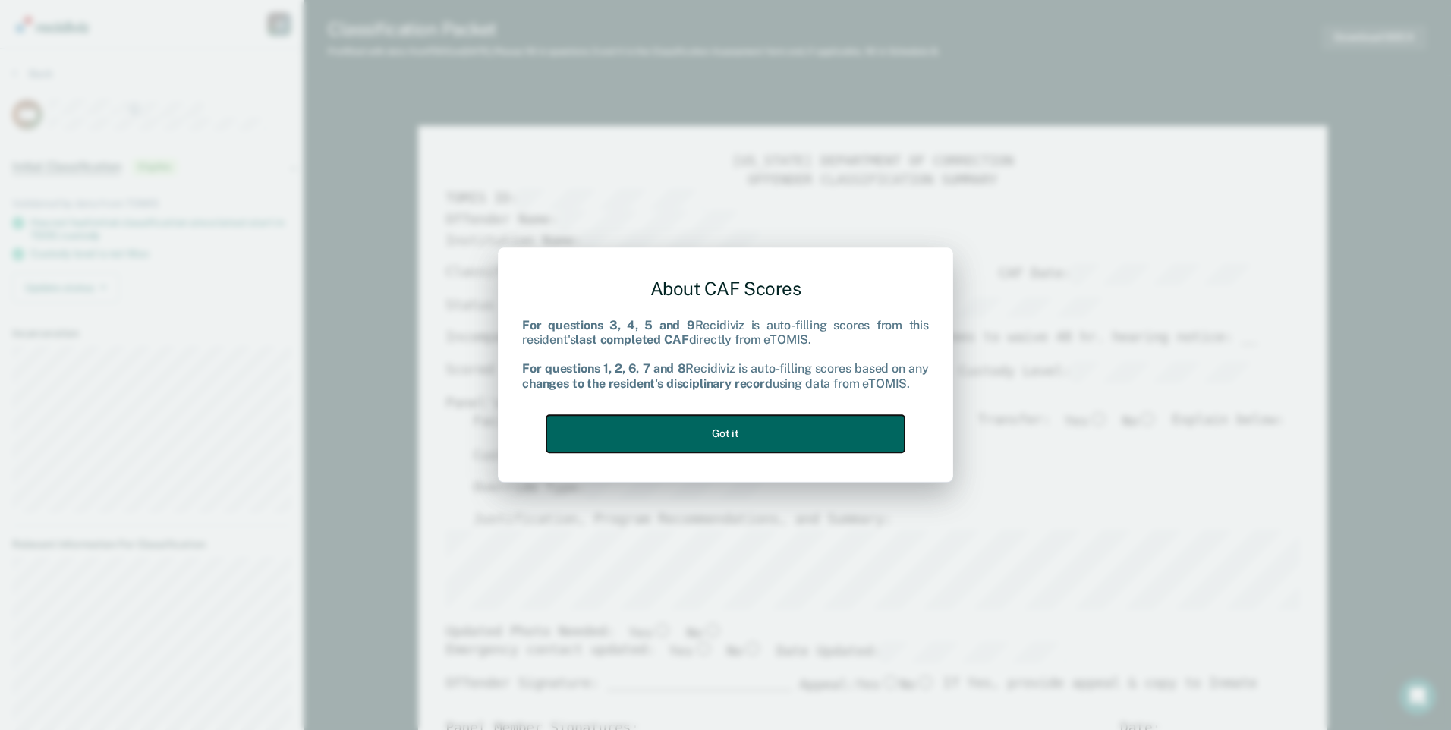
click at [773, 425] on button "Got it" at bounding box center [725, 433] width 358 height 37
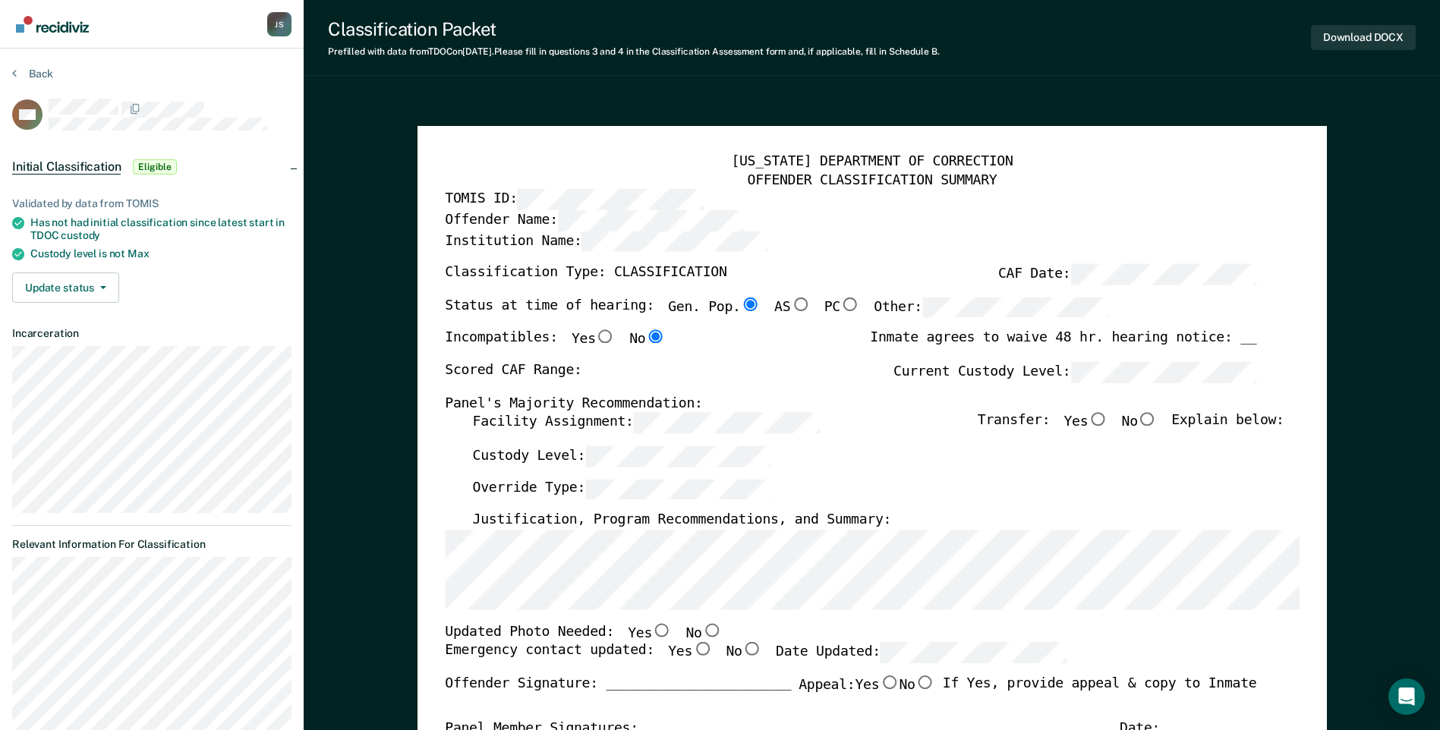
drag, startPoint x: 1278, startPoint y: 139, endPoint x: 1278, endPoint y: 147, distance: 8.3
click at [1278, 139] on div "[US_STATE] DEPARTMENT OF CORRECTION OFFENDER CLASSIFICATION SUMMARY TOMIS ID: O…" at bounding box center [871, 718] width 909 height 1185
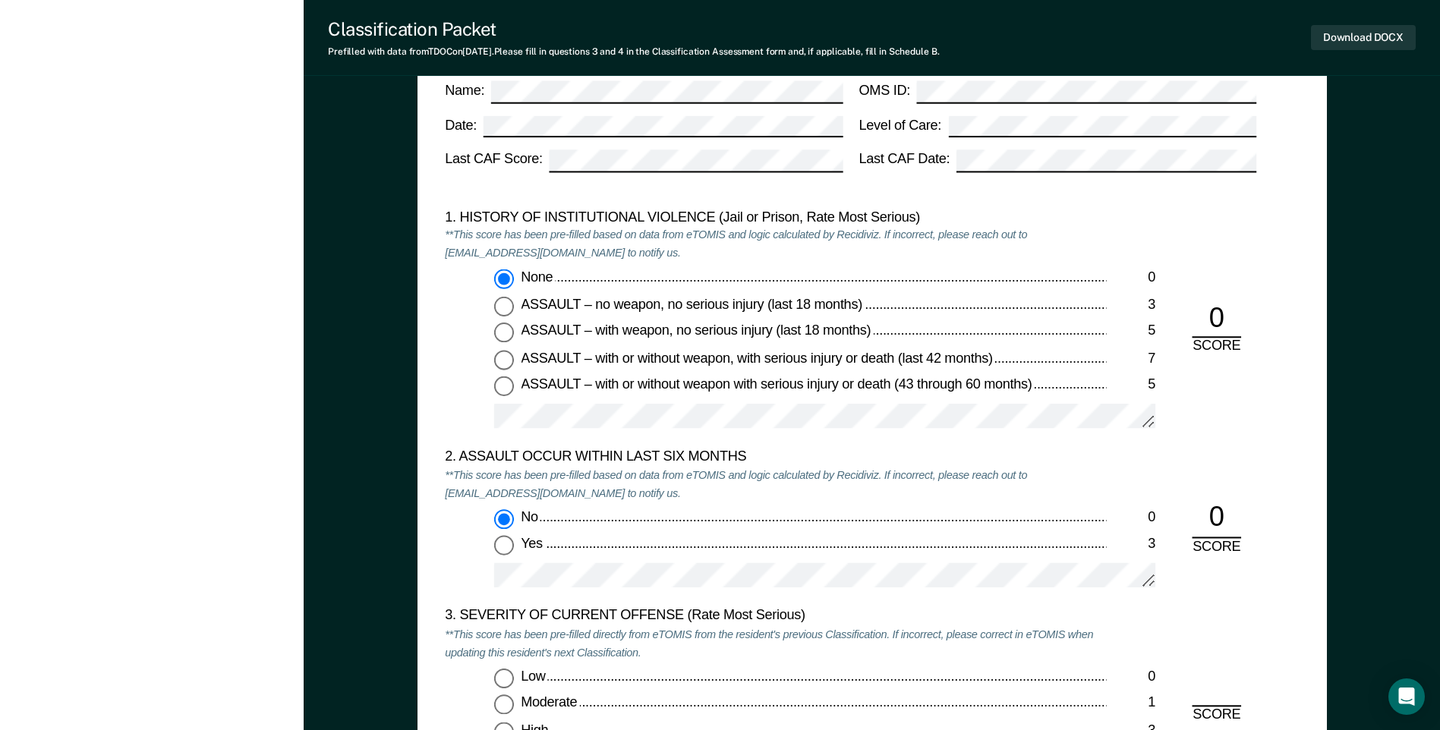
scroll to position [1745, 0]
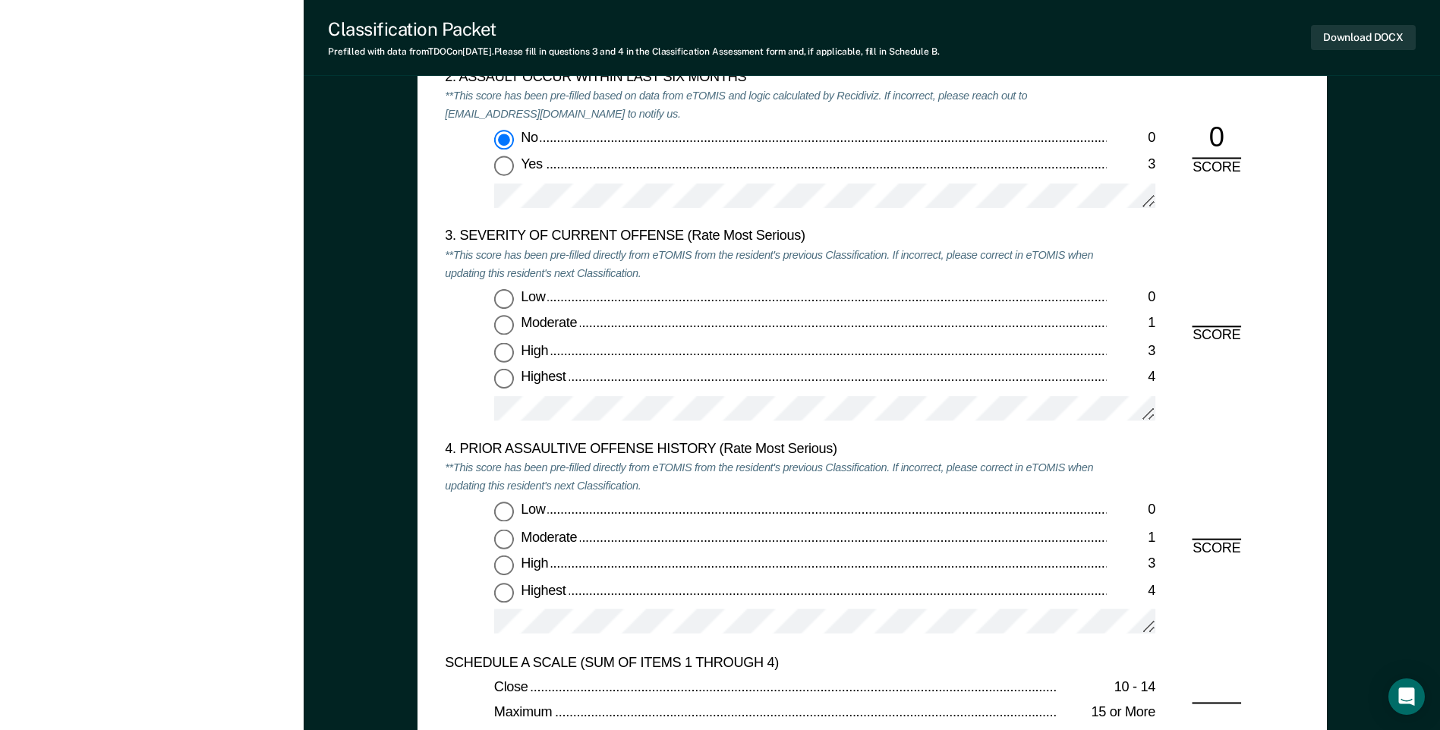
click at [499, 378] on input "Highest 4" at bounding box center [504, 380] width 20 height 20
type textarea "x"
radio input "true"
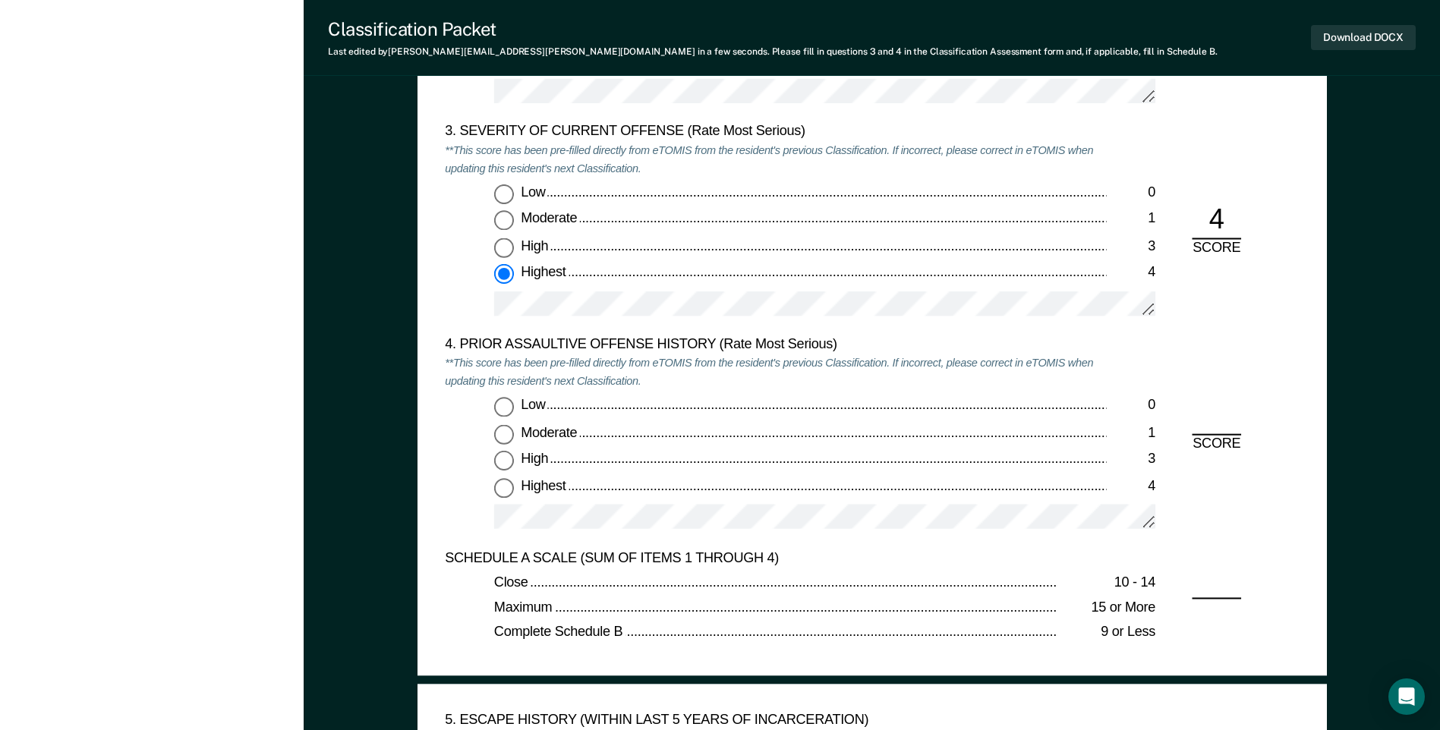
scroll to position [1973, 0]
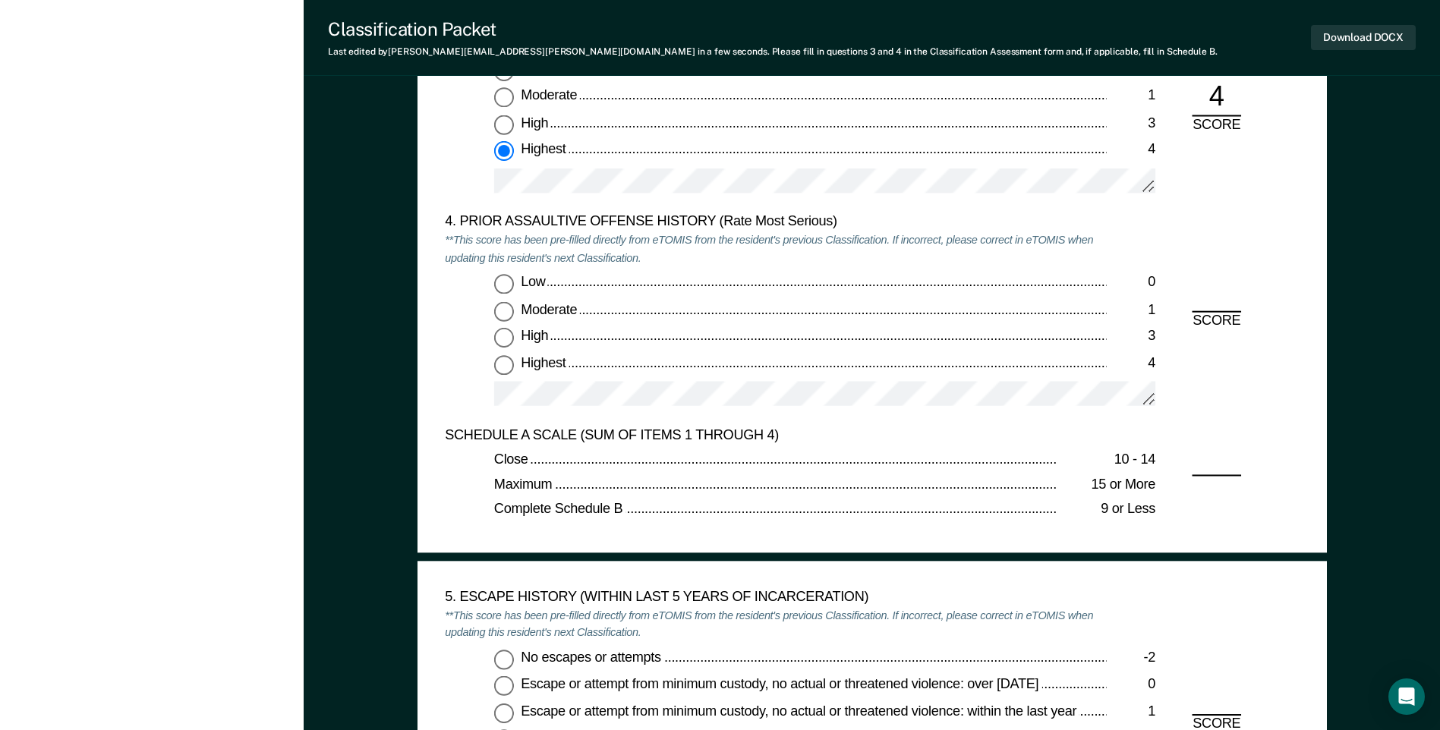
click at [502, 282] on input "Low 0" at bounding box center [504, 285] width 20 height 20
type textarea "x"
radio input "true"
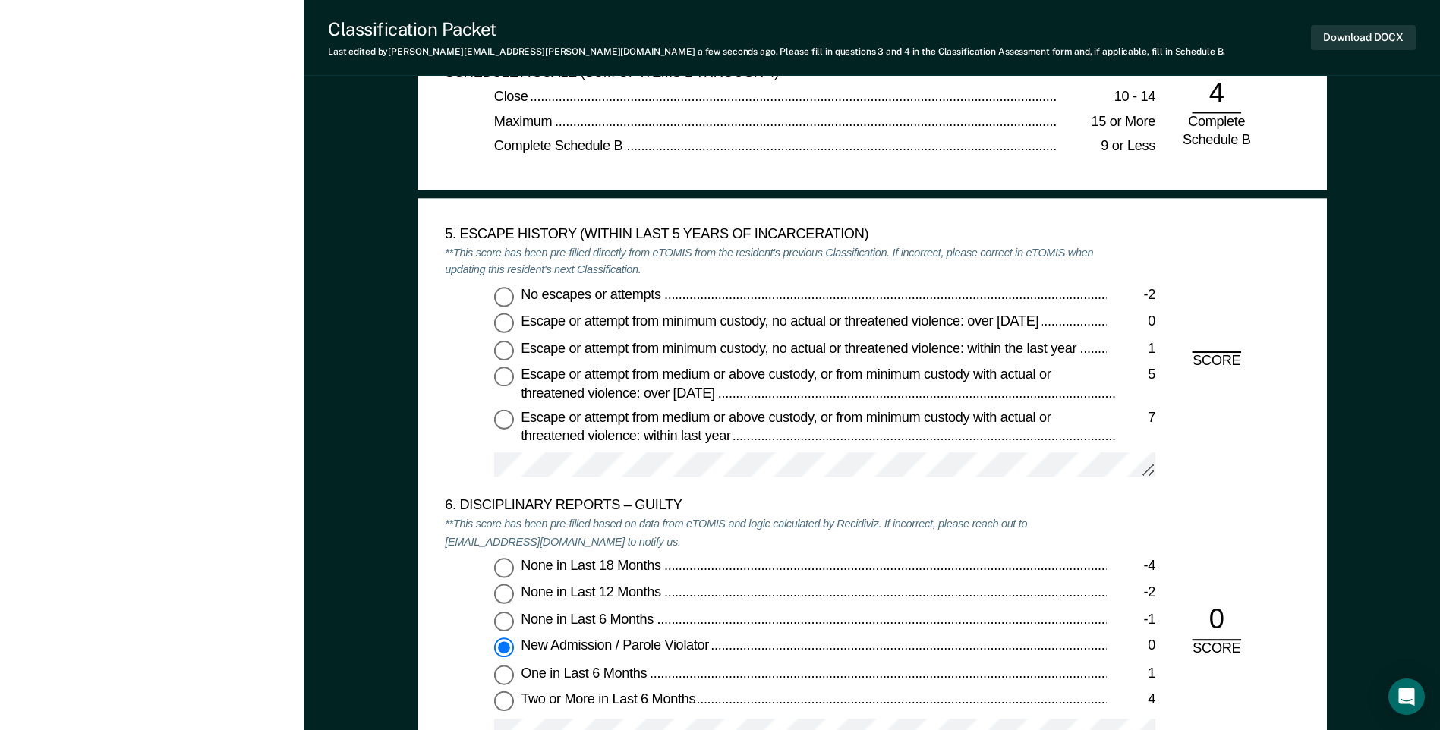
scroll to position [2504, 0]
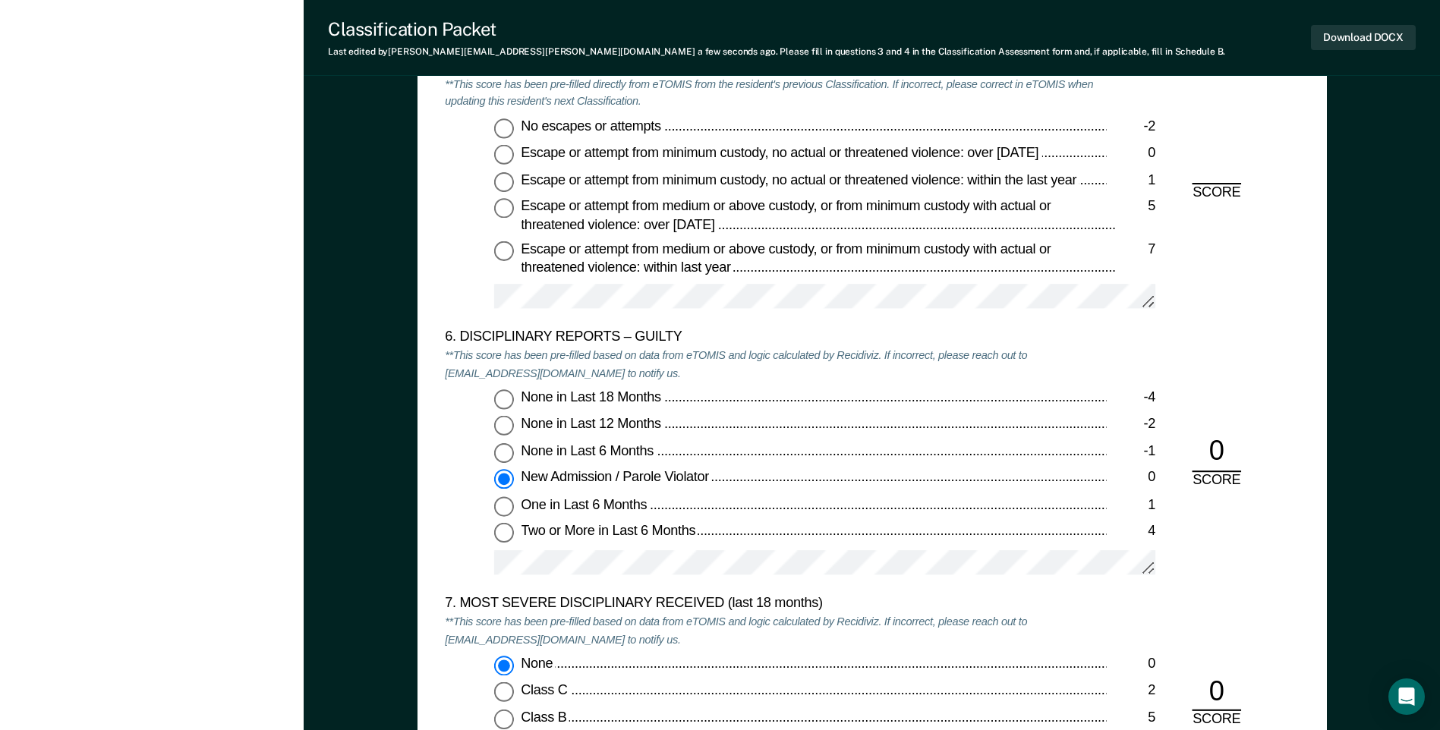
click at [503, 122] on input "No escapes or attempts -2" at bounding box center [504, 128] width 20 height 20
type textarea "x"
radio input "true"
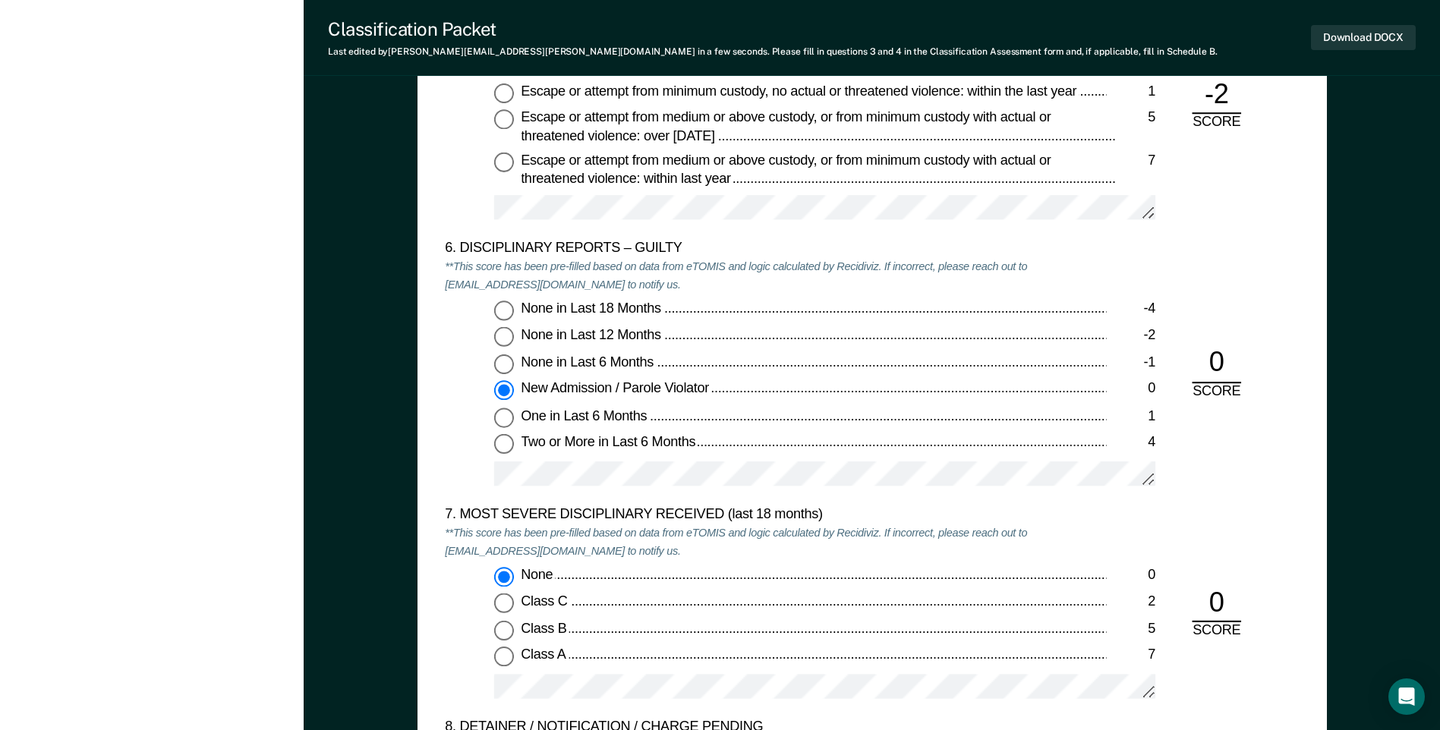
scroll to position [2656, 0]
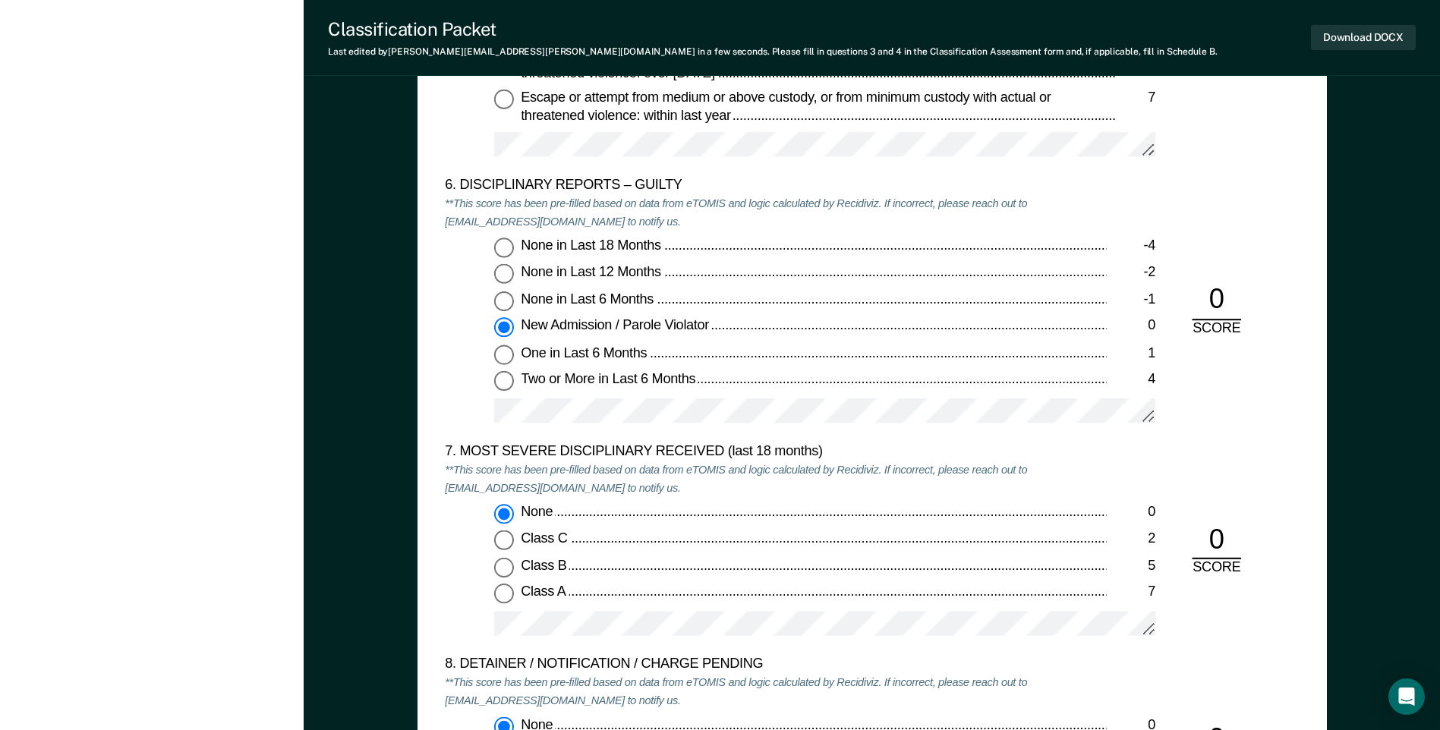
click at [497, 245] on input "None in Last 18 Months -4" at bounding box center [504, 248] width 20 height 20
type textarea "x"
radio input "true"
radio input "false"
click at [499, 330] on input "New Admission / Parole Violator 0" at bounding box center [504, 328] width 20 height 20
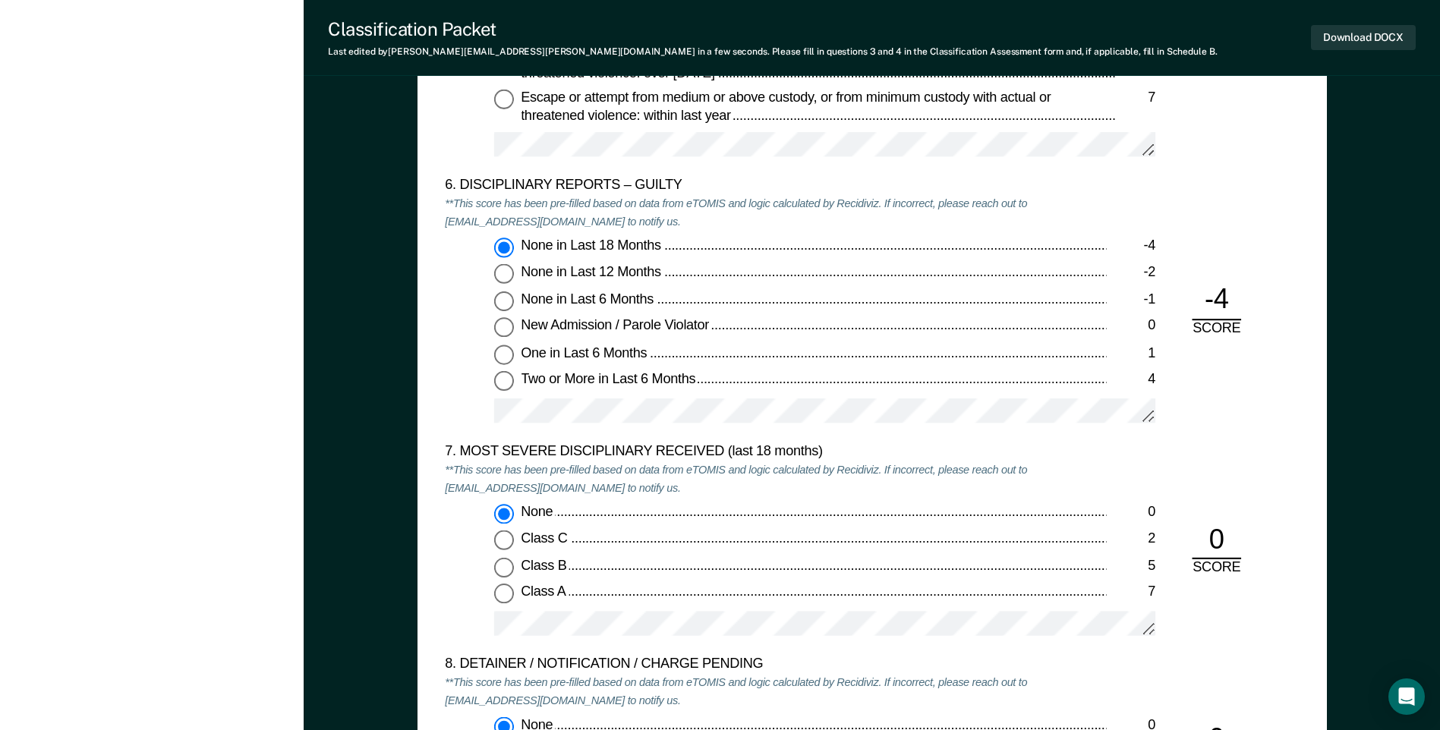
type textarea "x"
radio input "false"
radio input "true"
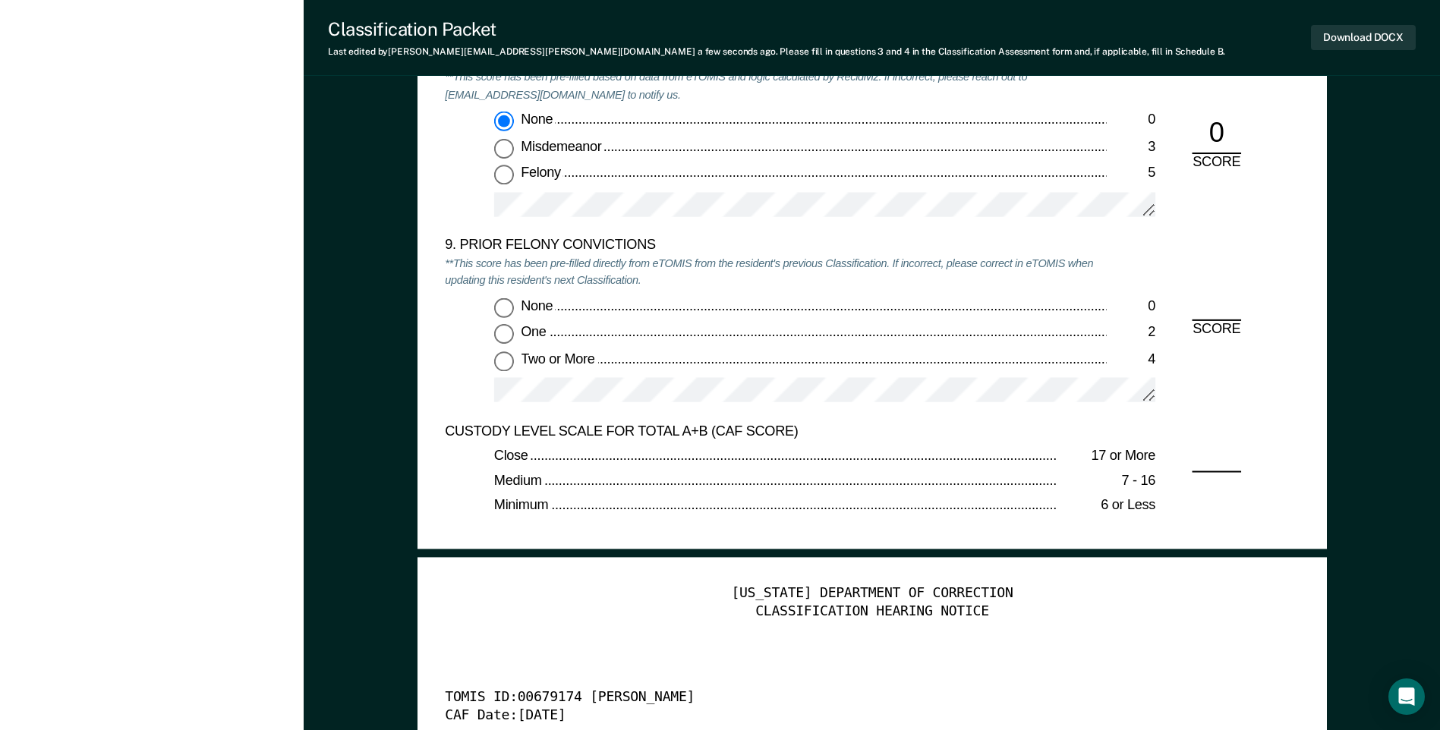
scroll to position [3263, 0]
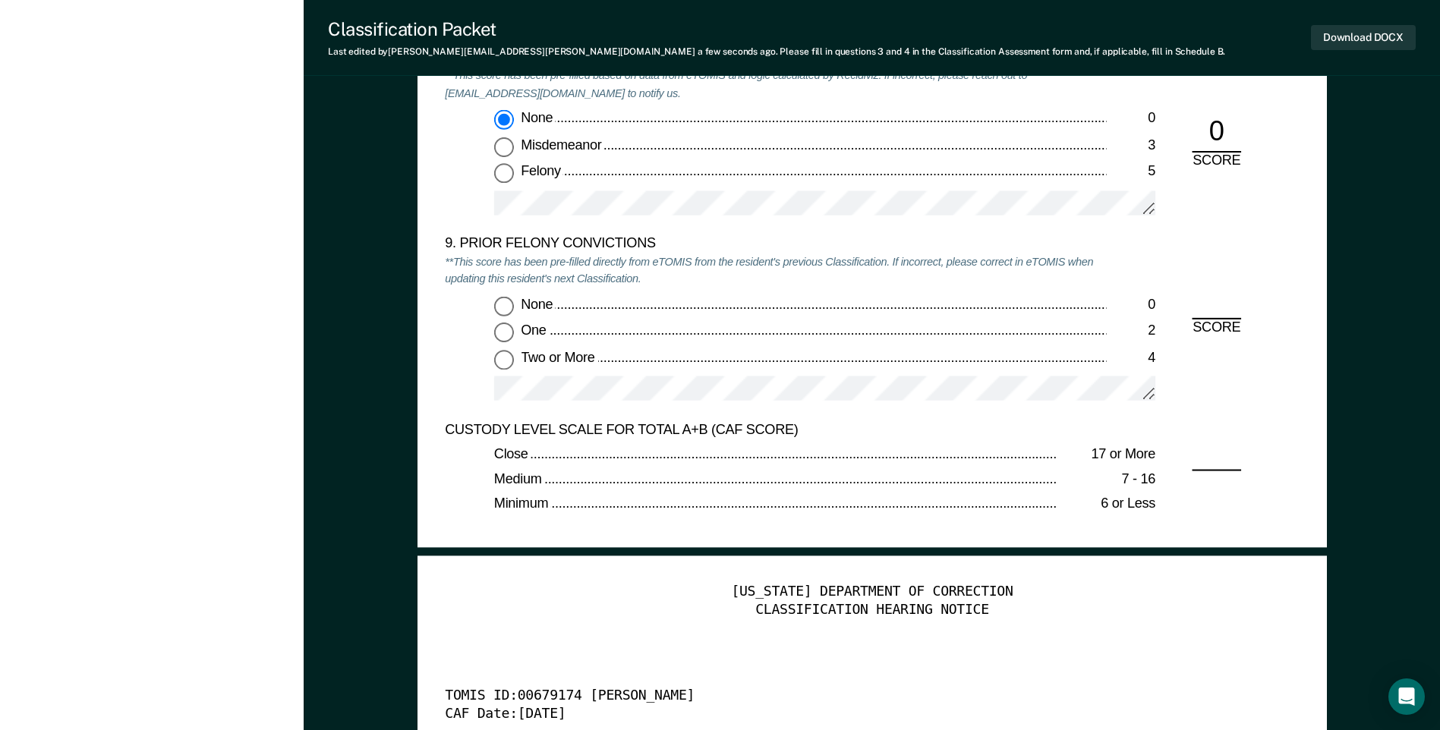
click at [508, 357] on input "Two or More 4" at bounding box center [504, 360] width 20 height 20
type textarea "x"
radio input "true"
click at [500, 310] on input "None 0" at bounding box center [504, 306] width 20 height 20
type textarea "x"
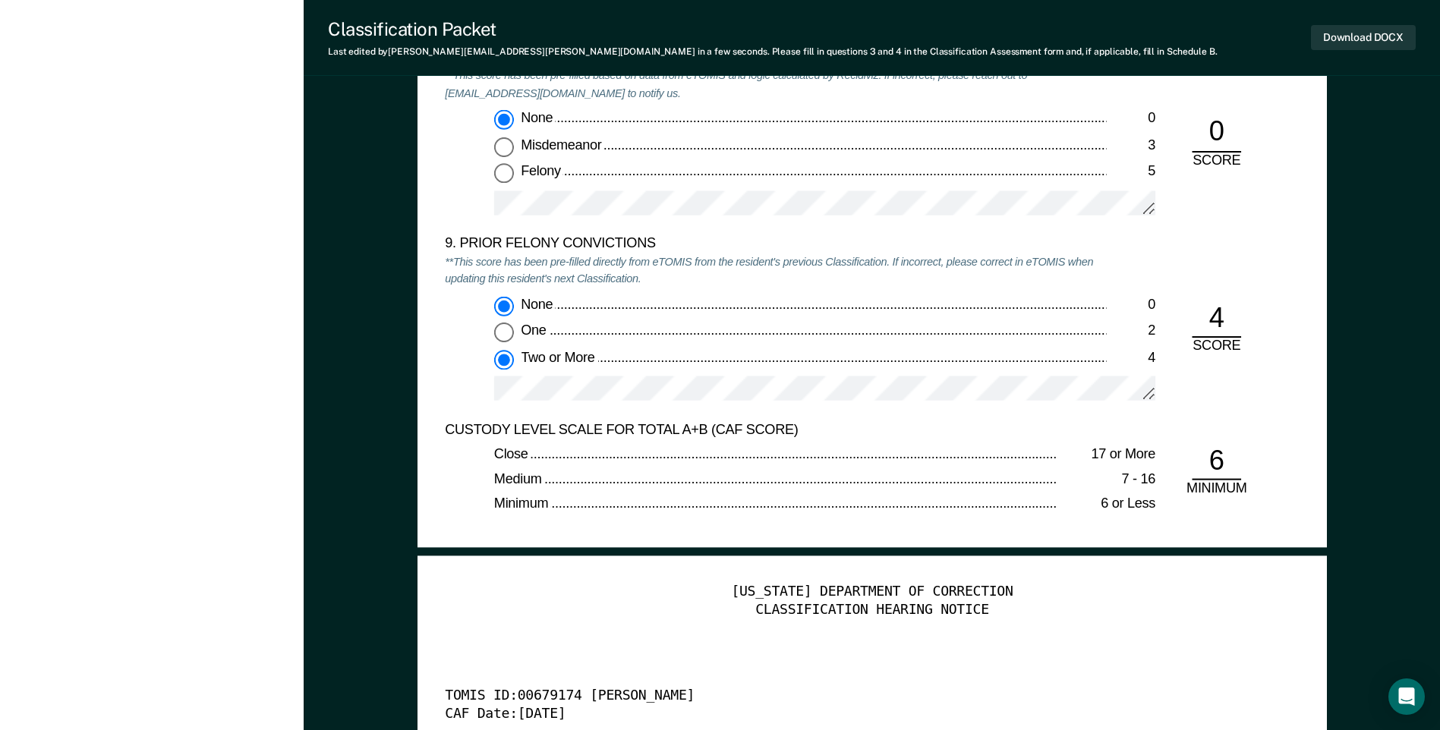
radio input "true"
radio input "false"
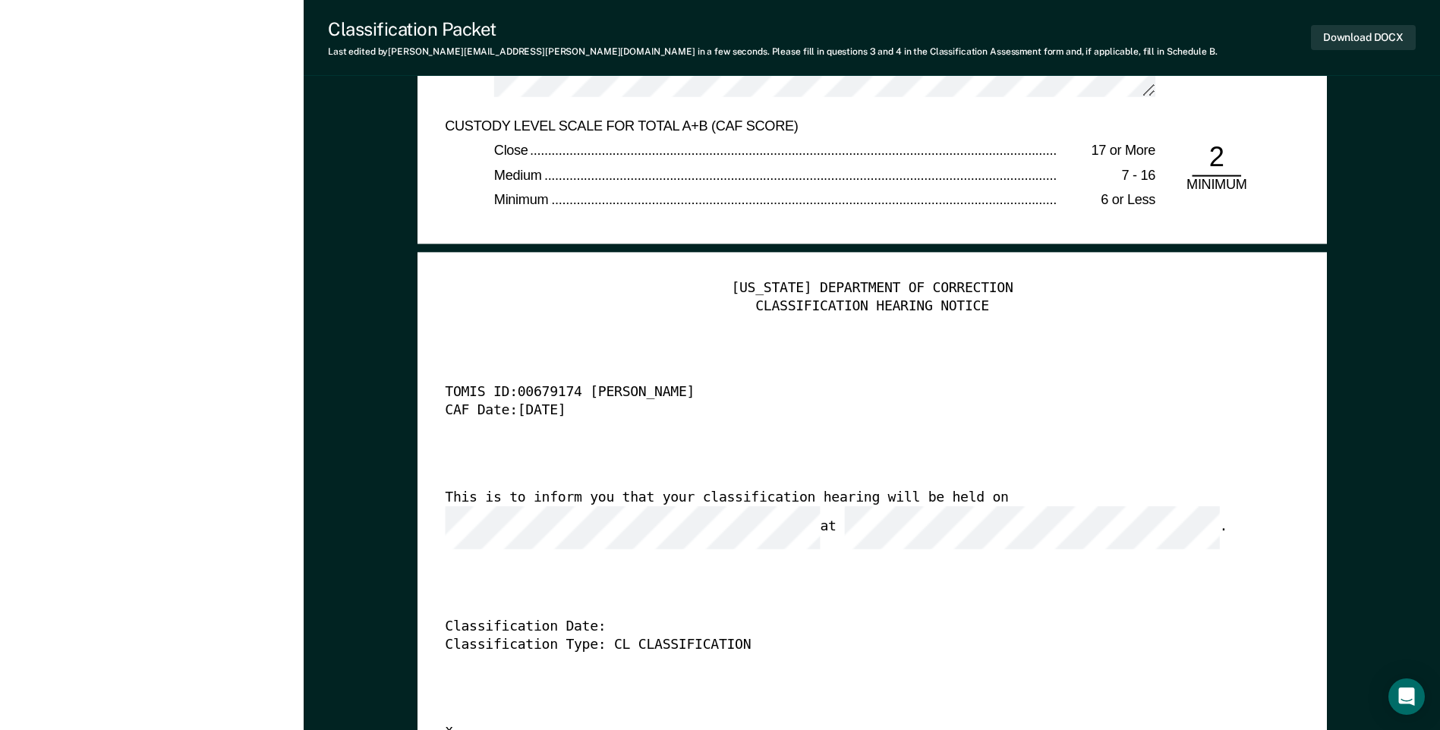
scroll to position [3491, 0]
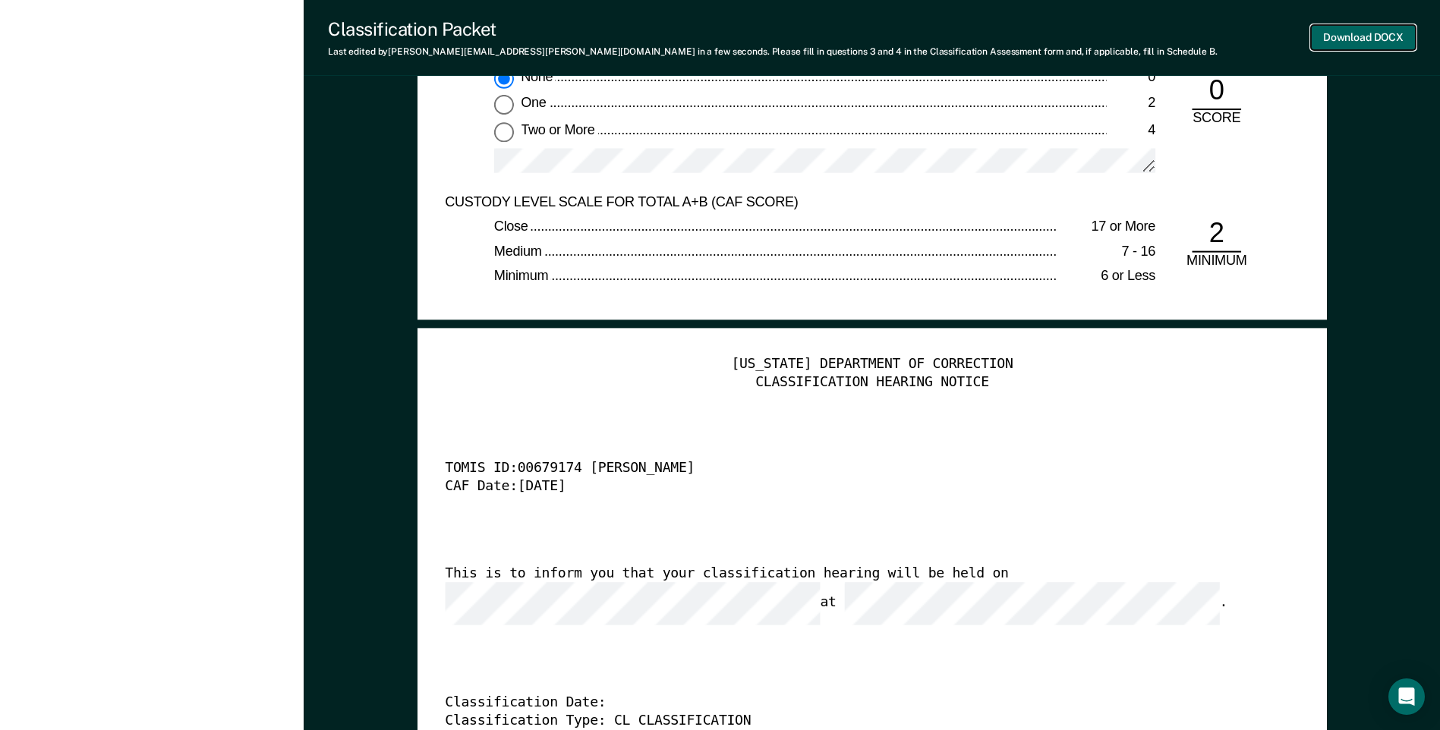
click at [1367, 36] on button "Download DOCX" at bounding box center [1363, 37] width 105 height 25
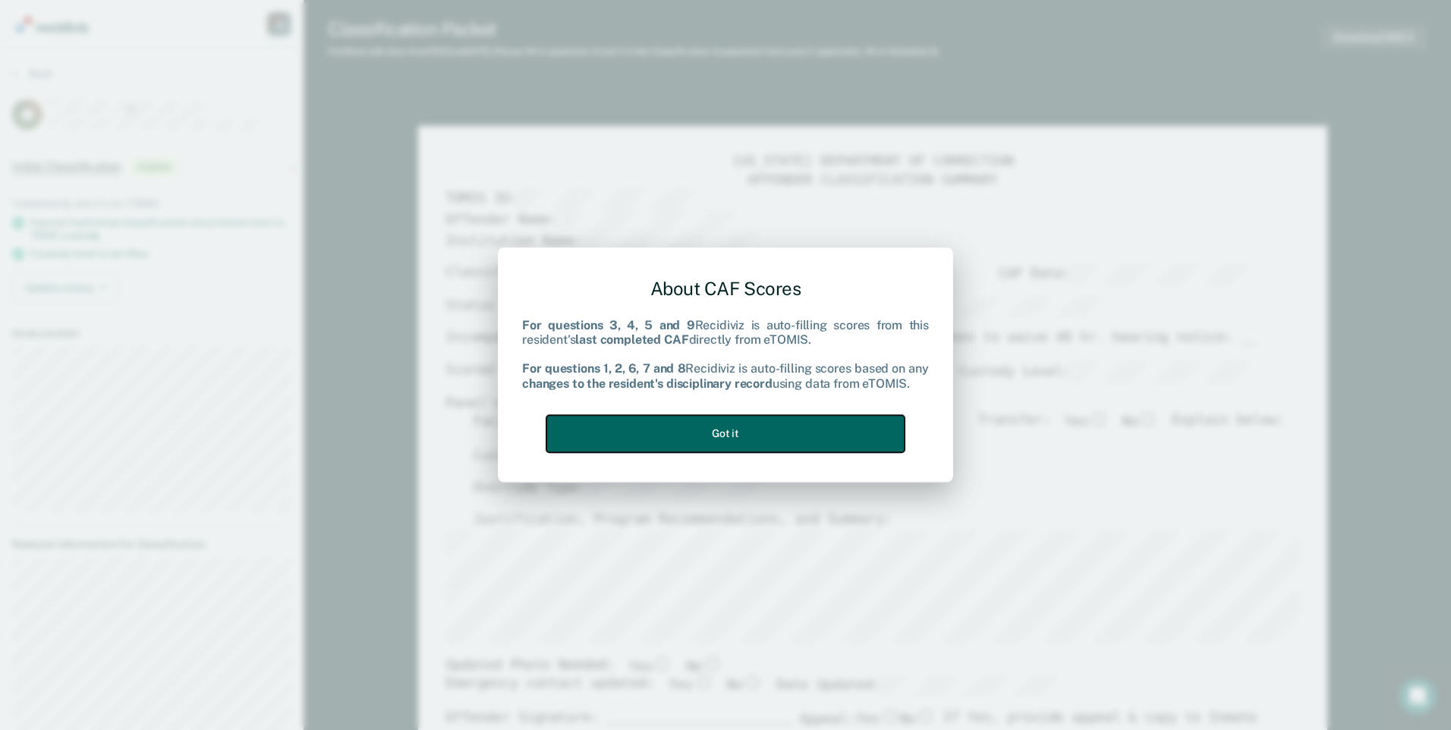
click at [853, 432] on button "Got it" at bounding box center [725, 433] width 358 height 37
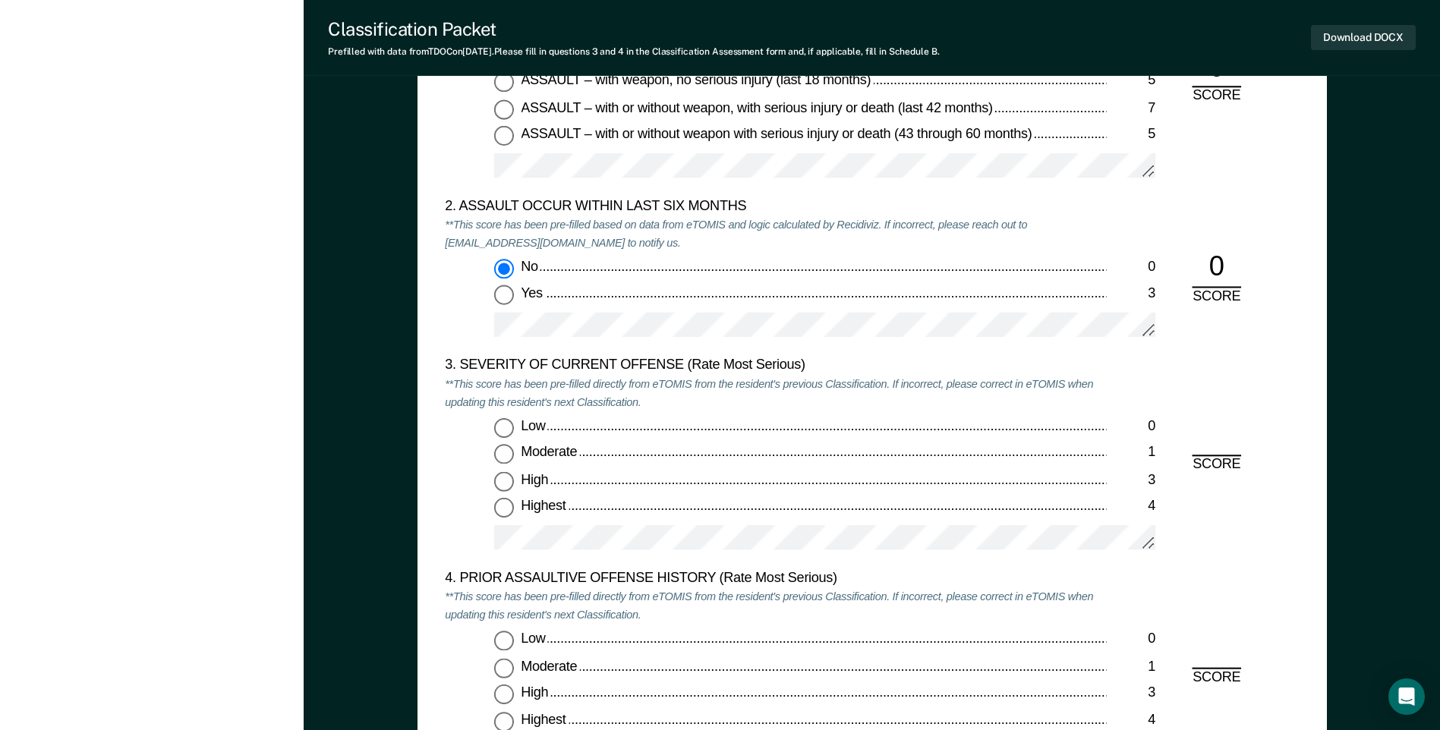
scroll to position [1821, 0]
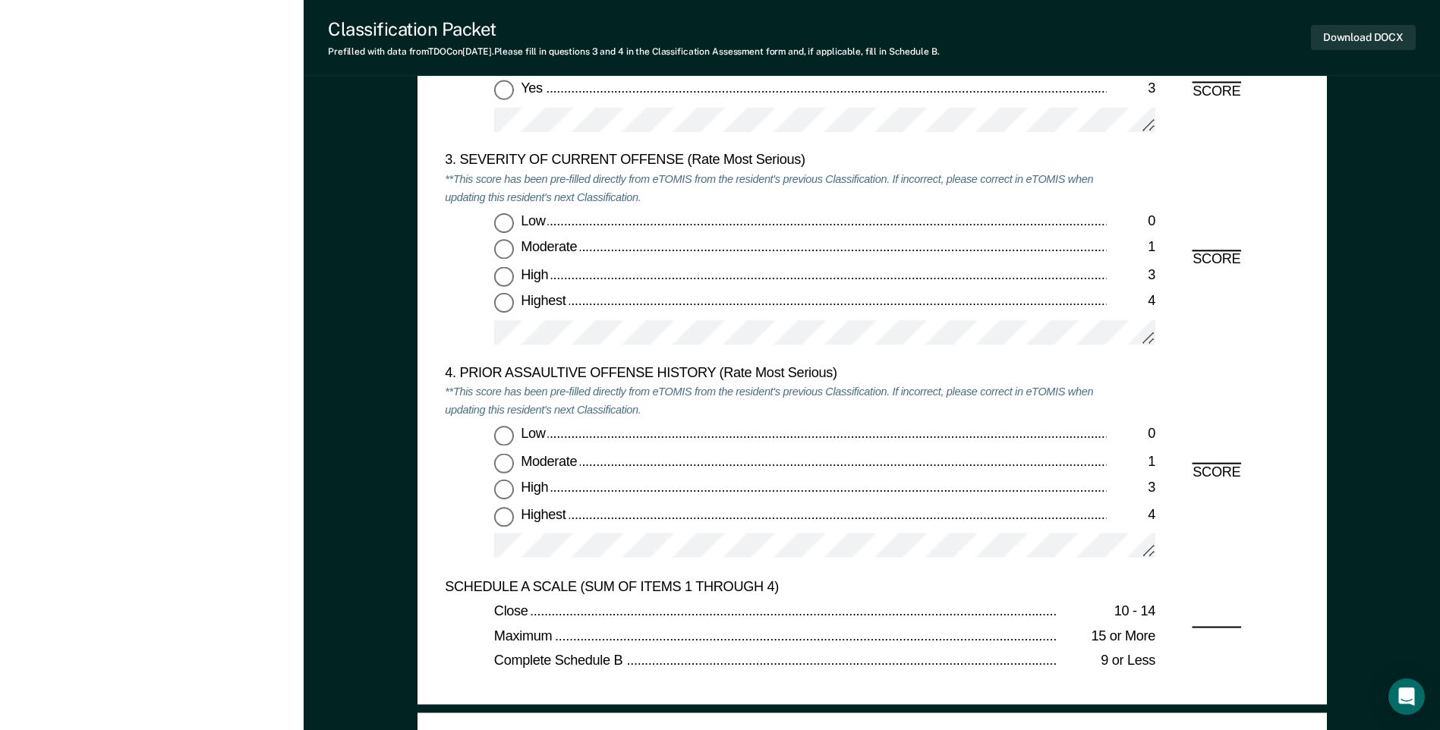
click at [500, 301] on input "Highest 4" at bounding box center [504, 304] width 20 height 20
type textarea "x"
radio input "true"
click at [502, 514] on input "Highest 4" at bounding box center [504, 516] width 20 height 20
type textarea "x"
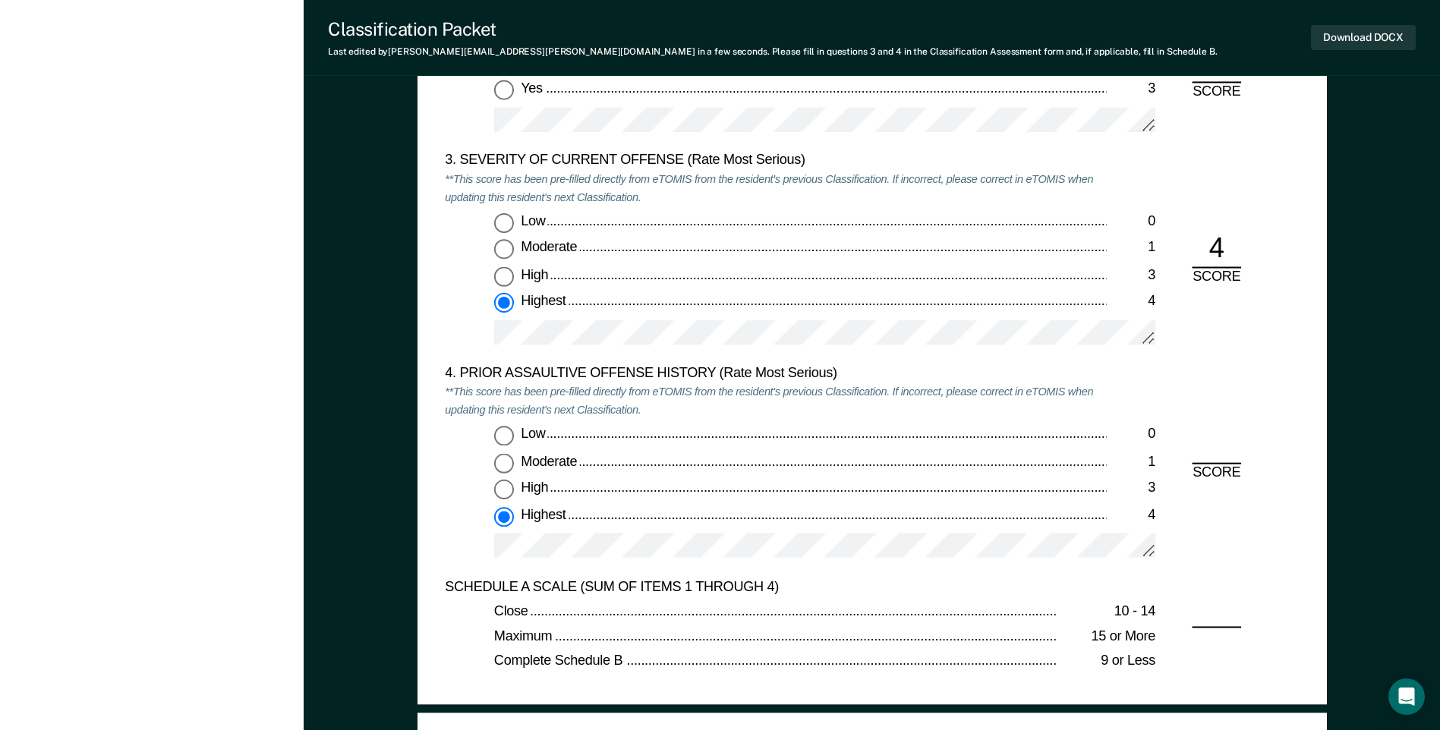
radio input "true"
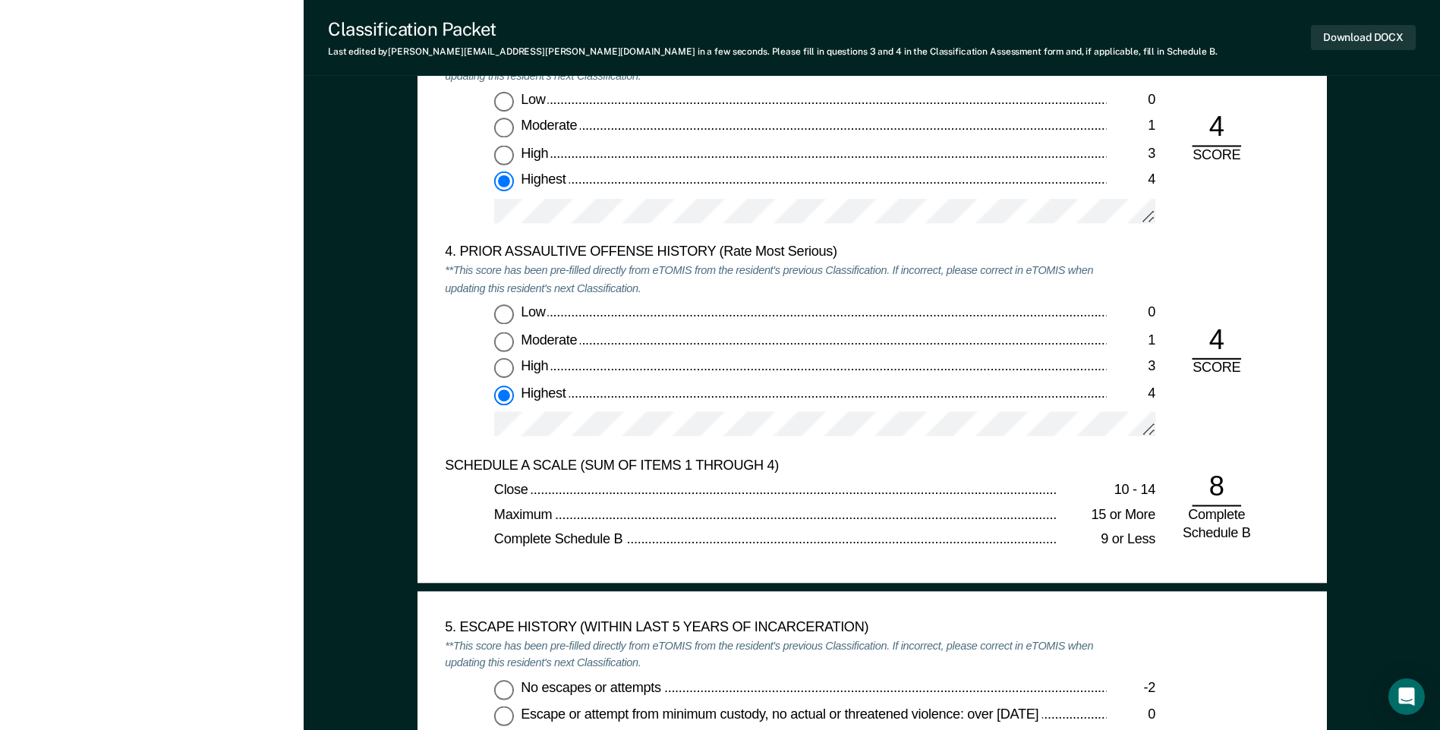
scroll to position [2125, 0]
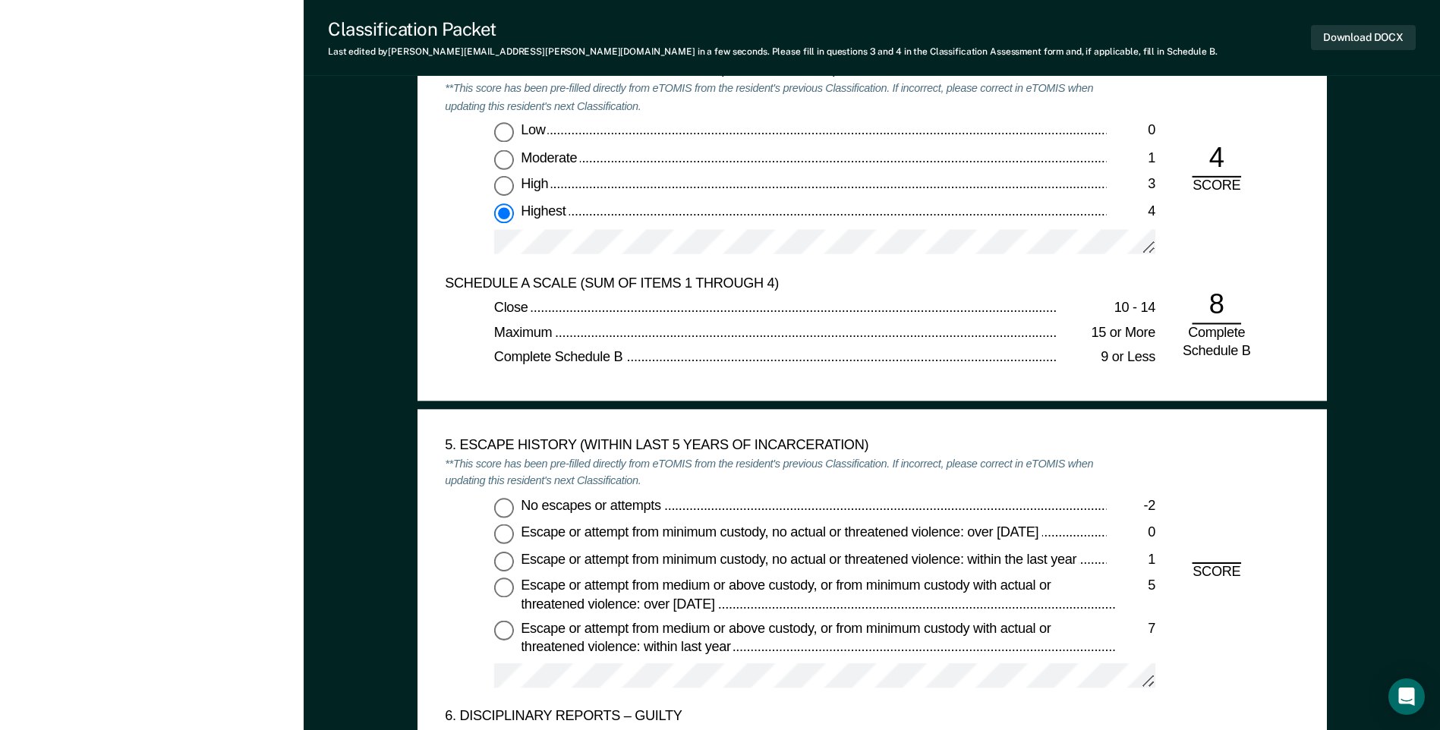
click at [507, 507] on input "No escapes or attempts -2" at bounding box center [504, 508] width 20 height 20
type textarea "x"
radio input "true"
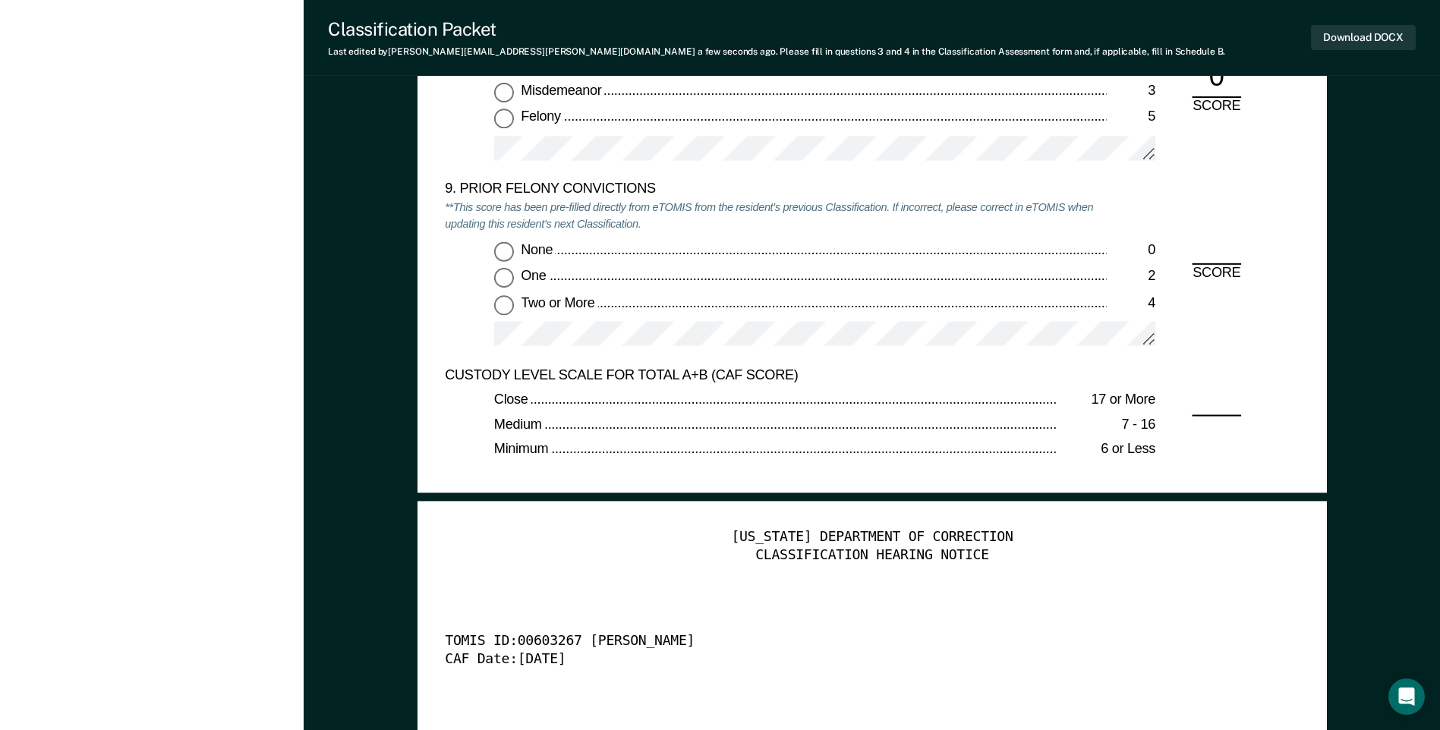
scroll to position [3339, 0]
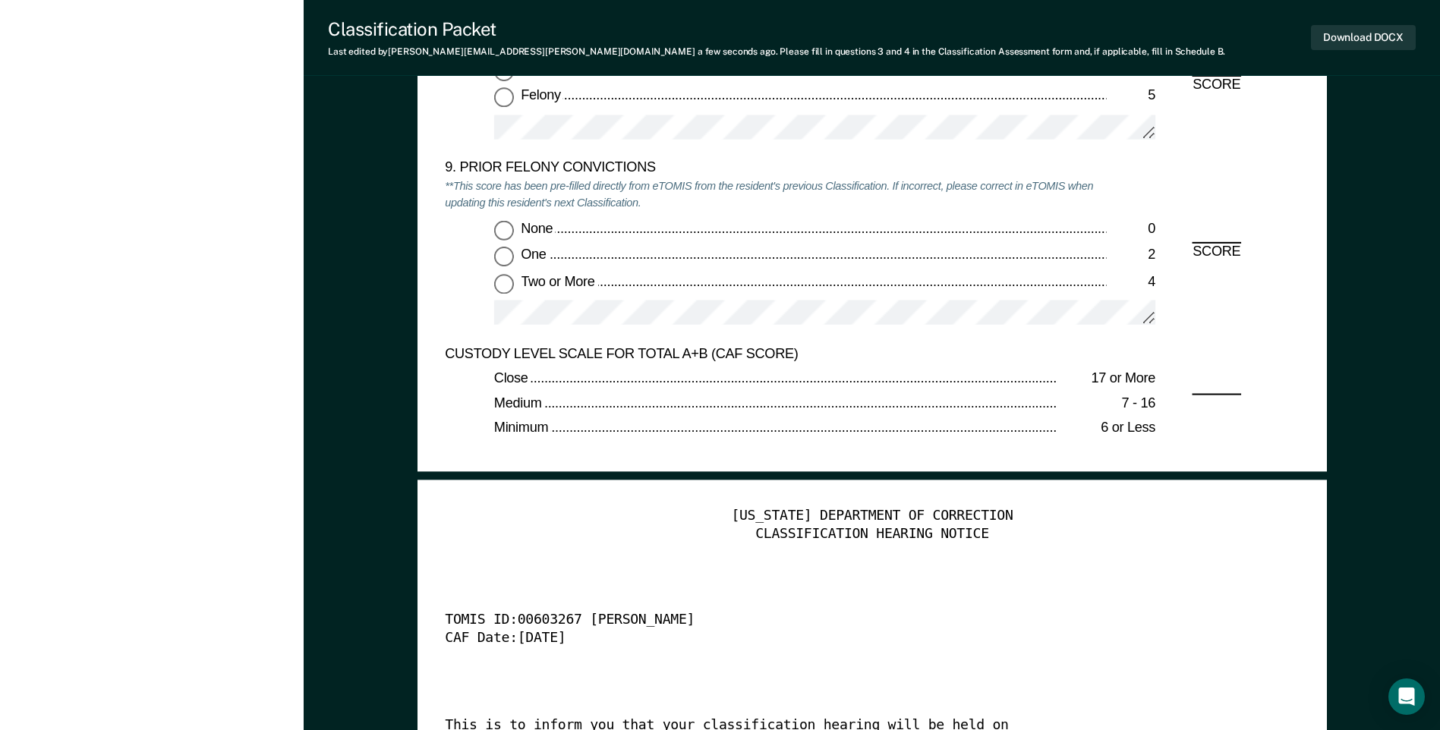
click at [504, 250] on input "One 2" at bounding box center [504, 257] width 20 height 20
type textarea "x"
radio input "true"
click at [1366, 35] on button "Download DOCX" at bounding box center [1363, 37] width 105 height 25
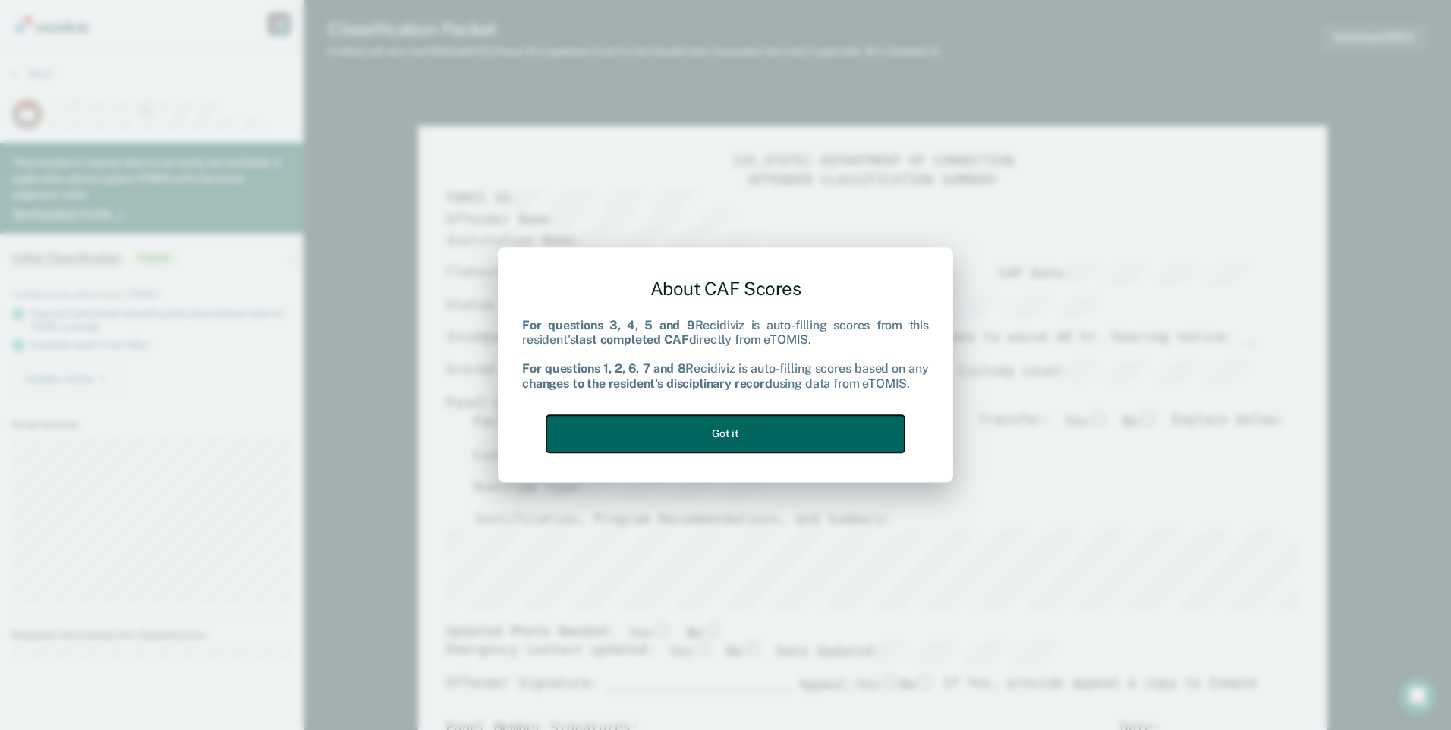
click at [710, 422] on button "Got it" at bounding box center [725, 433] width 358 height 37
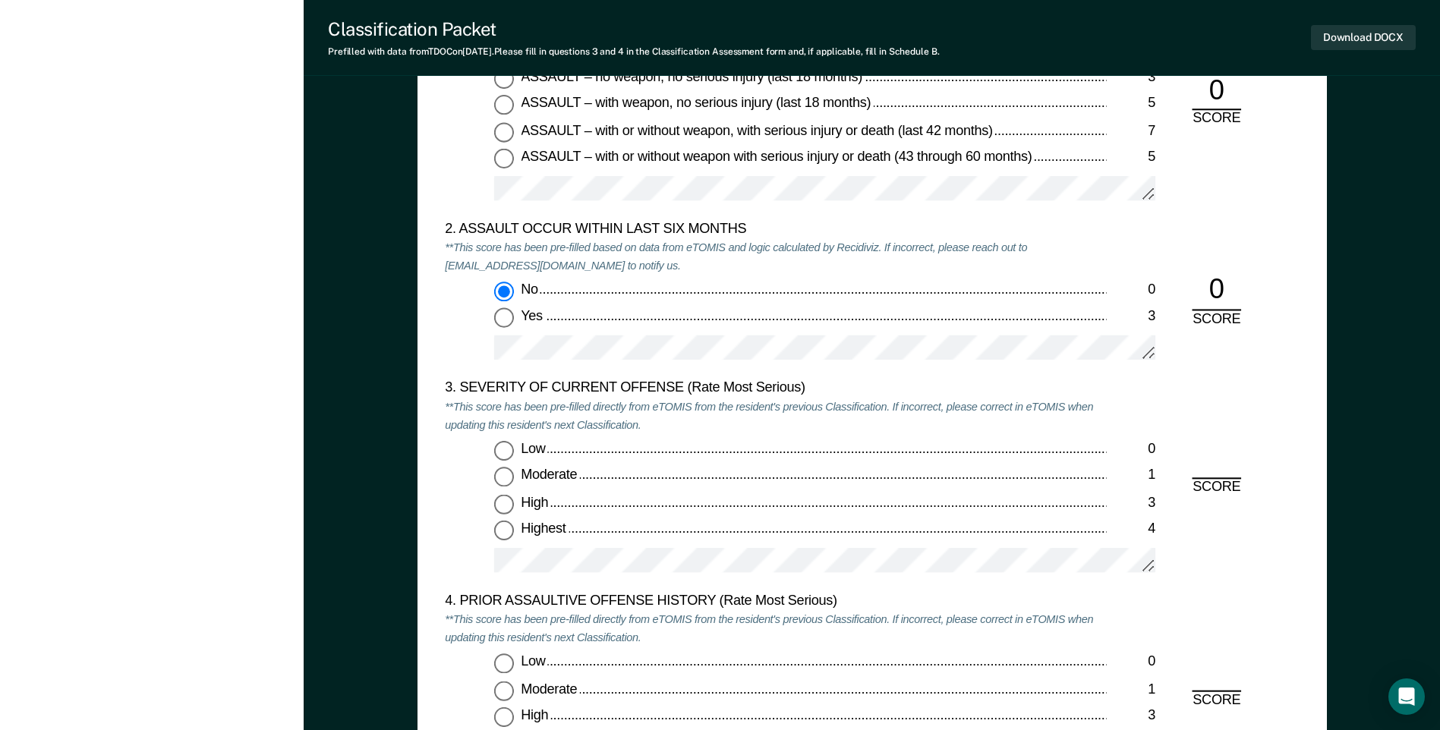
scroll to position [1670, 0]
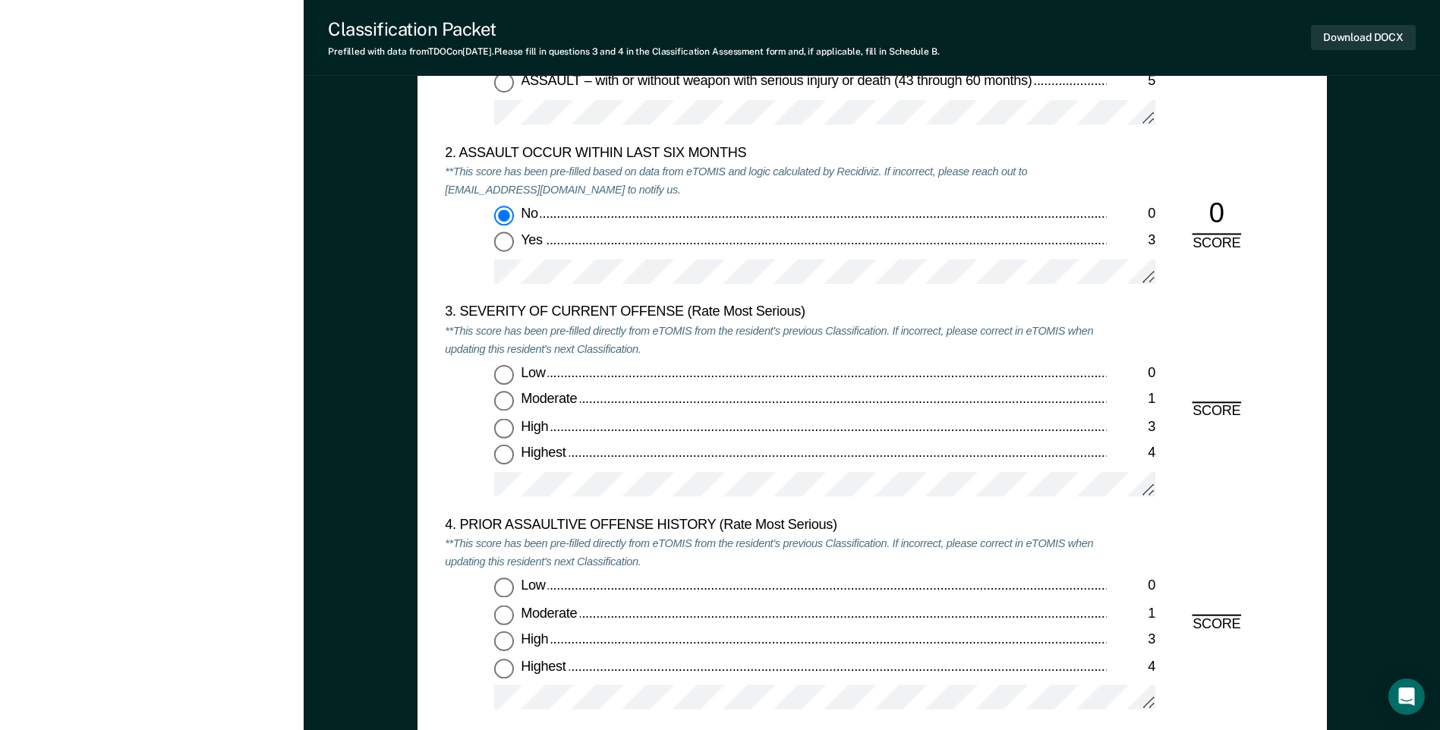
click at [499, 463] on input "Highest 4" at bounding box center [504, 455] width 20 height 20
type textarea "x"
radio input "true"
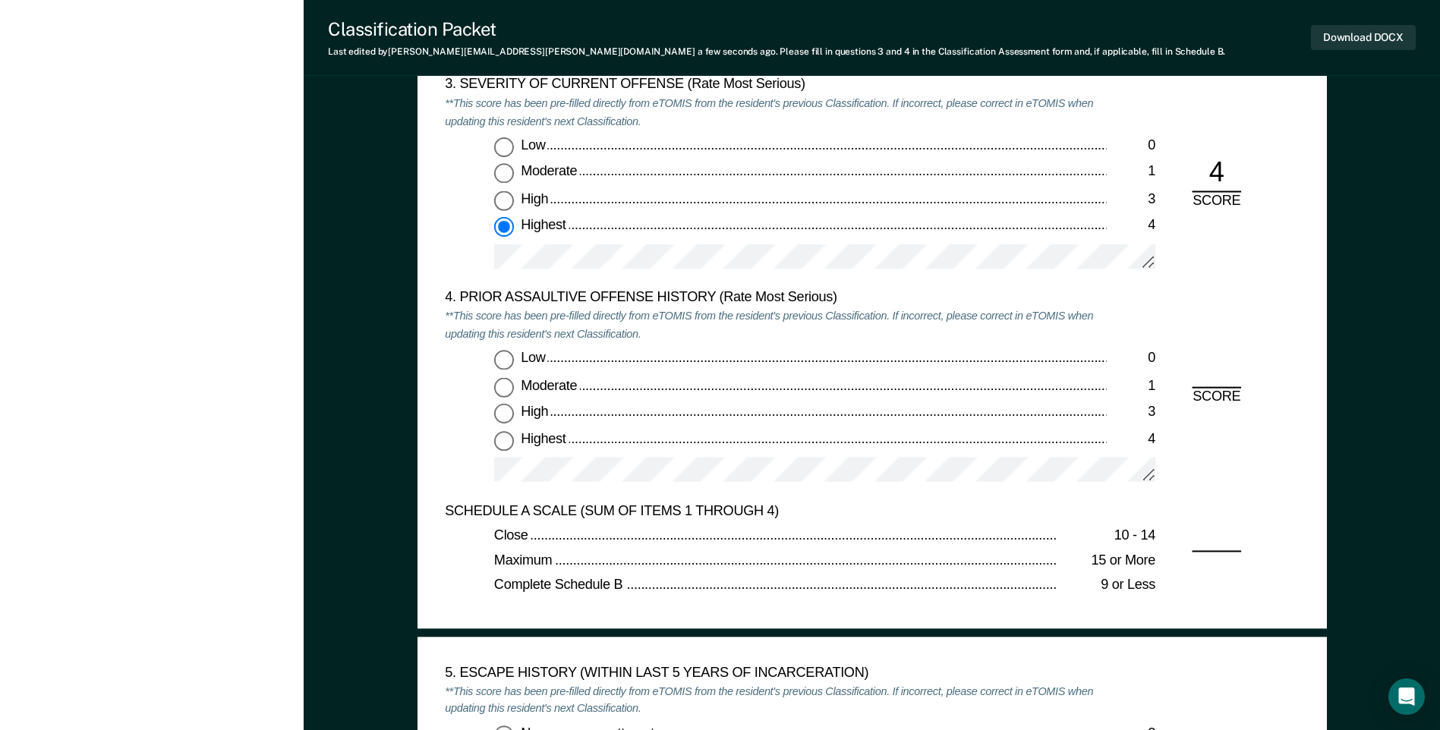
click at [499, 357] on input "Low 0" at bounding box center [504, 361] width 20 height 20
type textarea "x"
radio input "true"
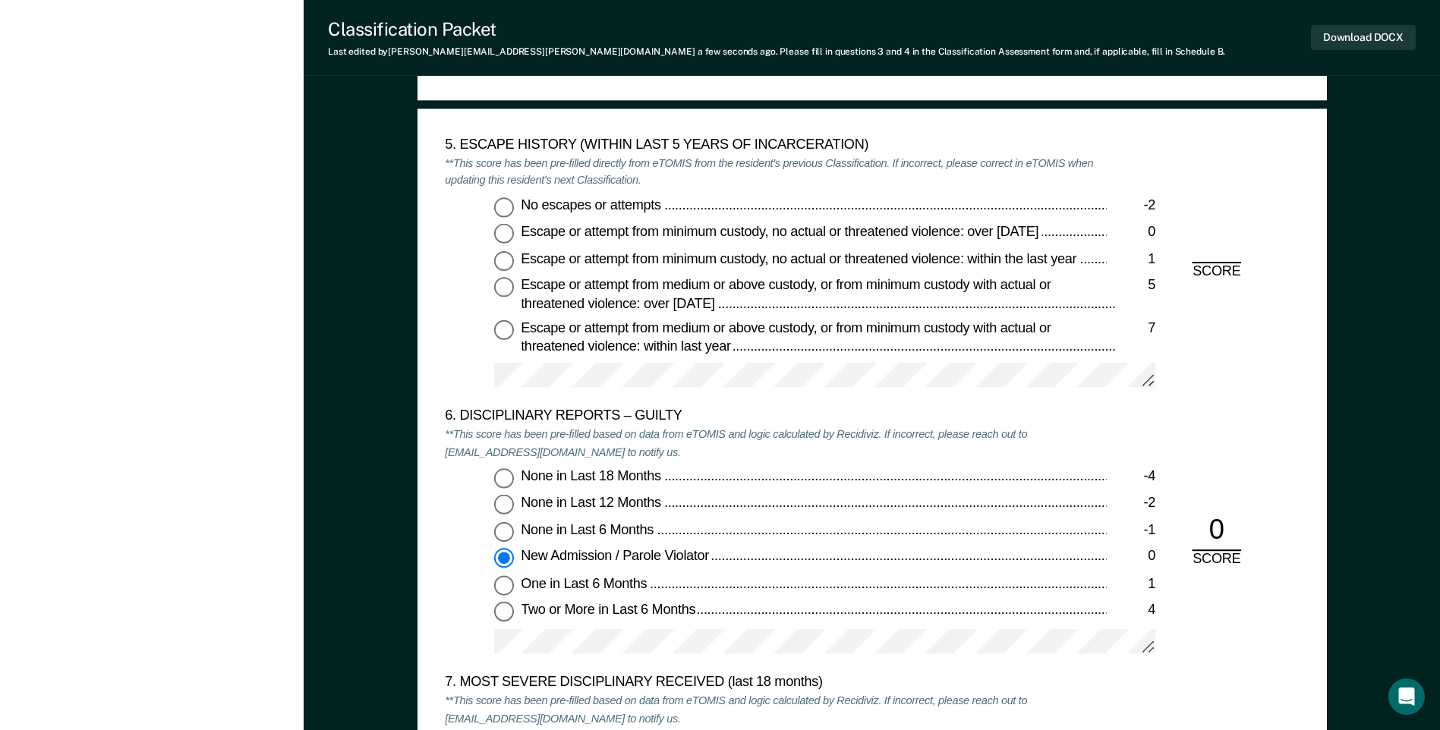
scroll to position [2428, 0]
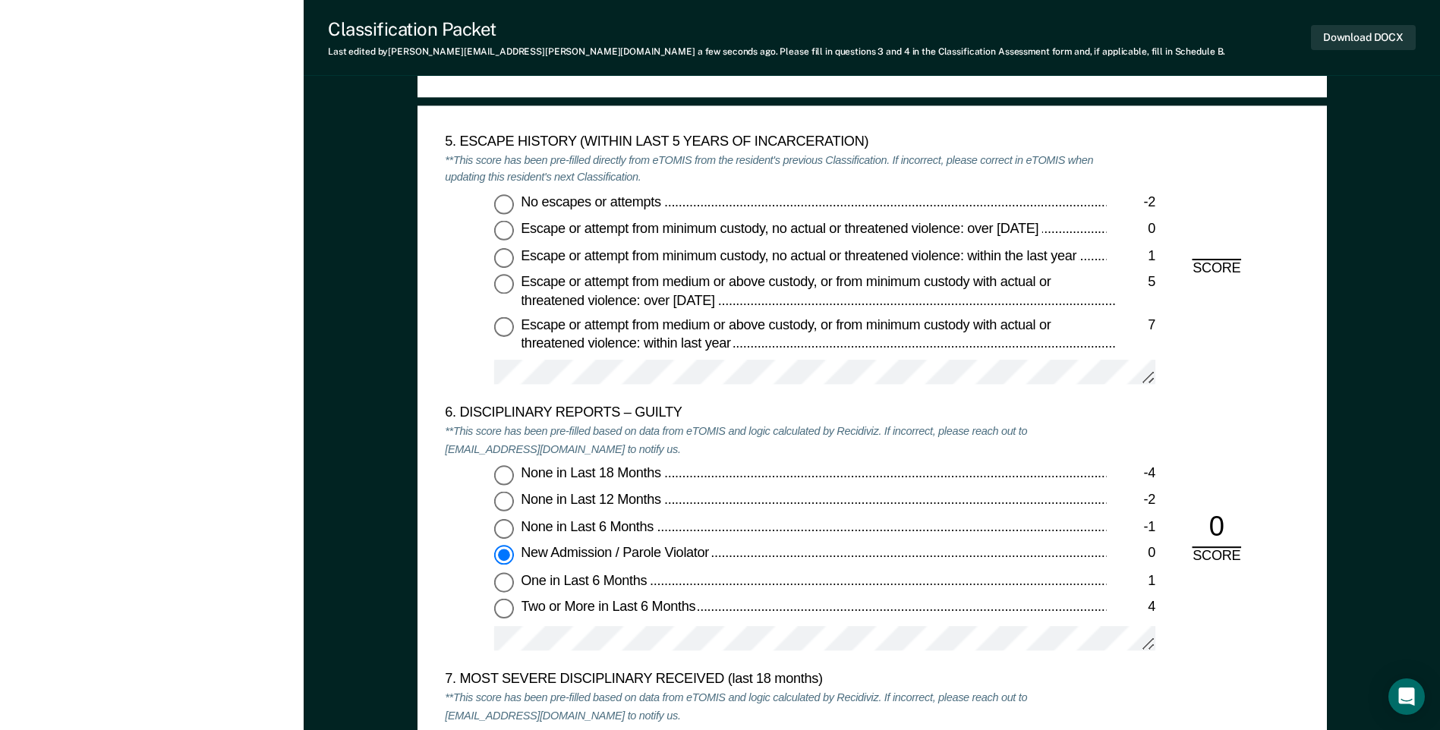
click at [510, 202] on input "No escapes or attempts -2" at bounding box center [504, 204] width 20 height 20
type textarea "x"
radio input "true"
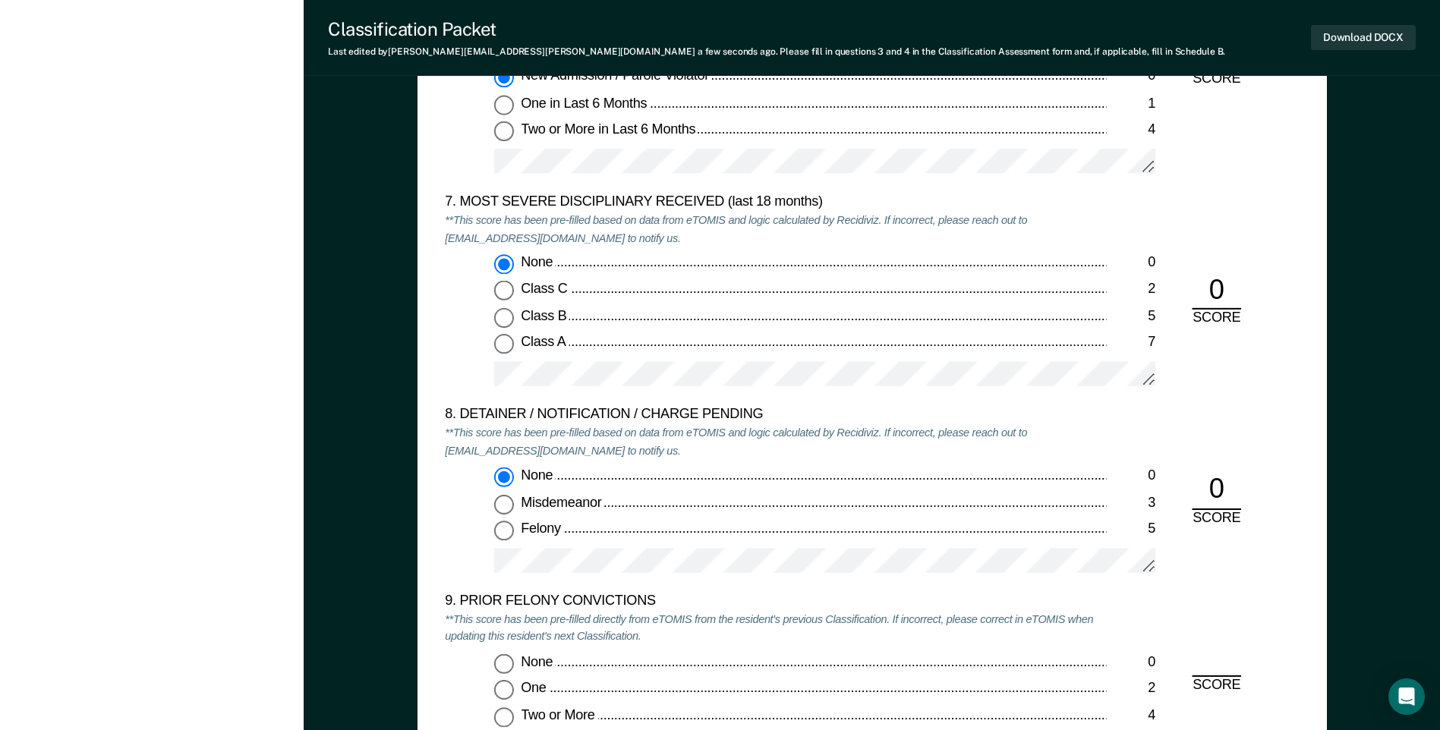
scroll to position [3036, 0]
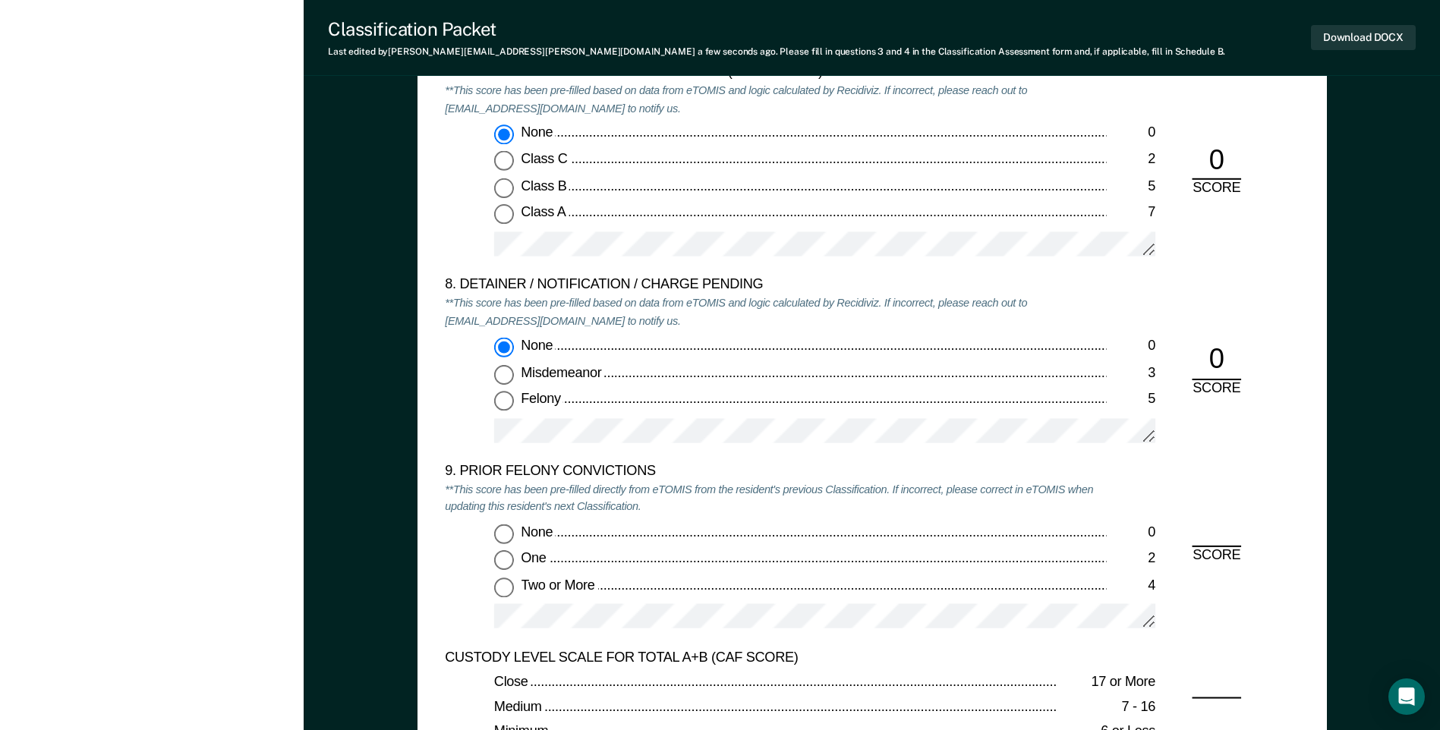
click at [502, 538] on input "None 0" at bounding box center [504, 534] width 20 height 20
type textarea "x"
radio input "true"
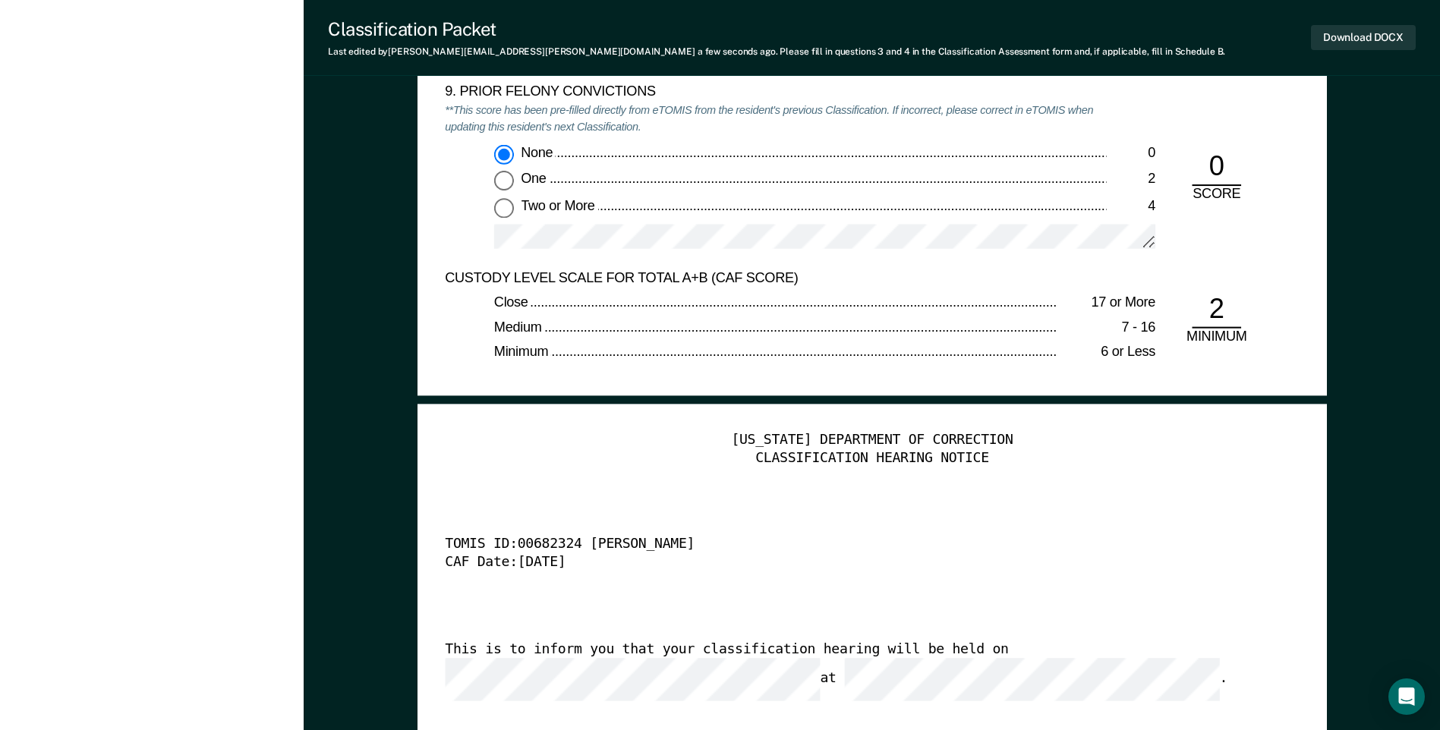
scroll to position [3643, 0]
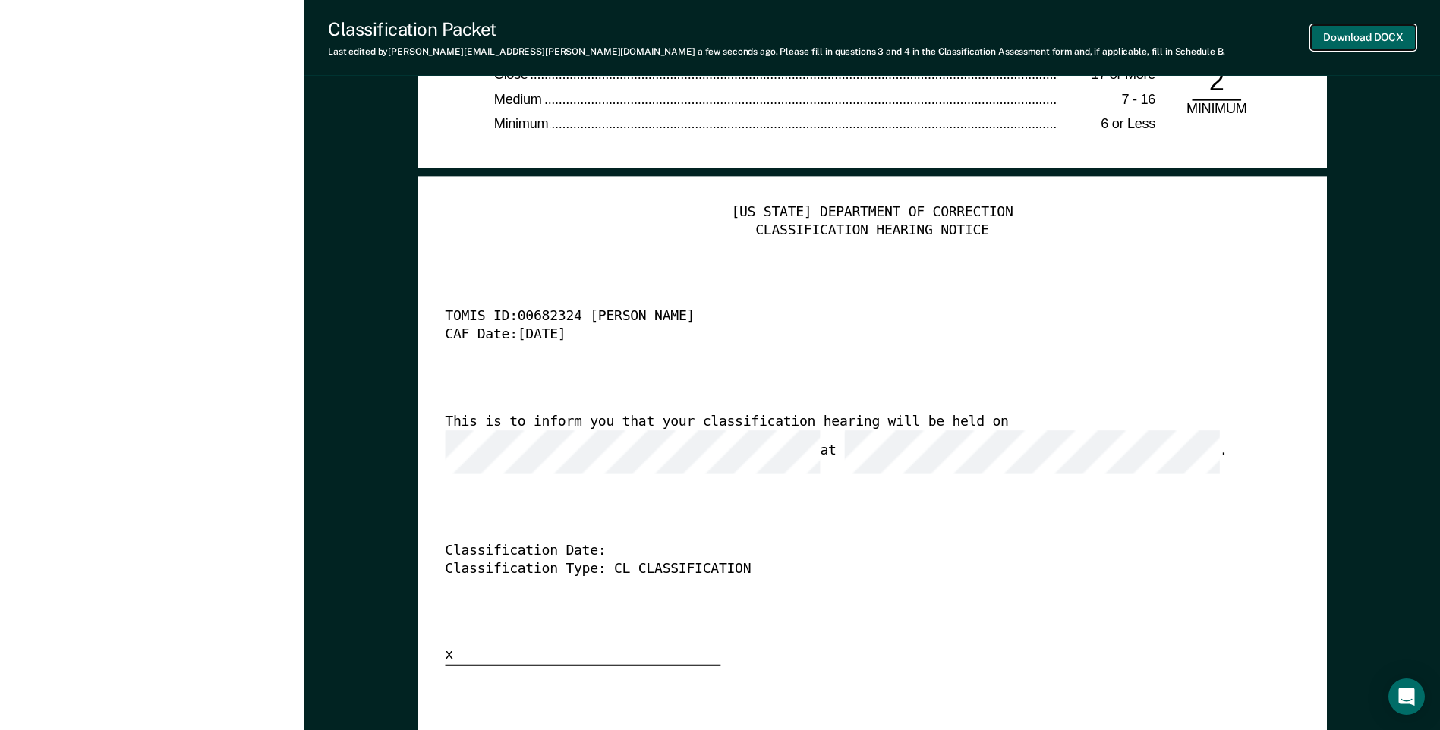
click at [1374, 35] on button "Download DOCX" at bounding box center [1363, 37] width 105 height 25
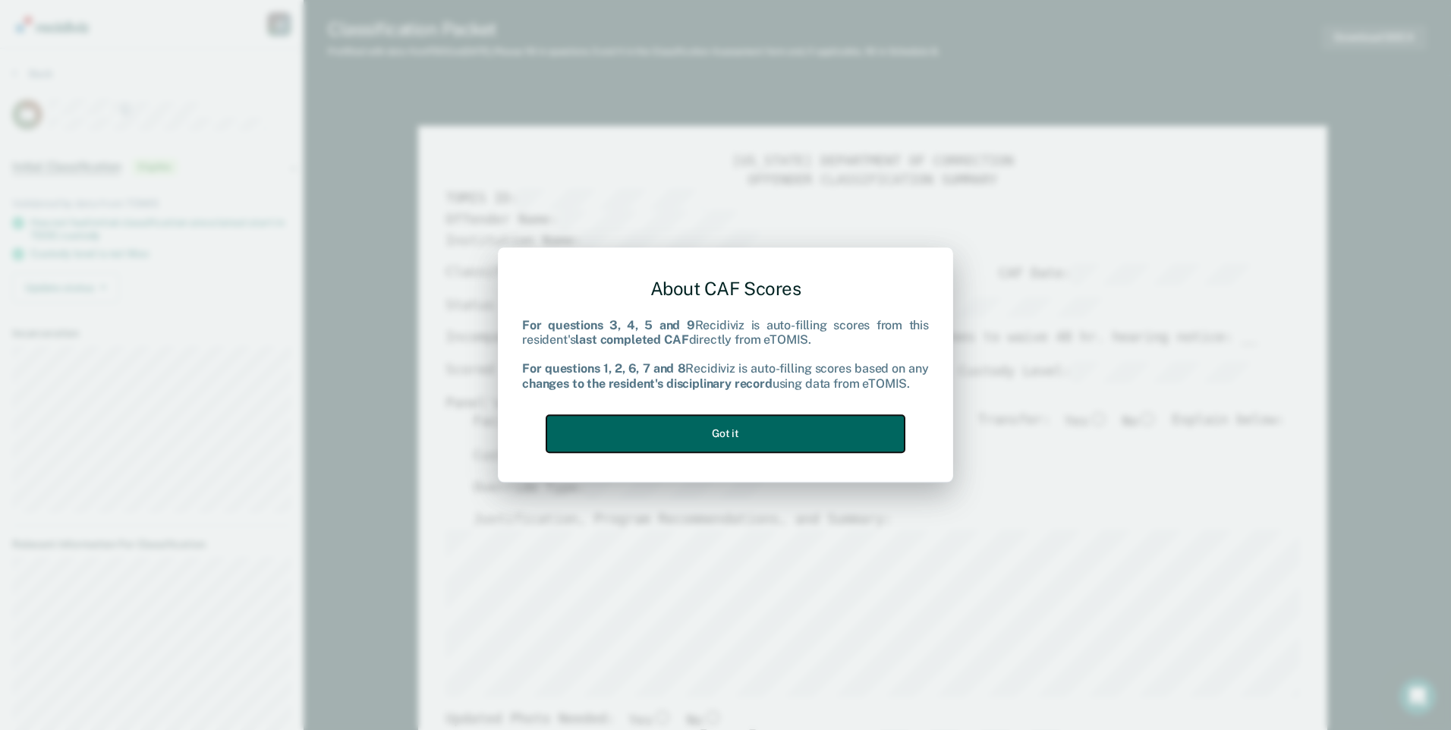
click at [761, 429] on button "Got it" at bounding box center [725, 433] width 358 height 37
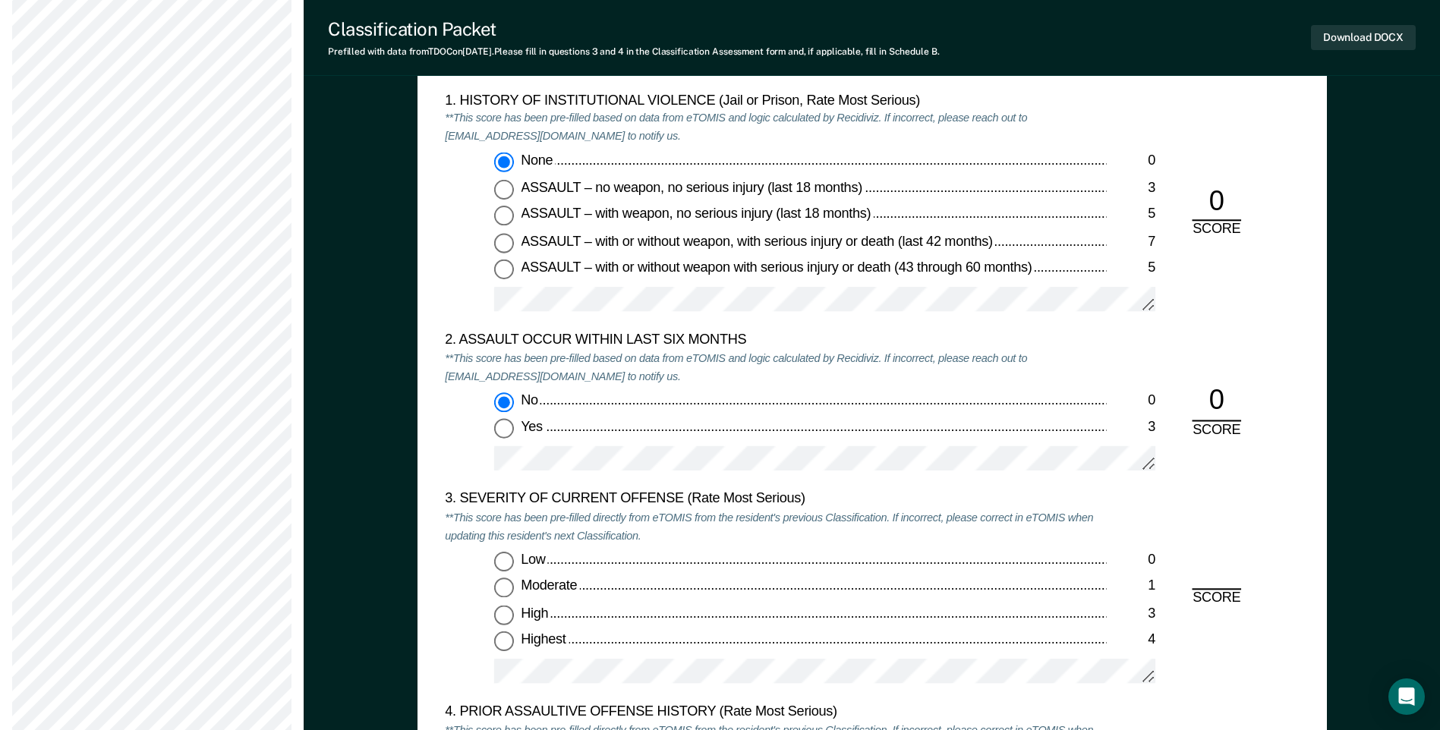
scroll to position [1594, 0]
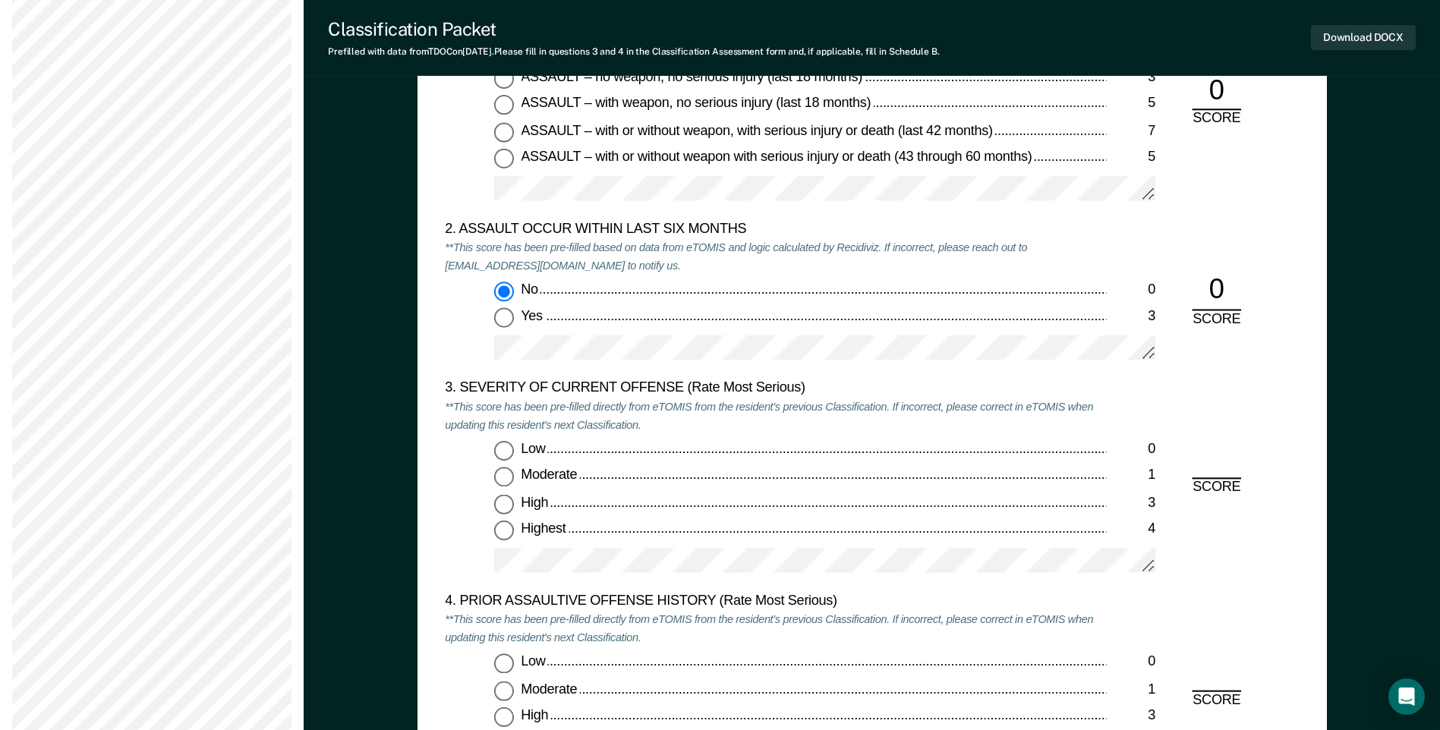
click at [502, 472] on input "Moderate 1" at bounding box center [504, 477] width 20 height 20
type textarea "x"
radio input "true"
click at [503, 657] on input "Low 0" at bounding box center [504, 664] width 20 height 20
type textarea "x"
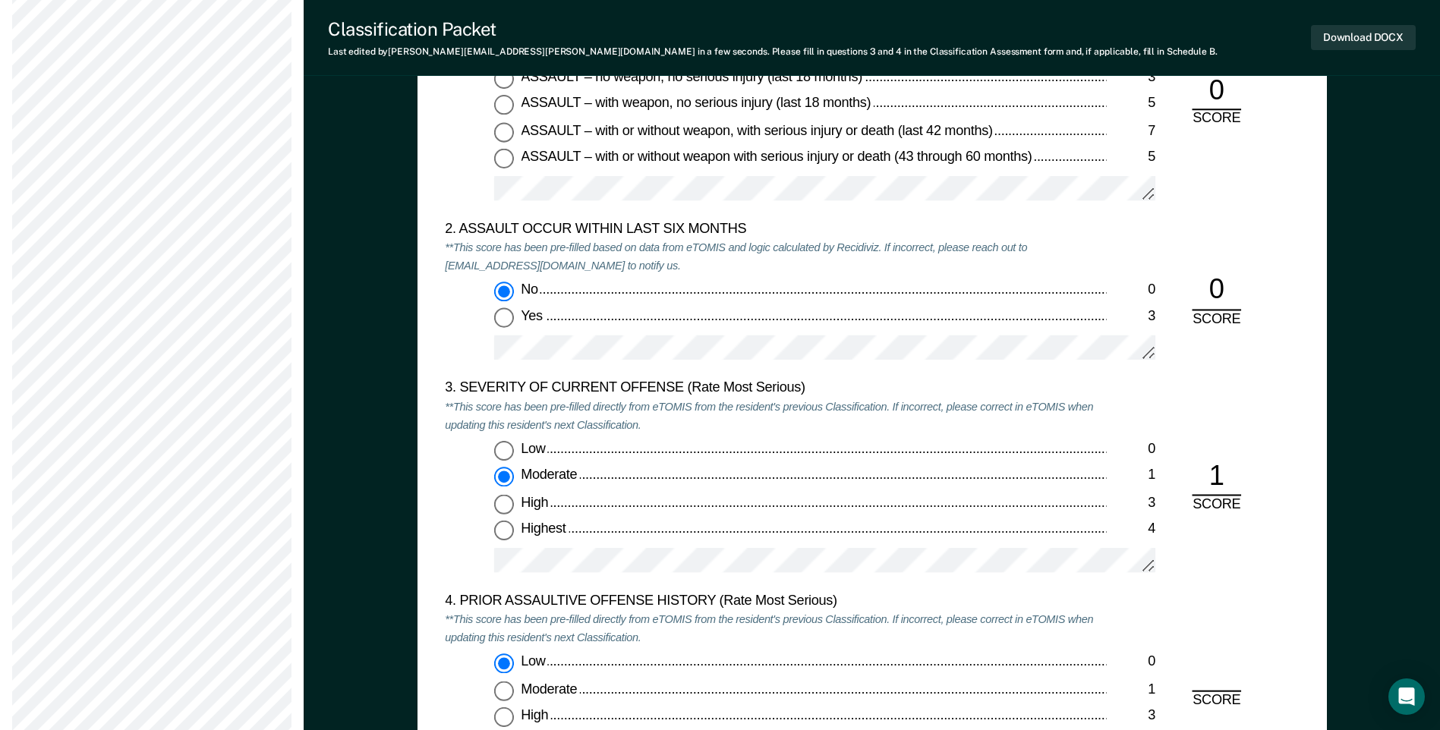
radio input "true"
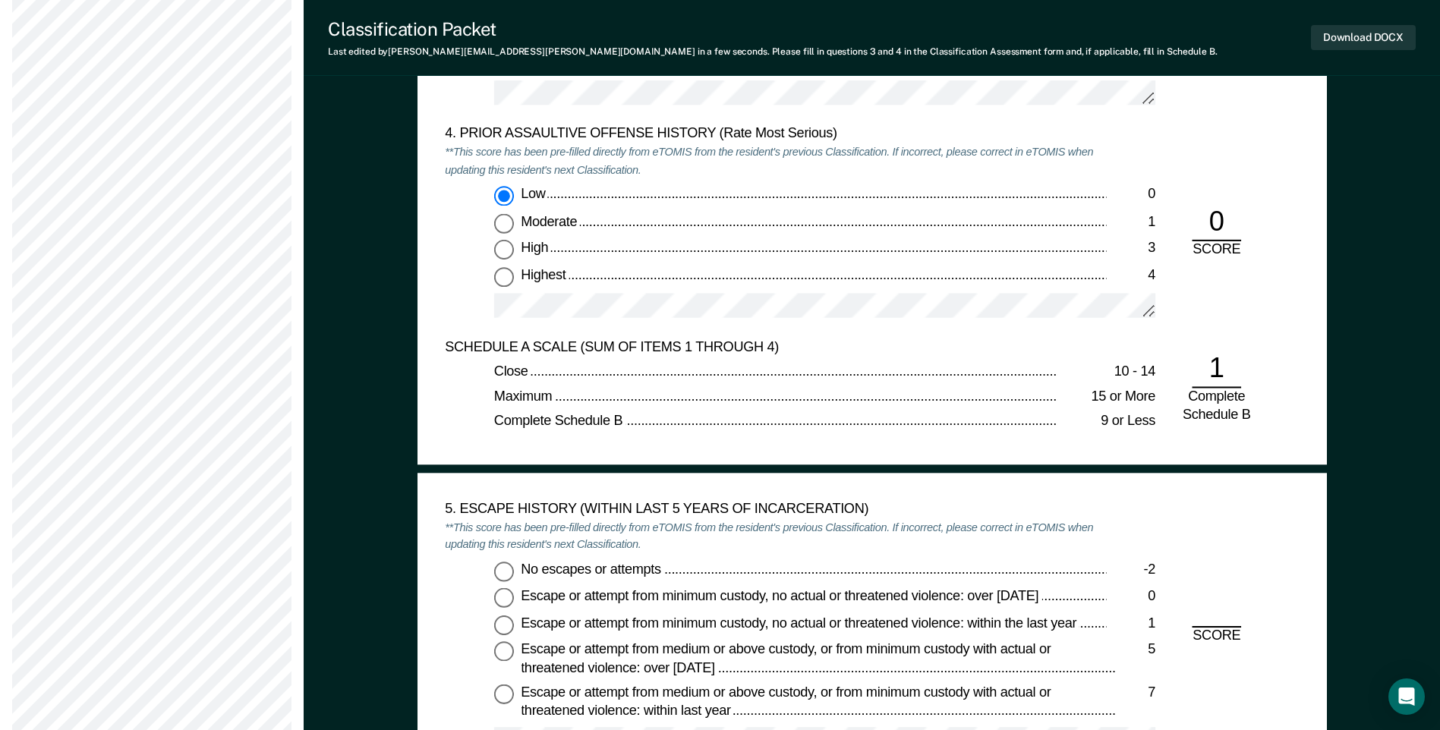
scroll to position [2201, 0]
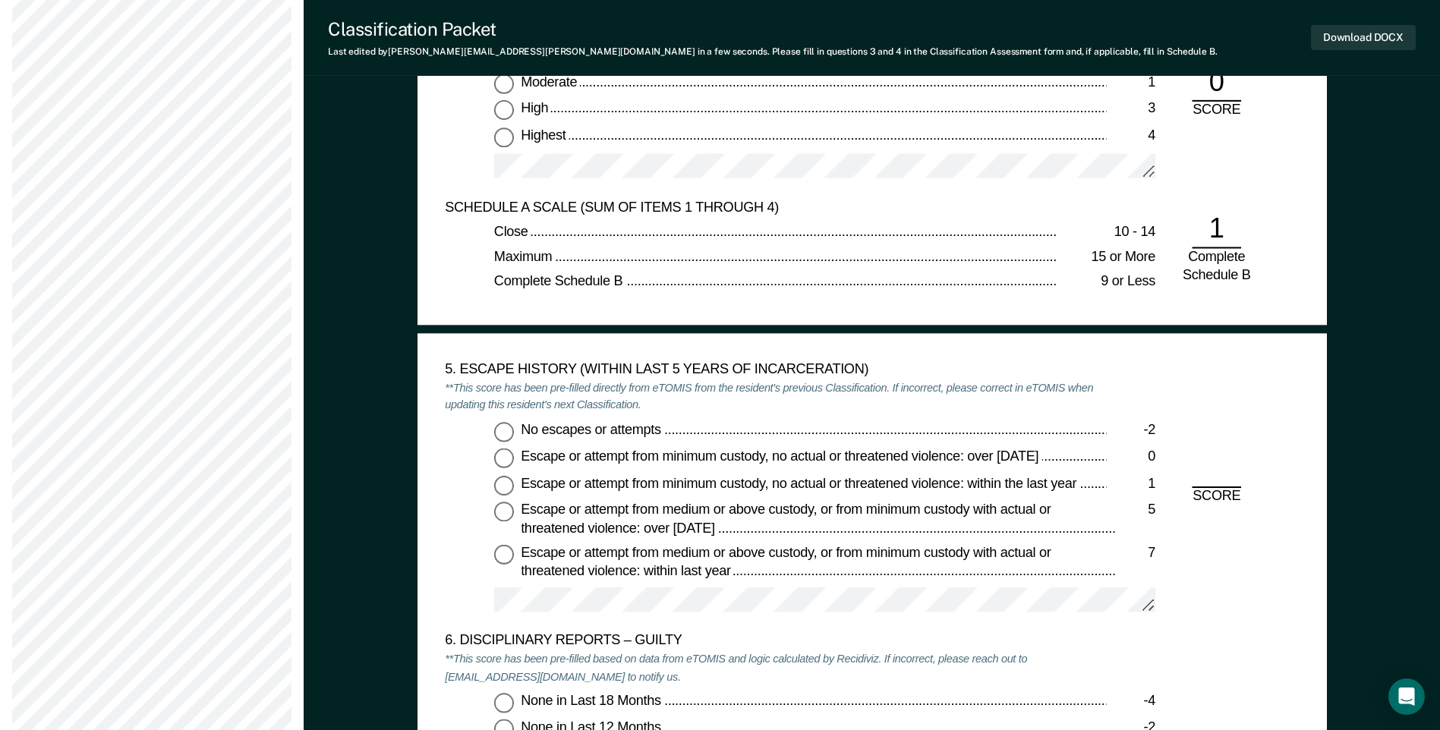
click at [500, 428] on input "No escapes or attempts -2" at bounding box center [504, 432] width 20 height 20
type textarea "x"
radio input "true"
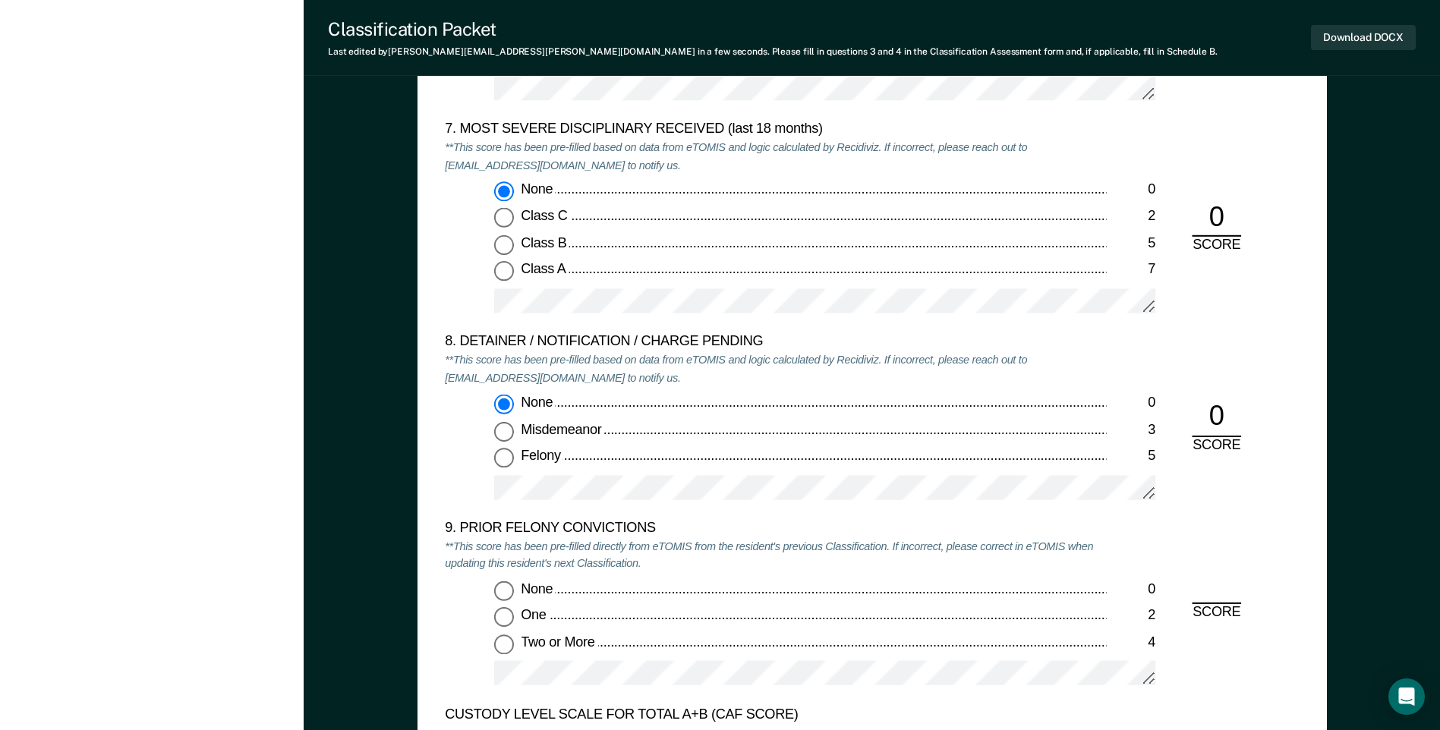
scroll to position [3187, 0]
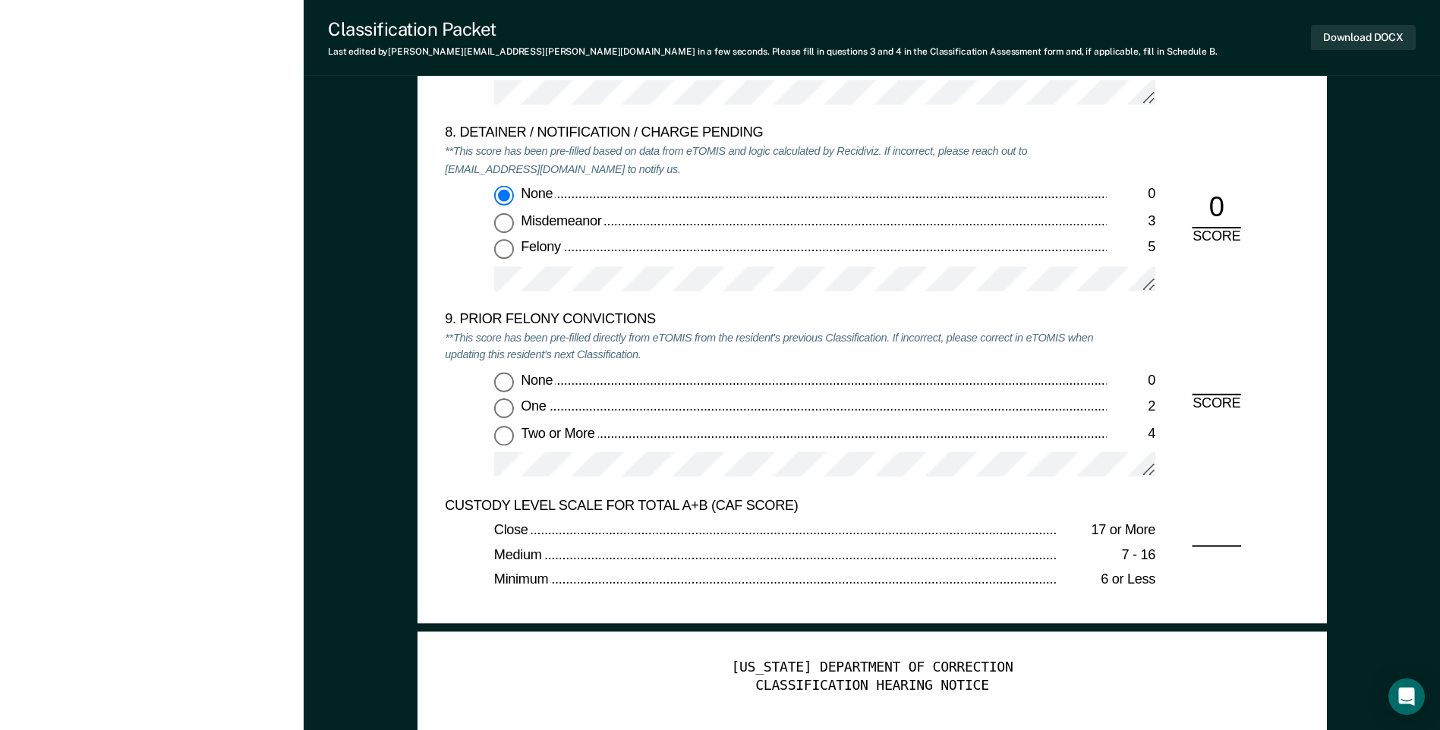
click at [505, 439] on input "Two or More 4" at bounding box center [504, 436] width 20 height 20
type textarea "x"
radio input "true"
click at [1371, 35] on button "Download DOCX" at bounding box center [1363, 37] width 105 height 25
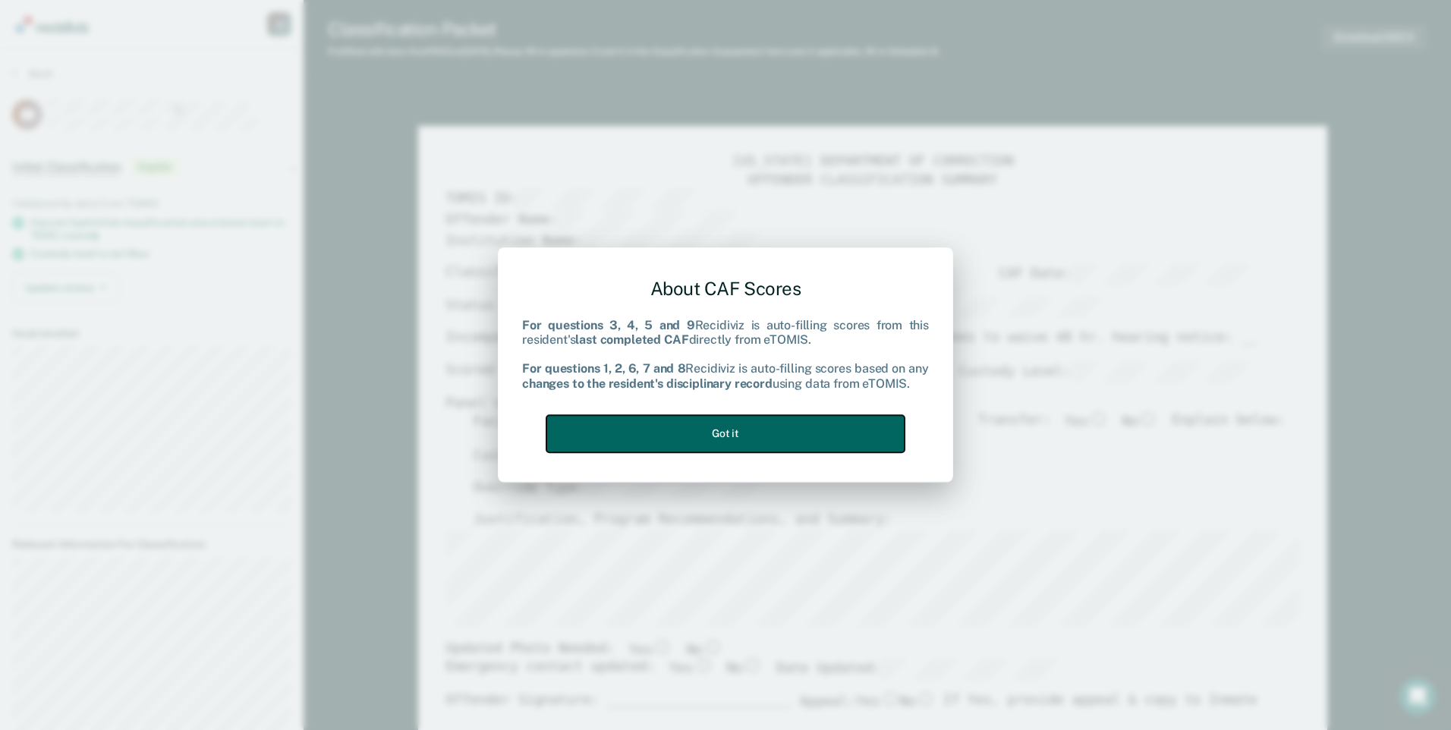
click at [793, 446] on button "Got it" at bounding box center [725, 433] width 358 height 37
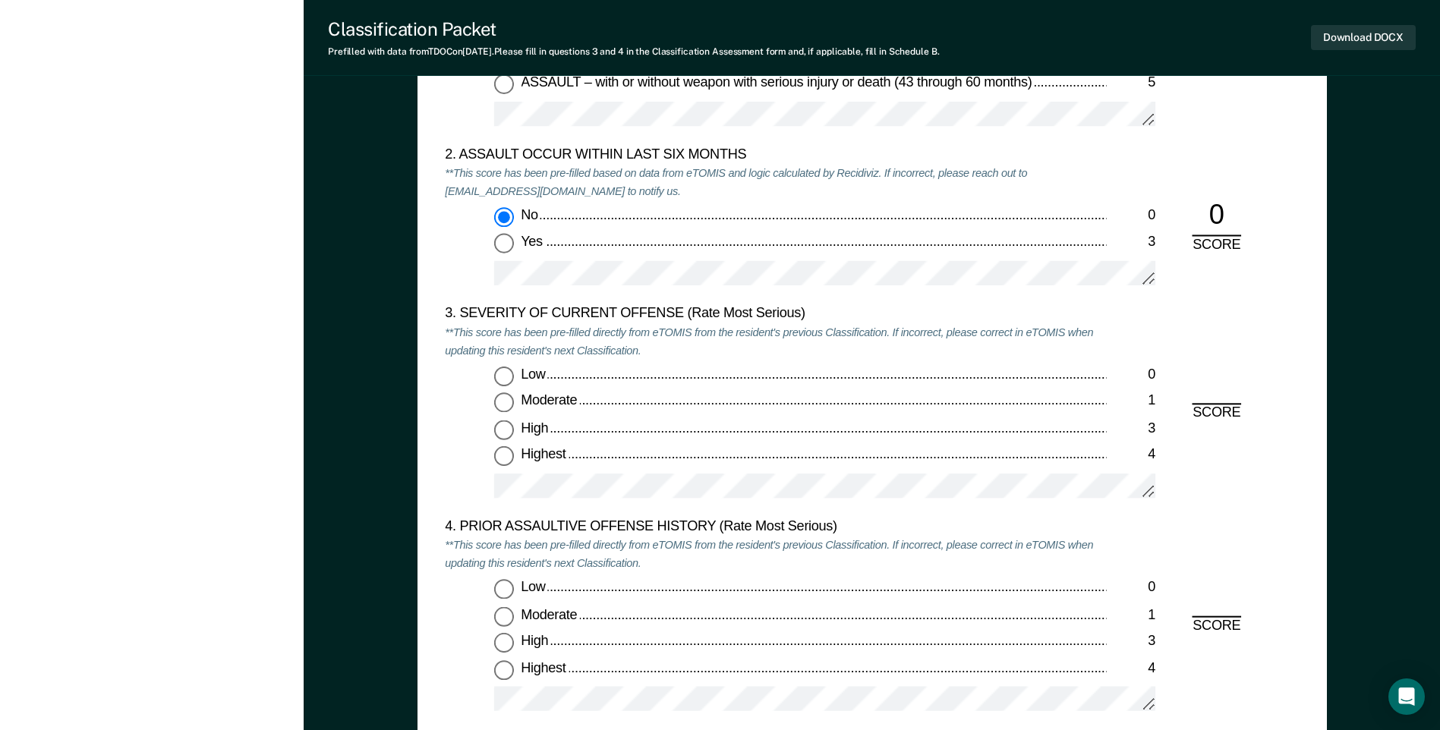
scroll to position [1670, 0]
click at [499, 399] on input "Moderate 1" at bounding box center [504, 402] width 20 height 20
type textarea "x"
radio input "true"
click at [504, 642] on input "High 3" at bounding box center [504, 641] width 20 height 20
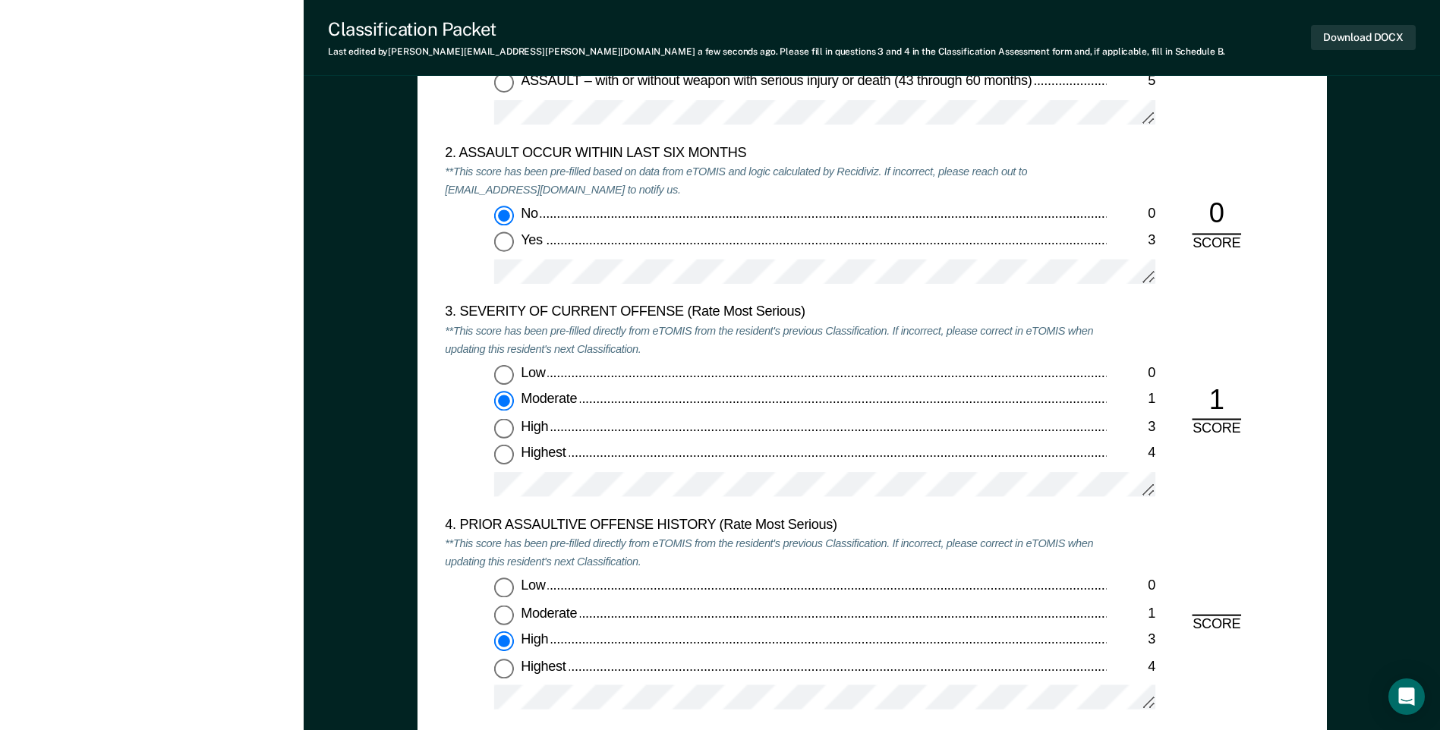
type textarea "x"
radio input "true"
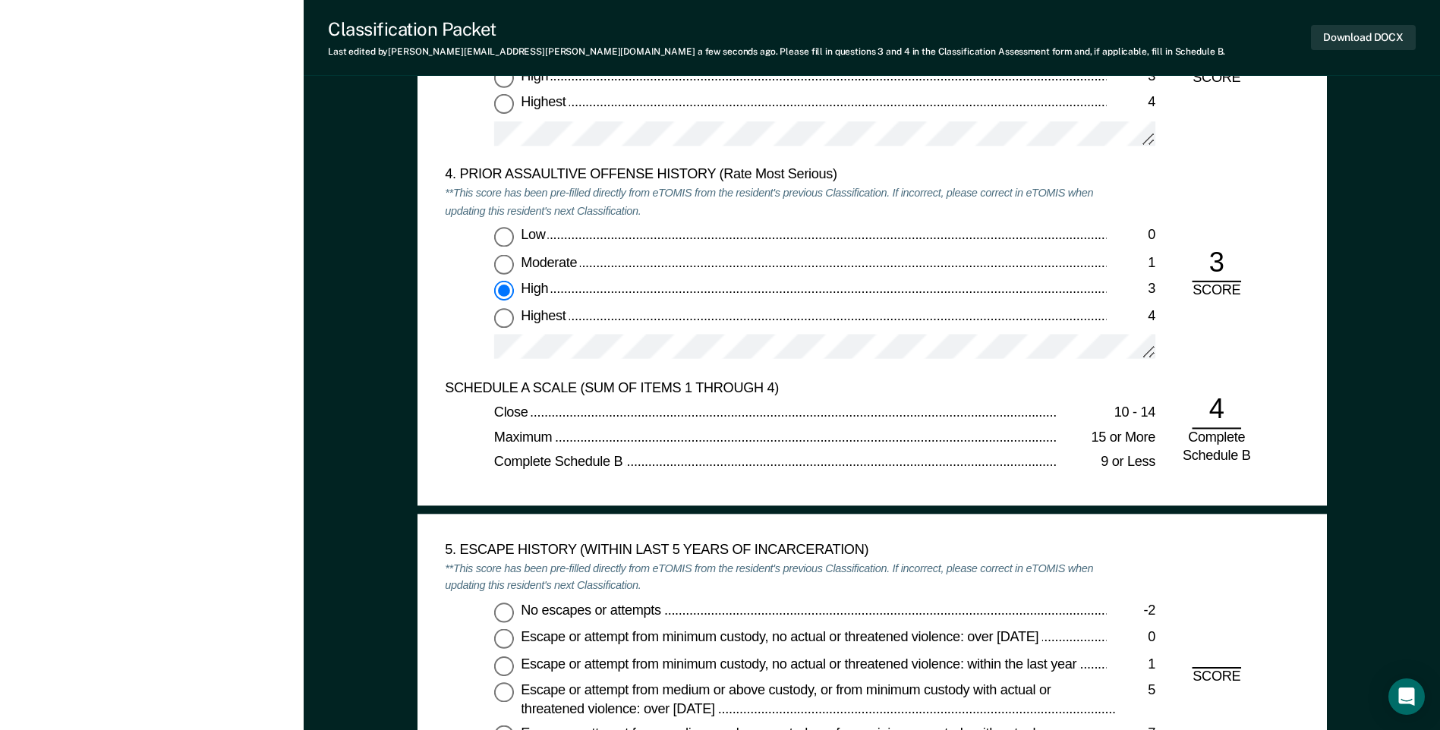
scroll to position [2049, 0]
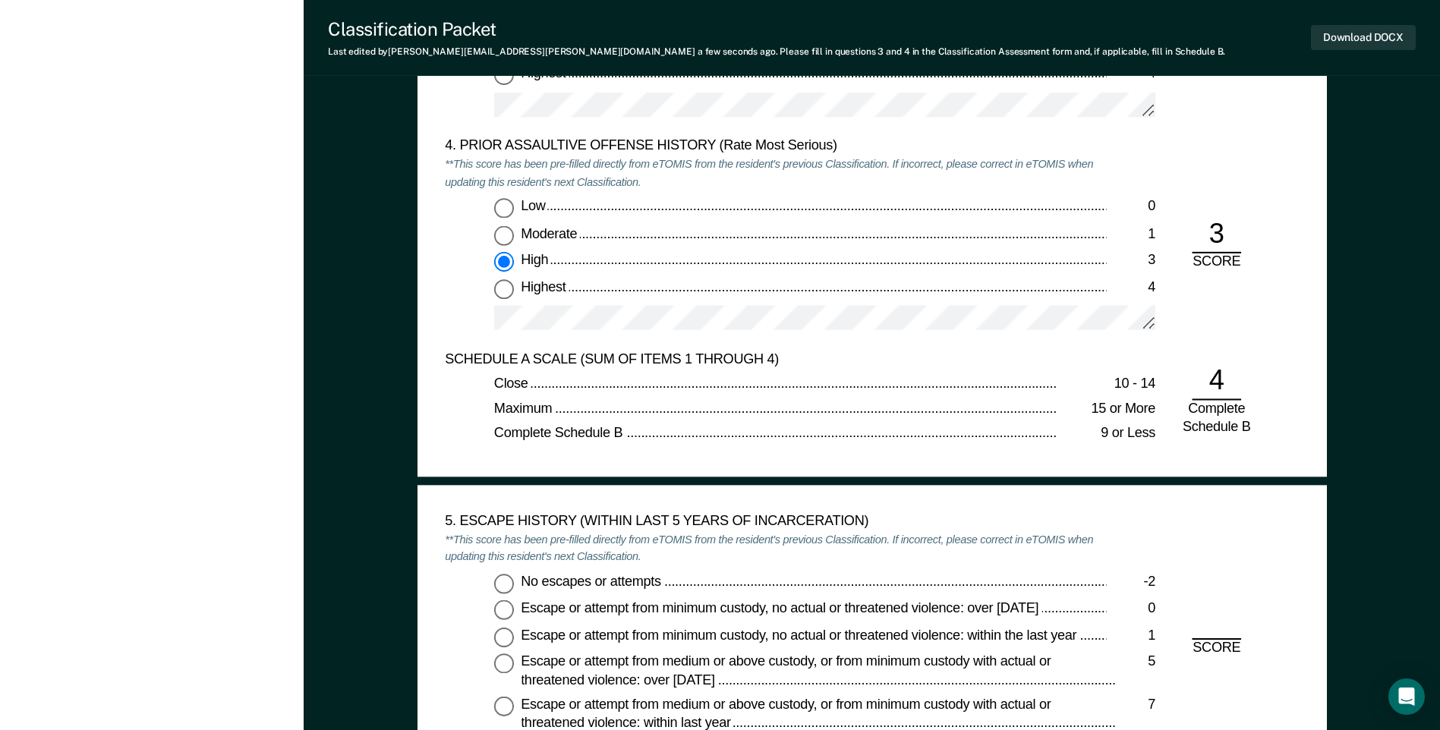
click at [505, 589] on input "No escapes or attempts -2" at bounding box center [504, 584] width 20 height 20
type textarea "x"
radio input "true"
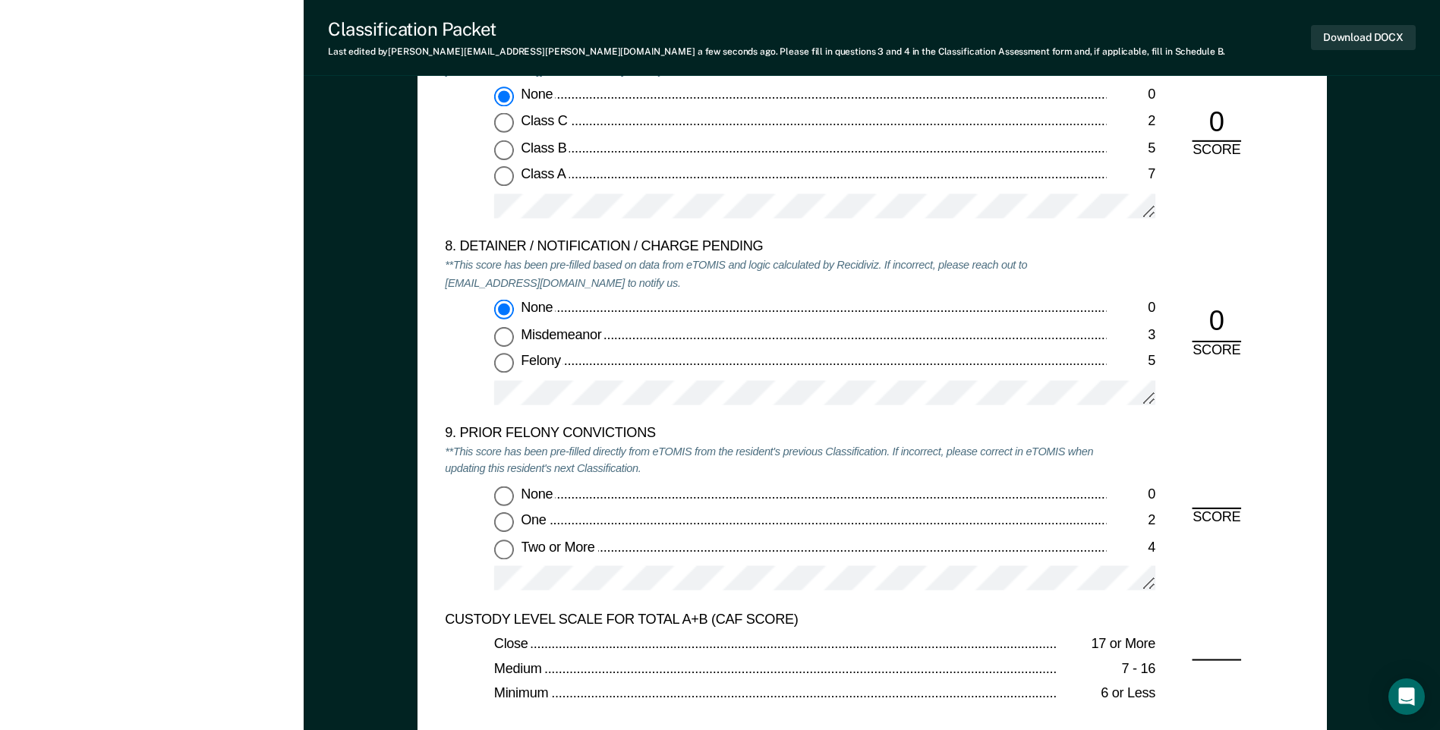
scroll to position [3187, 0]
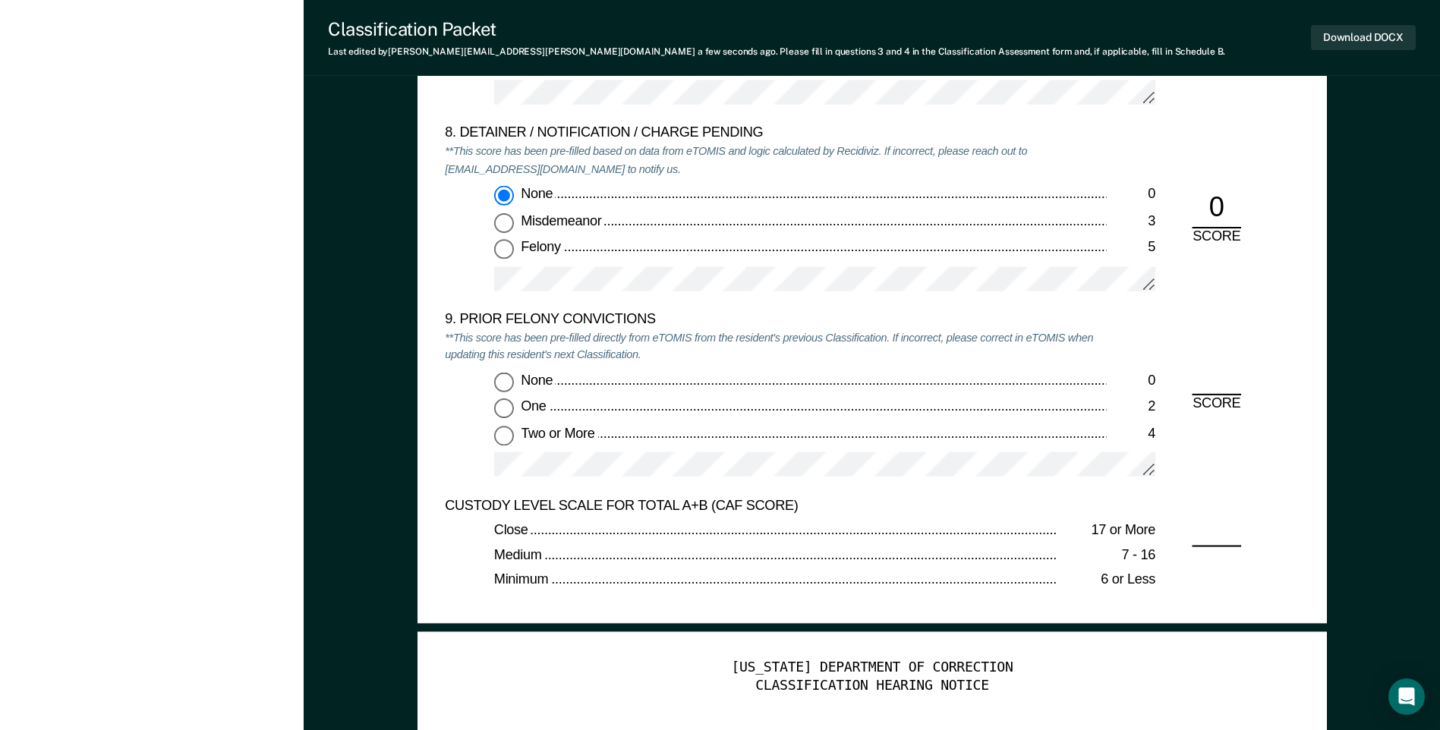
click at [510, 432] on input "Two or More 4" at bounding box center [504, 436] width 20 height 20
type textarea "x"
radio input "true"
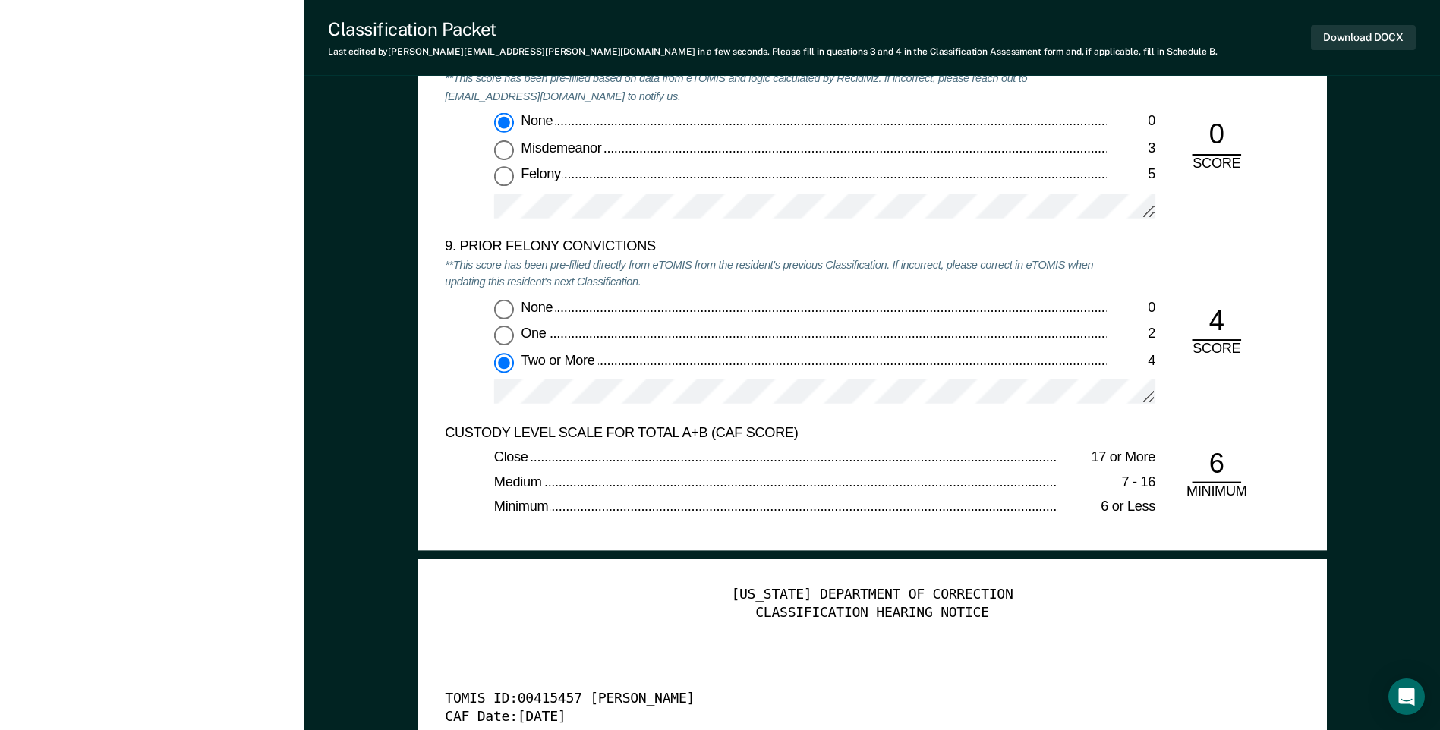
scroll to position [3339, 0]
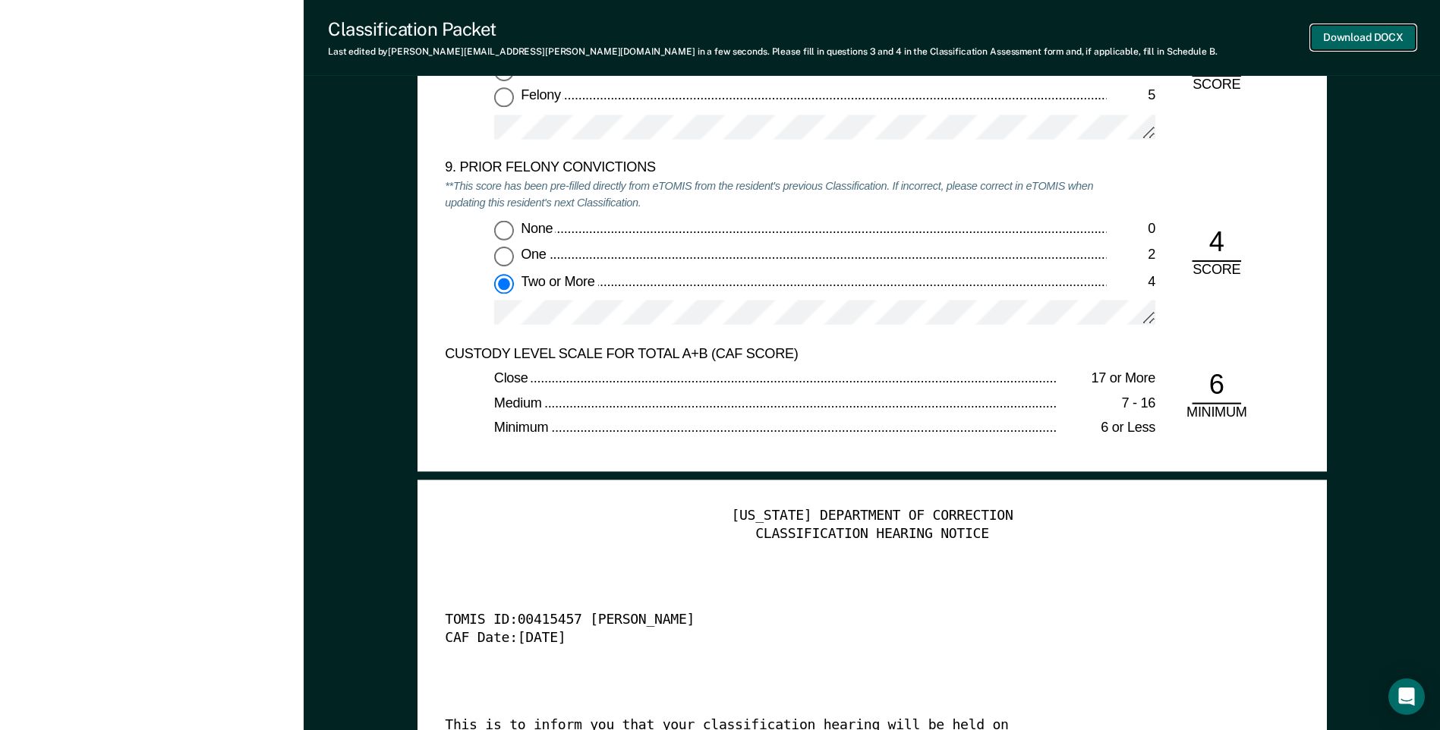
click at [1380, 26] on button "Download DOCX" at bounding box center [1363, 37] width 105 height 25
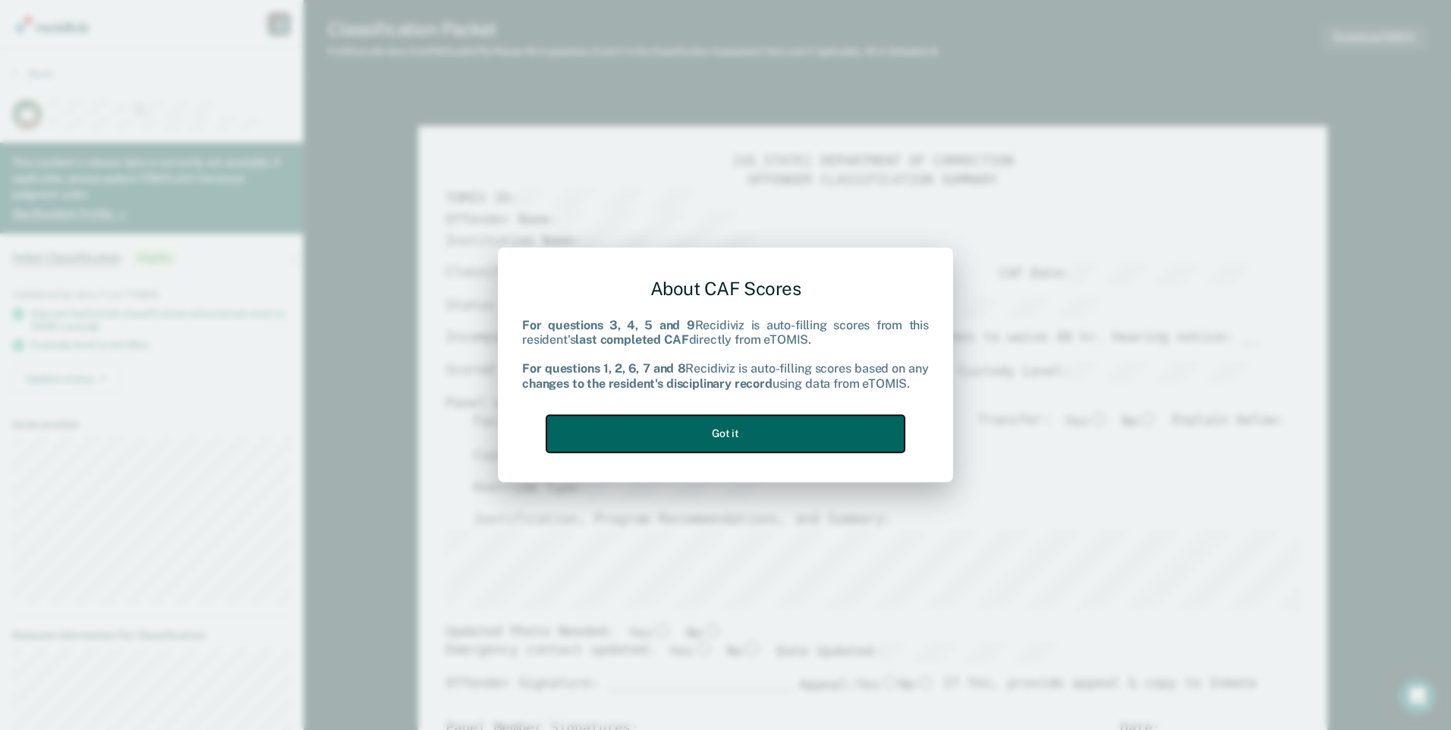
click at [706, 432] on button "Got it" at bounding box center [725, 433] width 358 height 37
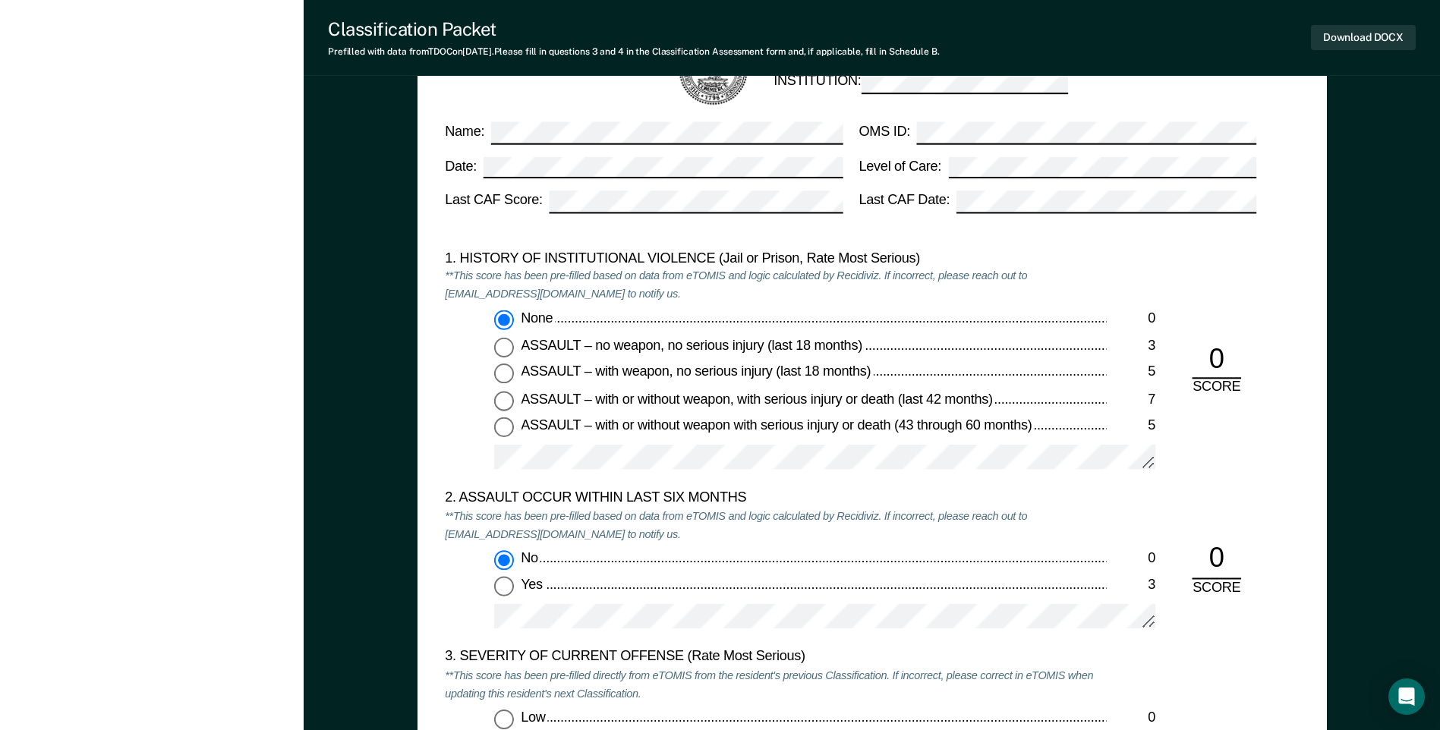
scroll to position [1518, 0]
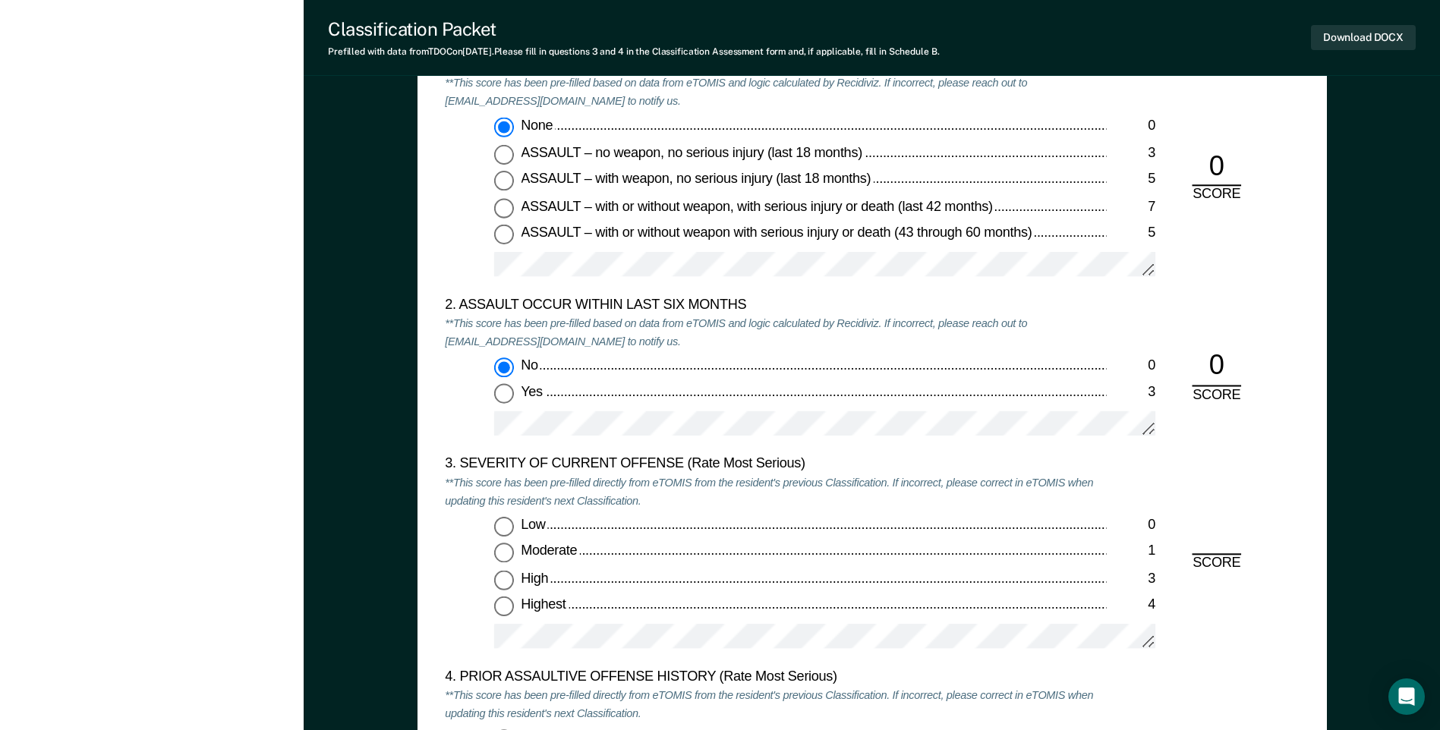
click at [503, 607] on input "Highest 4" at bounding box center [504, 607] width 20 height 20
type textarea "x"
radio input "true"
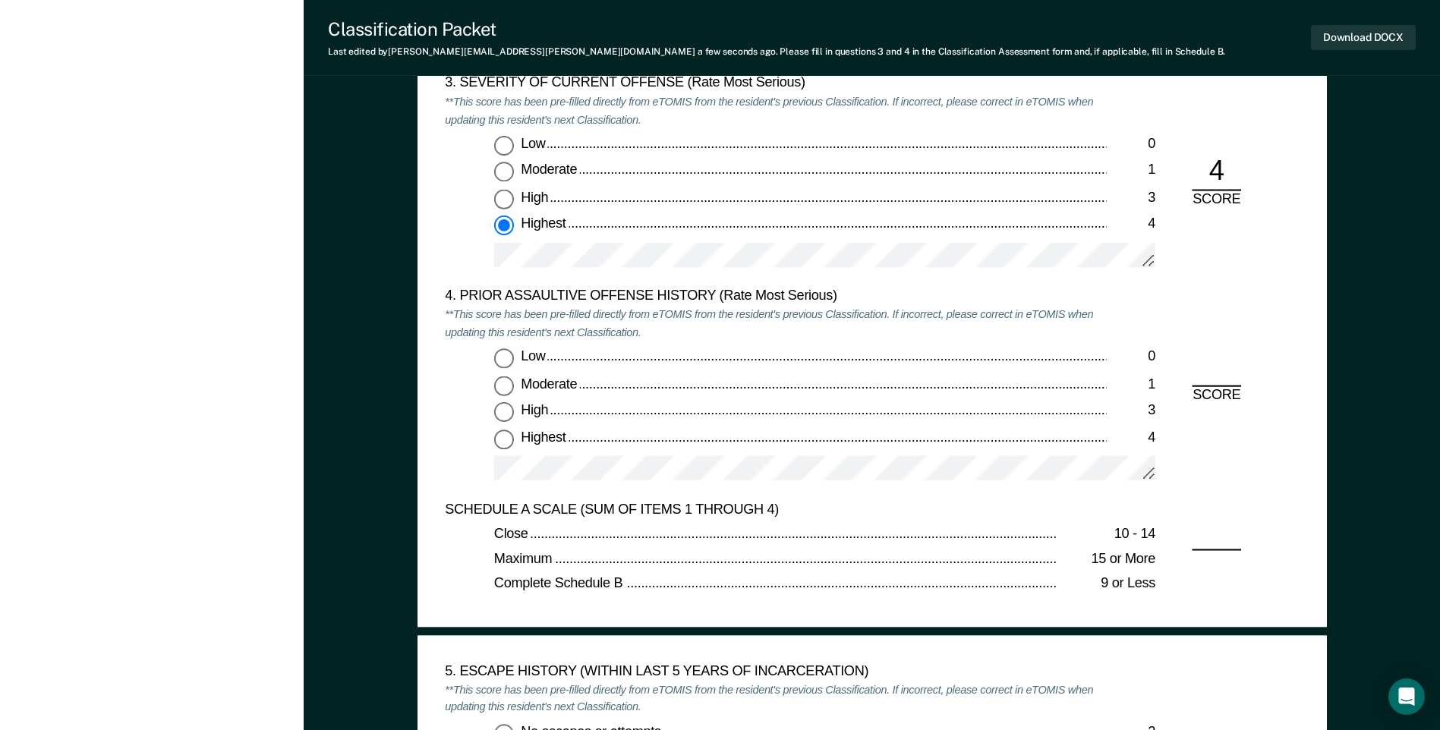
scroll to position [1973, 0]
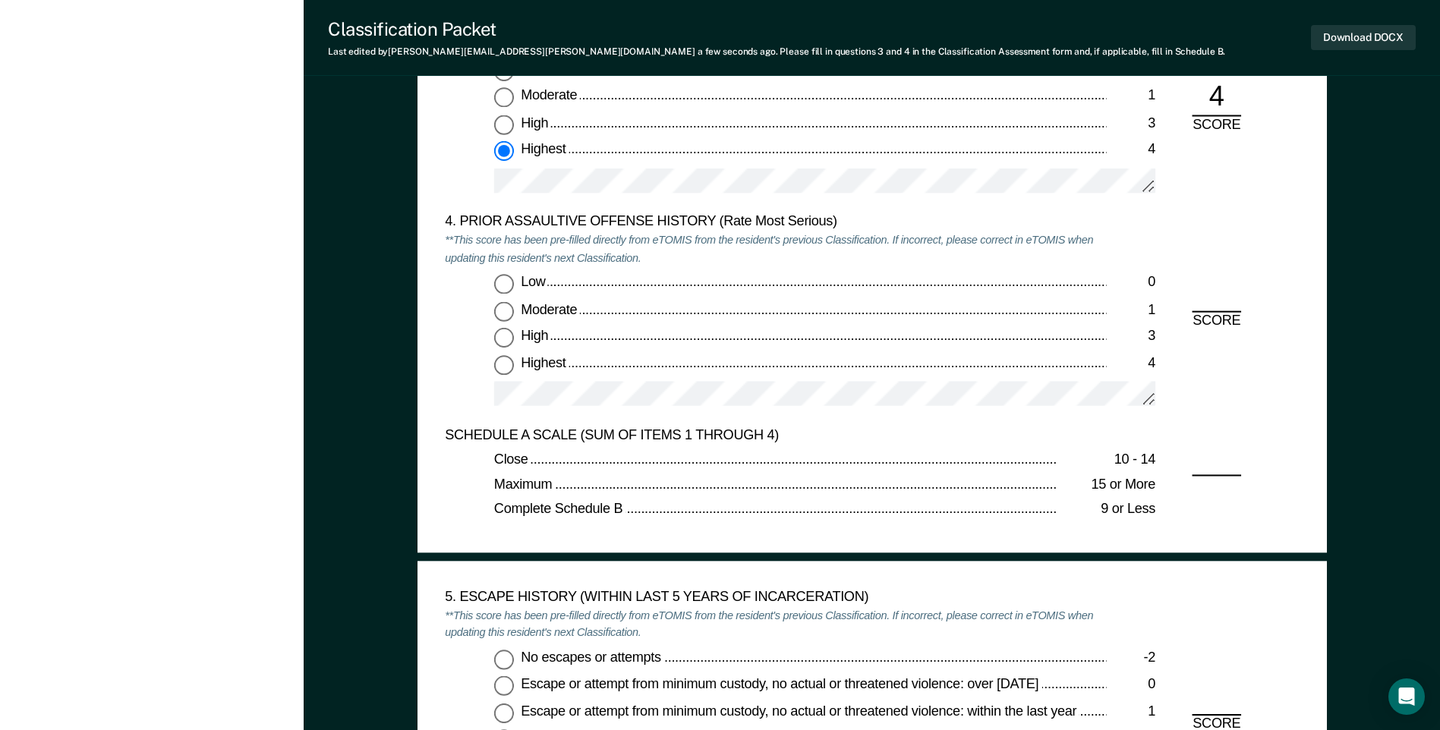
click at [506, 282] on input "Low 0" at bounding box center [504, 285] width 20 height 20
type textarea "x"
radio input "true"
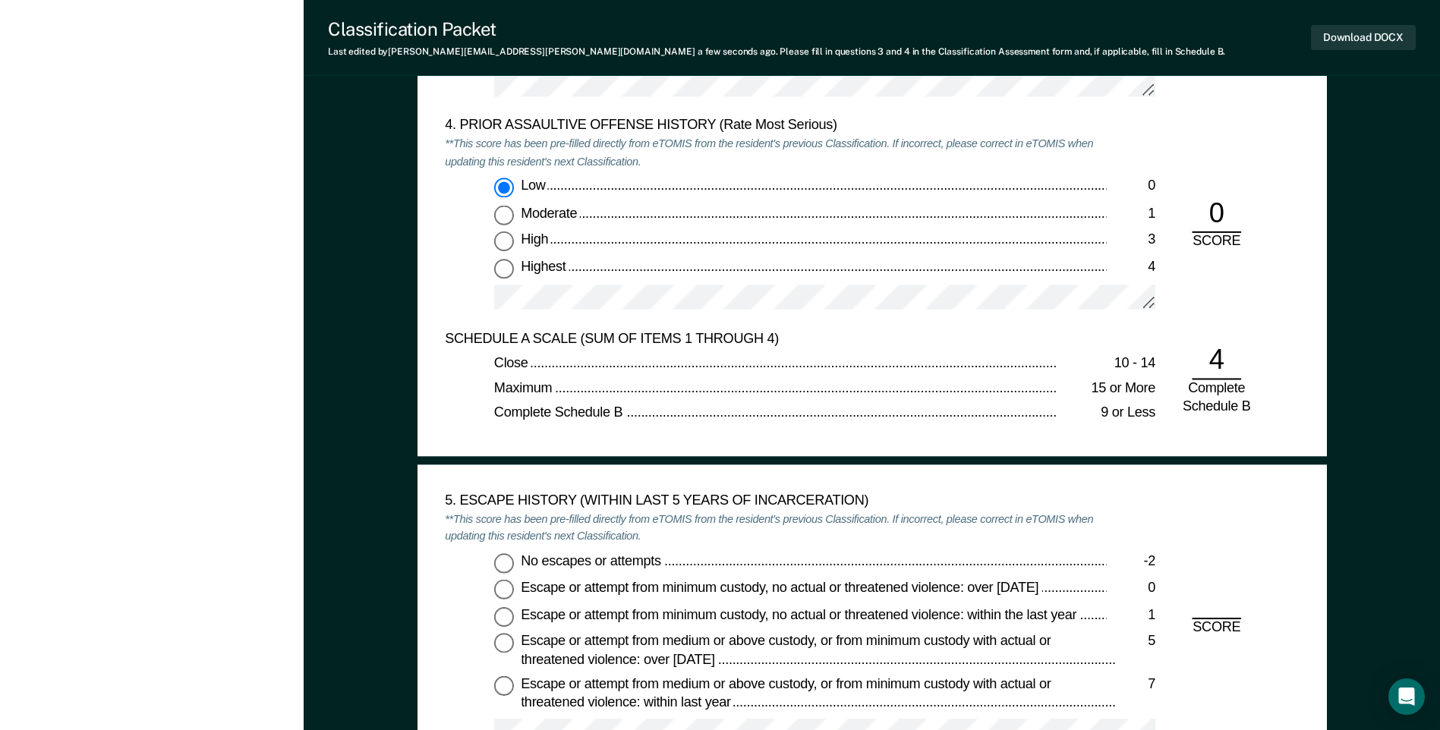
scroll to position [2201, 0]
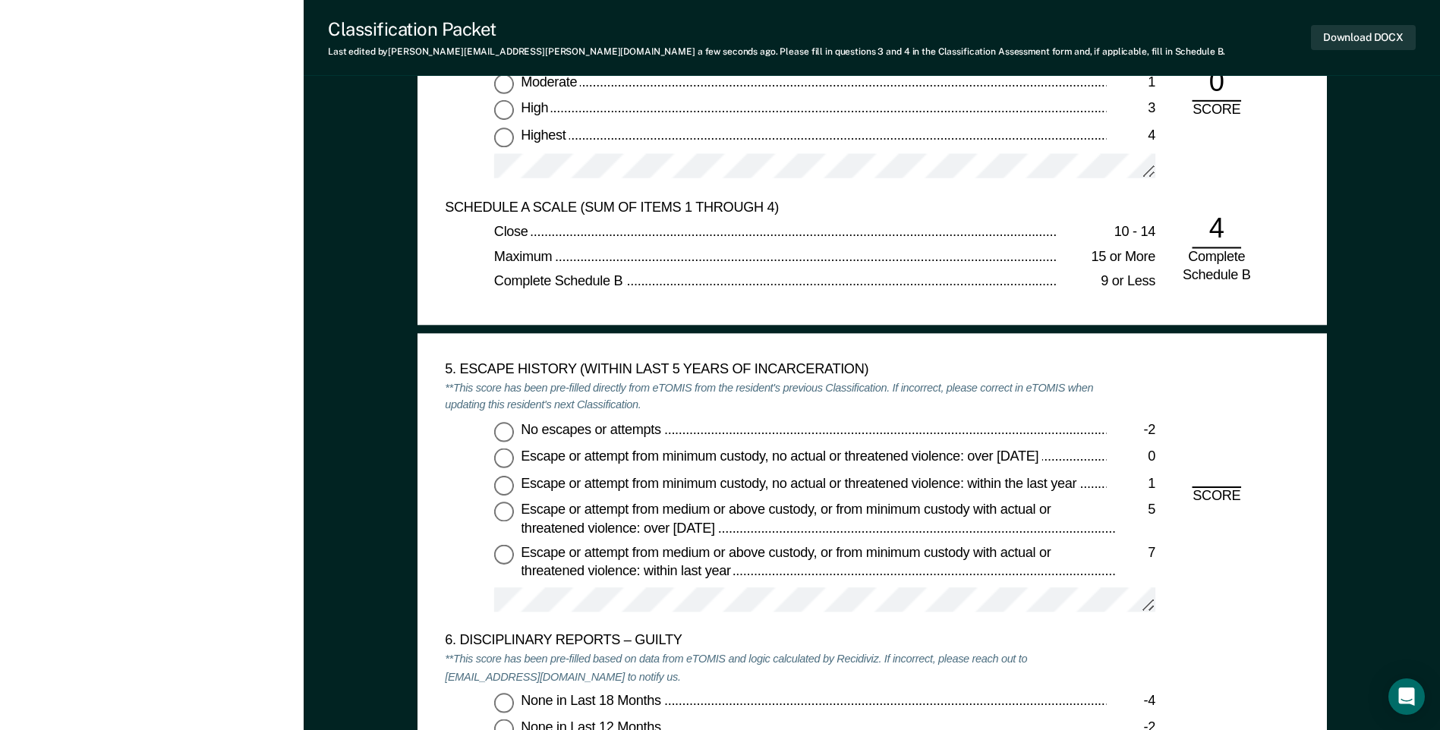
click at [511, 430] on input "No escapes or attempts -2" at bounding box center [504, 432] width 20 height 20
type textarea "x"
radio input "true"
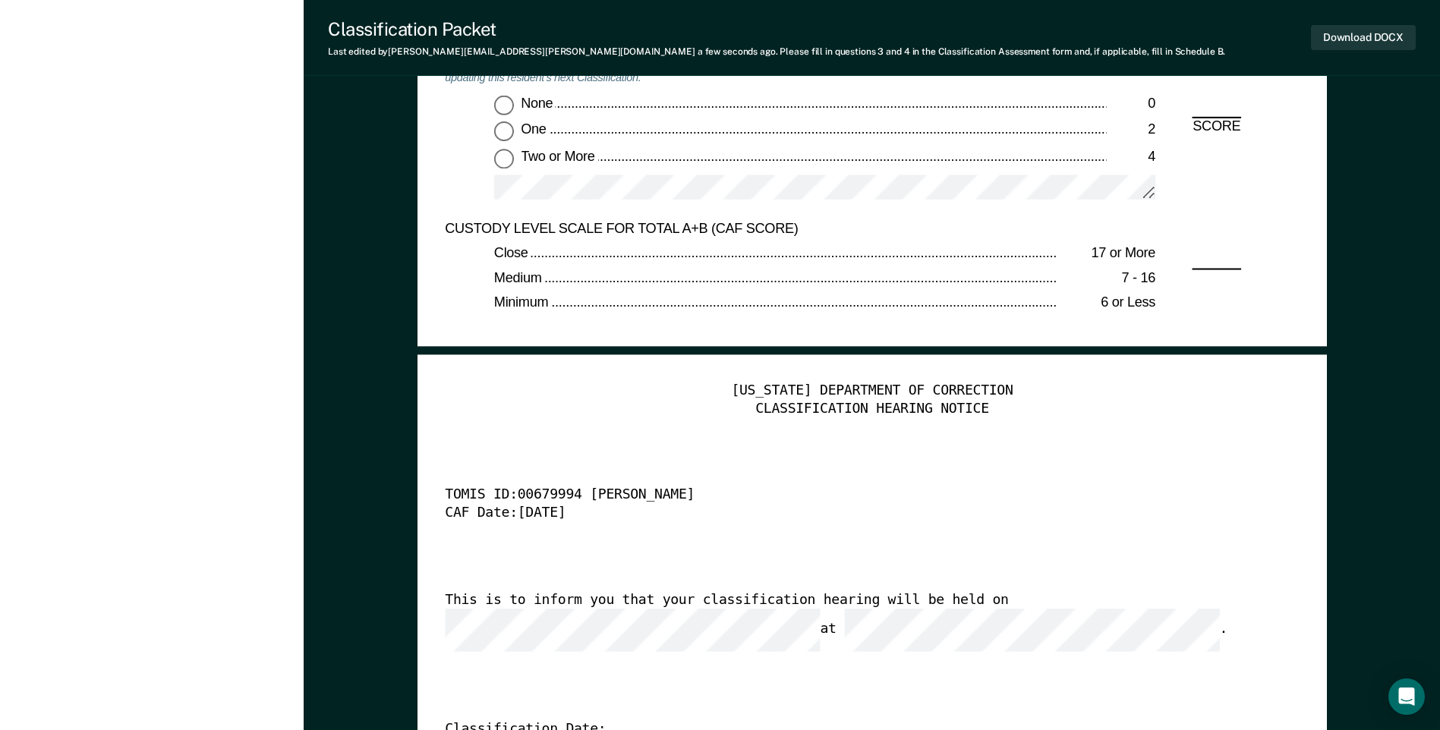
scroll to position [3263, 0]
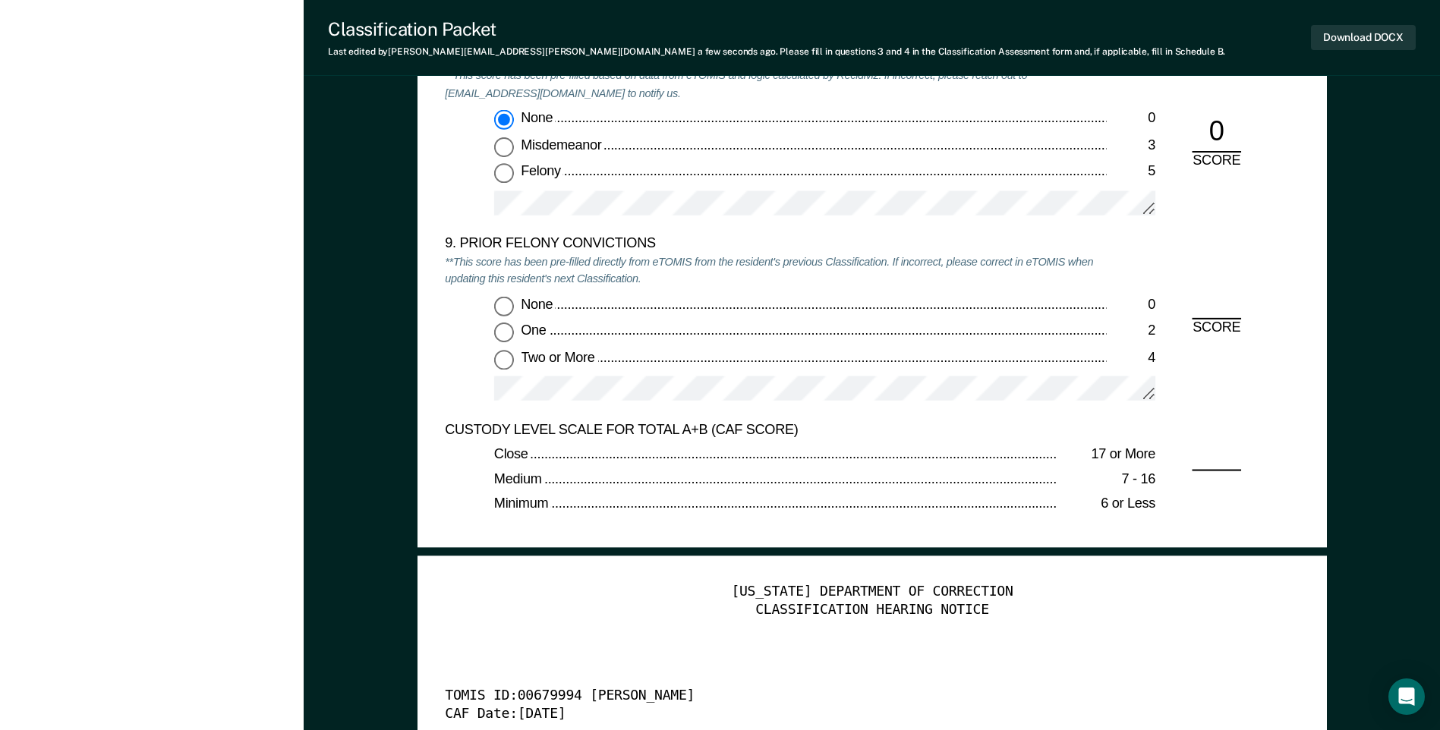
click at [504, 365] on input "Two or More 4" at bounding box center [504, 360] width 20 height 20
type textarea "x"
radio input "true"
click at [1364, 41] on button "Download DOCX" at bounding box center [1363, 37] width 105 height 25
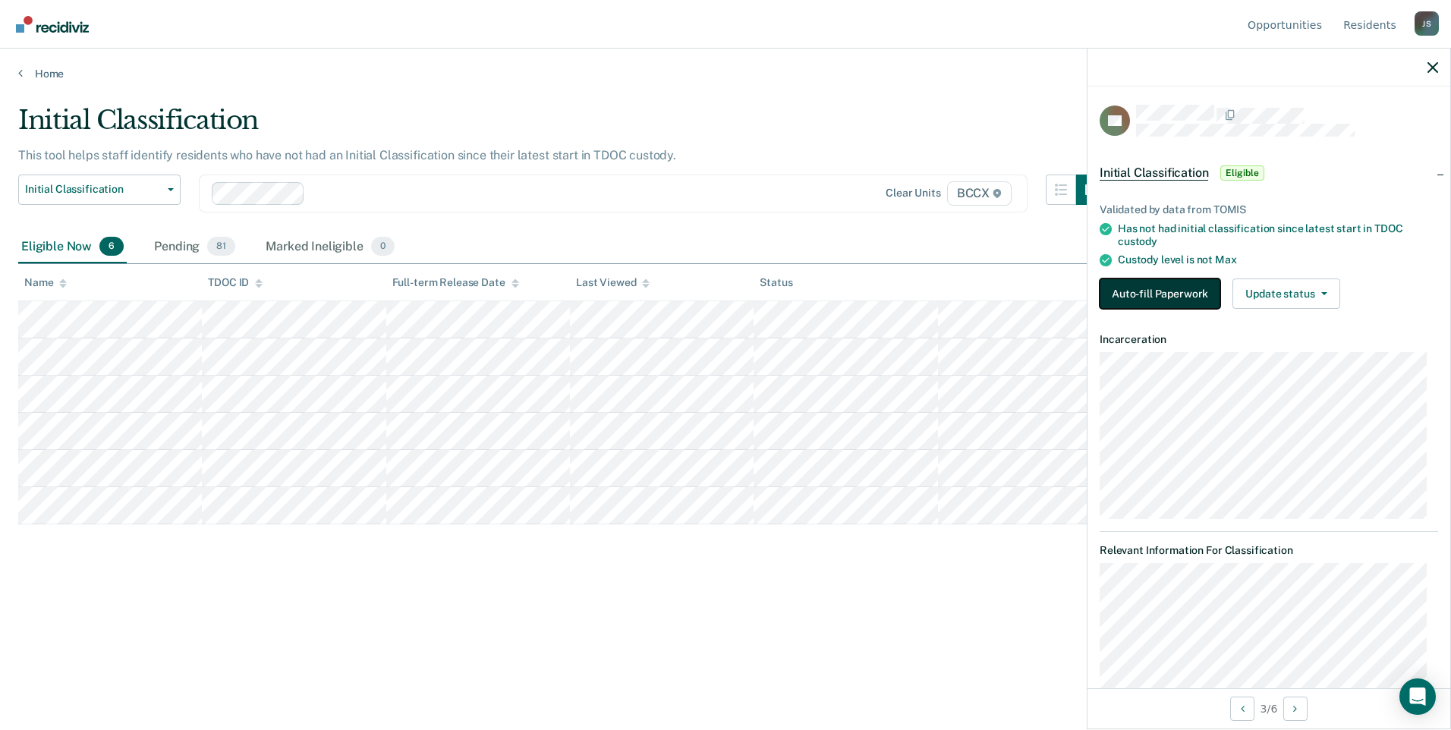
click at [1164, 292] on button "Auto-fill Paperwork" at bounding box center [1160, 294] width 121 height 30
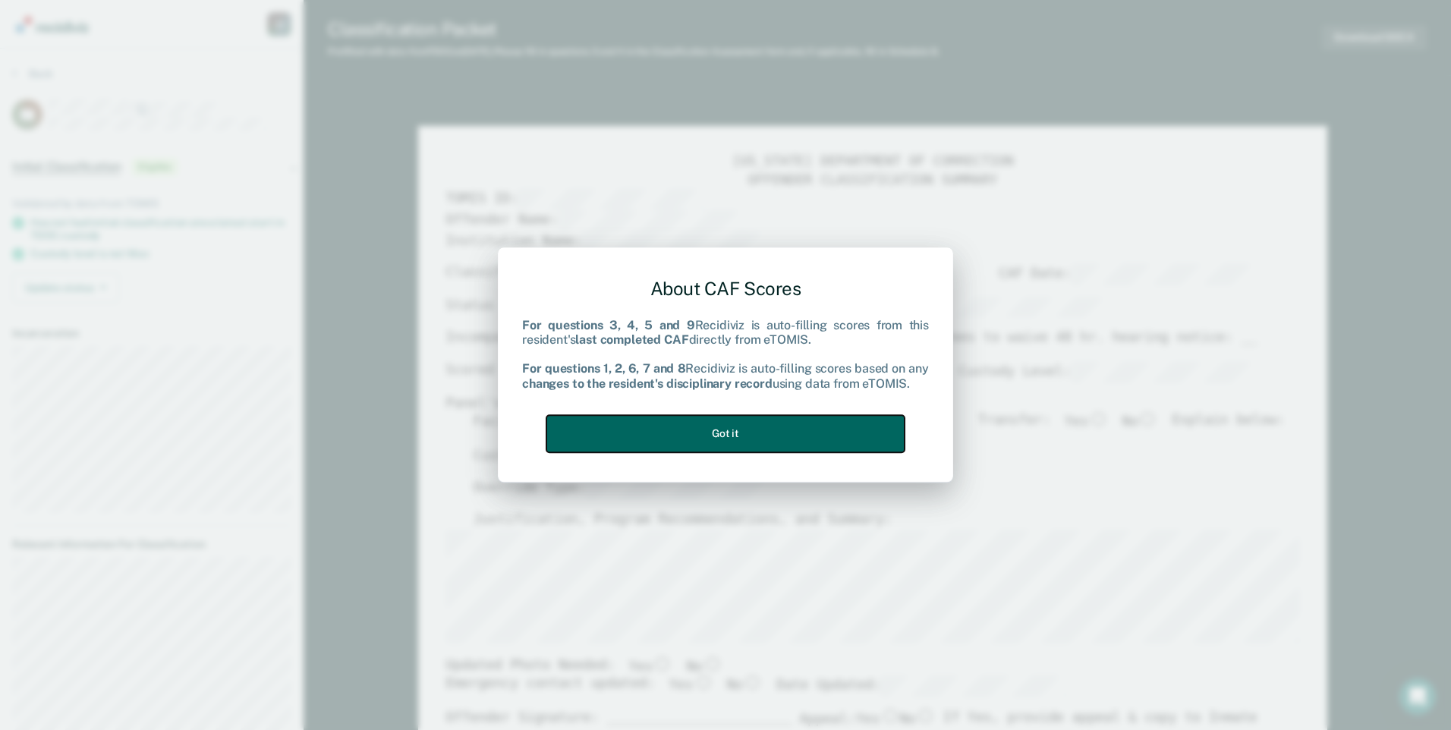
click at [865, 430] on button "Got it" at bounding box center [725, 433] width 358 height 37
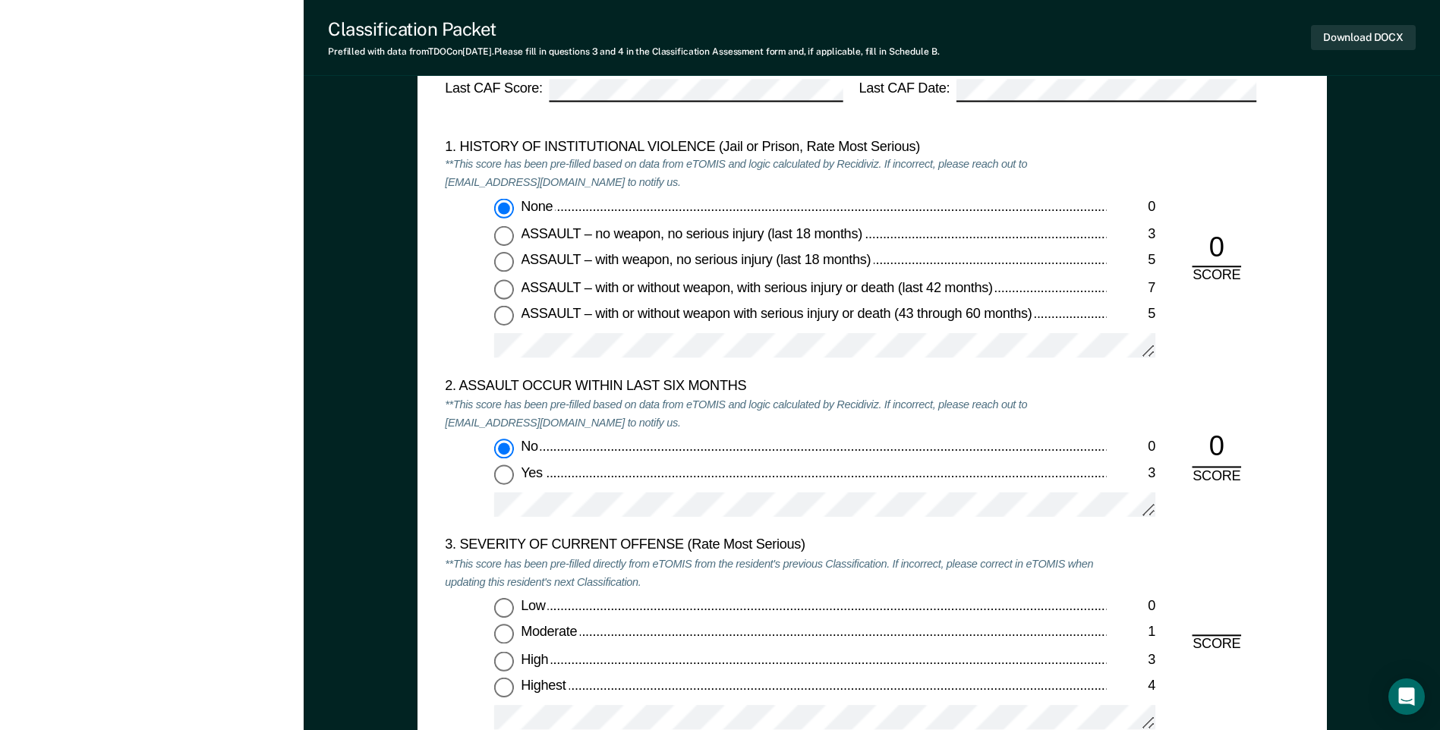
scroll to position [1594, 0]
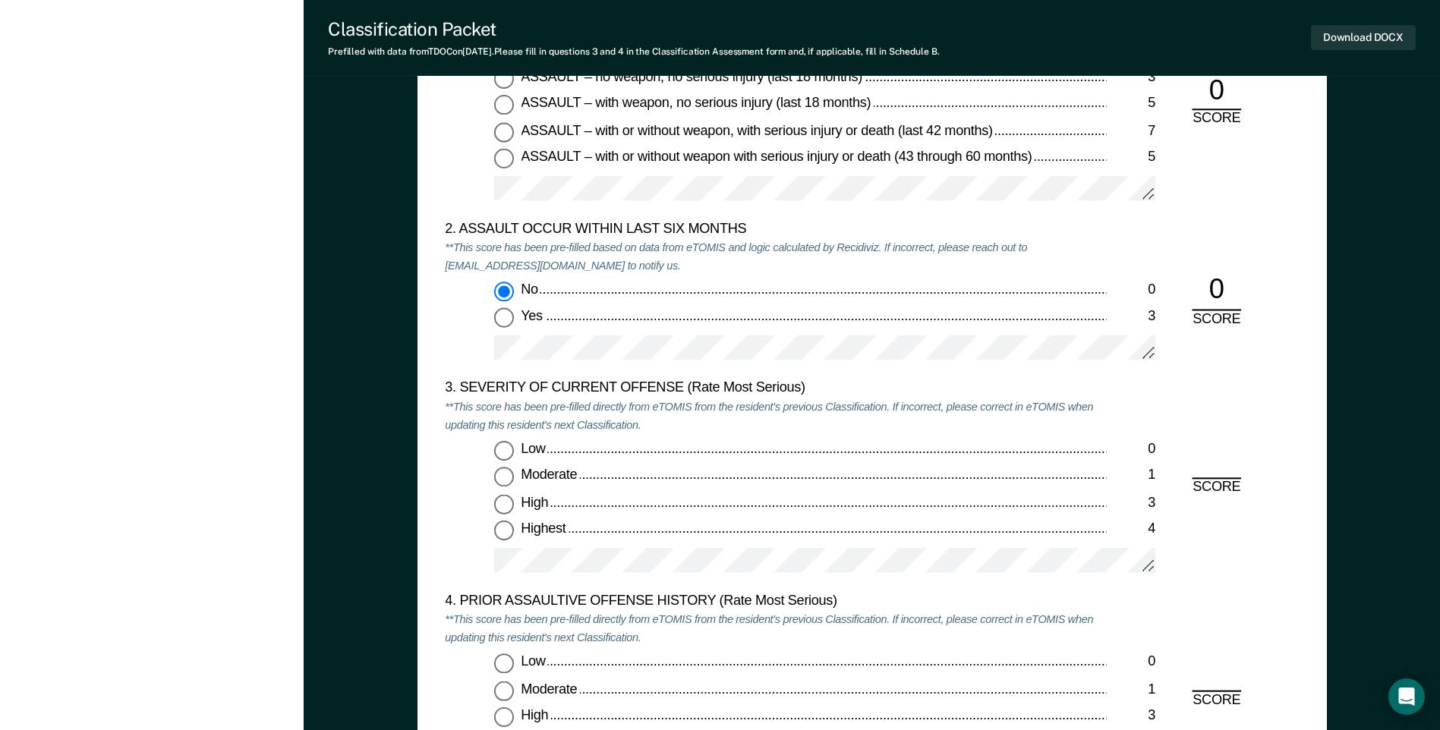
click at [505, 477] on input "Moderate 1" at bounding box center [504, 477] width 20 height 20
type textarea "x"
radio input "true"
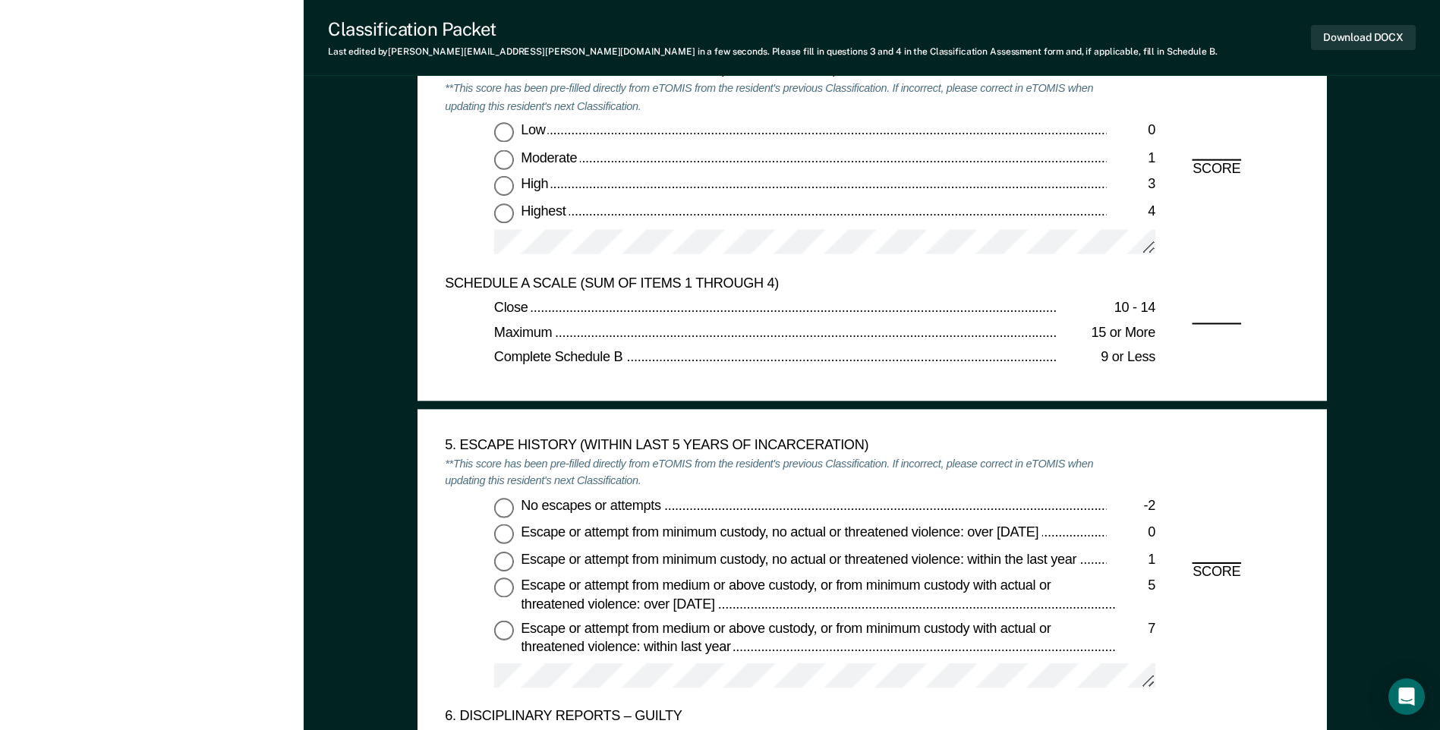
scroll to position [2277, 0]
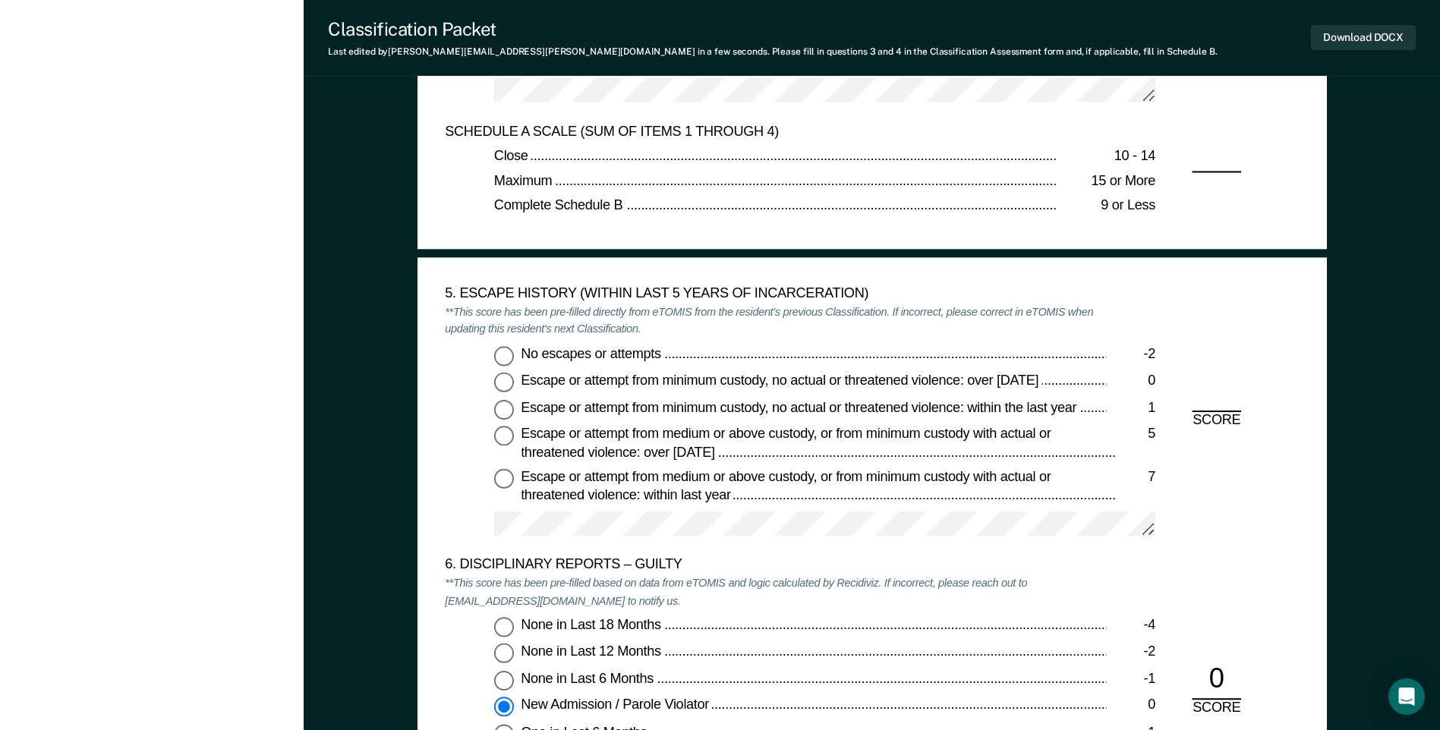
click at [504, 363] on input "No escapes or attempts -2" at bounding box center [504, 356] width 20 height 20
type textarea "x"
radio input "true"
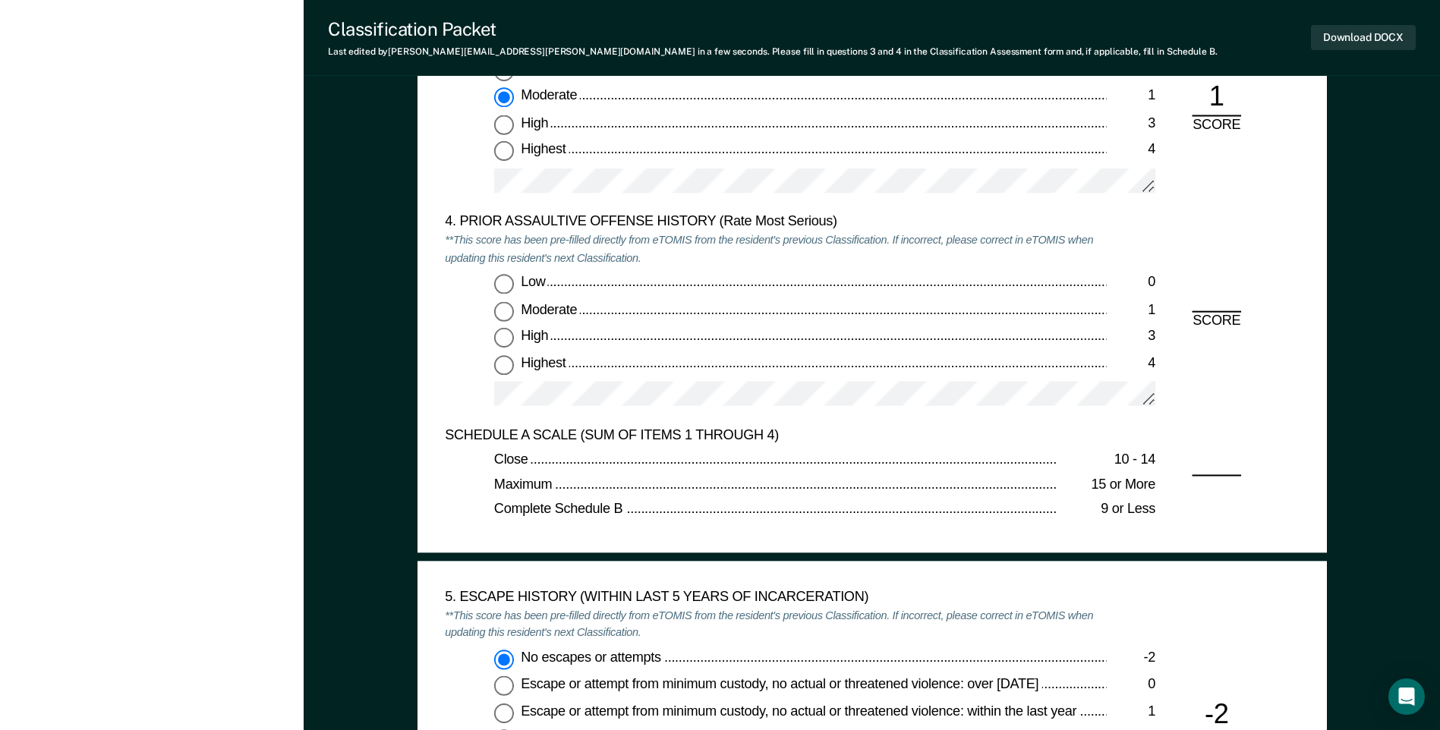
click at [502, 283] on input "Low 0" at bounding box center [504, 285] width 20 height 20
type textarea "x"
radio input "true"
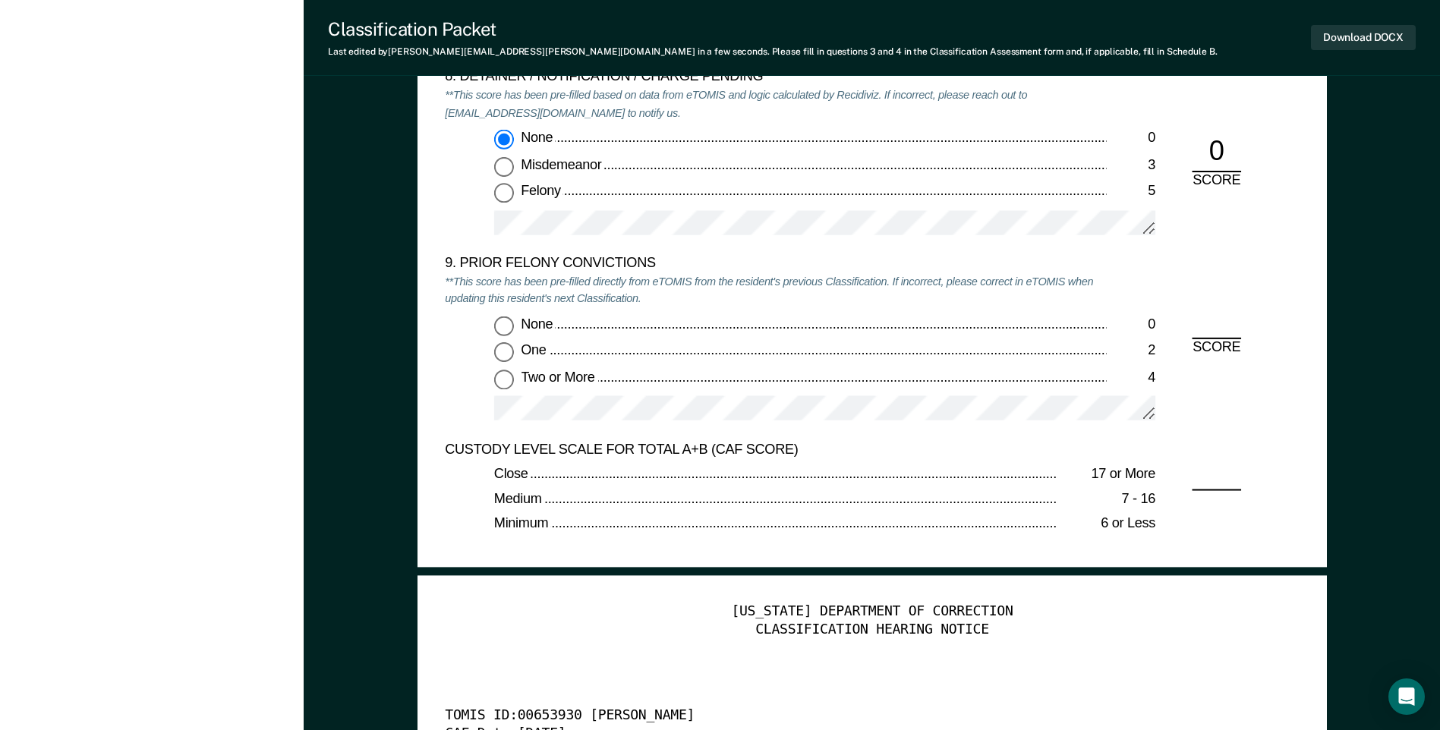
scroll to position [3263, 0]
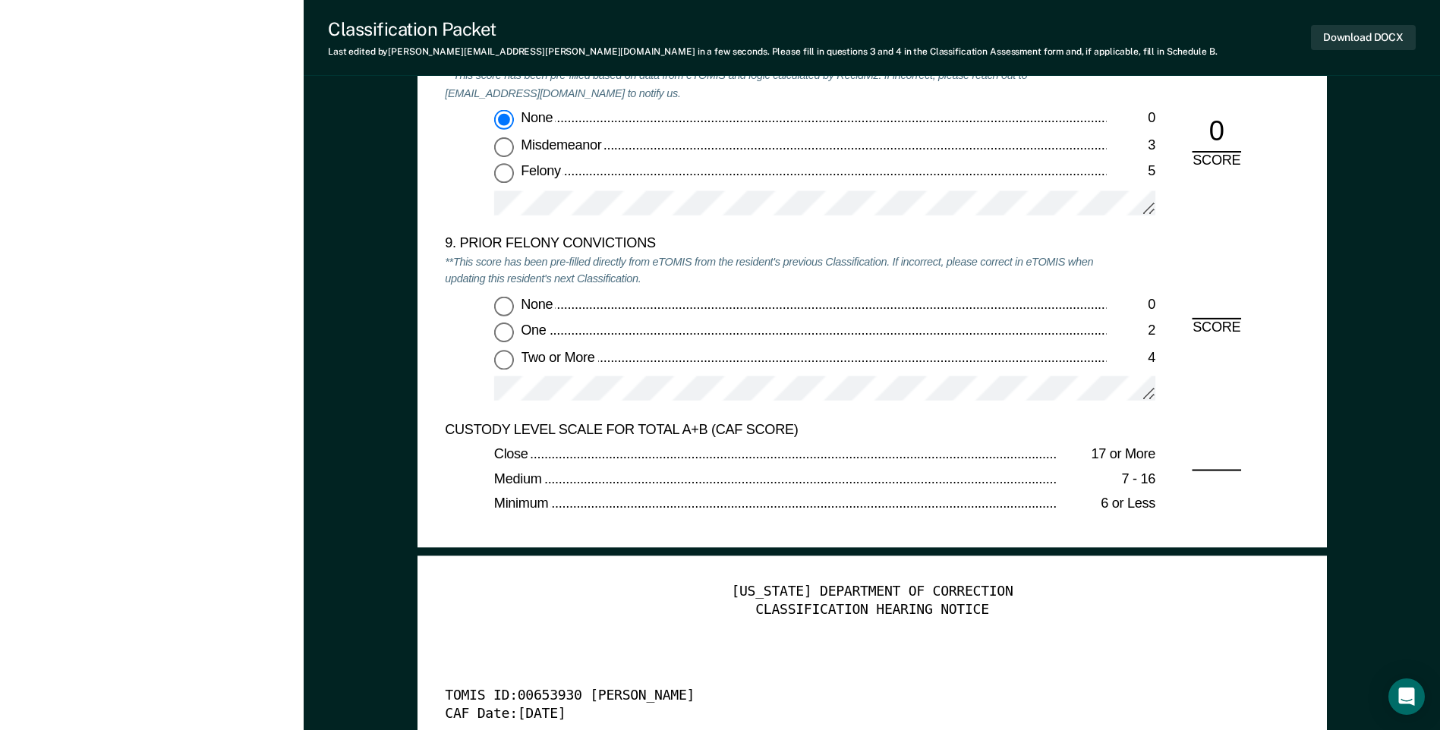
click at [505, 357] on input "Two or More 4" at bounding box center [504, 360] width 20 height 20
type textarea "x"
radio input "true"
click at [1352, 42] on button "Download DOCX" at bounding box center [1363, 37] width 105 height 25
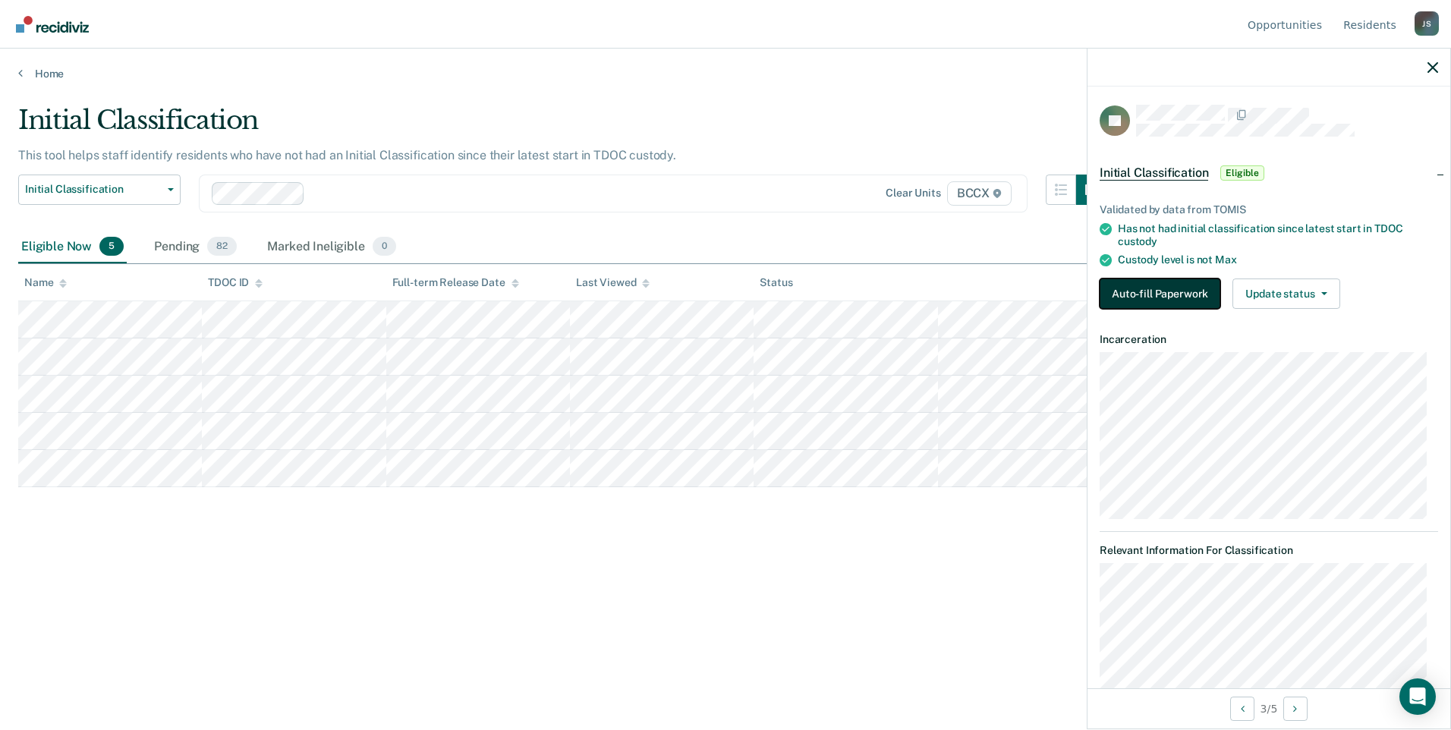
click at [1193, 291] on button "Auto-fill Paperwork" at bounding box center [1160, 294] width 121 height 30
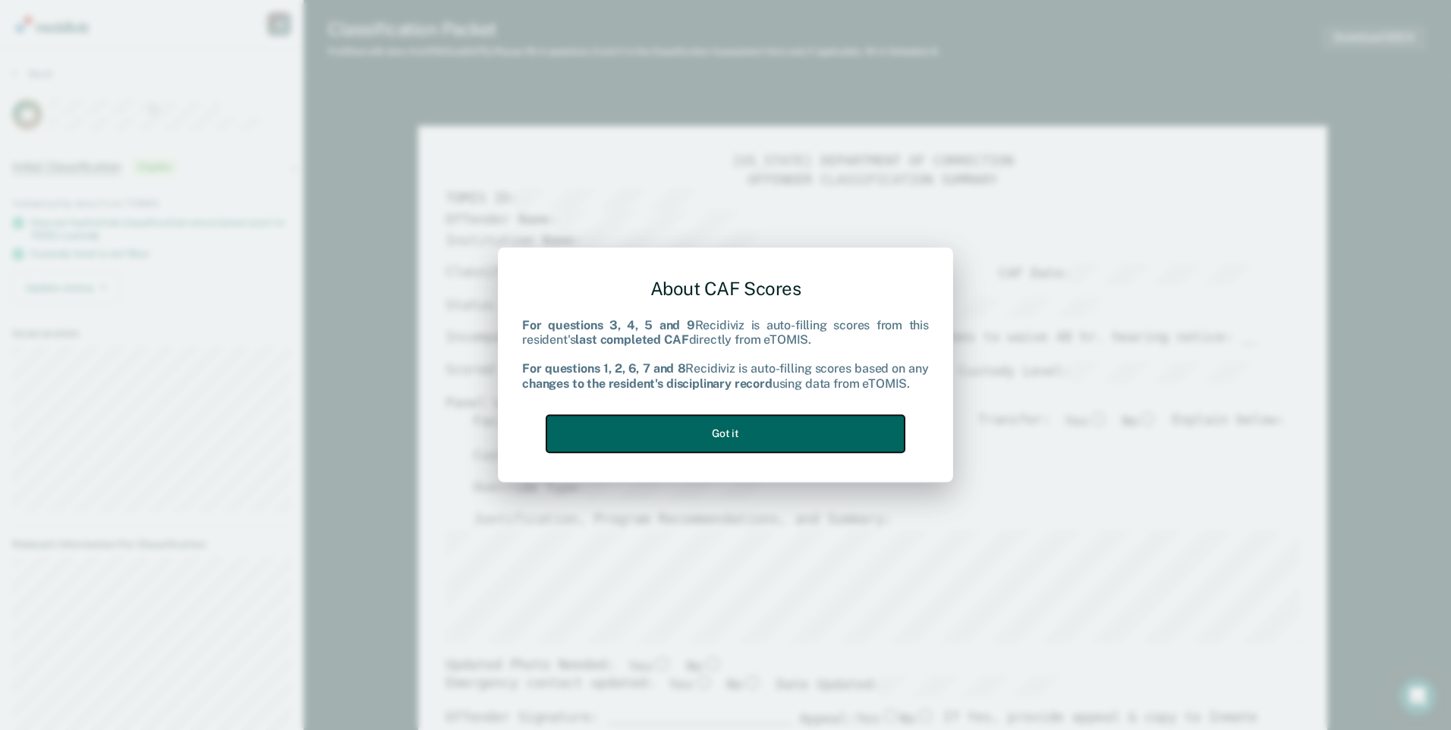
click at [809, 436] on button "Got it" at bounding box center [725, 433] width 358 height 37
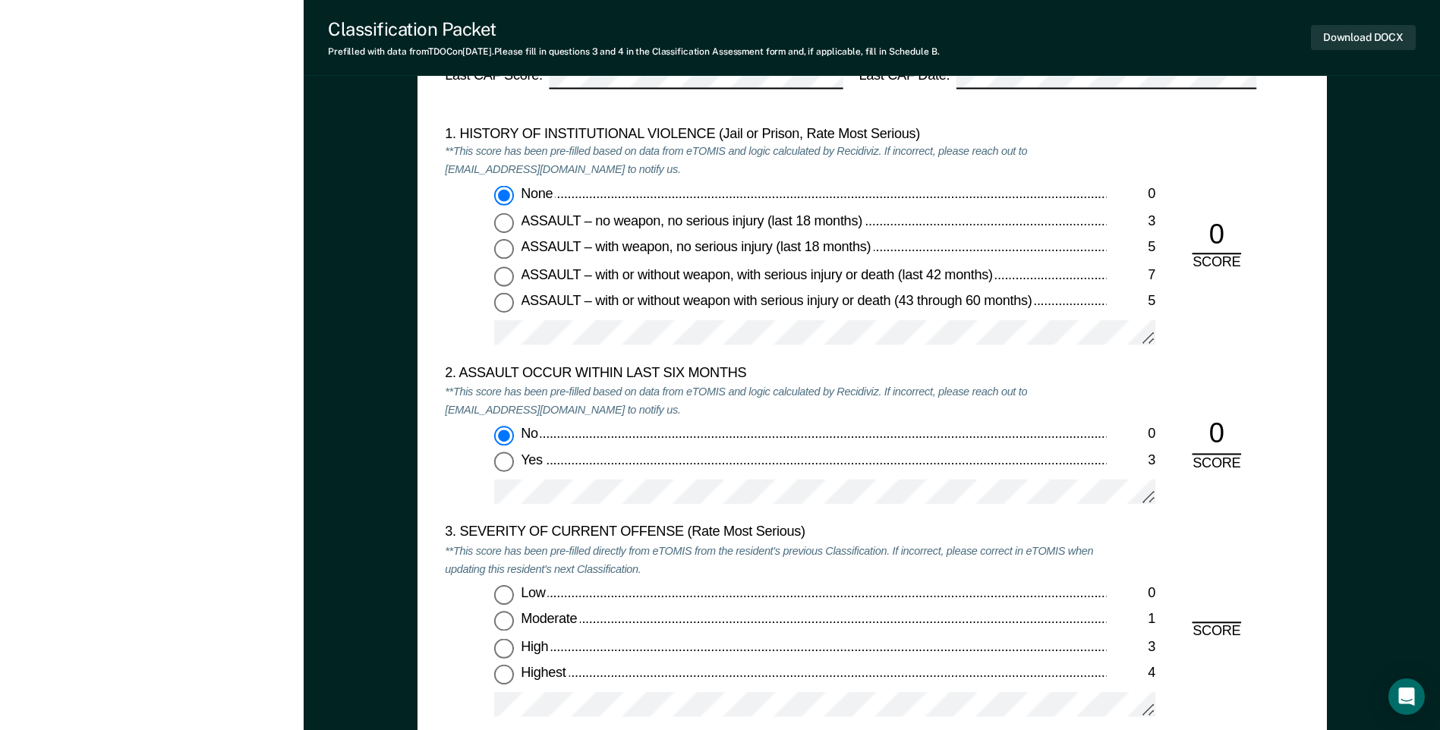
scroll to position [1594, 0]
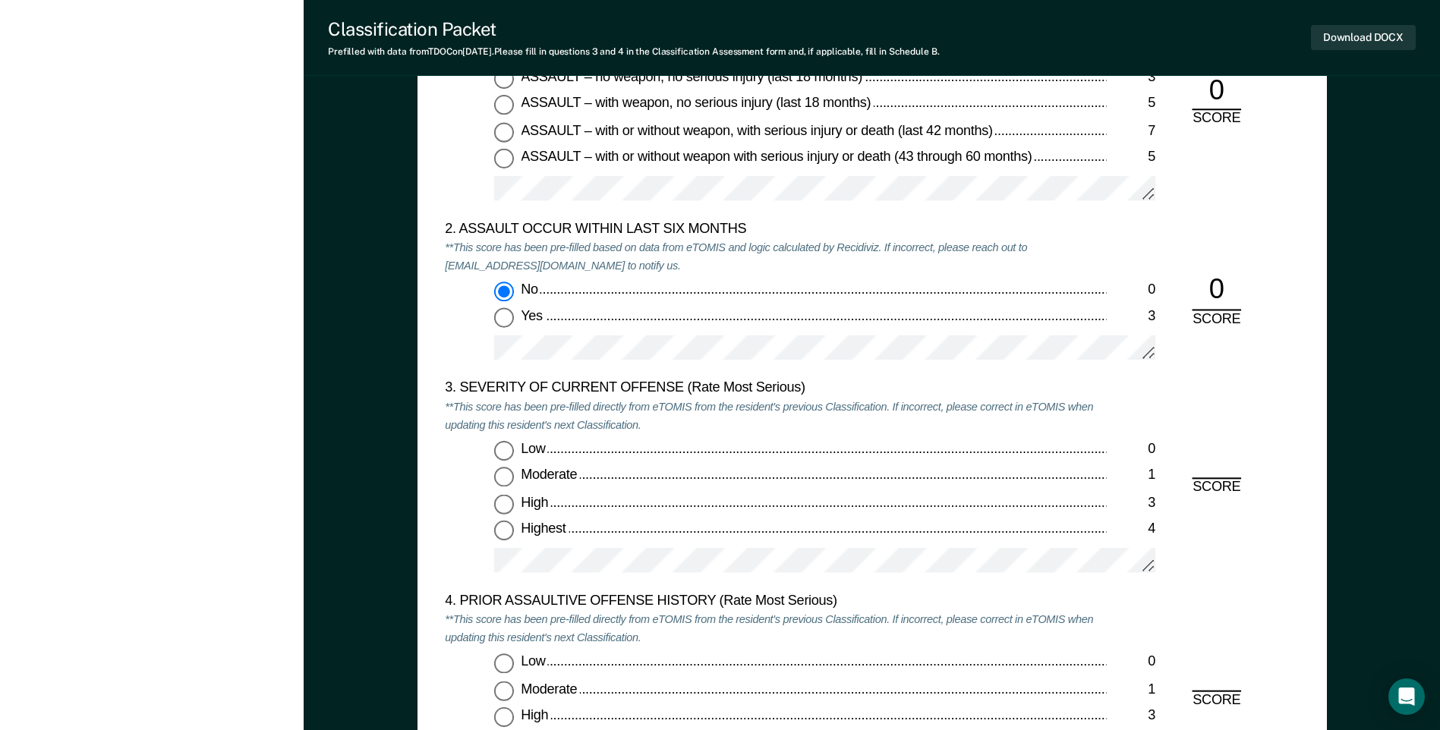
click at [505, 474] on input "Moderate 1" at bounding box center [504, 477] width 20 height 20
type textarea "x"
radio input "true"
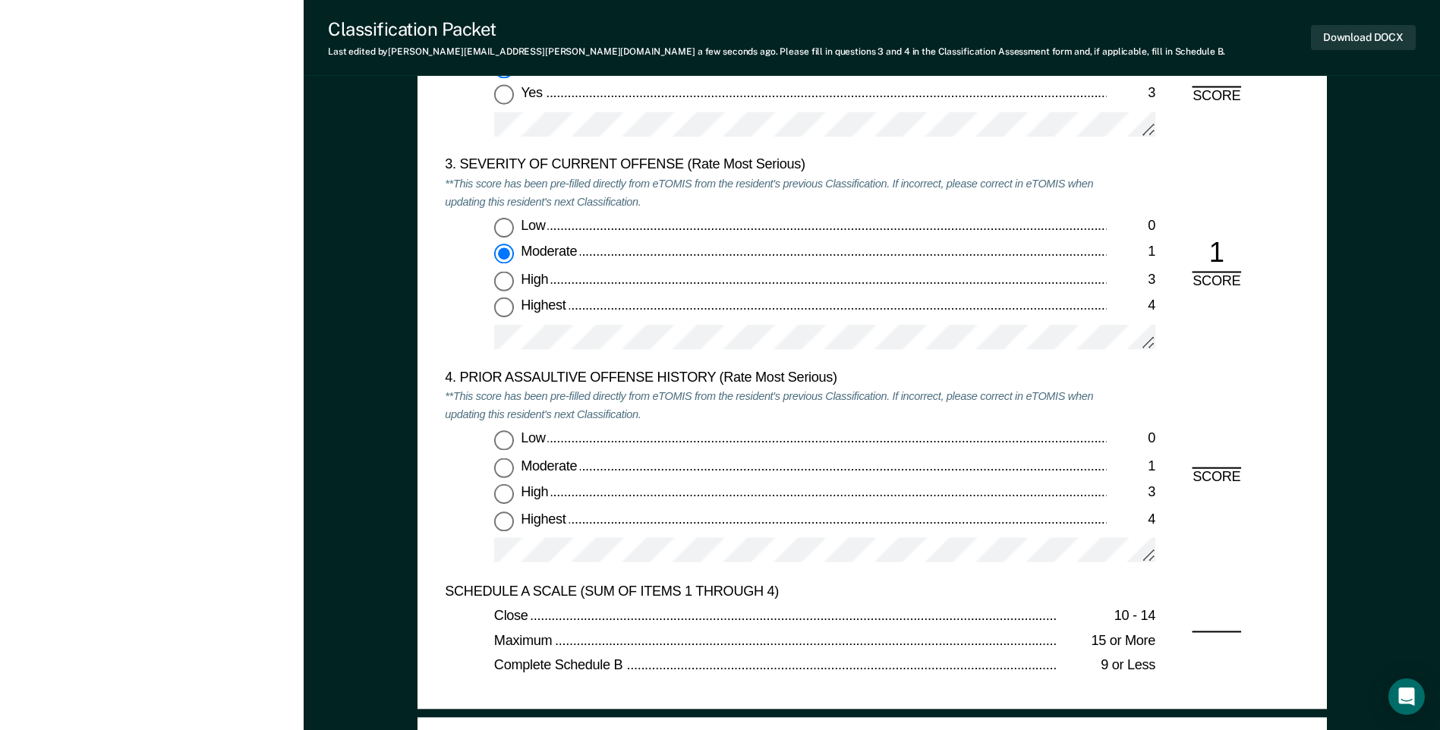
scroll to position [1821, 0]
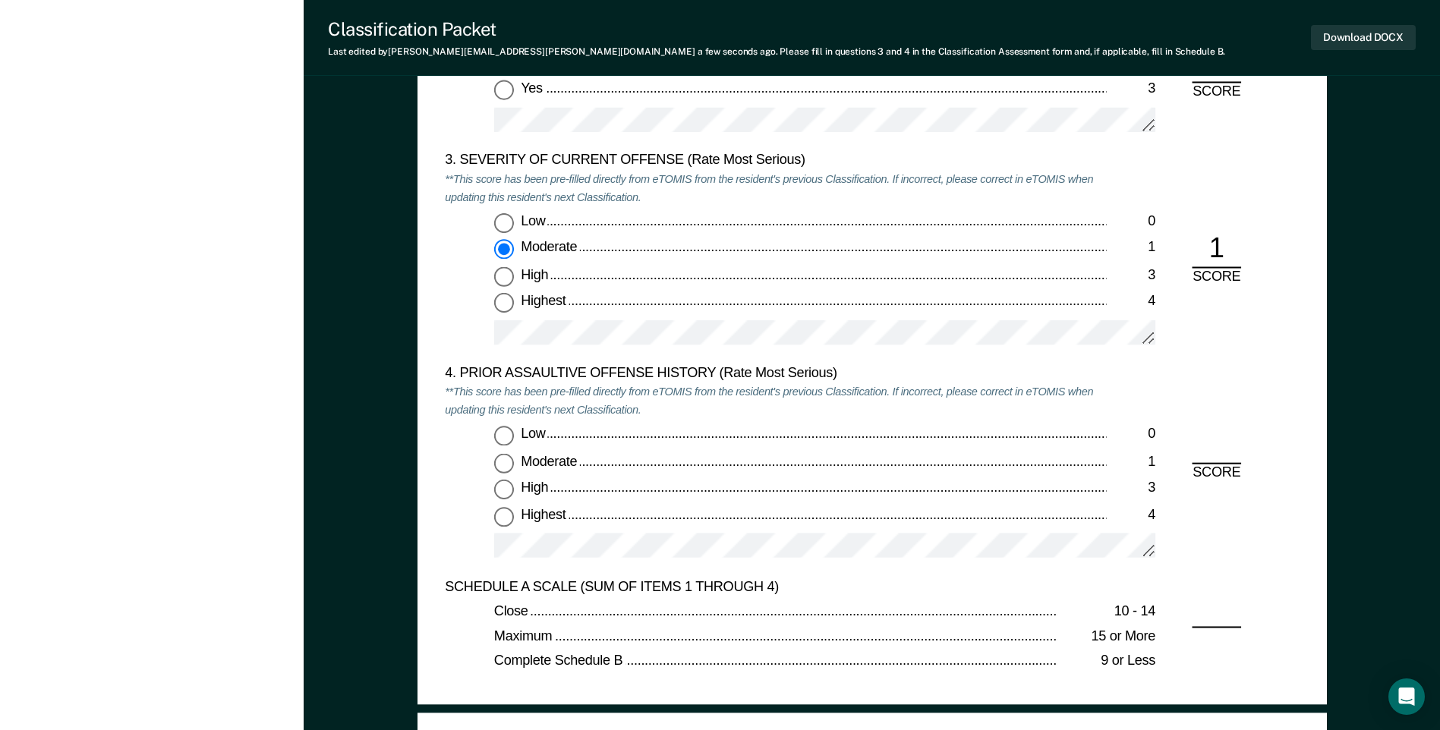
click at [507, 434] on input "Low 0" at bounding box center [504, 436] width 20 height 20
type textarea "x"
radio input "true"
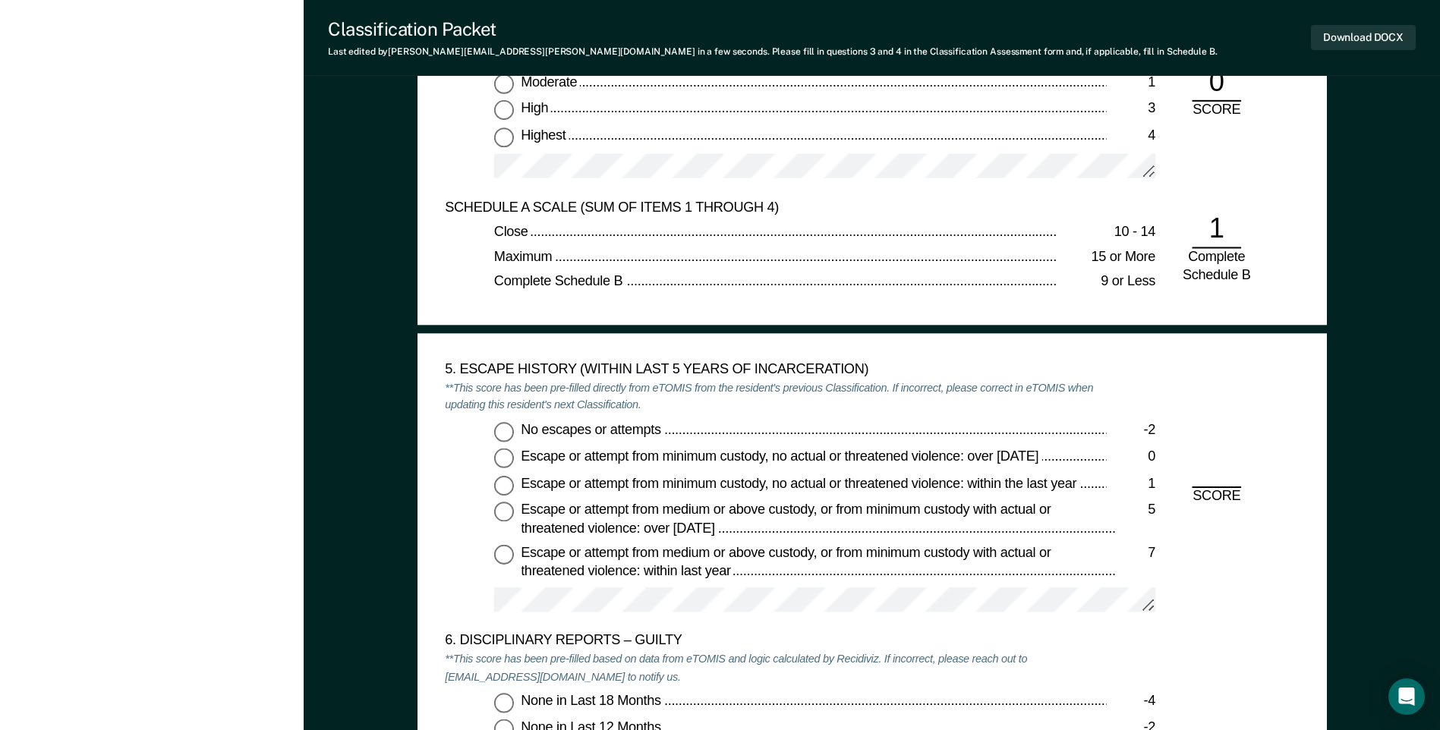
click at [511, 430] on input "No escapes or attempts -2" at bounding box center [504, 432] width 20 height 20
type textarea "x"
radio input "true"
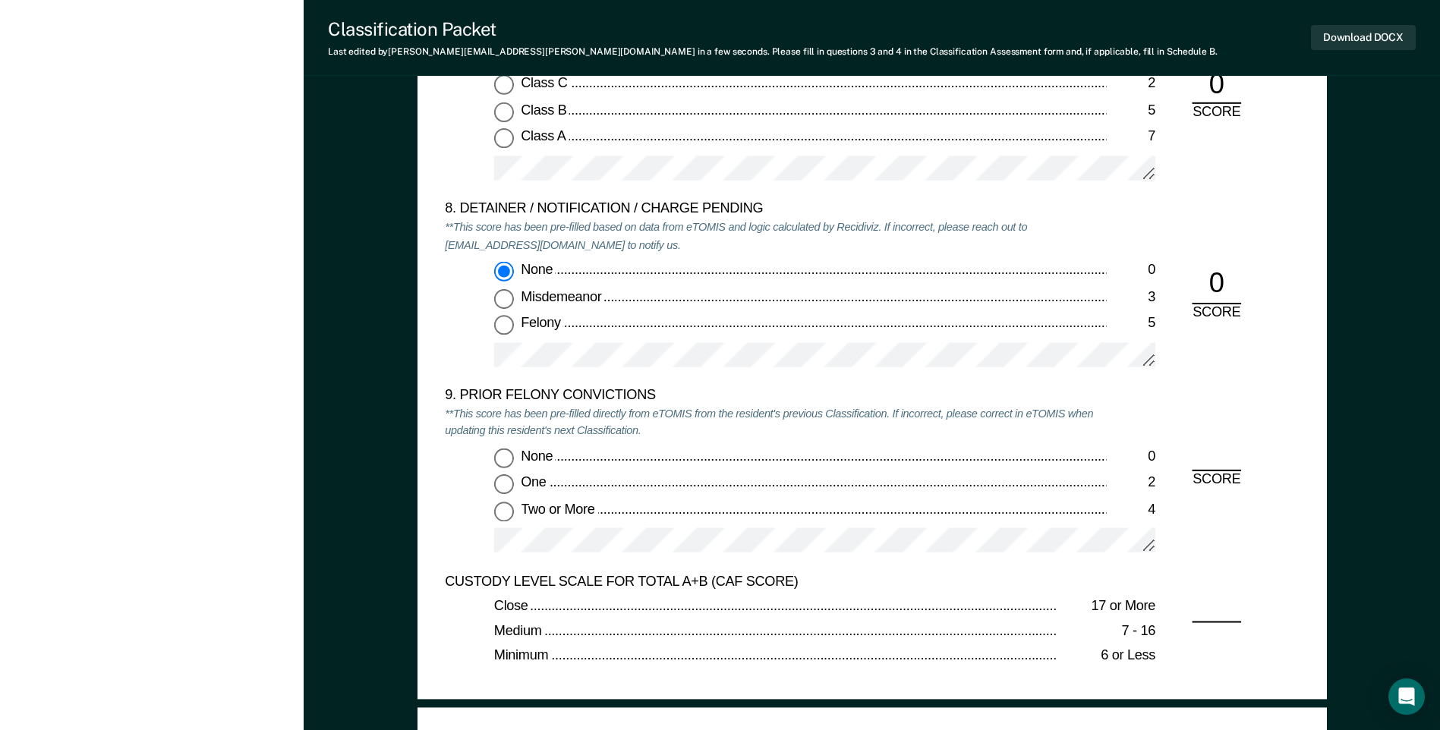
scroll to position [3415, 0]
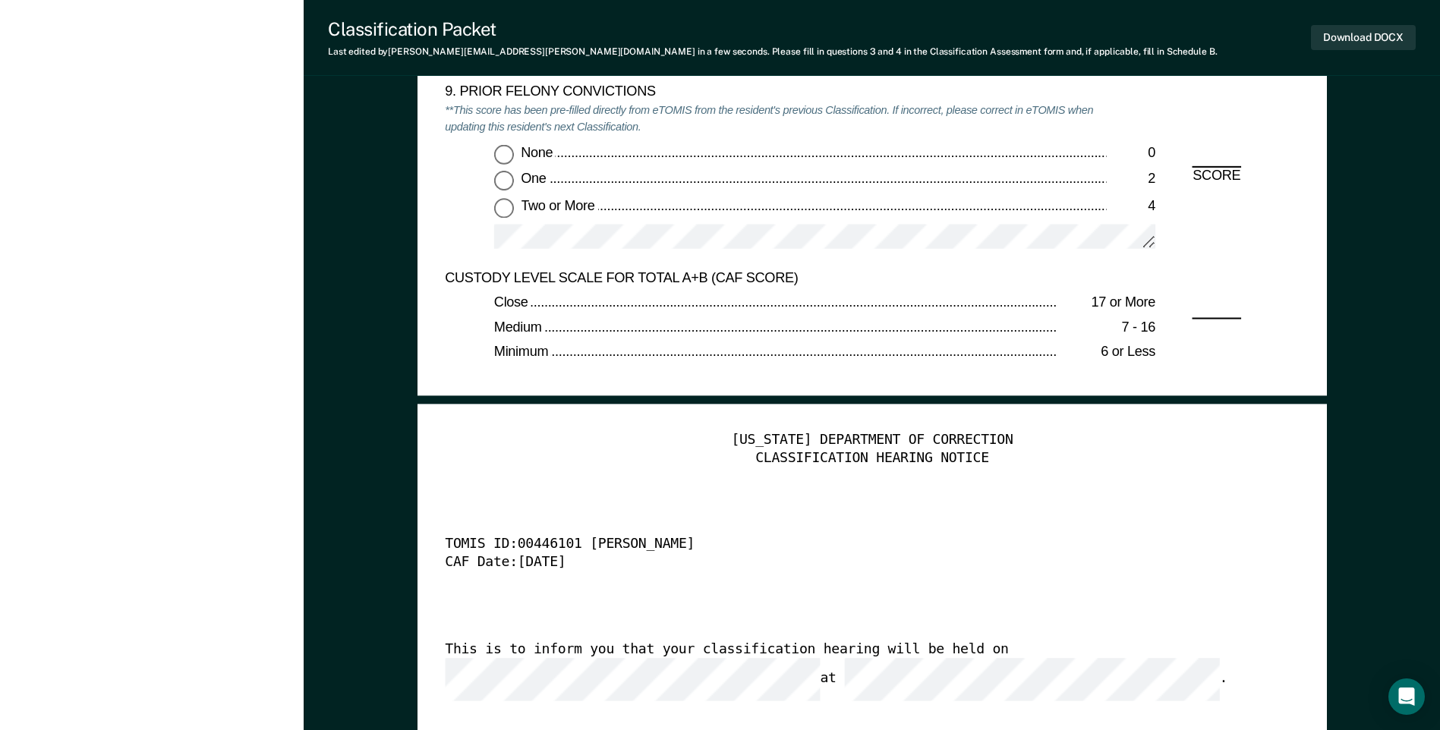
click at [502, 207] on input "Two or More 4" at bounding box center [504, 208] width 20 height 20
type textarea "x"
radio input "true"
click at [1366, 35] on button "Download DOCX" at bounding box center [1363, 37] width 105 height 25
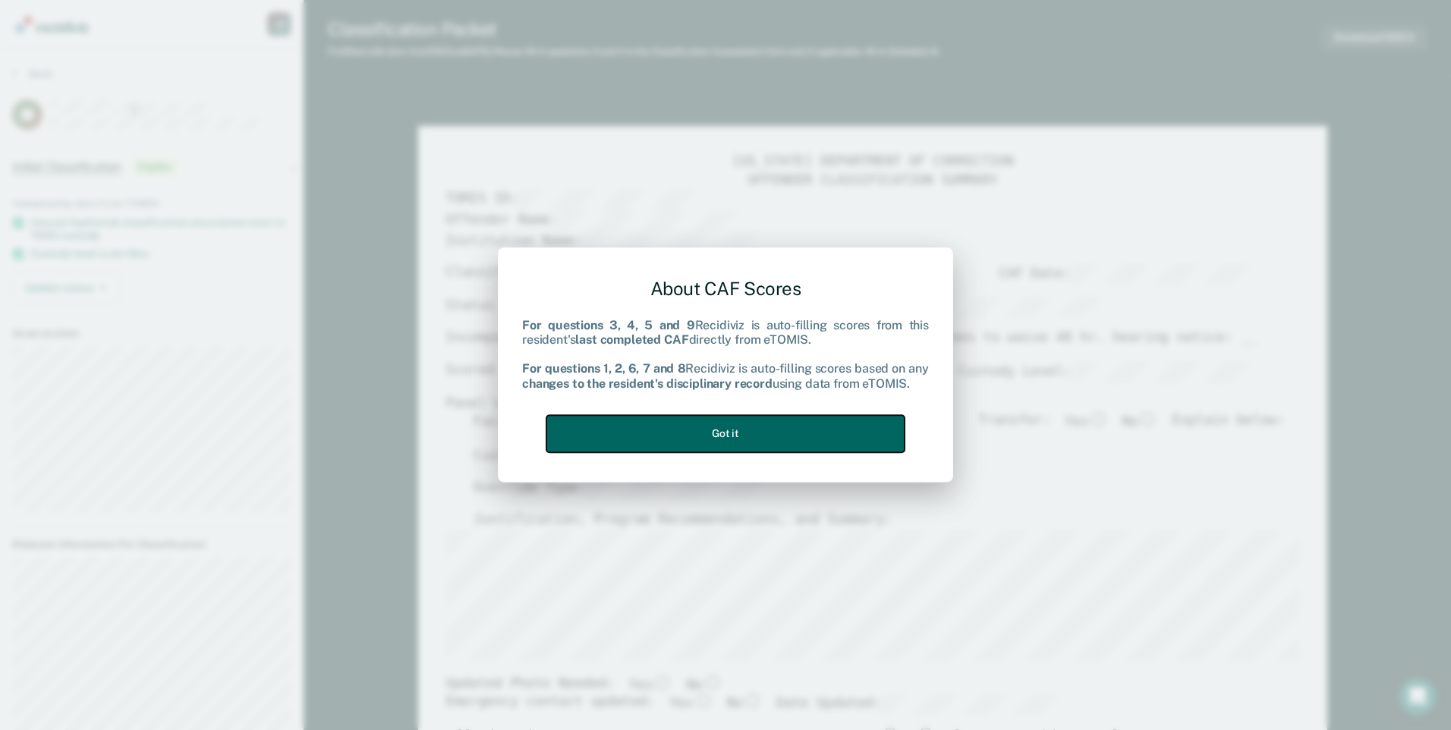
click at [798, 427] on button "Got it" at bounding box center [725, 433] width 358 height 37
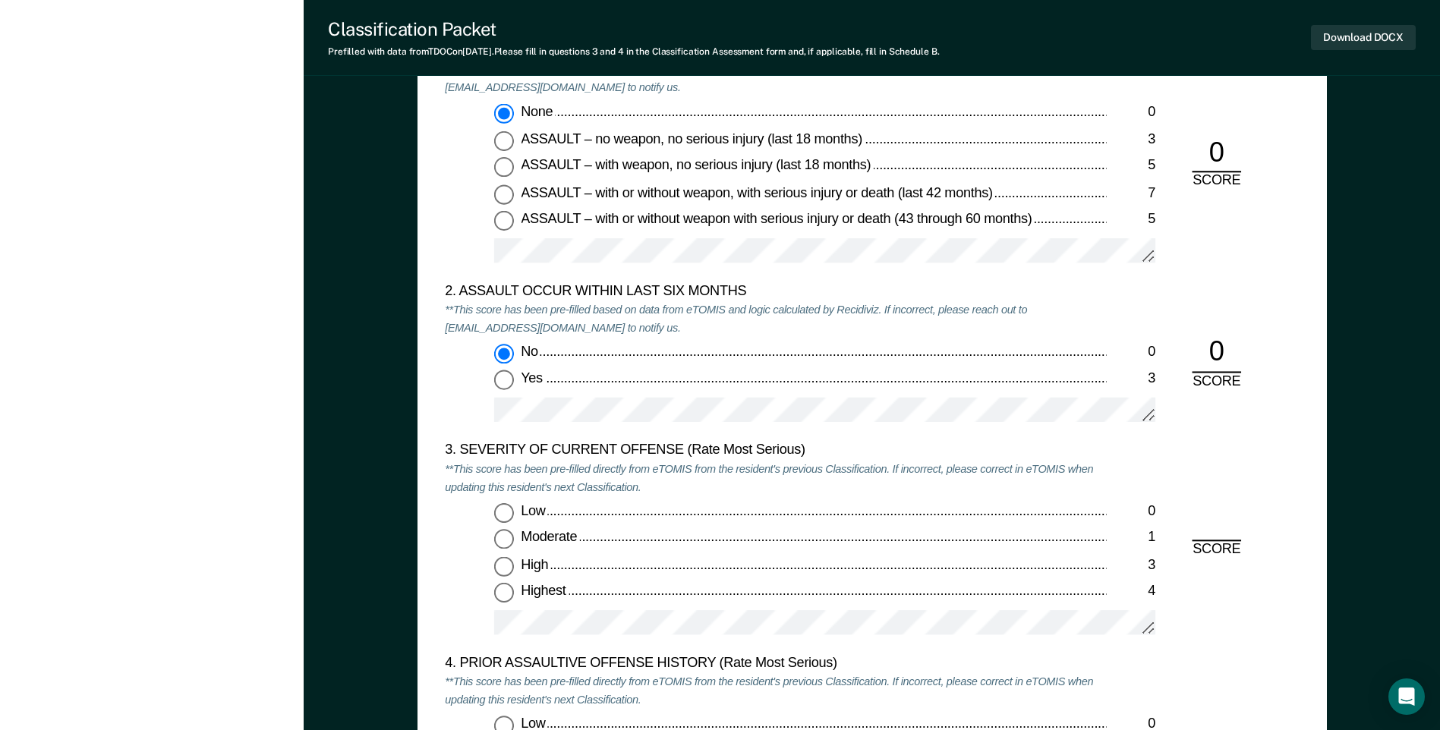
scroll to position [1745, 0]
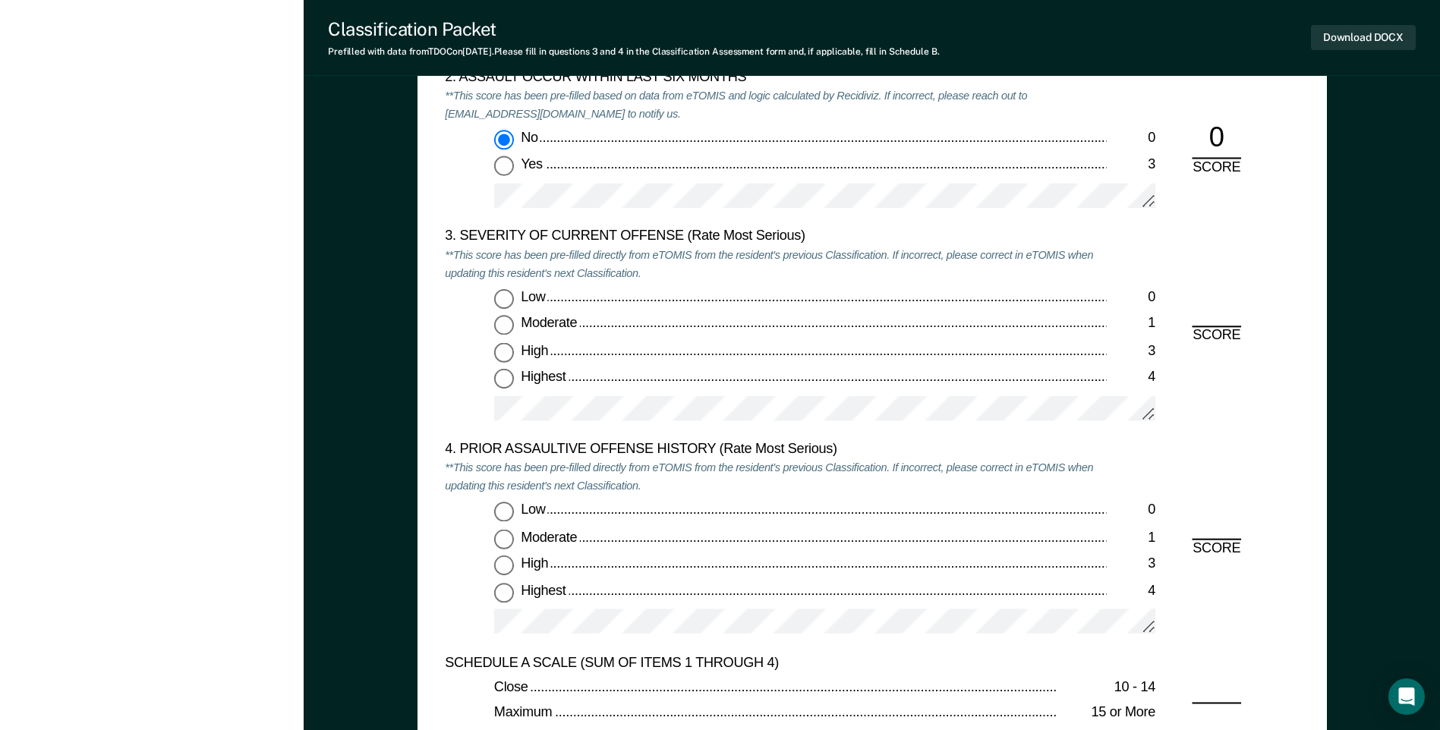
click at [503, 330] on input "Moderate 1" at bounding box center [504, 326] width 20 height 20
type textarea "x"
radio input "true"
click at [509, 509] on input "Low 0" at bounding box center [504, 512] width 20 height 20
type textarea "x"
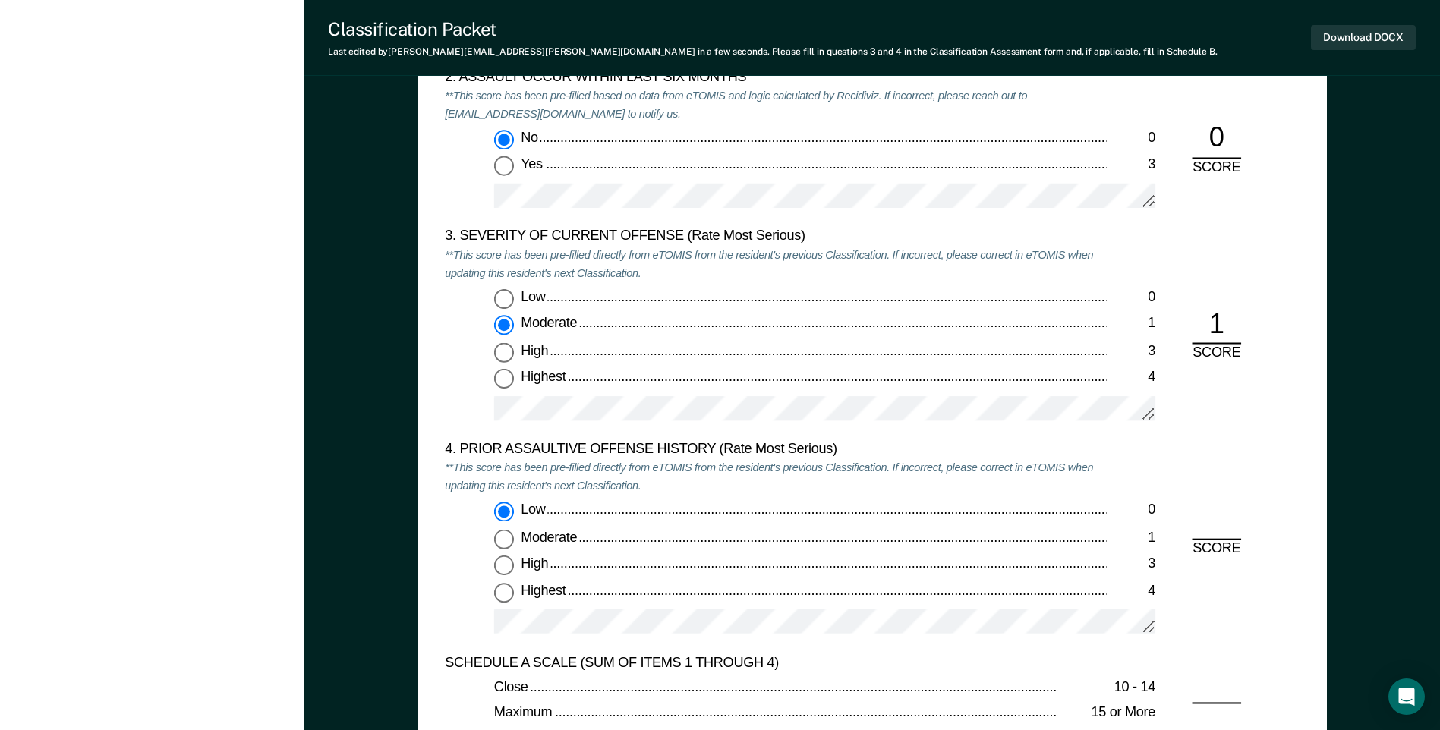
radio input "true"
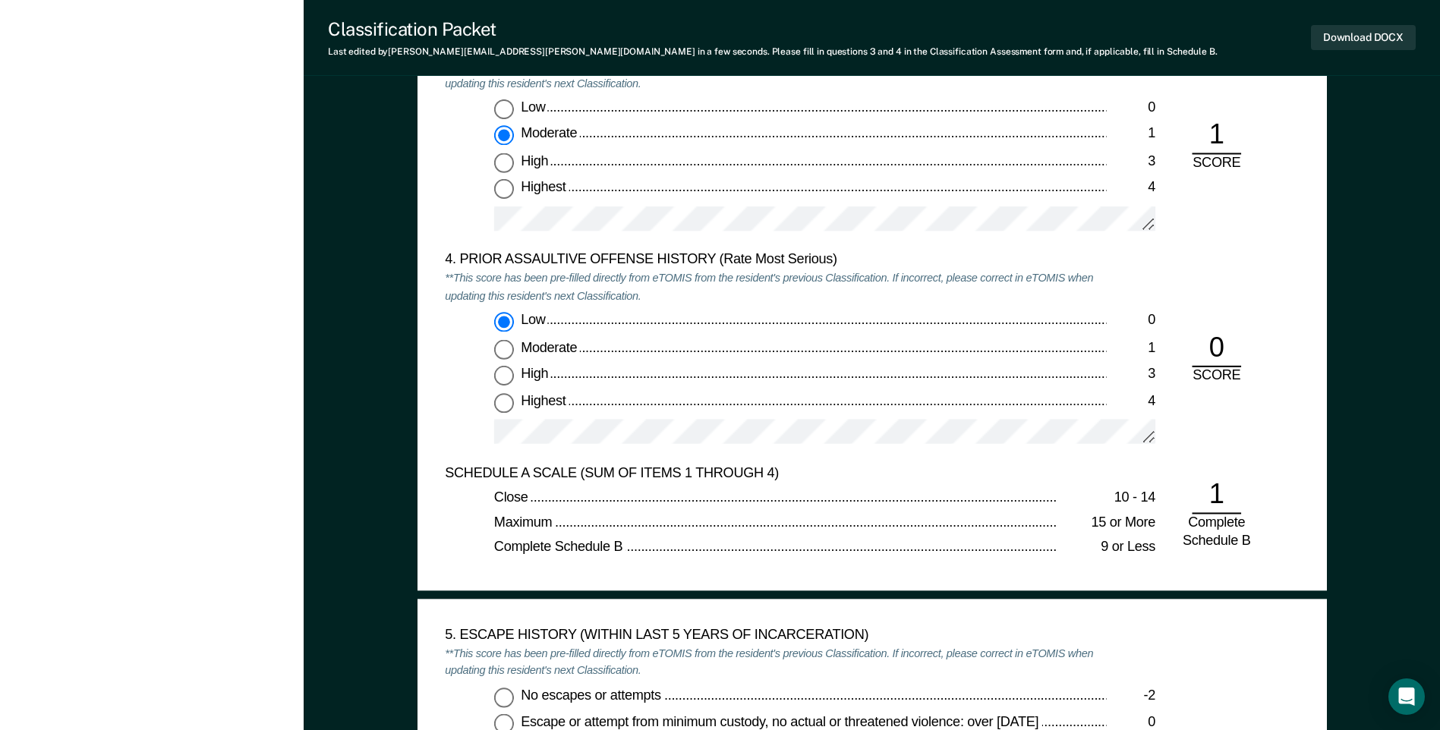
scroll to position [2125, 0]
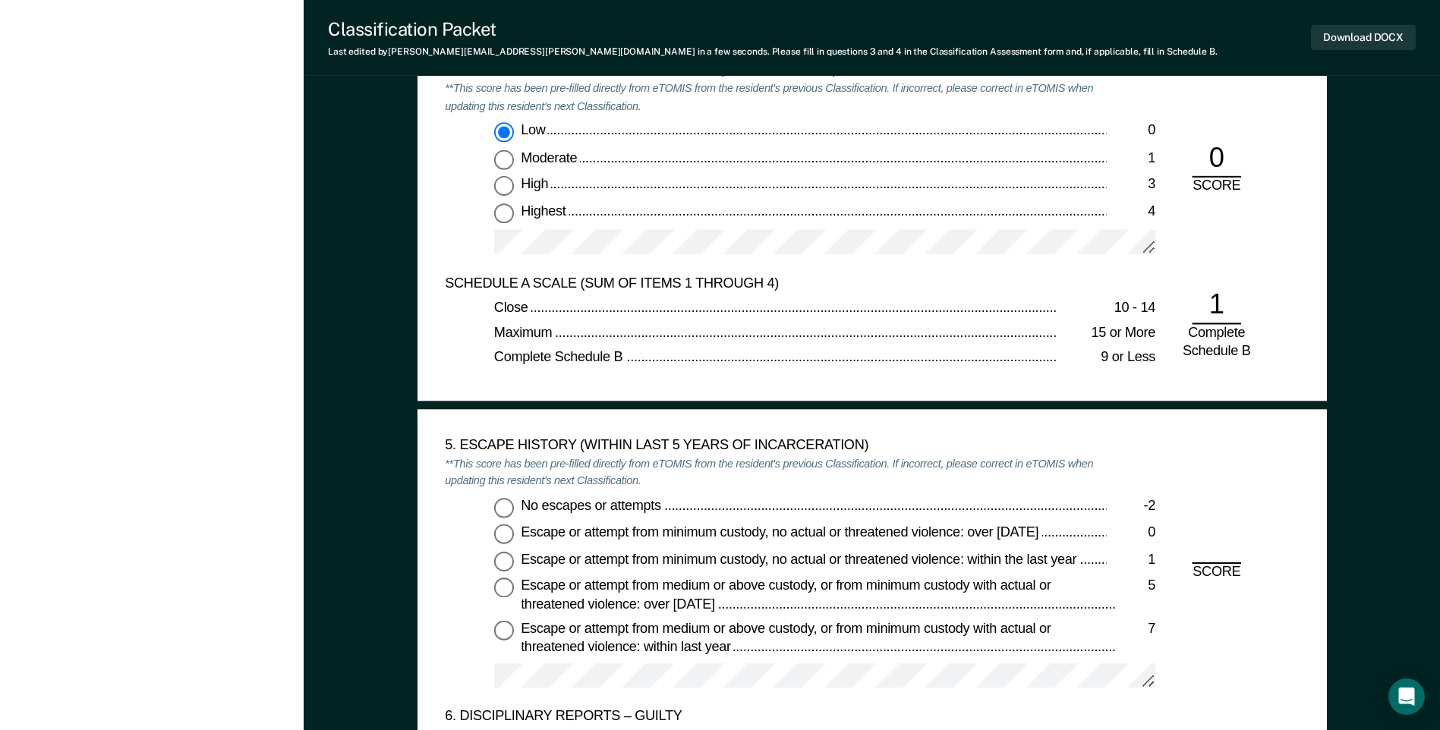
click at [505, 504] on input "No escapes or attempts -2" at bounding box center [504, 508] width 20 height 20
type textarea "x"
radio input "true"
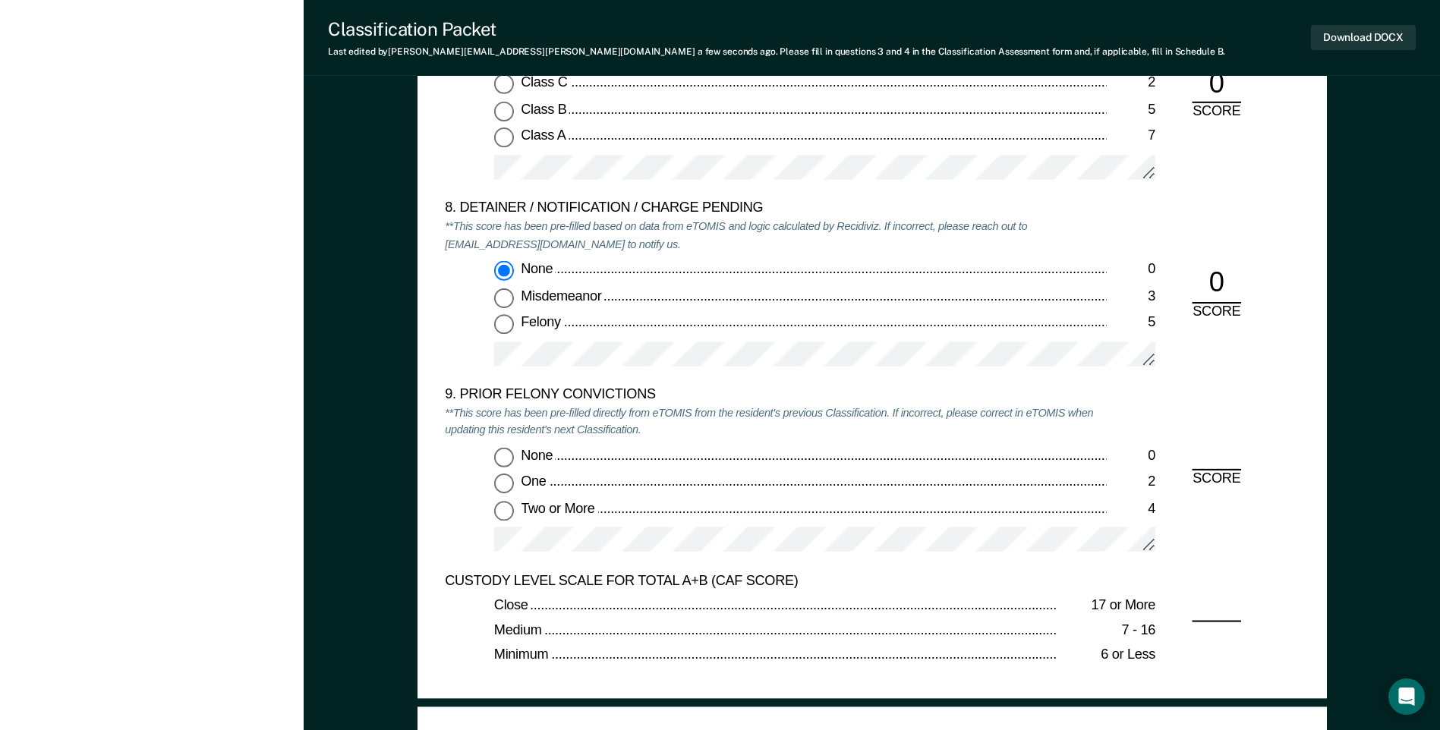
scroll to position [3339, 0]
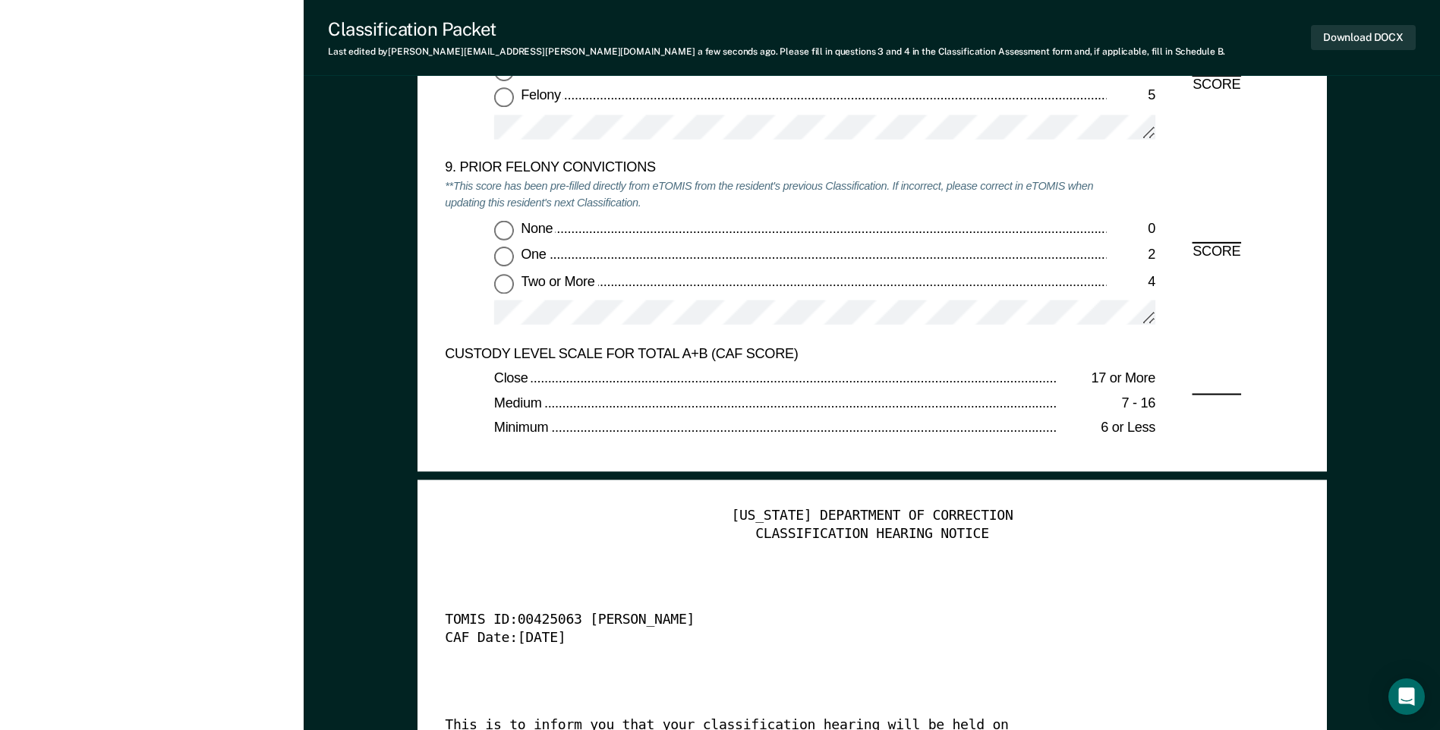
click at [499, 283] on input "Two or More 4" at bounding box center [504, 284] width 20 height 20
type textarea "x"
radio input "true"
click at [1366, 26] on button "Download DOCX" at bounding box center [1363, 37] width 105 height 25
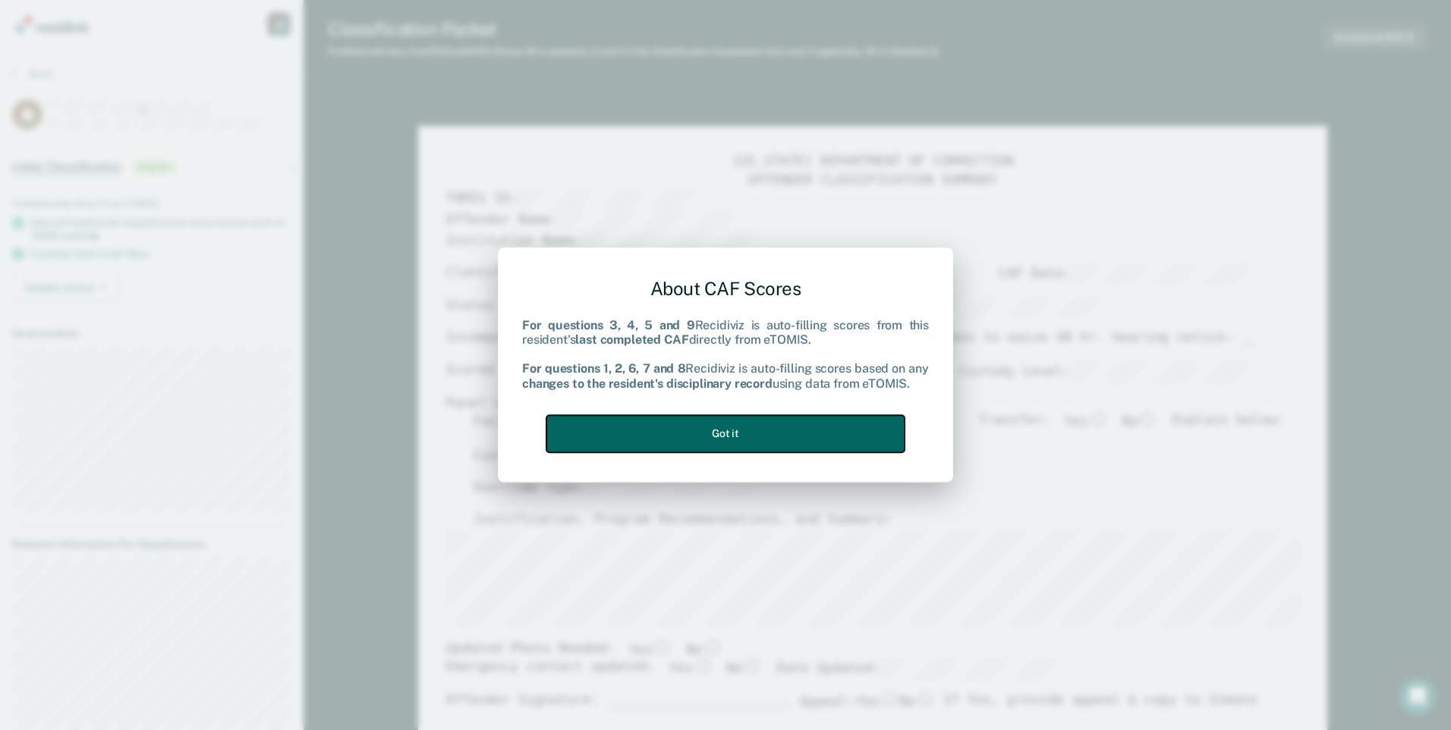
click at [804, 427] on button "Got it" at bounding box center [725, 433] width 358 height 37
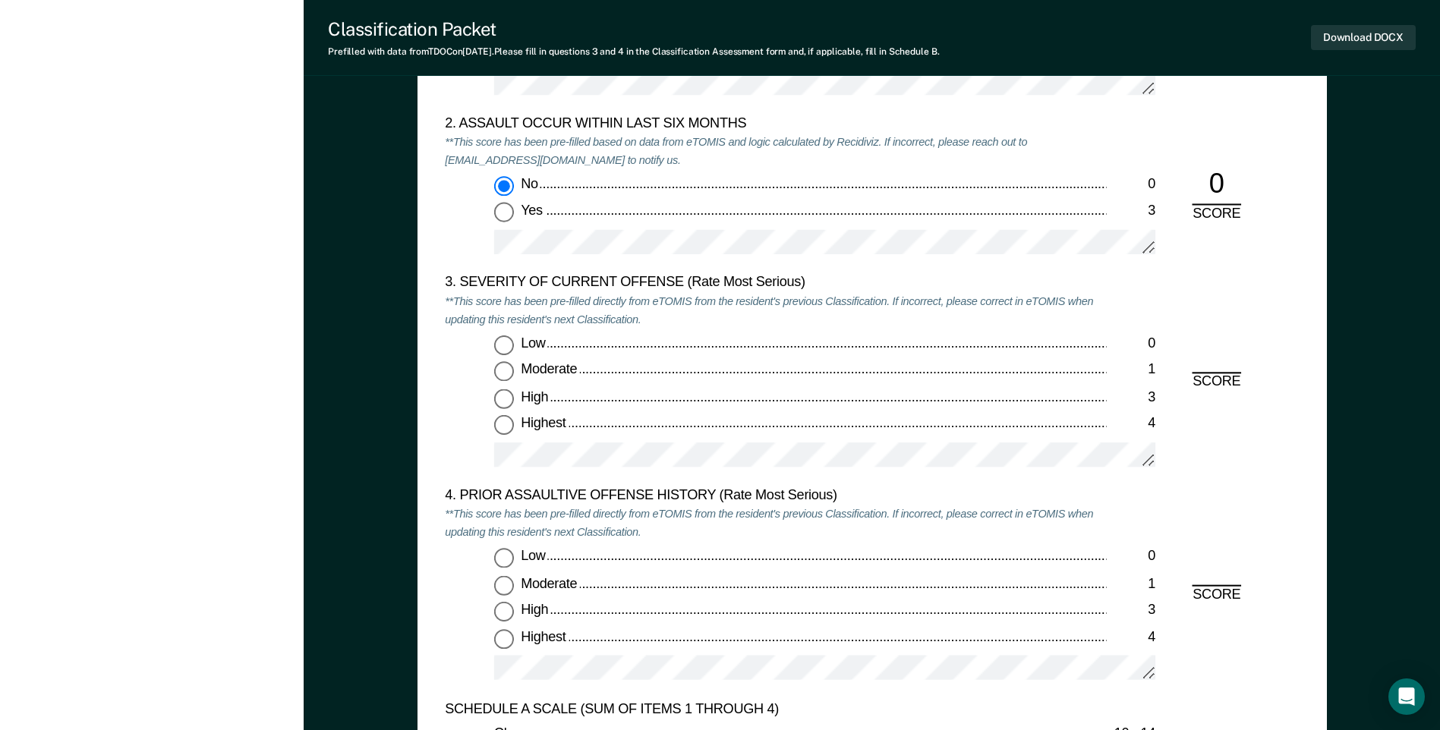
scroll to position [1821, 0]
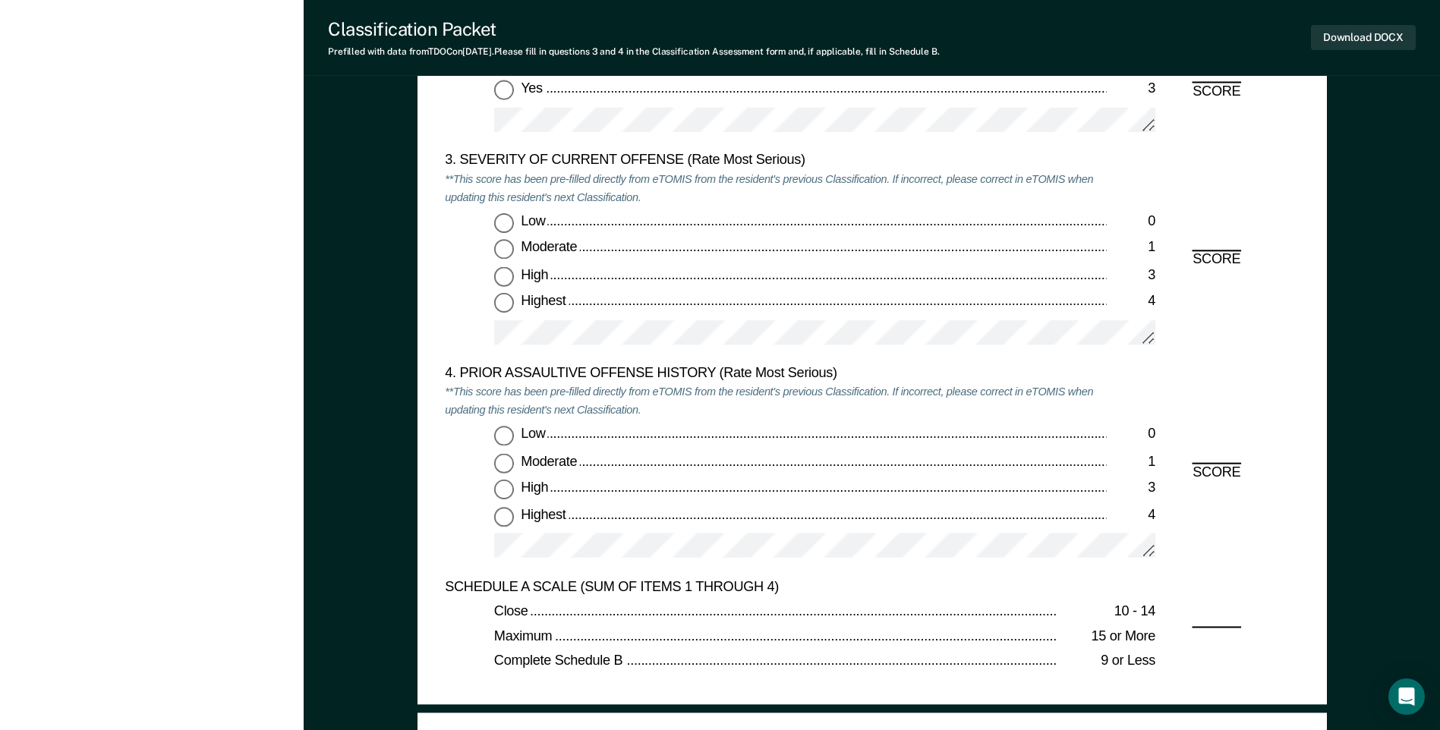
click at [505, 247] on input "Moderate 1" at bounding box center [504, 250] width 20 height 20
type textarea "x"
radio input "true"
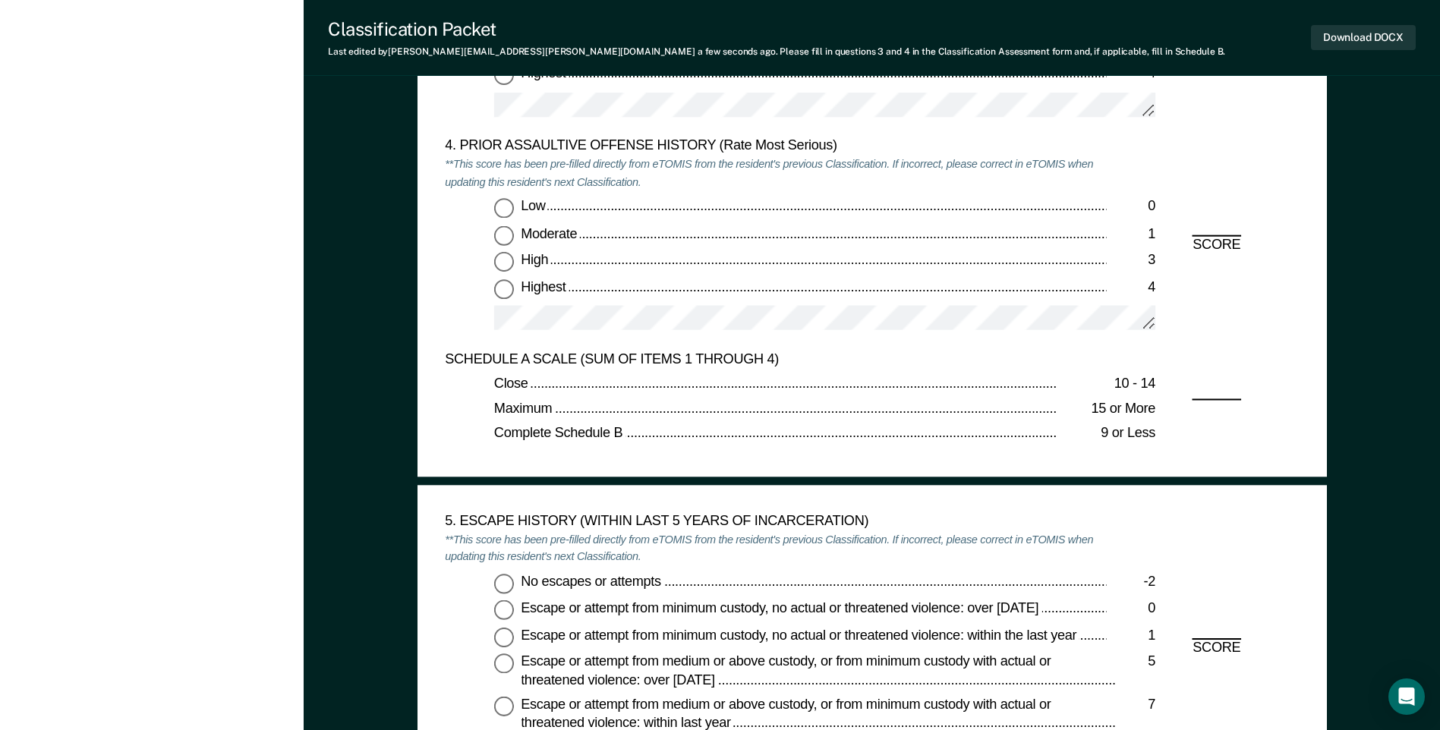
click at [506, 205] on input "Low 0" at bounding box center [504, 209] width 20 height 20
type textarea "x"
radio input "true"
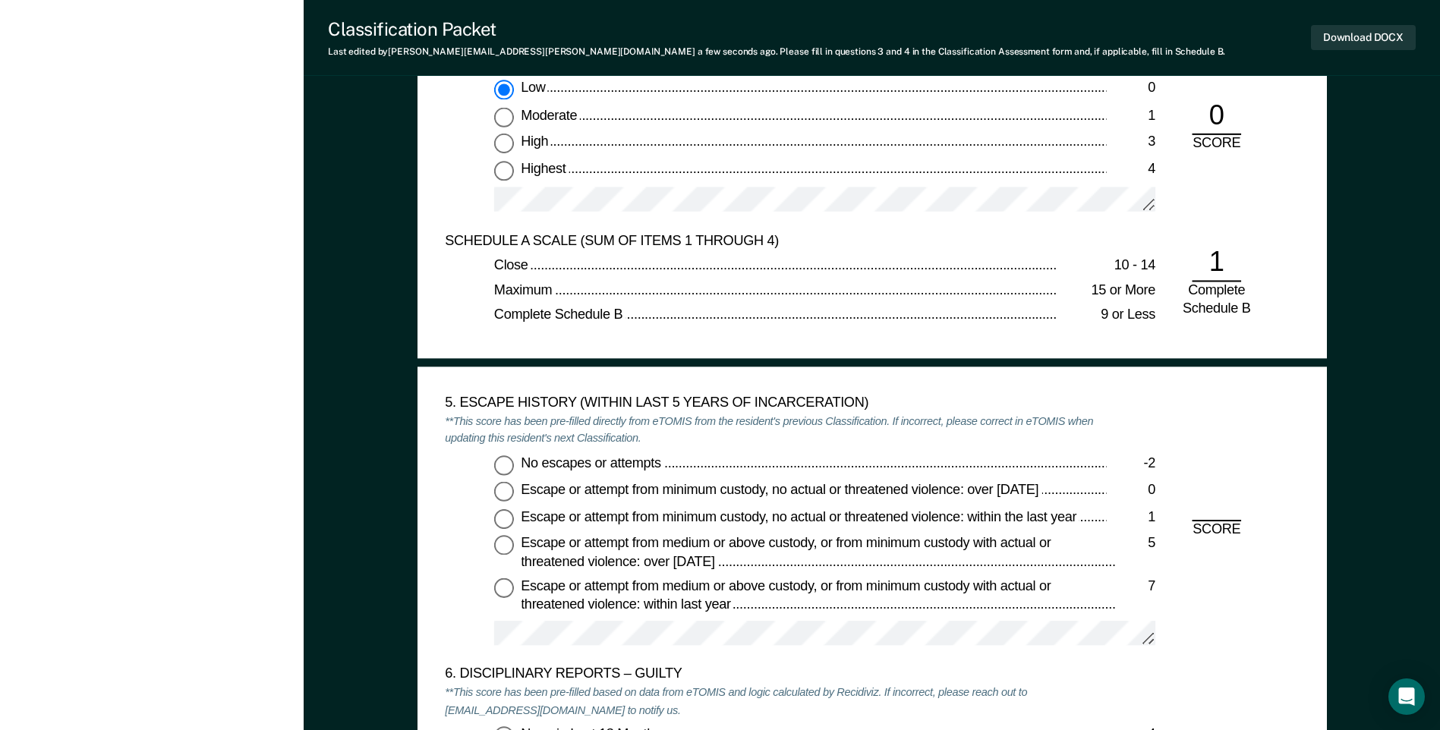
scroll to position [2277, 0]
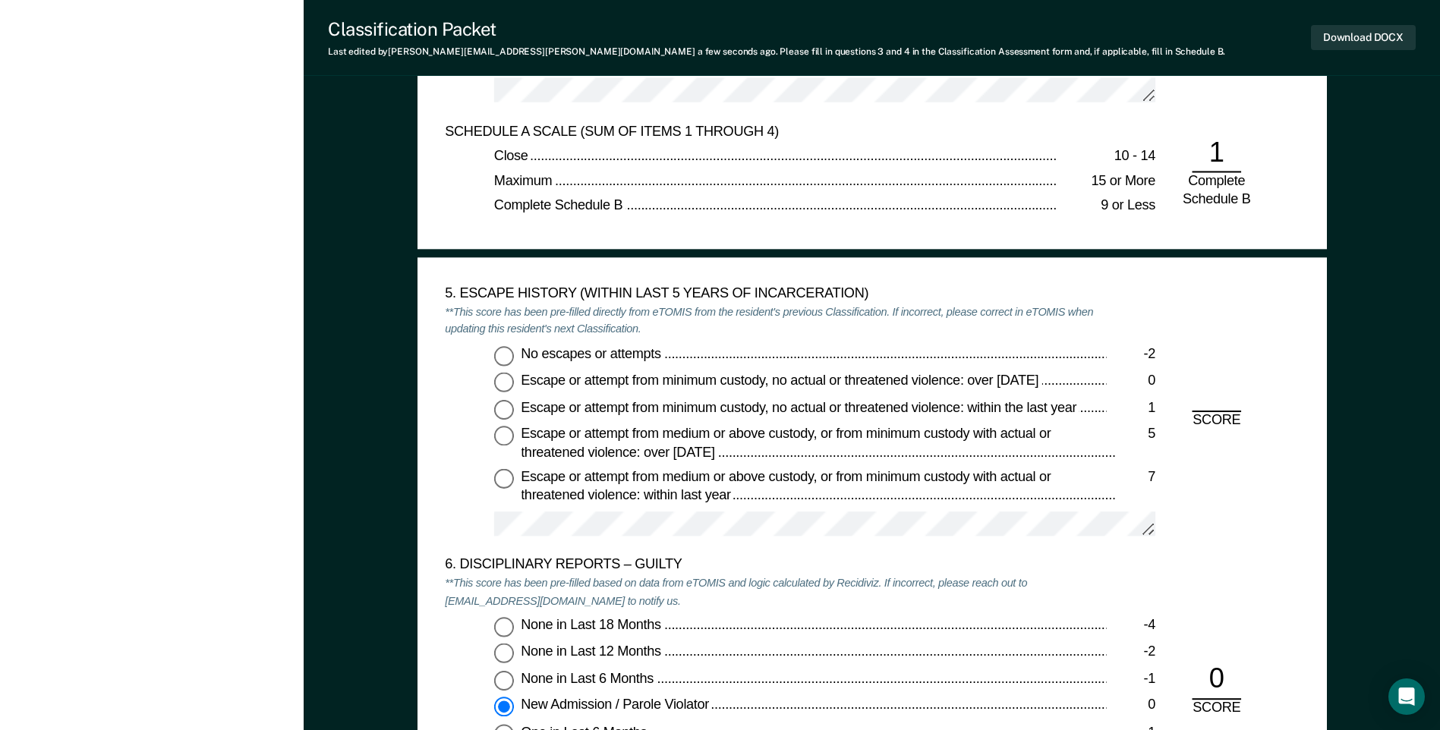
click at [505, 357] on input "No escapes or attempts -2" at bounding box center [504, 356] width 20 height 20
type textarea "x"
radio input "true"
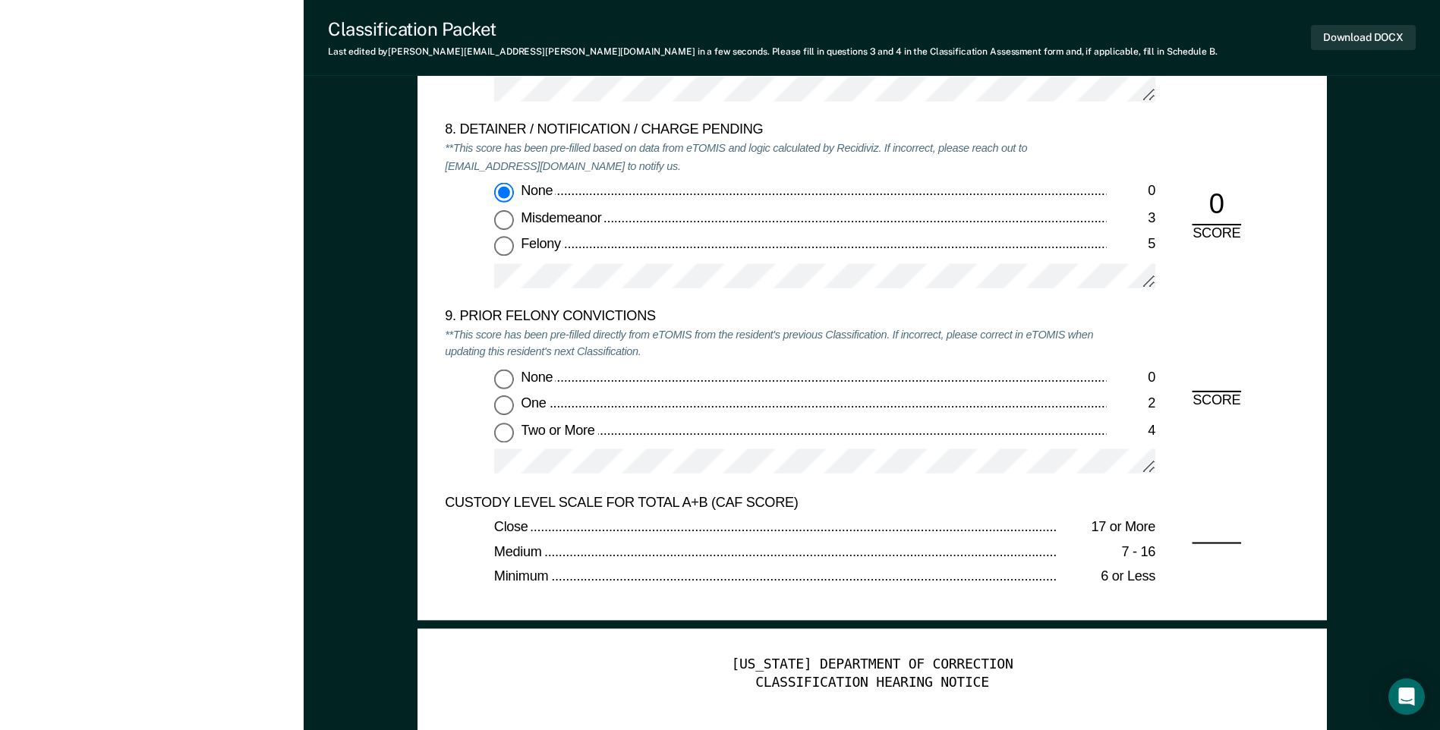
scroll to position [3339, 0]
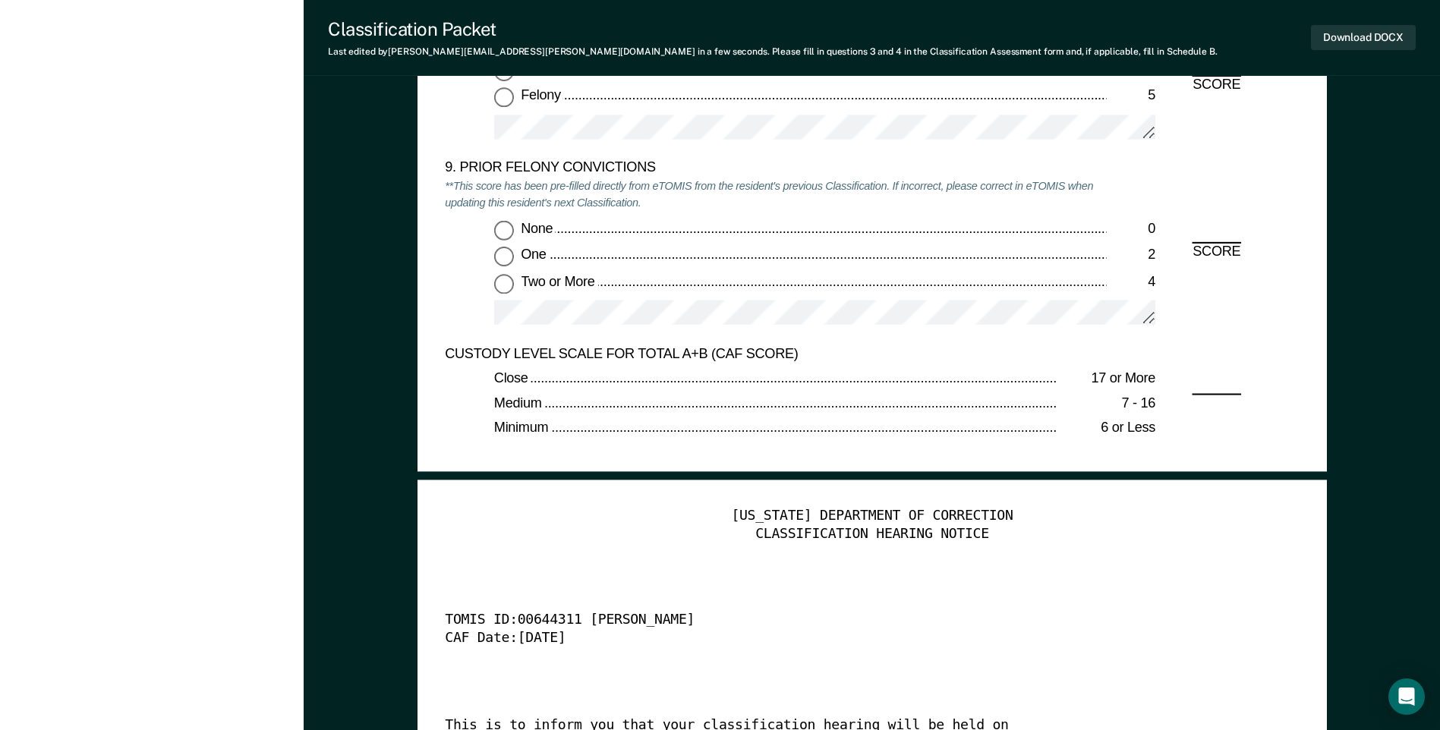
click at [502, 288] on input "Two or More 4" at bounding box center [504, 284] width 20 height 20
type textarea "x"
radio input "true"
click at [1382, 31] on button "Download DOCX" at bounding box center [1363, 37] width 105 height 25
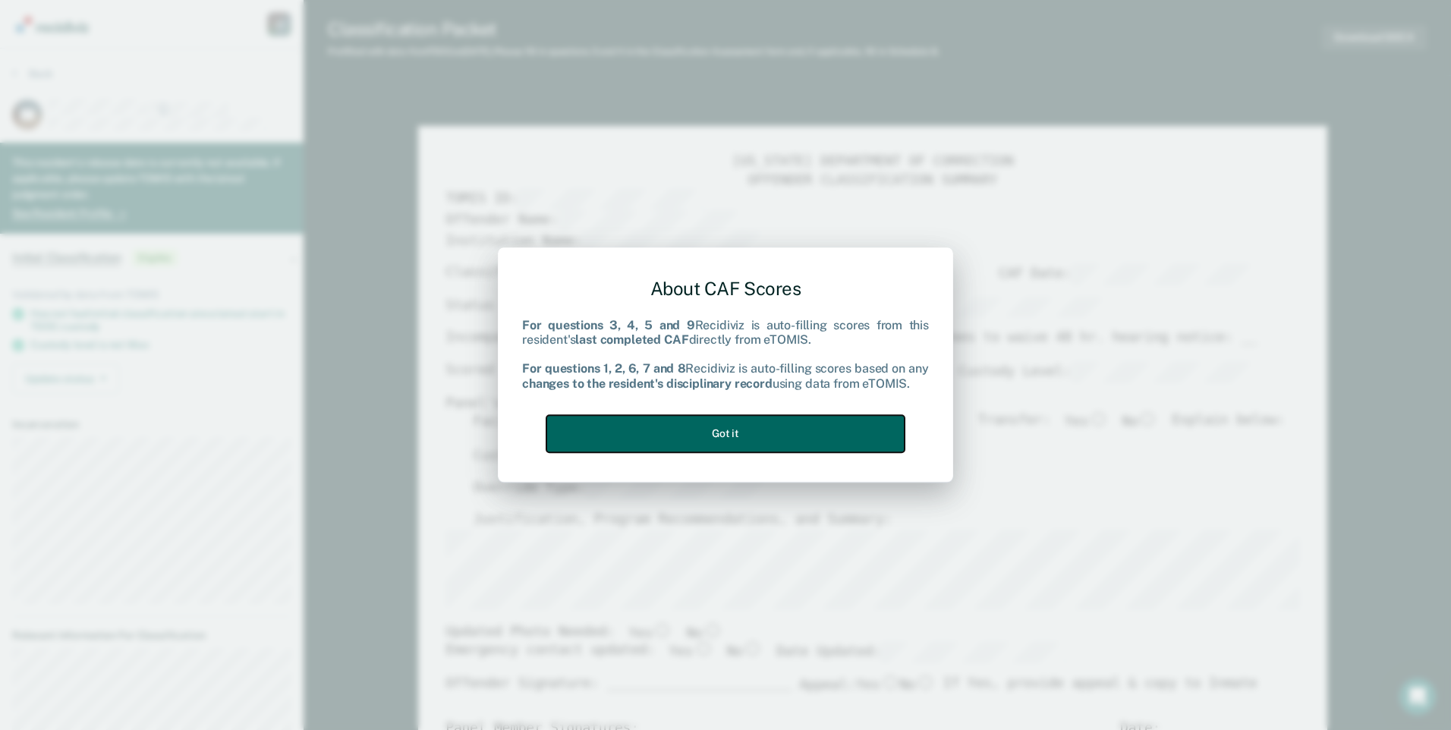
click at [727, 430] on button "Got it" at bounding box center [725, 433] width 358 height 37
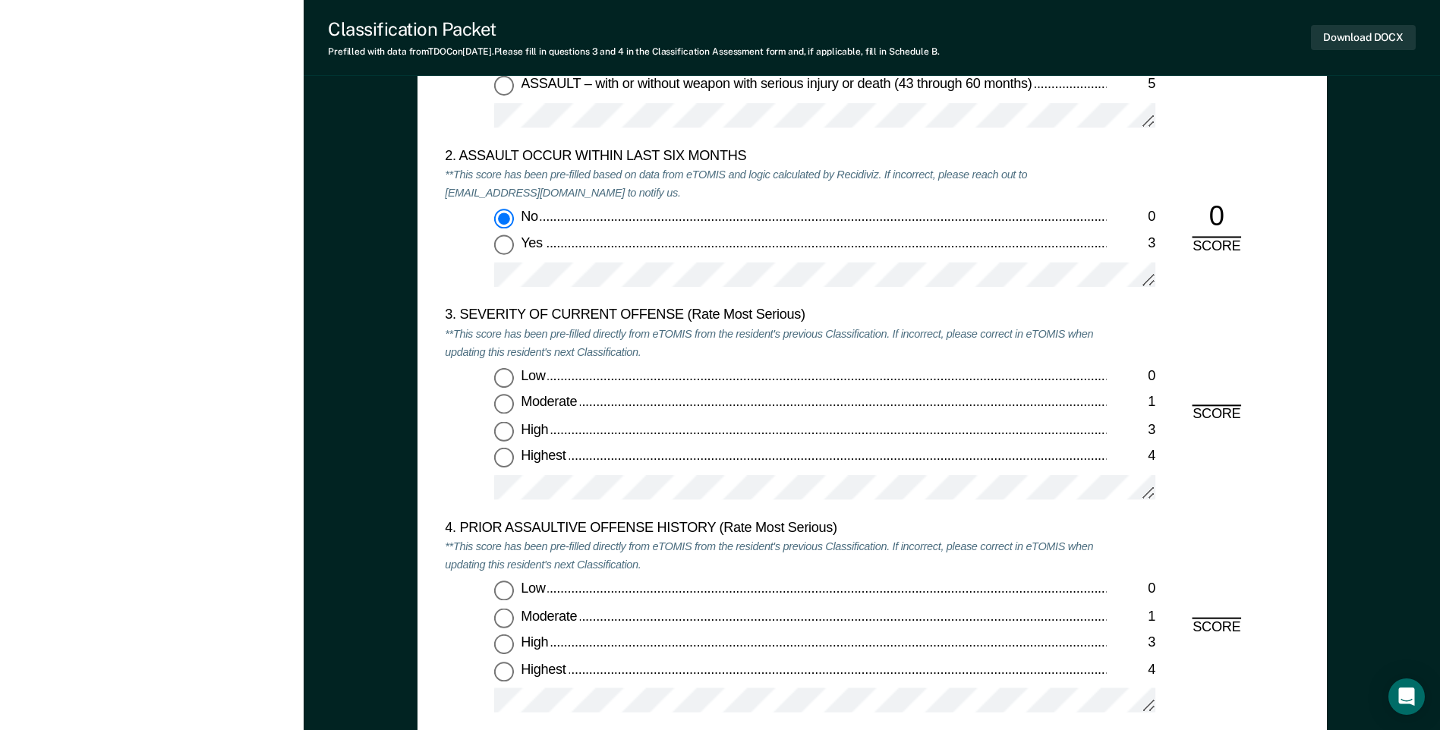
scroll to position [1670, 0]
click at [502, 452] on input "Highest 4" at bounding box center [504, 455] width 20 height 20
type textarea "x"
radio input "true"
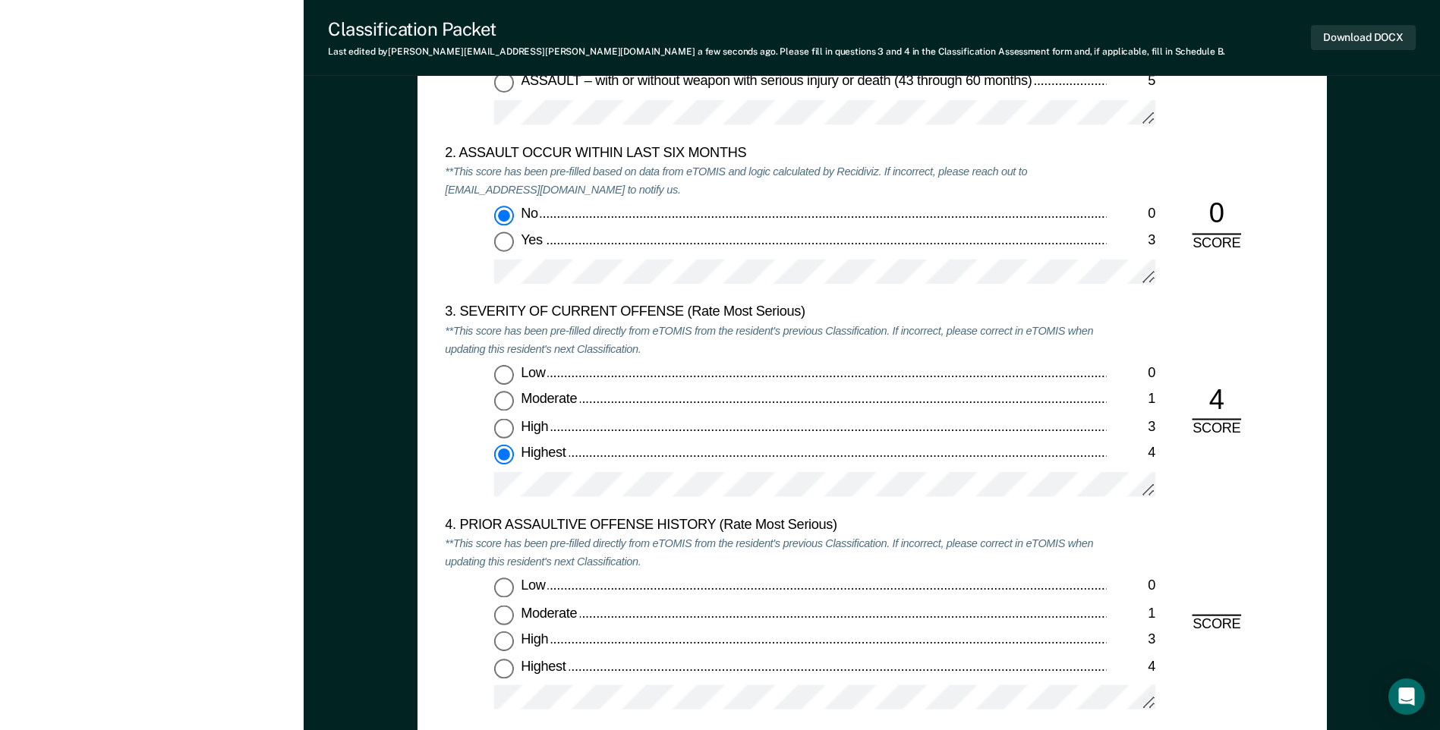
click at [506, 587] on input "Low 0" at bounding box center [504, 588] width 20 height 20
type textarea "x"
radio input "true"
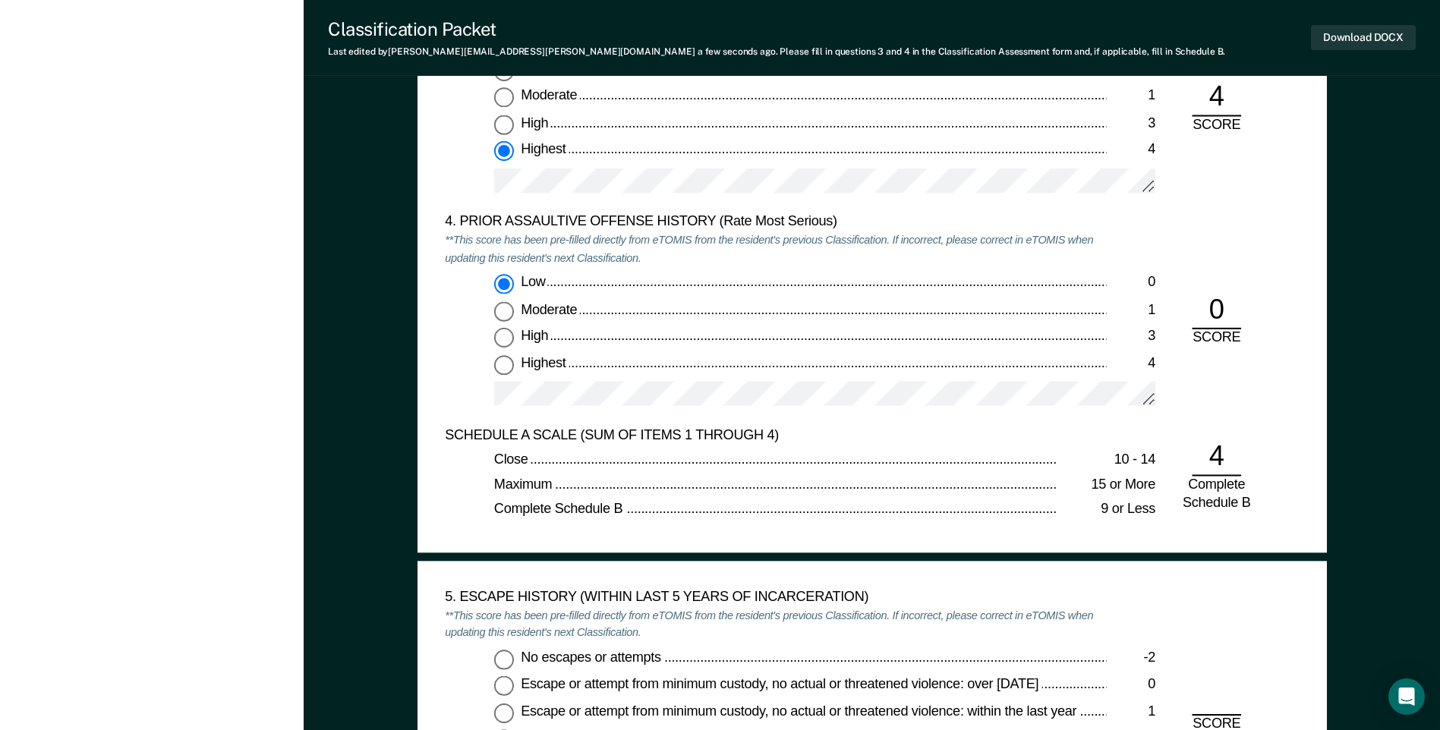
scroll to position [2201, 0]
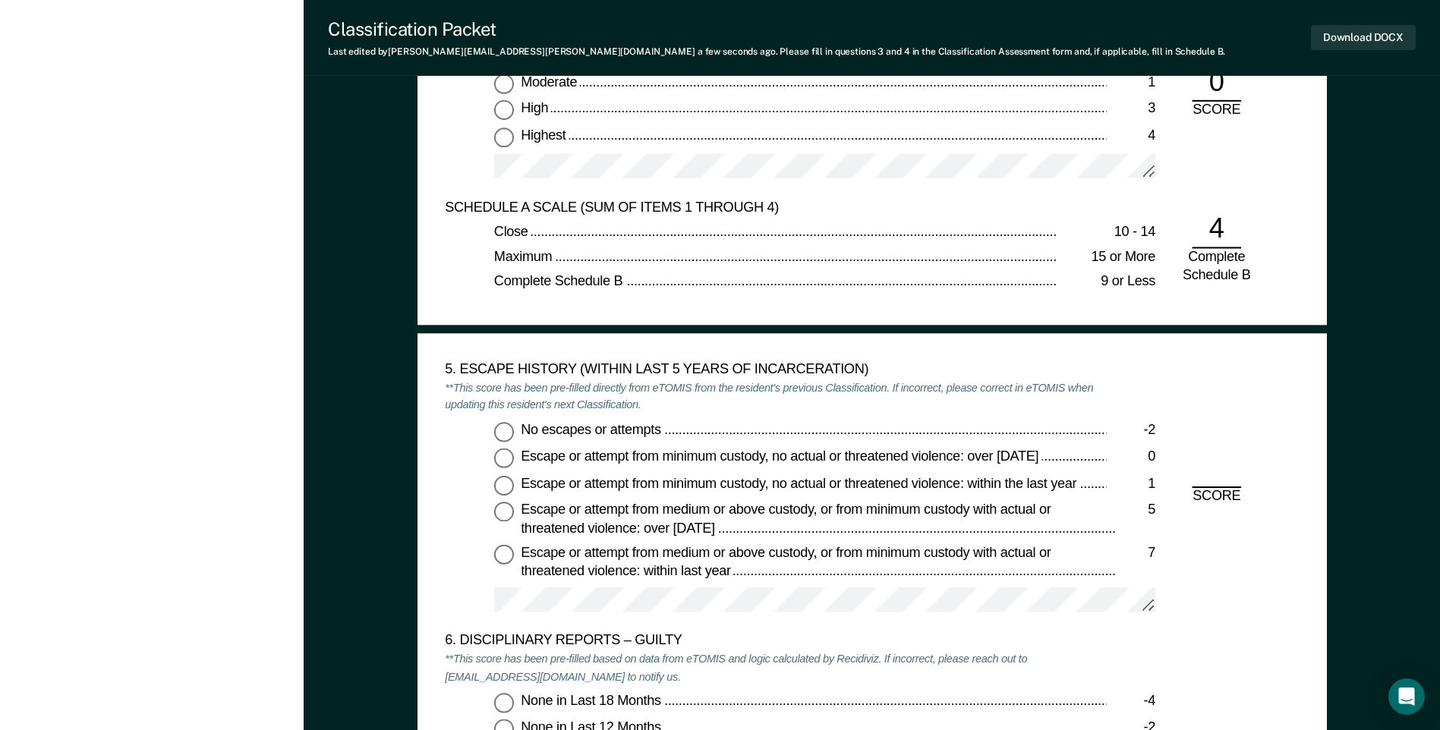
click at [502, 434] on input "No escapes or attempts -2" at bounding box center [504, 432] width 20 height 20
type textarea "x"
radio input "true"
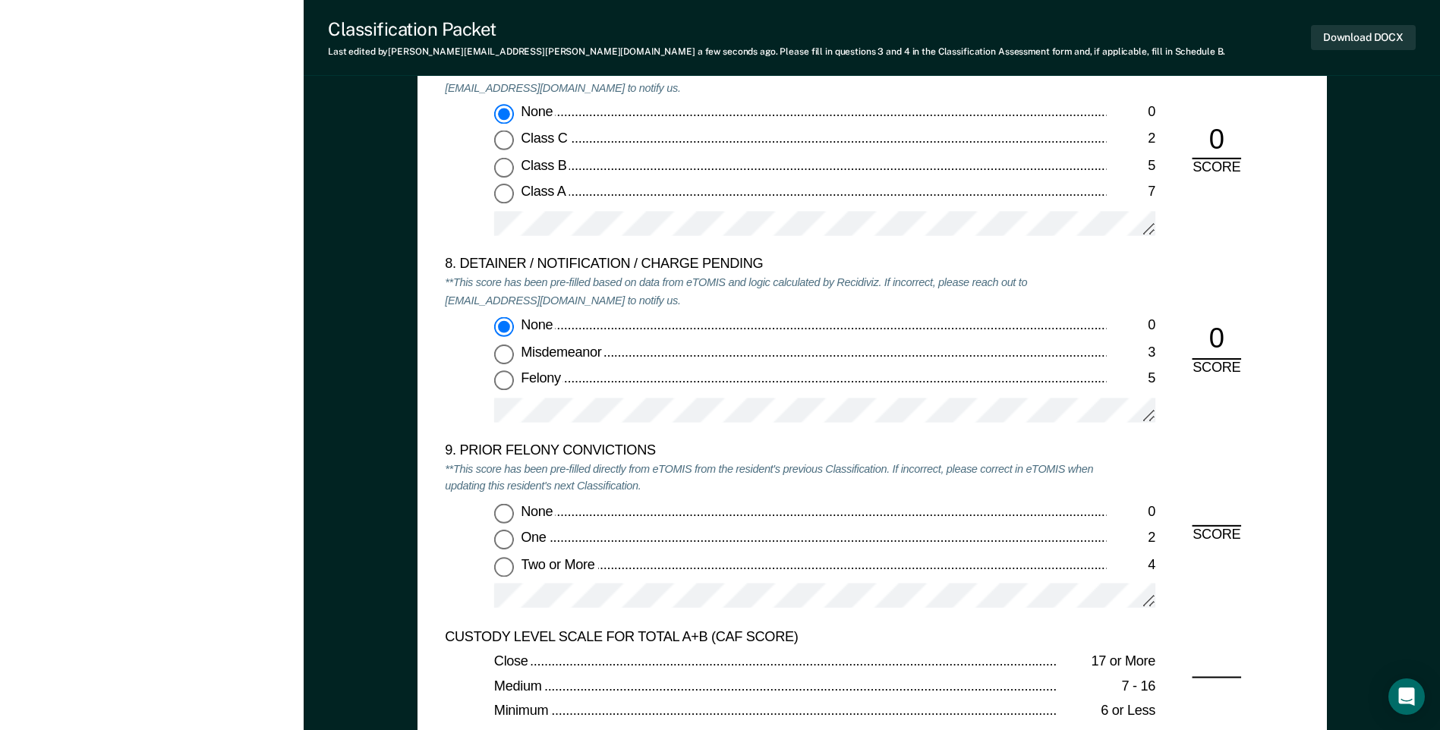
scroll to position [3187, 0]
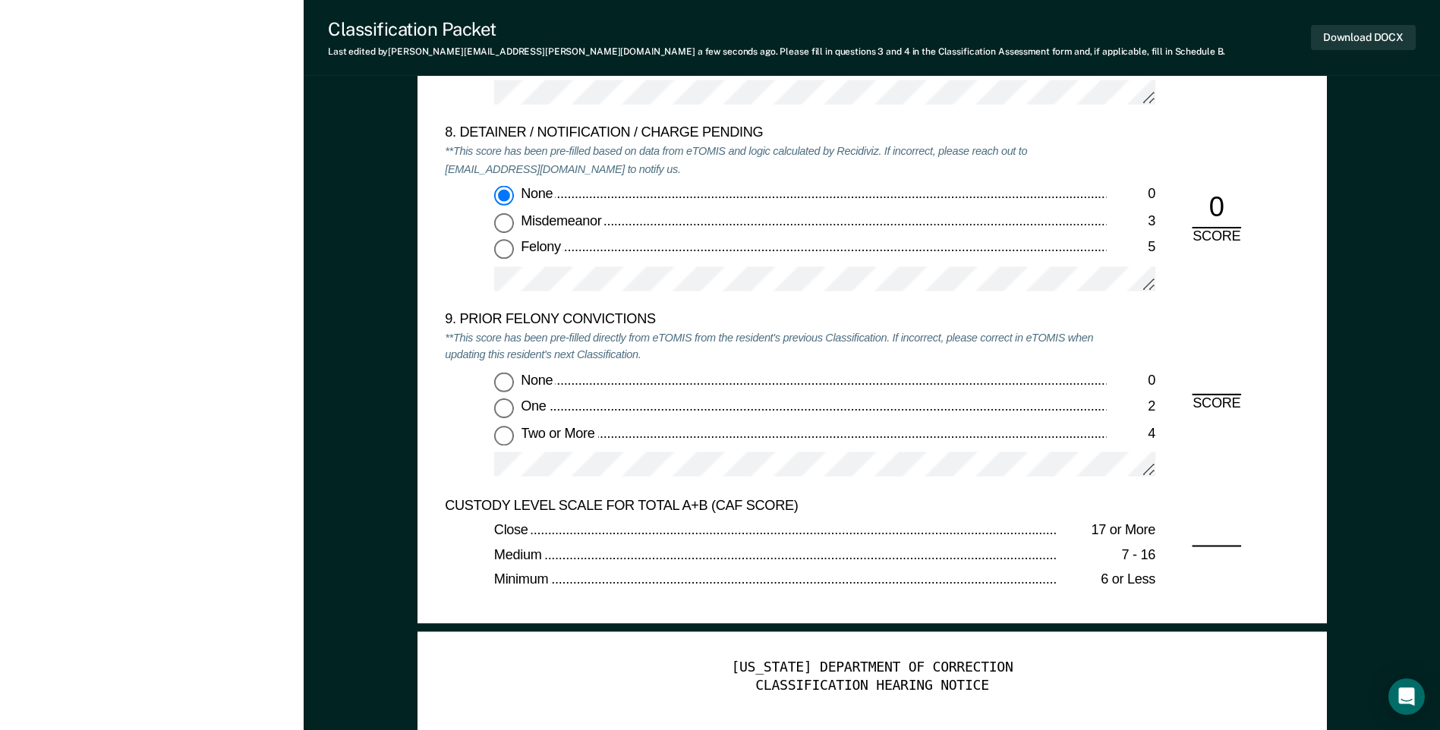
click at [505, 386] on input "None 0" at bounding box center [504, 382] width 20 height 20
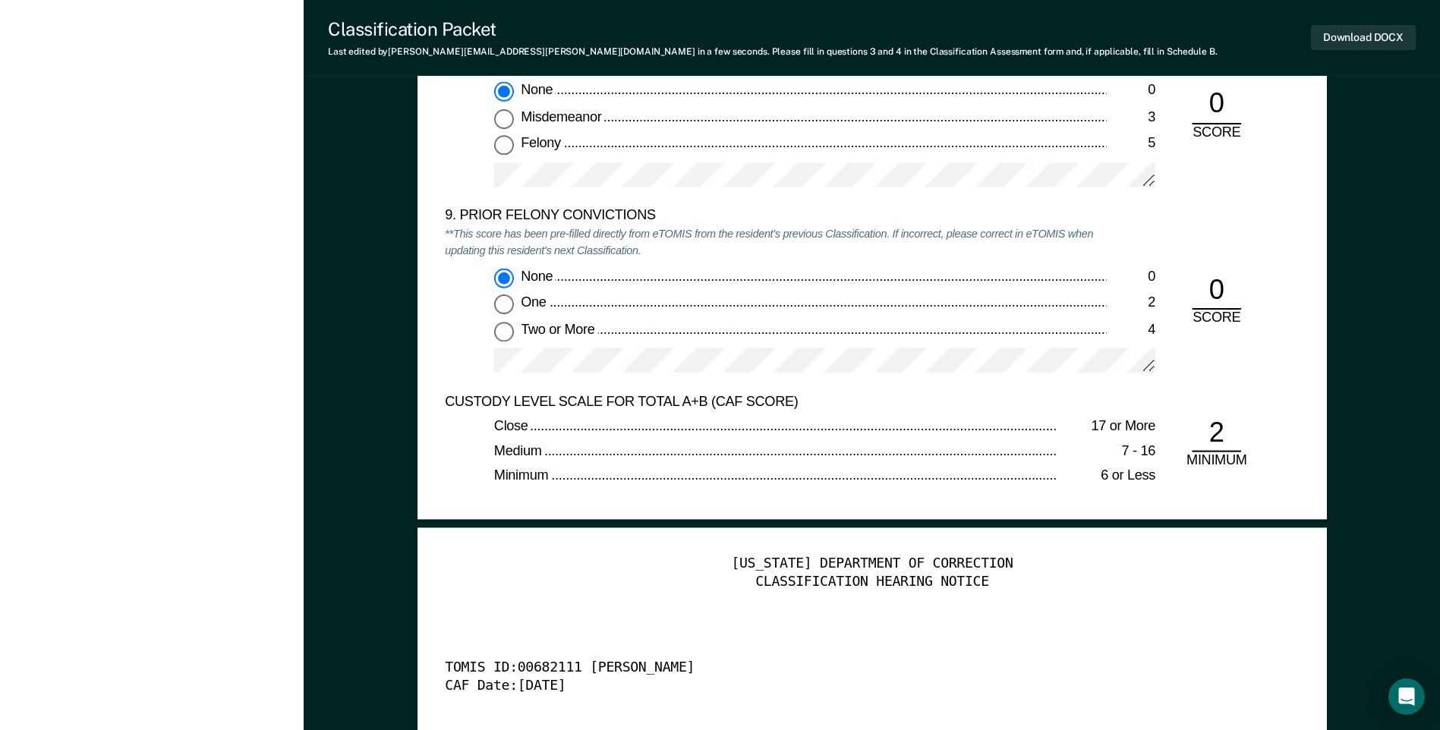
scroll to position [3415, 0]
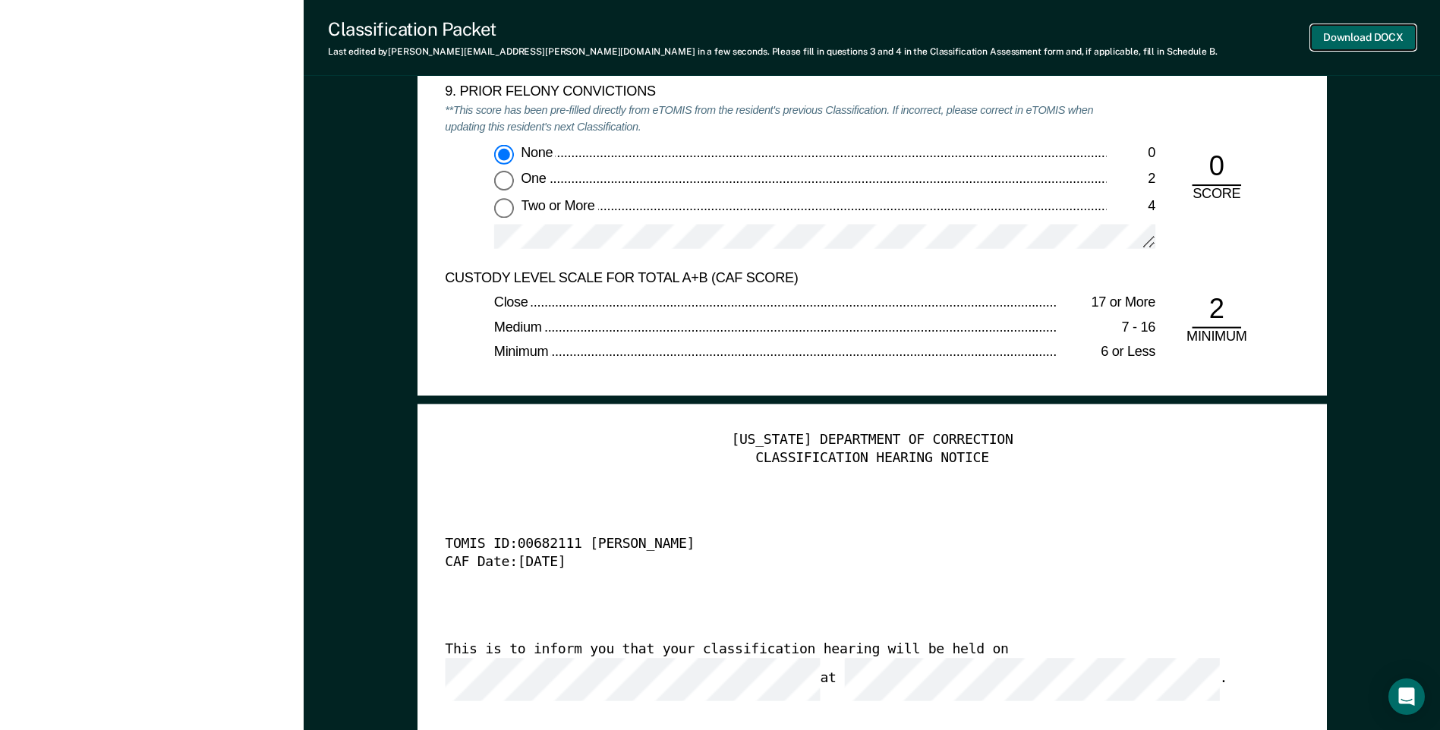
click at [1367, 42] on button "Download DOCX" at bounding box center [1363, 37] width 105 height 25
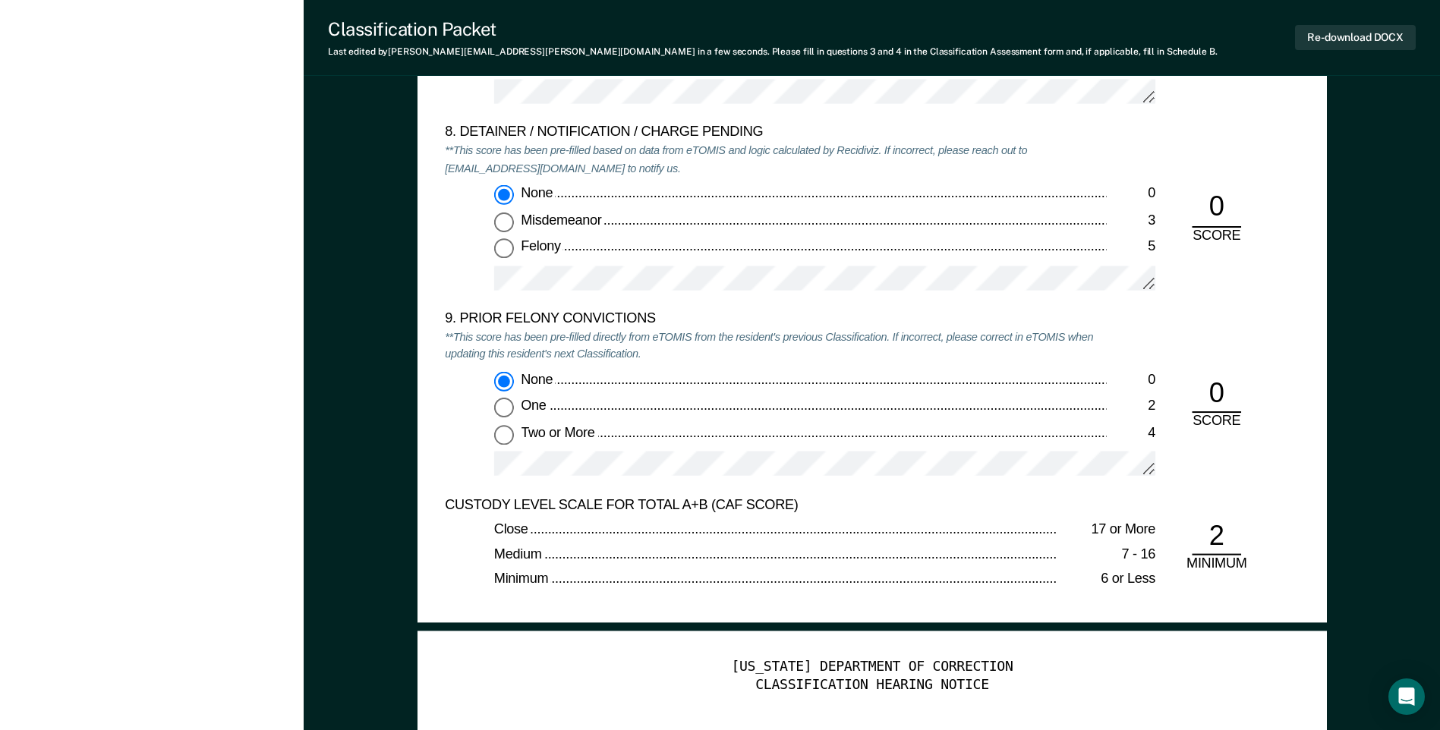
scroll to position [3187, 0]
